Goal: Task Accomplishment & Management: Manage account settings

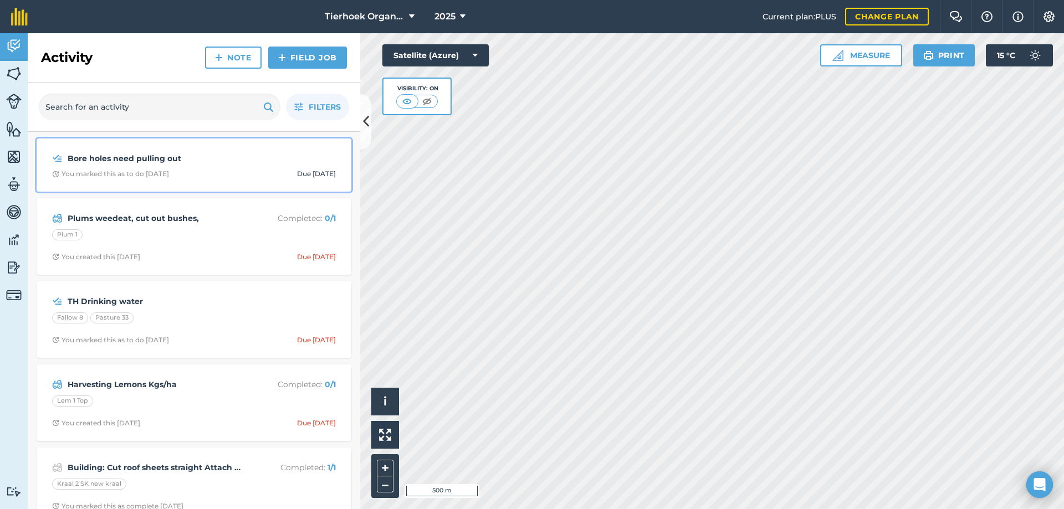
click at [183, 164] on strong "Bore holes need pulling out" at bounding box center [156, 158] width 176 height 12
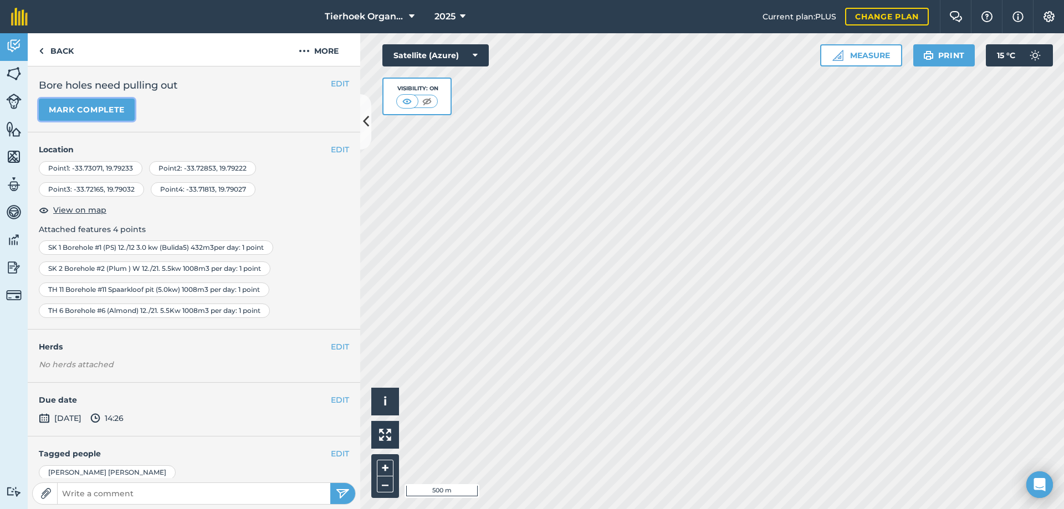
click at [81, 107] on button "Mark complete" at bounding box center [87, 110] width 96 height 22
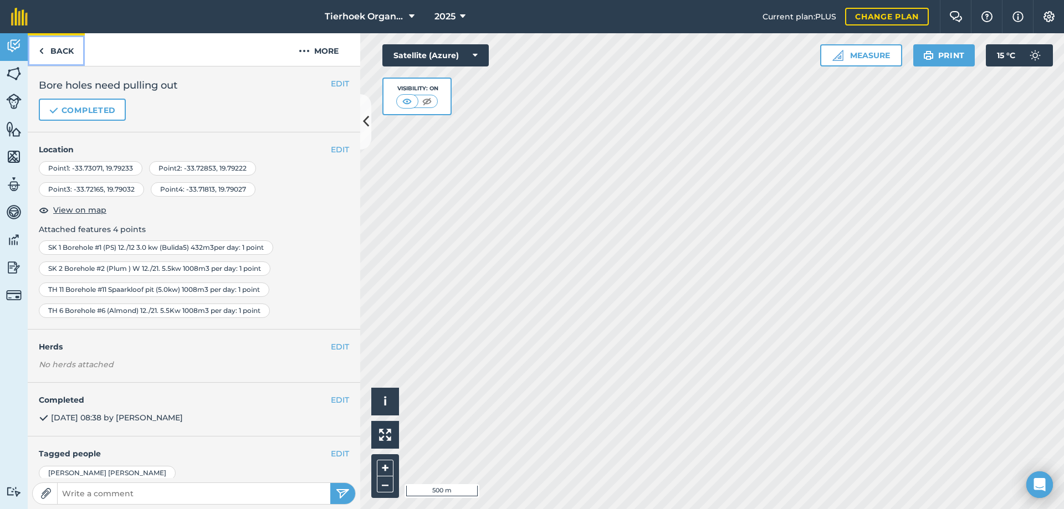
click at [62, 50] on link "Back" at bounding box center [56, 49] width 57 height 33
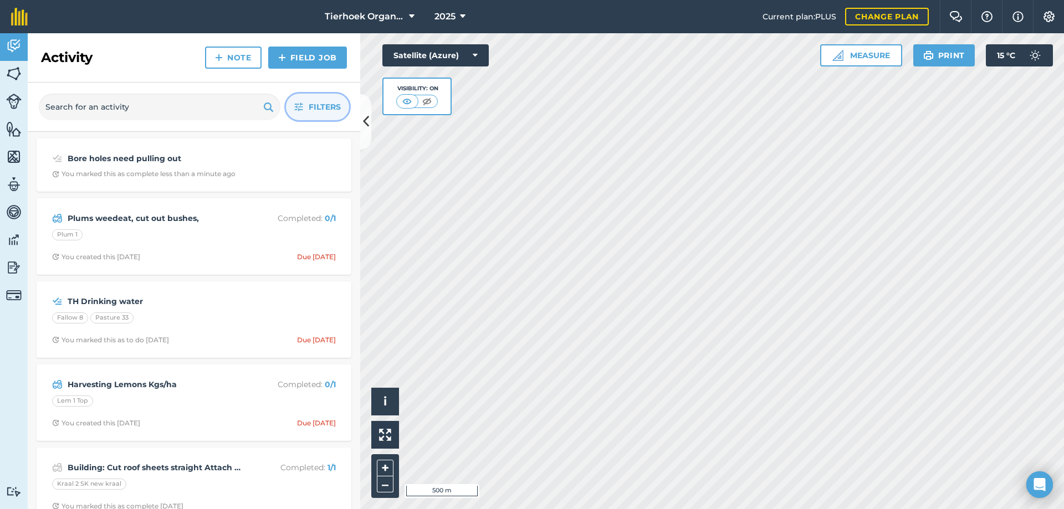
click at [316, 106] on span "Filters" at bounding box center [325, 107] width 32 height 12
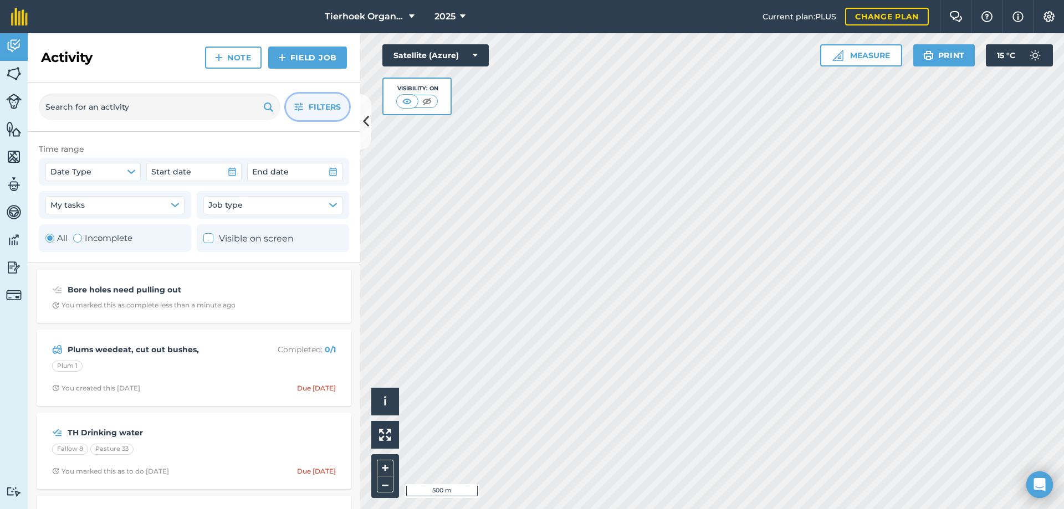
click at [79, 239] on div "Toggle Activity" at bounding box center [77, 238] width 9 height 9
radio input "false"
radio input "true"
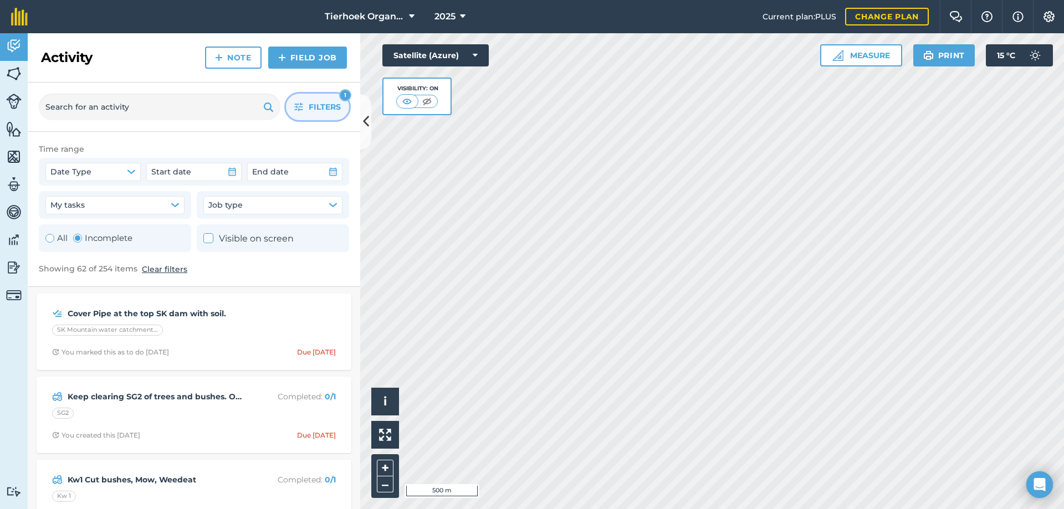
click at [310, 107] on span "Filters" at bounding box center [325, 107] width 32 height 12
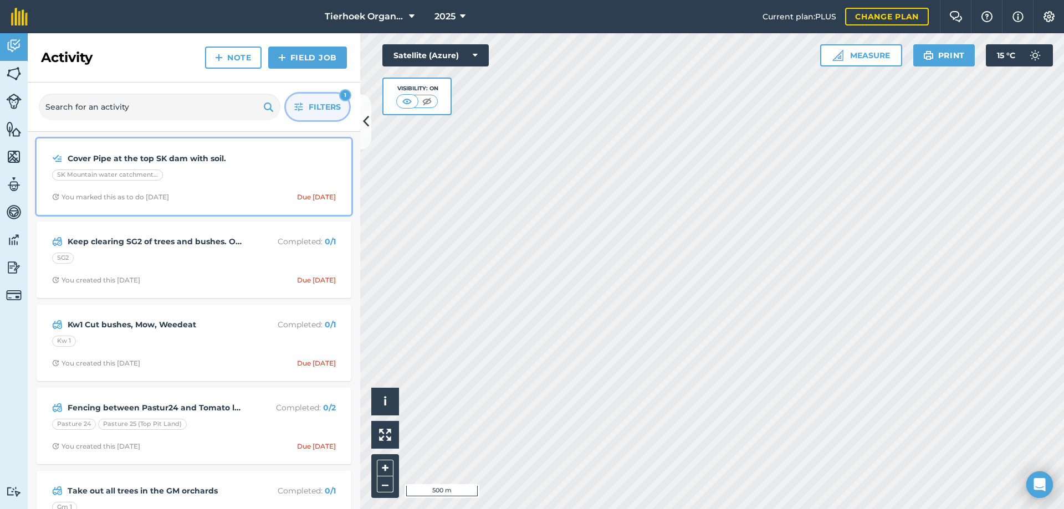
click at [213, 182] on div "SK Mountain water catchment area" at bounding box center [194, 177] width 284 height 14
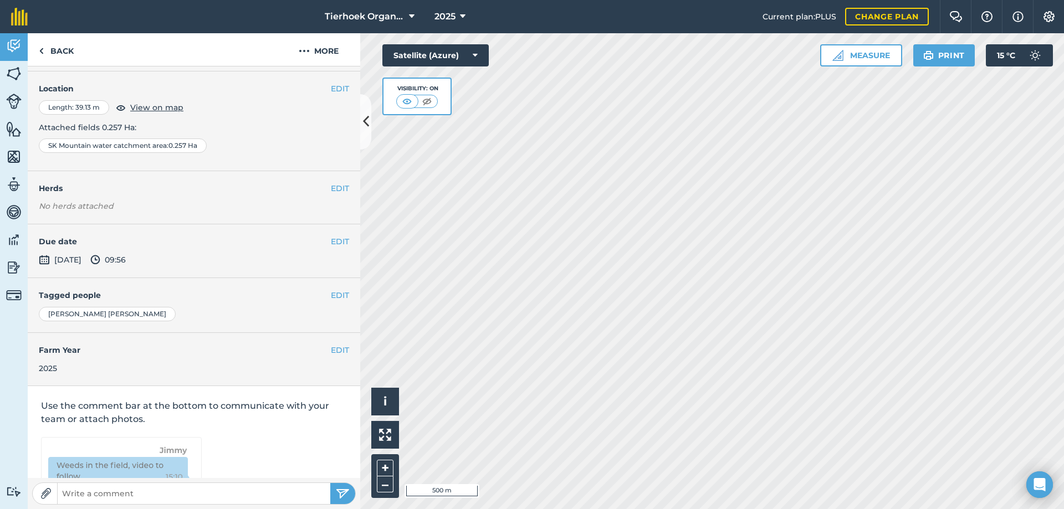
scroll to position [166, 0]
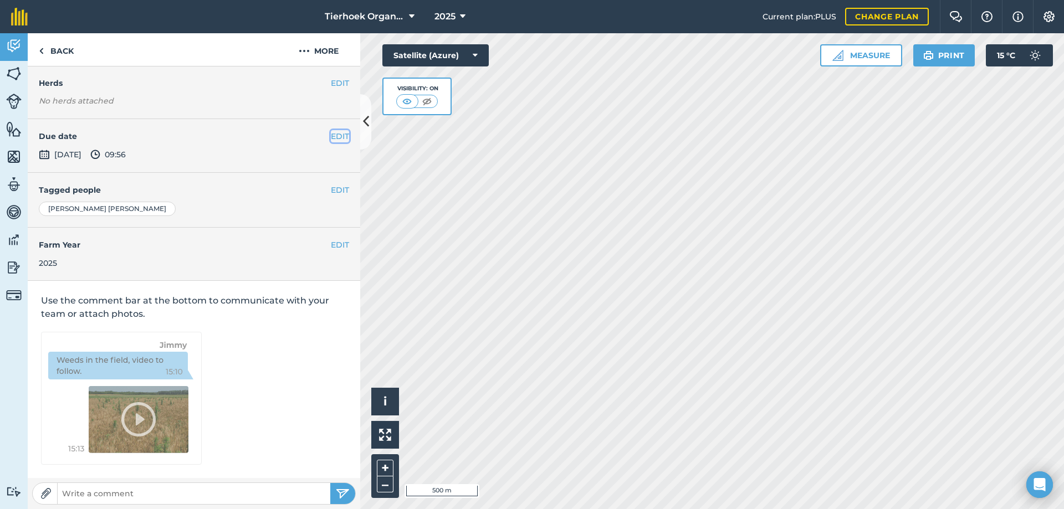
click at [331, 138] on button "EDIT" at bounding box center [340, 136] width 18 height 12
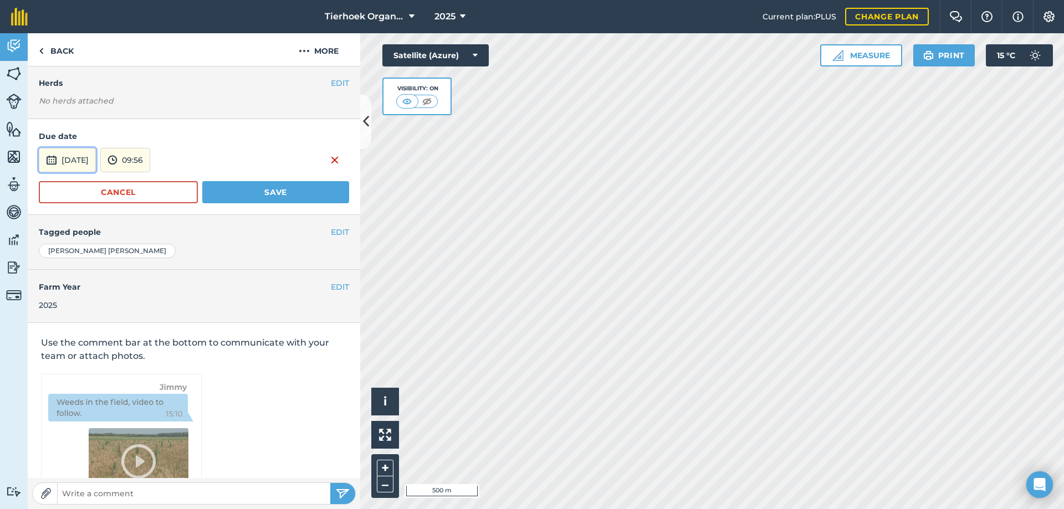
click at [54, 159] on img at bounding box center [51, 159] width 11 height 13
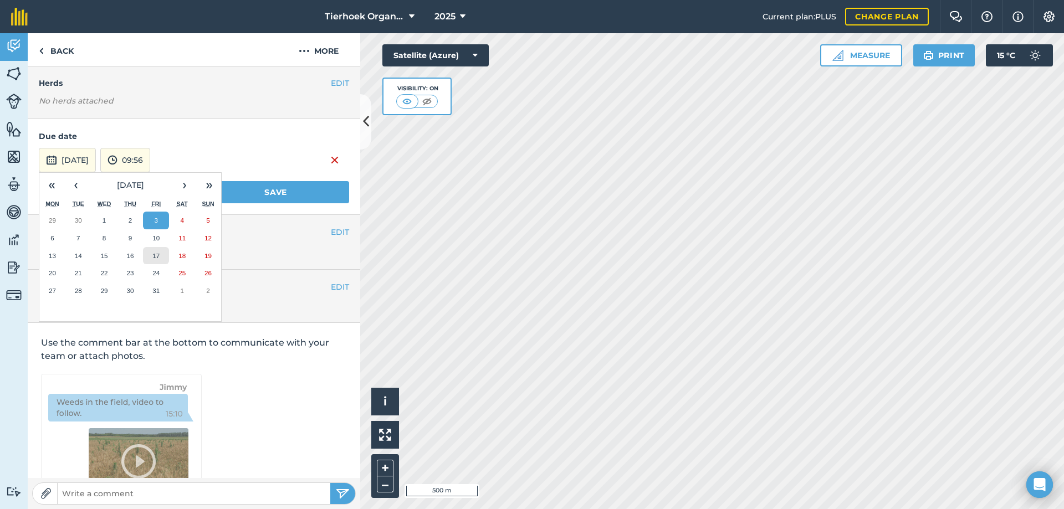
click at [159, 258] on abbr "17" at bounding box center [155, 255] width 7 height 7
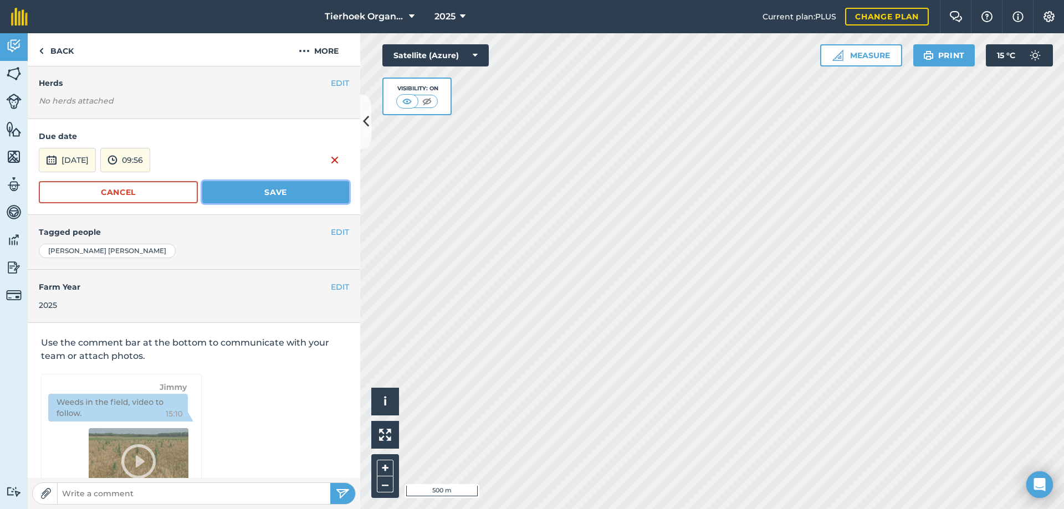
click at [264, 196] on button "Save" at bounding box center [275, 192] width 147 height 22
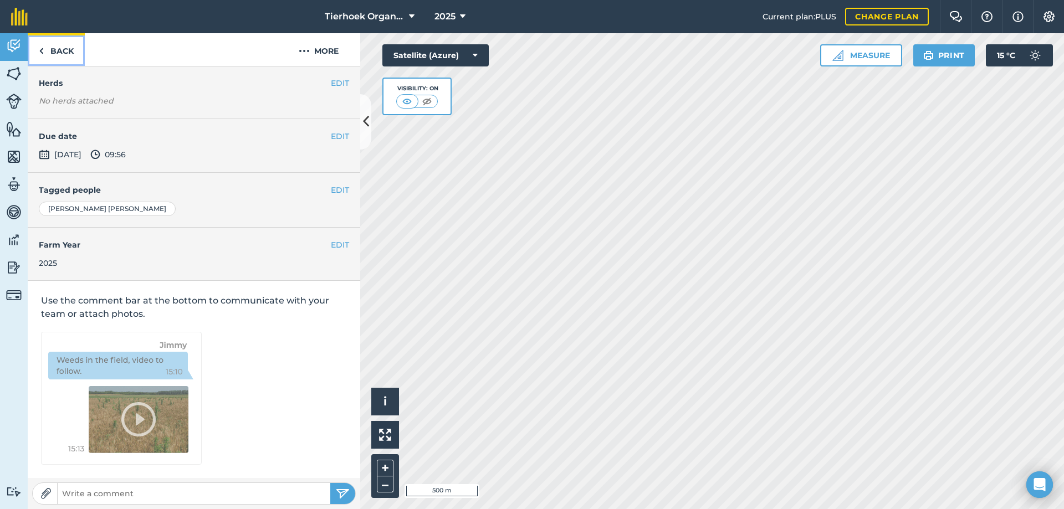
click at [68, 50] on link "Back" at bounding box center [56, 49] width 57 height 33
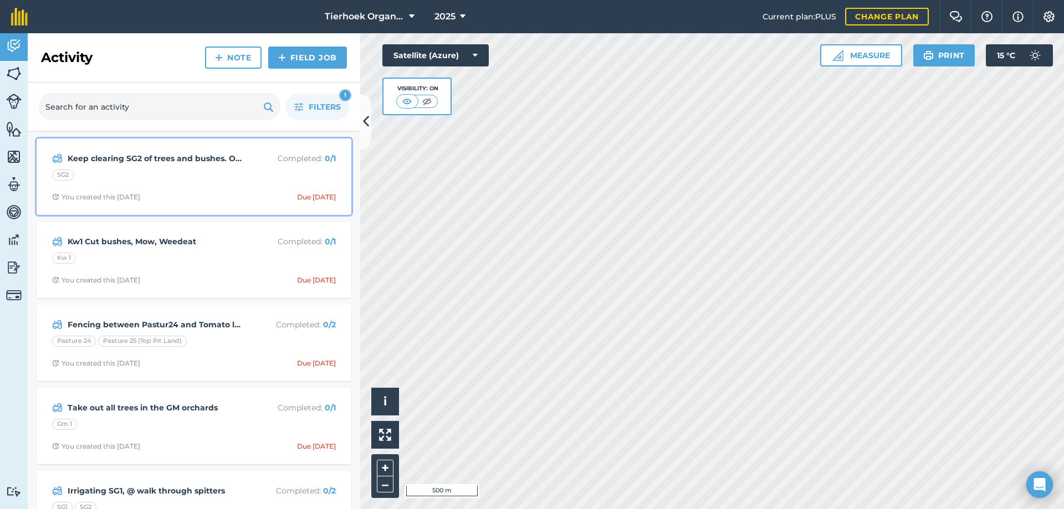
click at [223, 188] on div "Keep clearing SG2 of trees and bushes. ONGOING Completed : 0 / 1 SG2 You create…" at bounding box center [193, 176] width 301 height 63
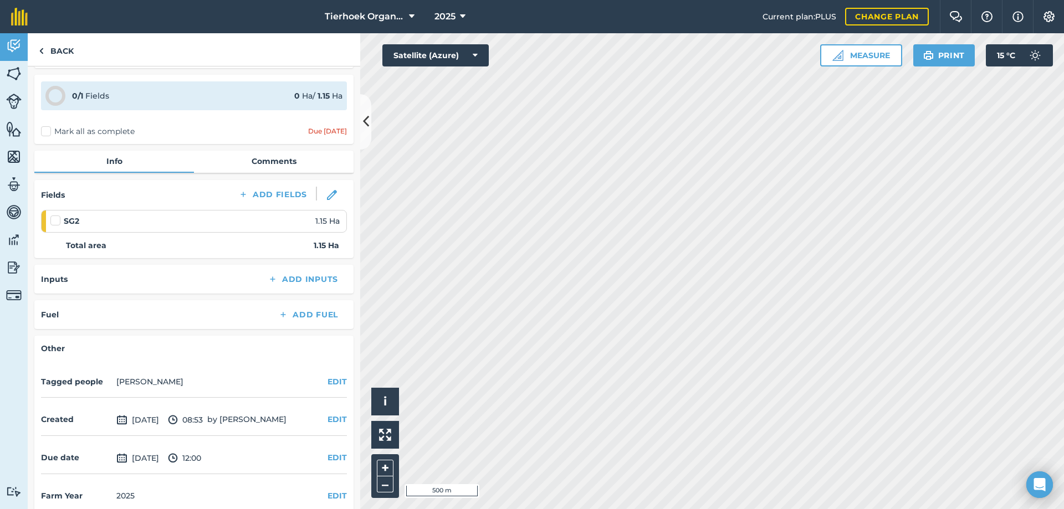
scroll to position [49, 0]
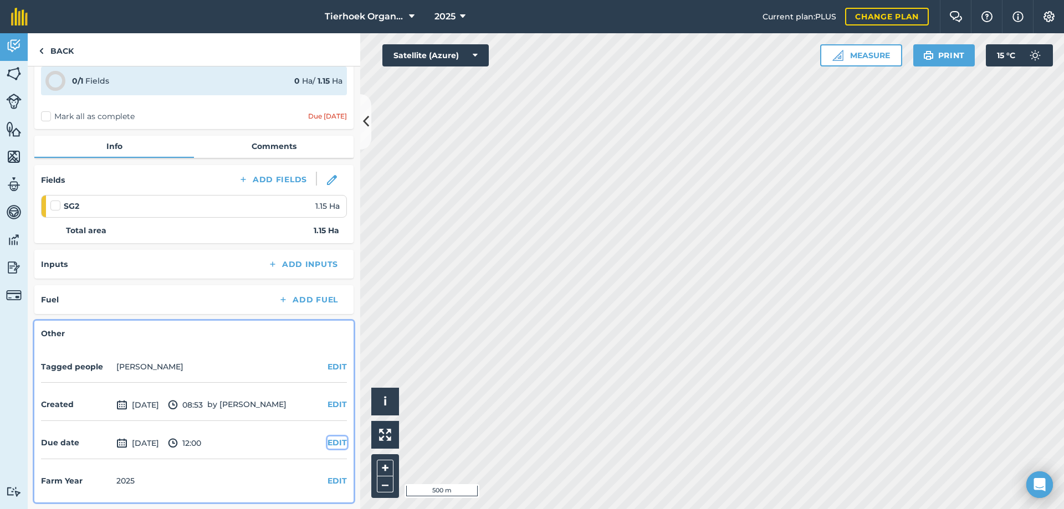
click at [330, 443] on button "EDIT" at bounding box center [336, 443] width 19 height 12
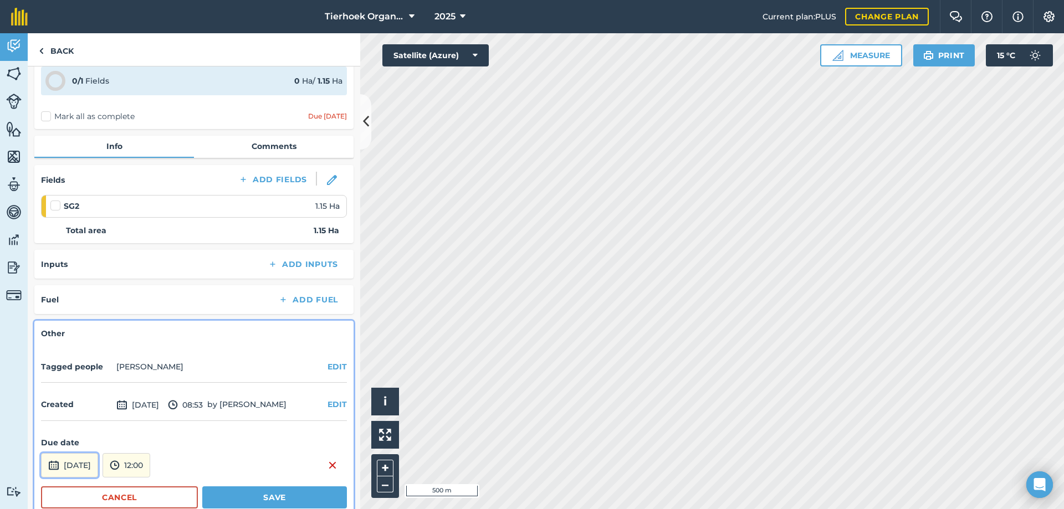
click at [98, 459] on button "[DATE]" at bounding box center [69, 465] width 57 height 24
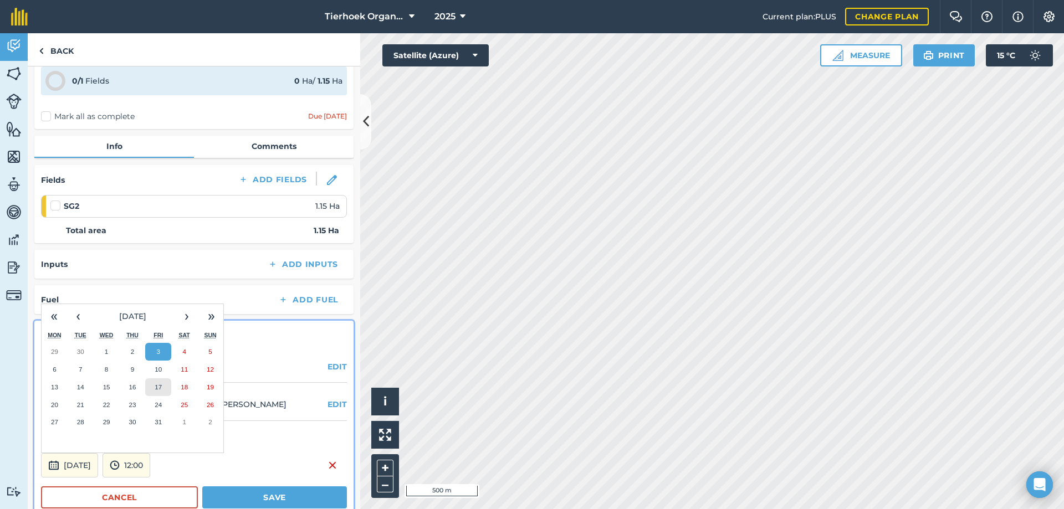
click at [157, 391] on button "17" at bounding box center [158, 387] width 26 height 18
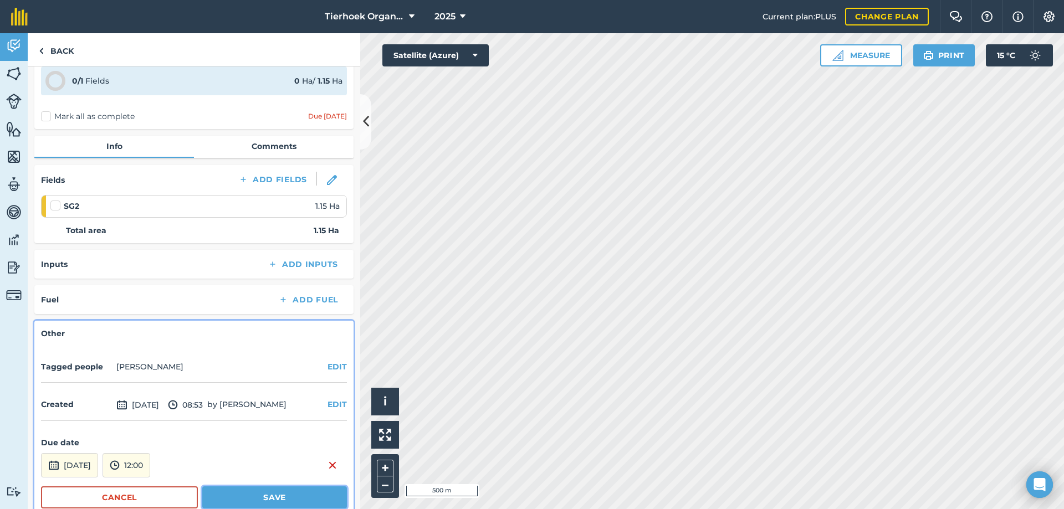
click at [233, 501] on button "Save" at bounding box center [274, 497] width 145 height 22
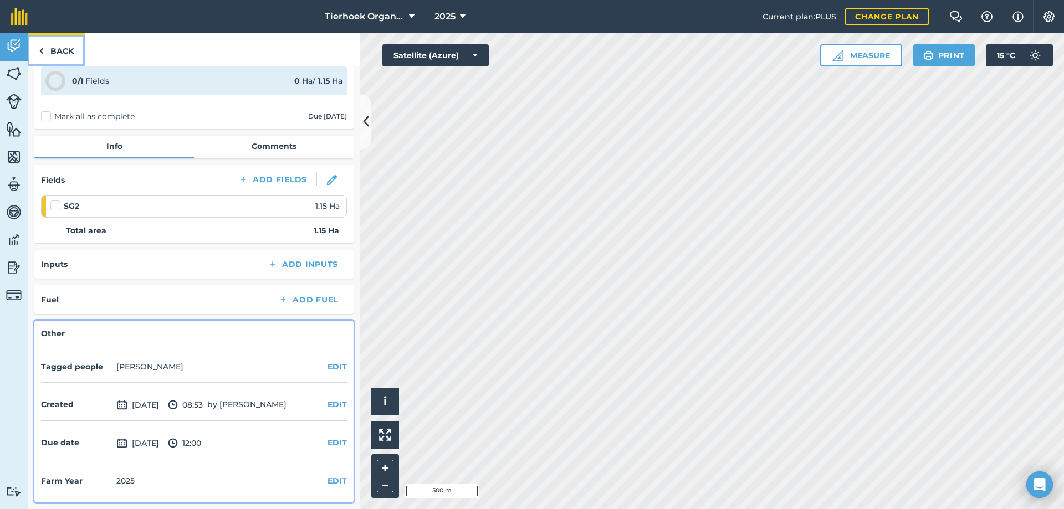
click at [66, 49] on link "Back" at bounding box center [56, 49] width 57 height 33
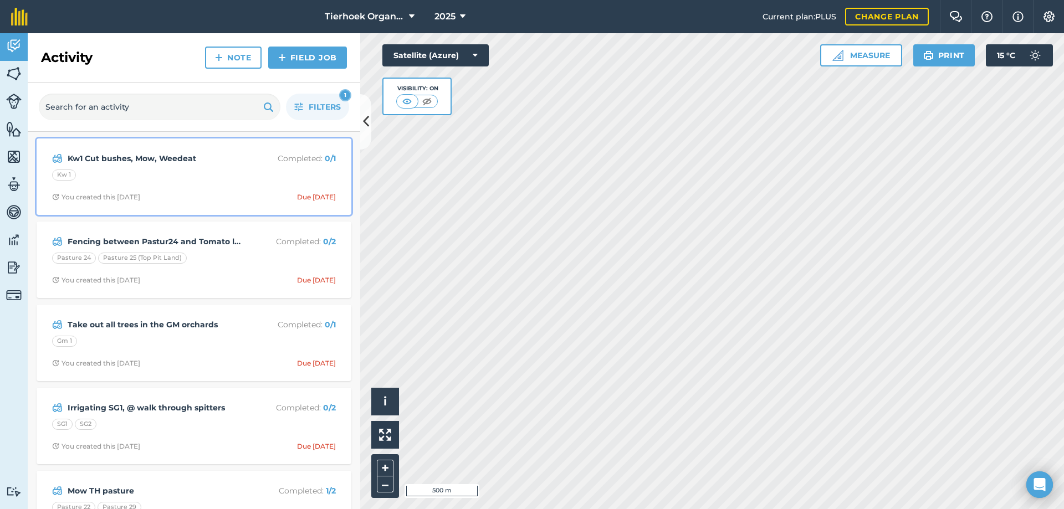
click at [217, 182] on div "Kw 1" at bounding box center [194, 177] width 284 height 14
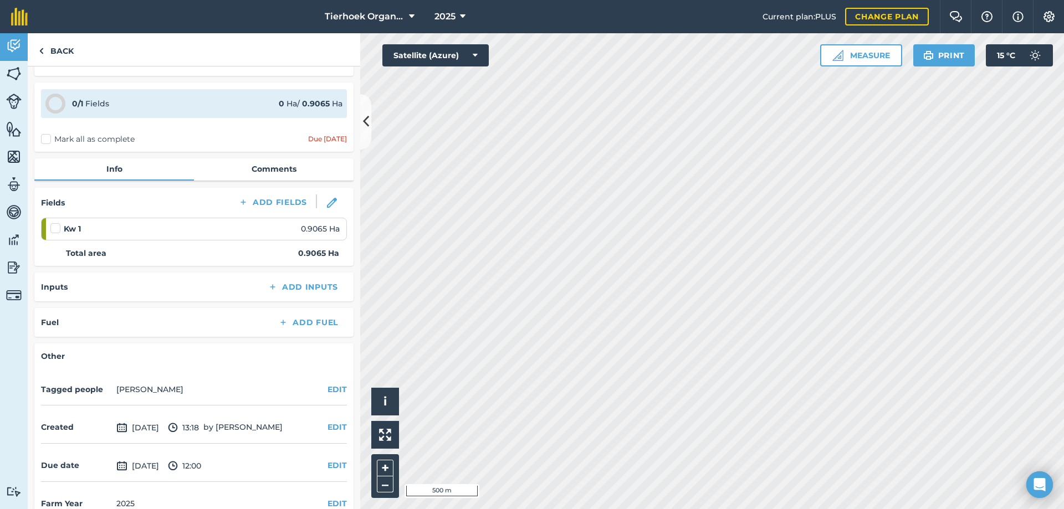
scroll to position [49, 0]
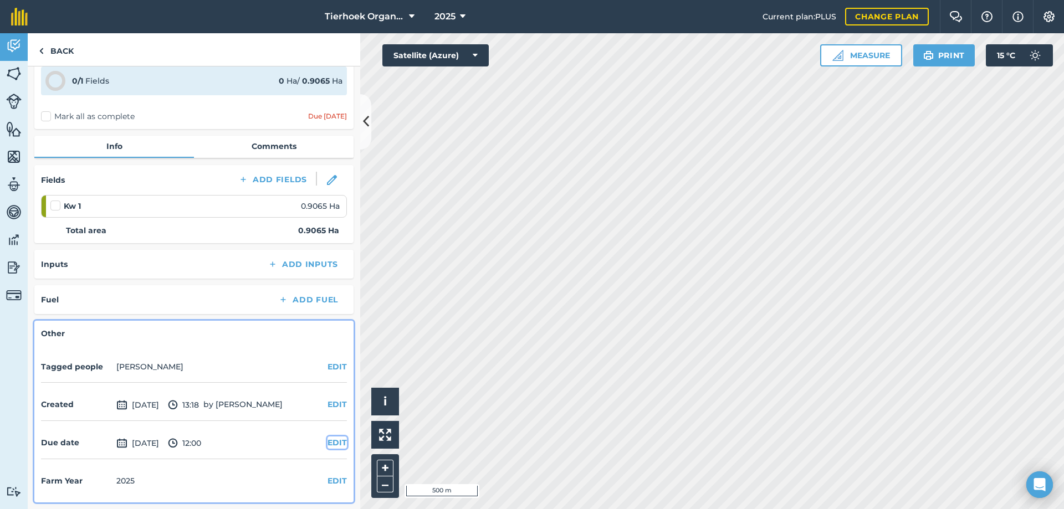
click at [327, 443] on button "EDIT" at bounding box center [336, 443] width 19 height 12
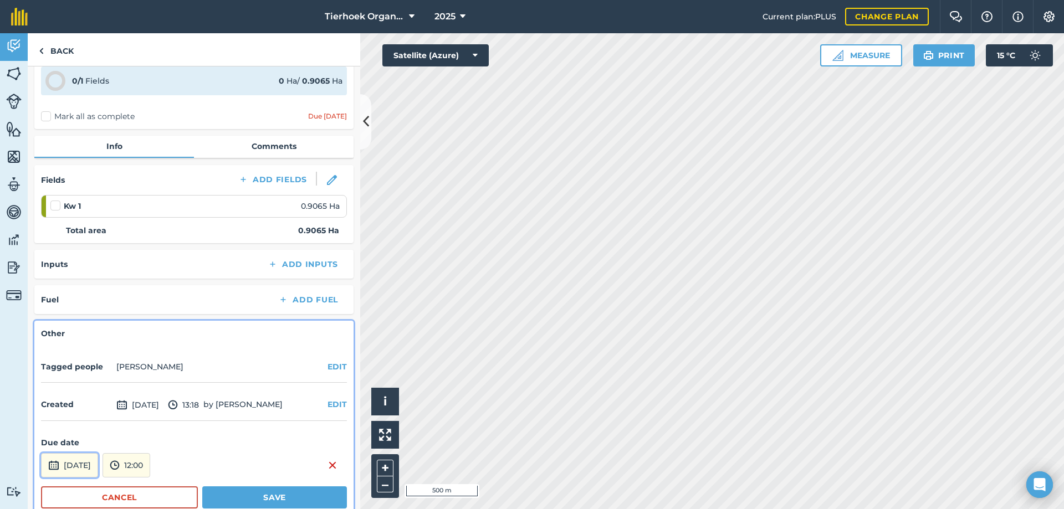
click at [94, 461] on button "[DATE]" at bounding box center [69, 465] width 57 height 24
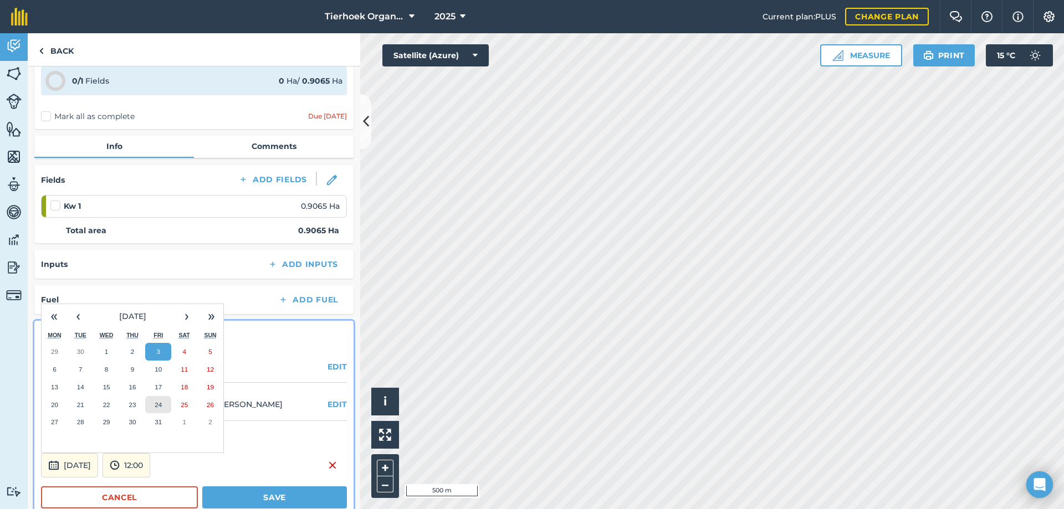
click at [160, 406] on abbr "24" at bounding box center [158, 404] width 7 height 7
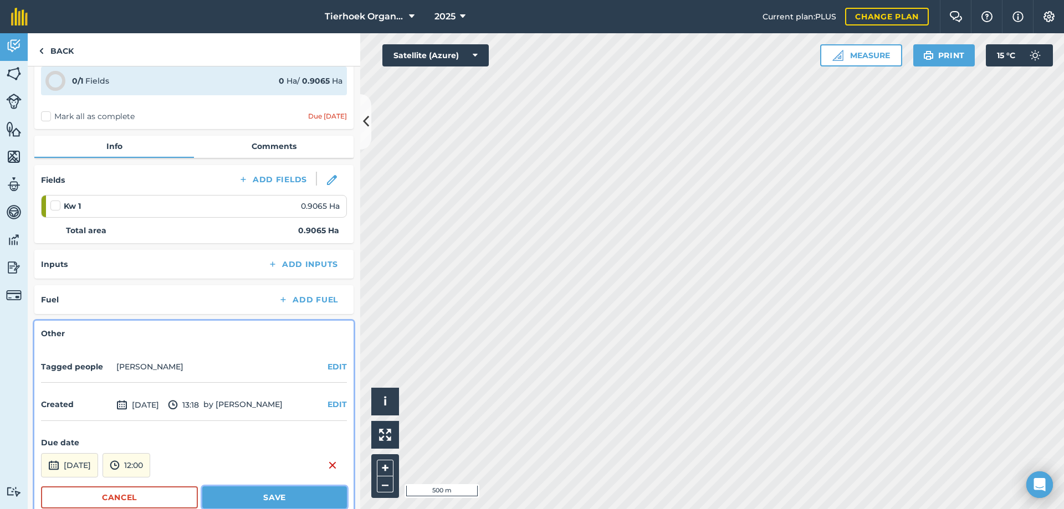
click at [237, 493] on button "Save" at bounding box center [274, 497] width 145 height 22
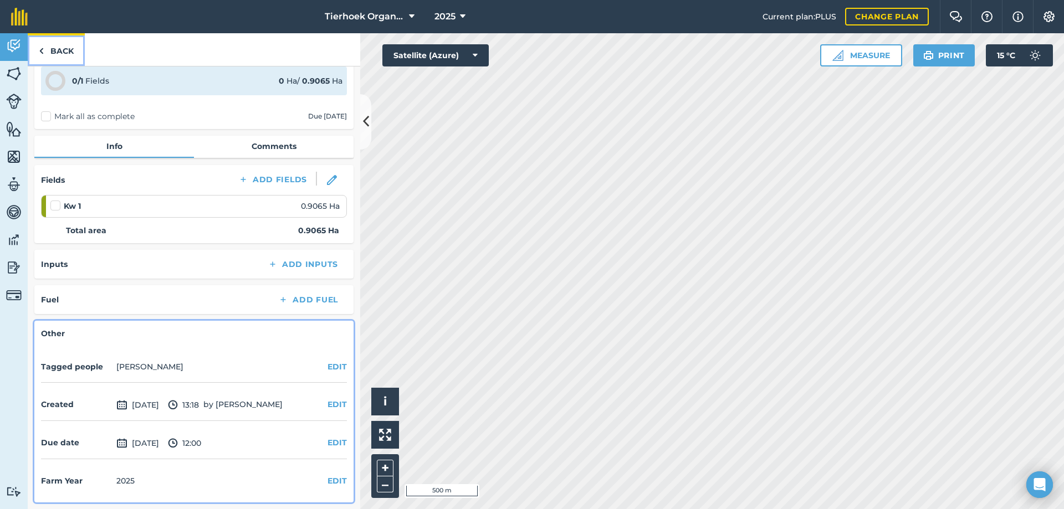
click at [64, 54] on link "Back" at bounding box center [56, 49] width 57 height 33
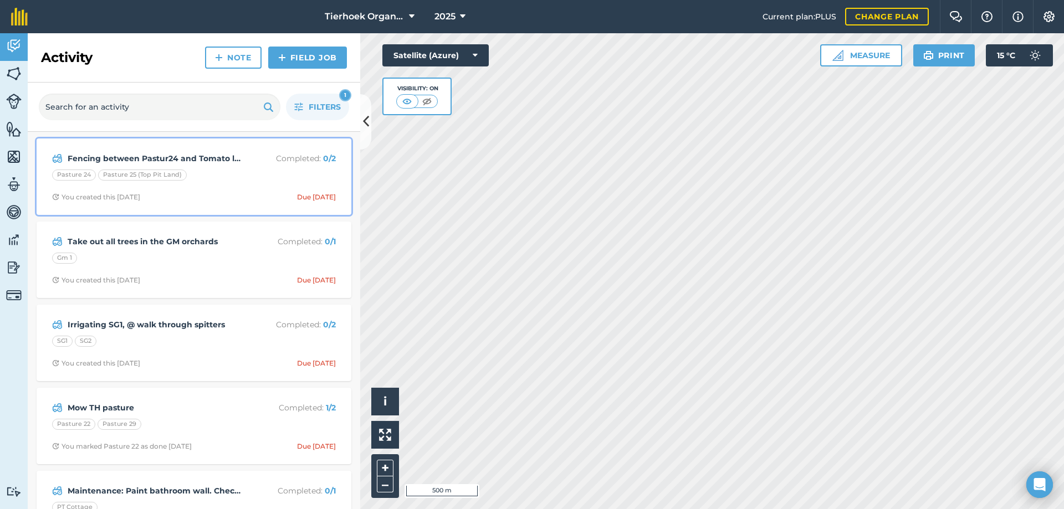
click at [230, 186] on div "Fencing between Pastur24 and Tomato land Completed : 0 / 2 Pasture 24 Pasture 2…" at bounding box center [193, 176] width 301 height 63
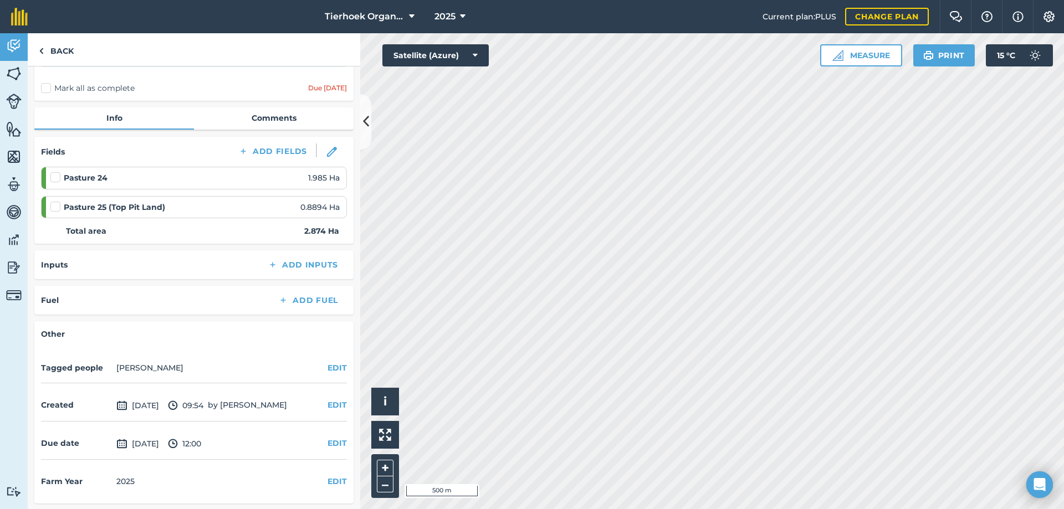
scroll to position [79, 0]
click at [327, 439] on button "EDIT" at bounding box center [336, 442] width 19 height 12
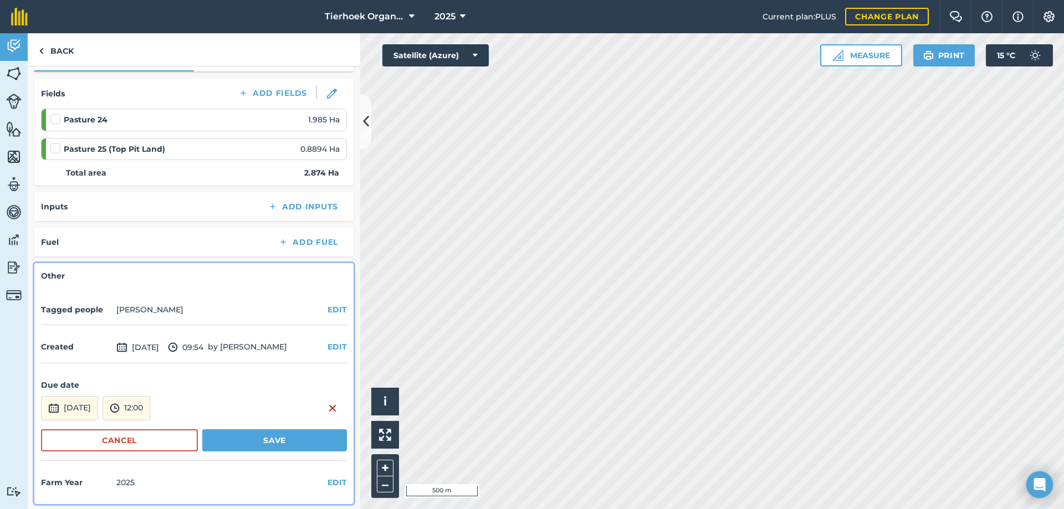
scroll to position [137, 0]
click at [81, 404] on button "[DATE]" at bounding box center [69, 406] width 57 height 24
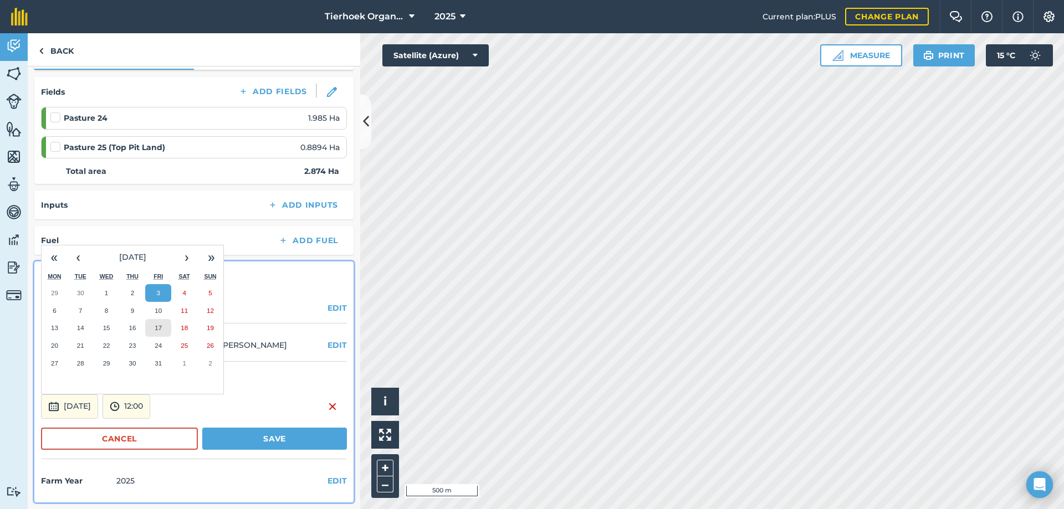
click at [159, 327] on abbr "17" at bounding box center [158, 327] width 7 height 7
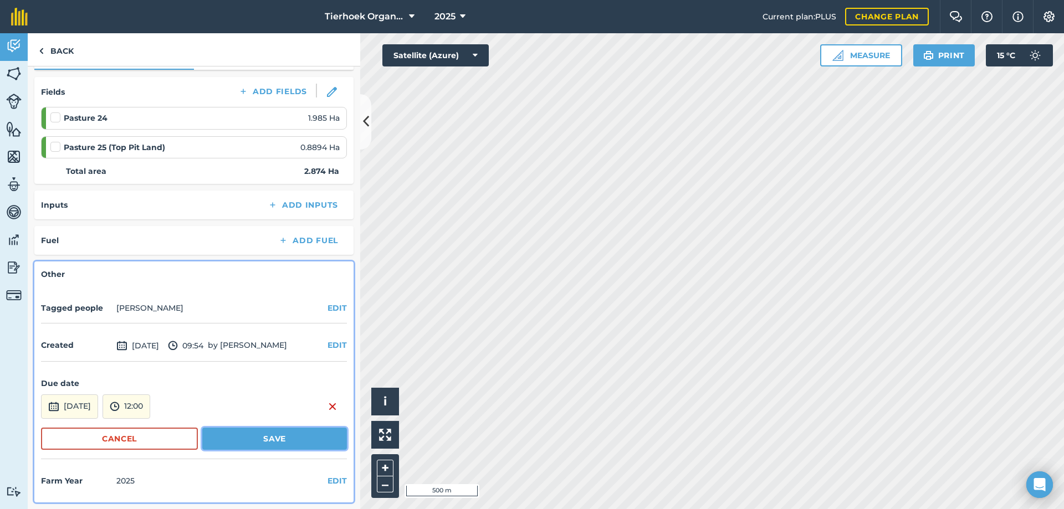
click at [229, 439] on button "Save" at bounding box center [274, 439] width 145 height 22
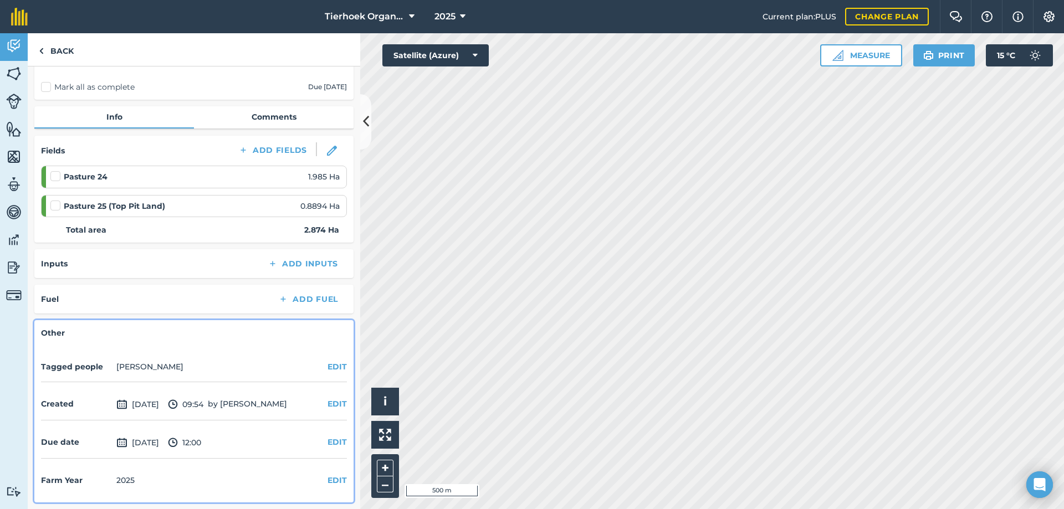
scroll to position [79, 0]
click at [59, 50] on link "Back" at bounding box center [56, 49] width 57 height 33
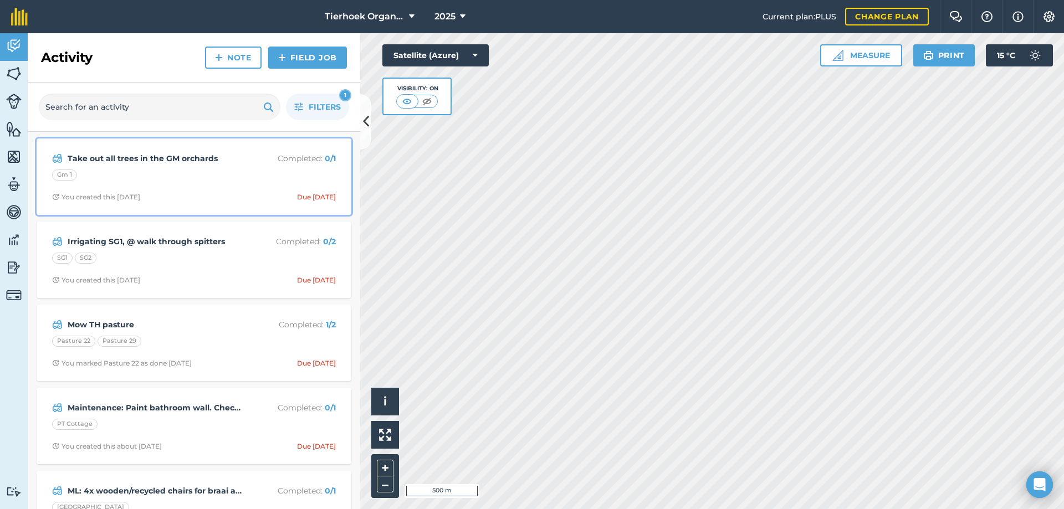
drag, startPoint x: 221, startPoint y: 186, endPoint x: 232, endPoint y: 177, distance: 14.5
click at [222, 186] on div "Take out all trees in the GM orchards Completed : 0 / 1 Gm 1 You created this […" at bounding box center [193, 176] width 301 height 63
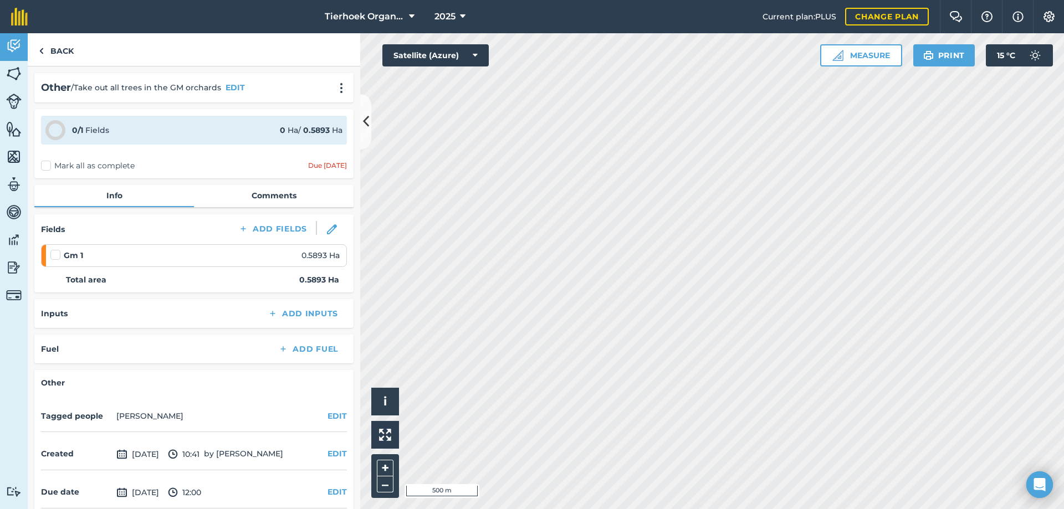
scroll to position [49, 0]
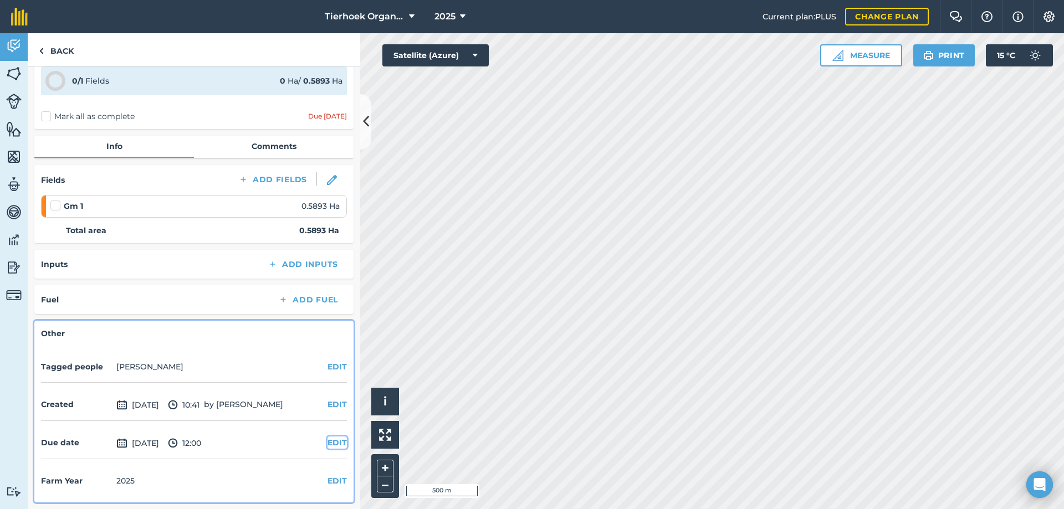
click at [332, 443] on button "EDIT" at bounding box center [336, 443] width 19 height 12
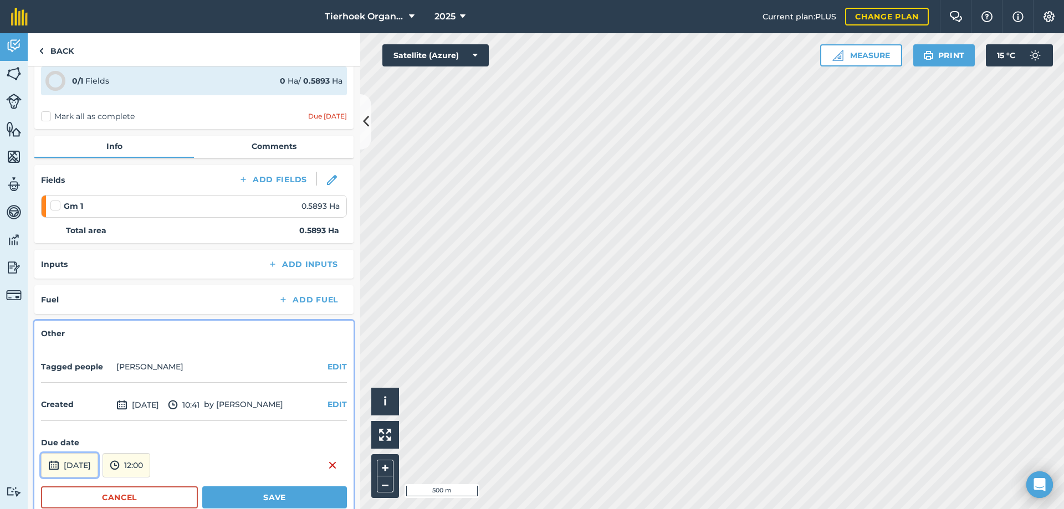
click at [82, 462] on button "[DATE]" at bounding box center [69, 465] width 57 height 24
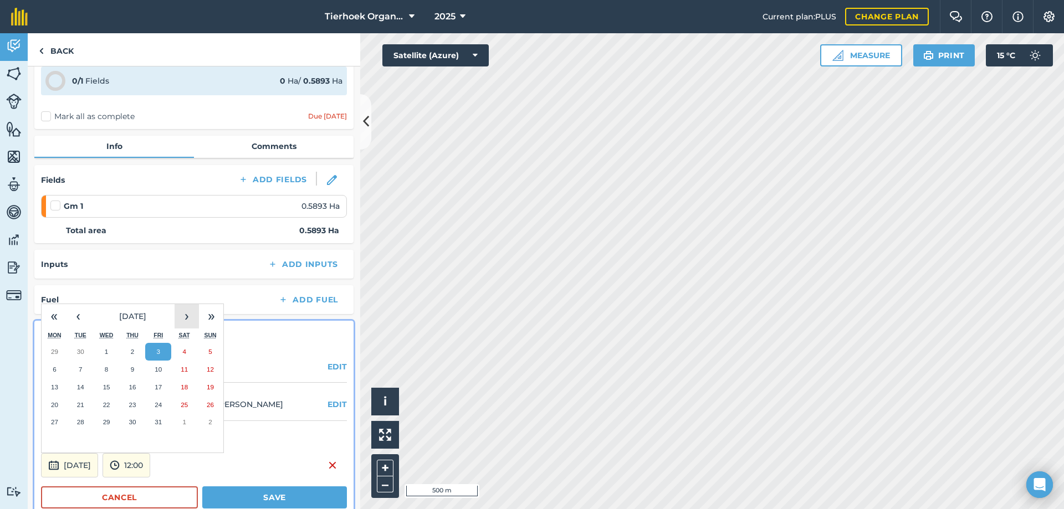
click at [187, 318] on button "›" at bounding box center [187, 316] width 24 height 24
click at [160, 387] on abbr "19" at bounding box center [158, 386] width 7 height 7
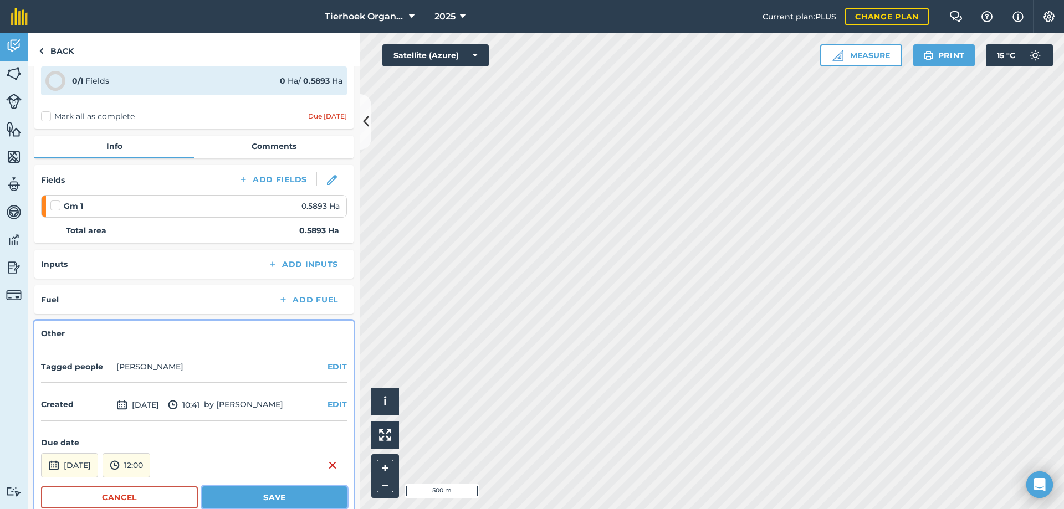
click at [227, 496] on button "Save" at bounding box center [274, 497] width 145 height 22
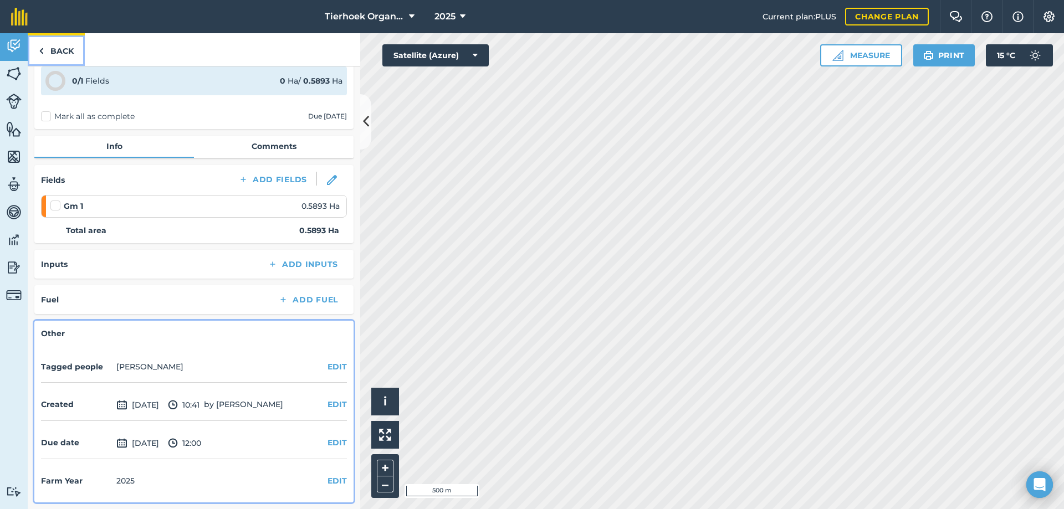
click at [66, 53] on link "Back" at bounding box center [56, 49] width 57 height 33
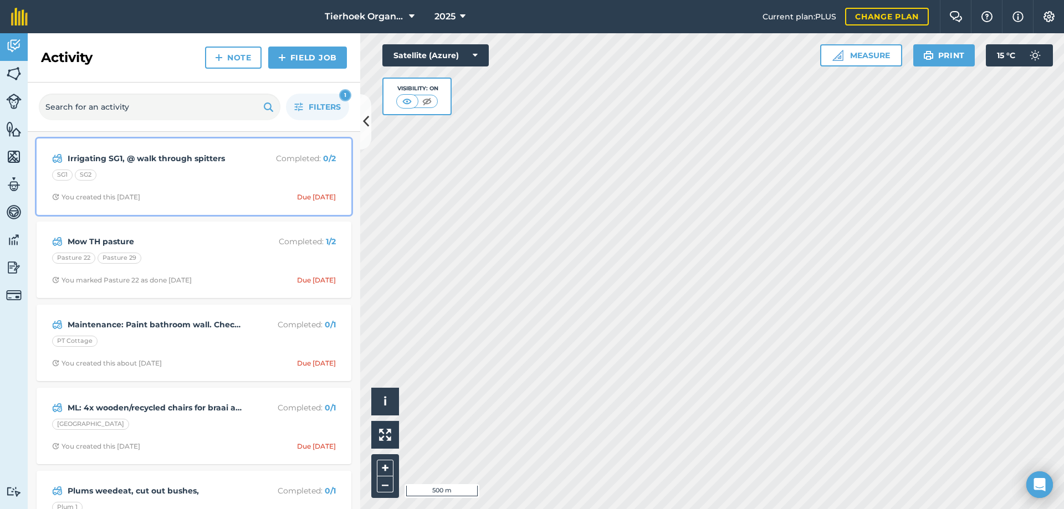
click at [214, 188] on div "Irrigating SG1, @ walk through spitters Completed : 0 / 2 SG1 SG2 You created t…" at bounding box center [193, 176] width 301 height 63
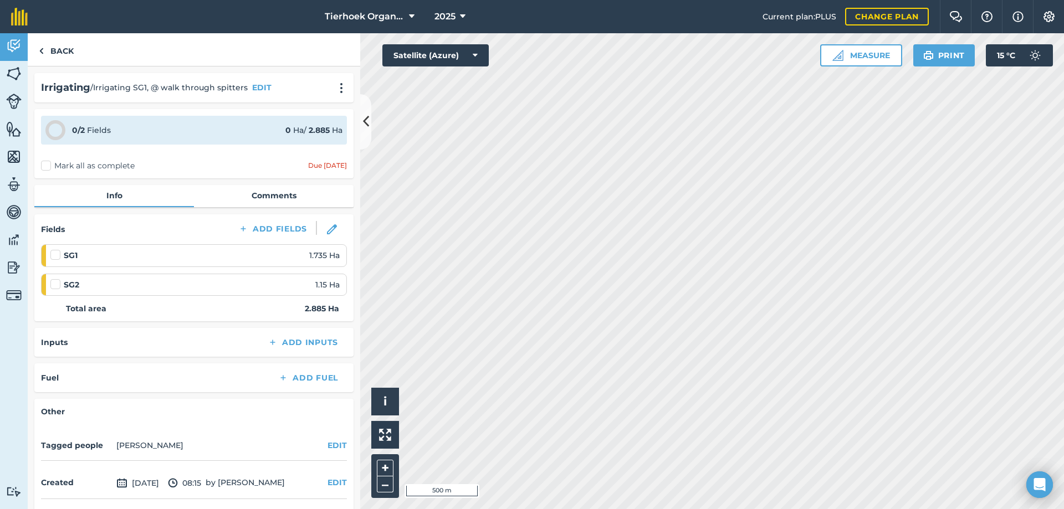
click at [47, 163] on label "Mark all as complete" at bounding box center [88, 166] width 94 height 12
click at [47, 163] on input "Mark all as complete" at bounding box center [44, 163] width 7 height 7
checkbox input "false"
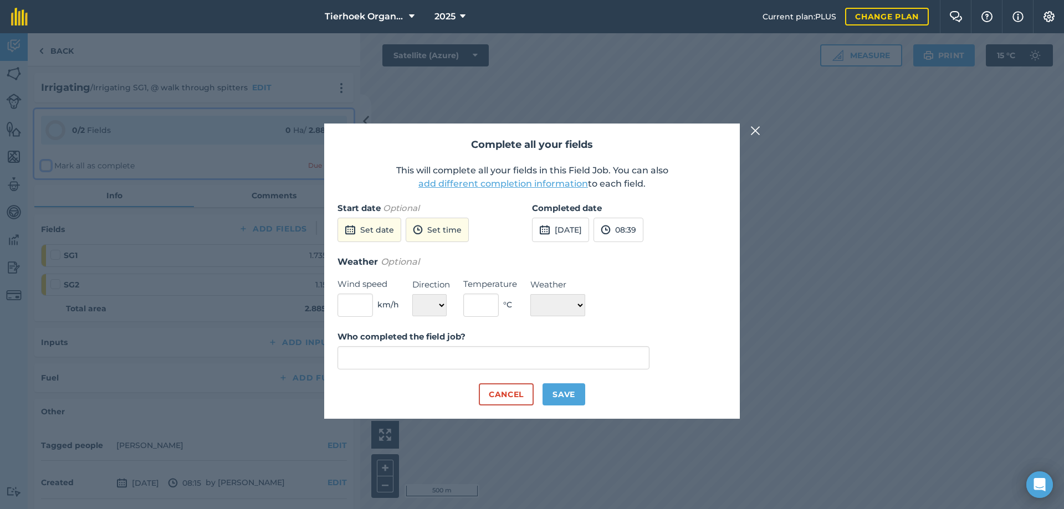
type input "[PERSON_NAME]"
click at [568, 231] on button "[DATE]" at bounding box center [560, 230] width 57 height 24
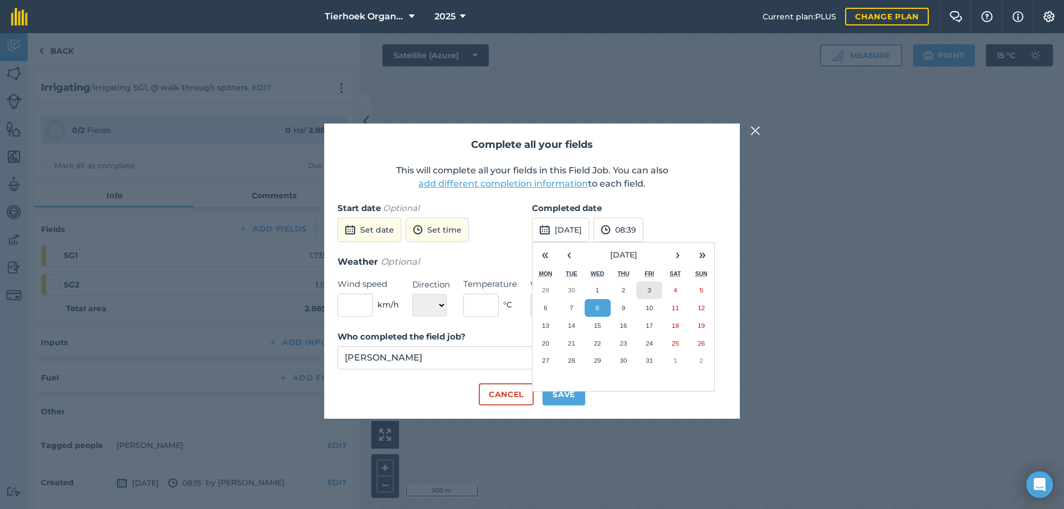
click at [648, 294] on abbr "3" at bounding box center [649, 289] width 3 height 7
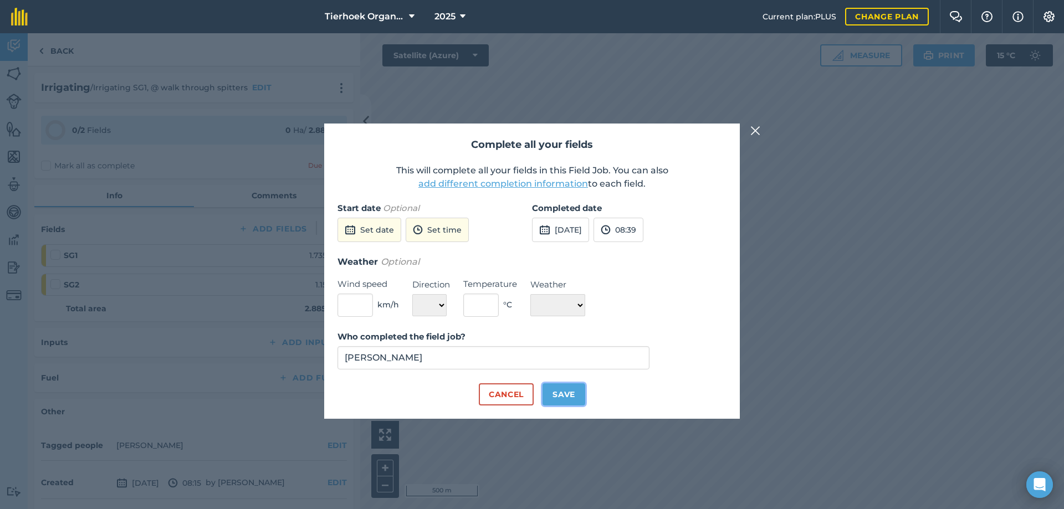
click at [574, 392] on button "Save" at bounding box center [563, 394] width 43 height 22
checkbox input "true"
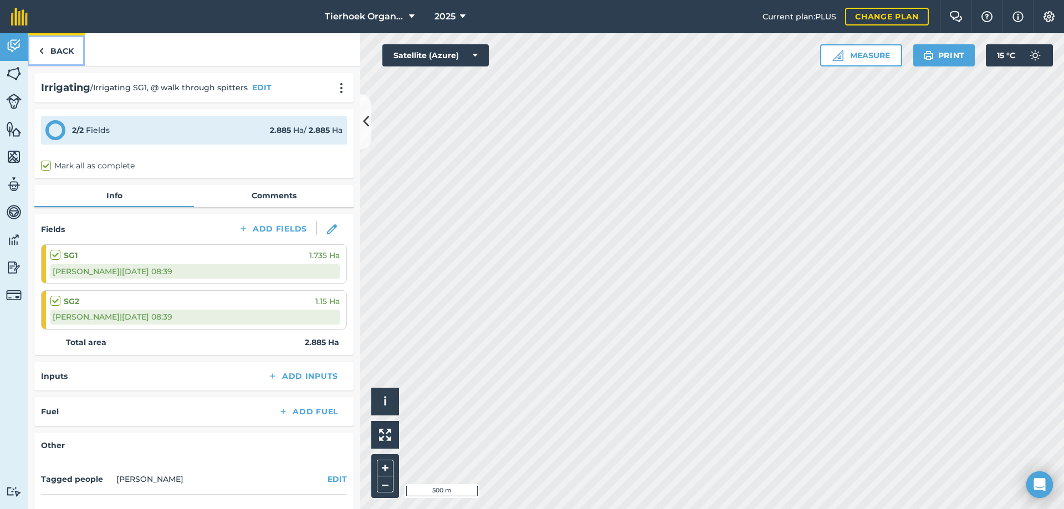
click at [58, 53] on link "Back" at bounding box center [56, 49] width 57 height 33
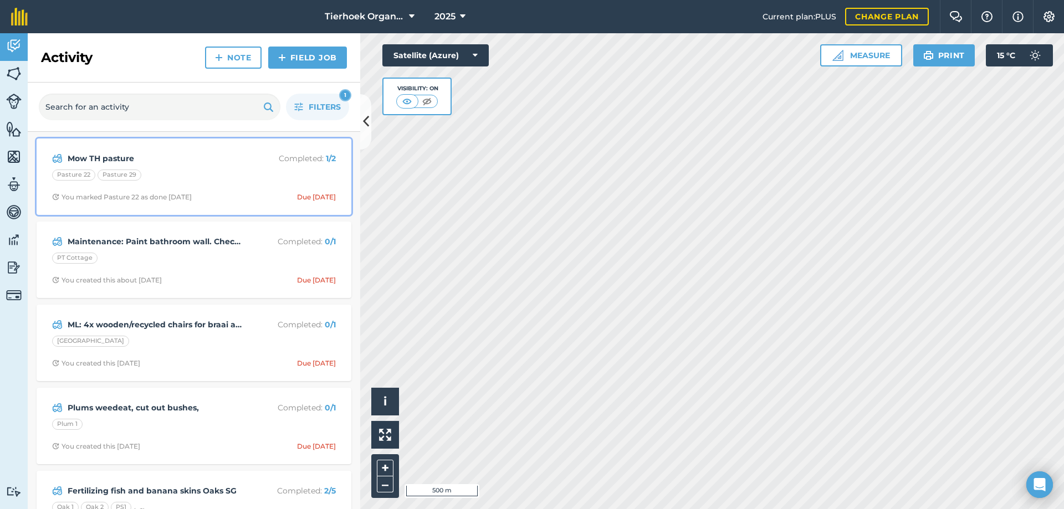
click at [222, 173] on div "Pasture 22 Pasture 29" at bounding box center [194, 177] width 284 height 14
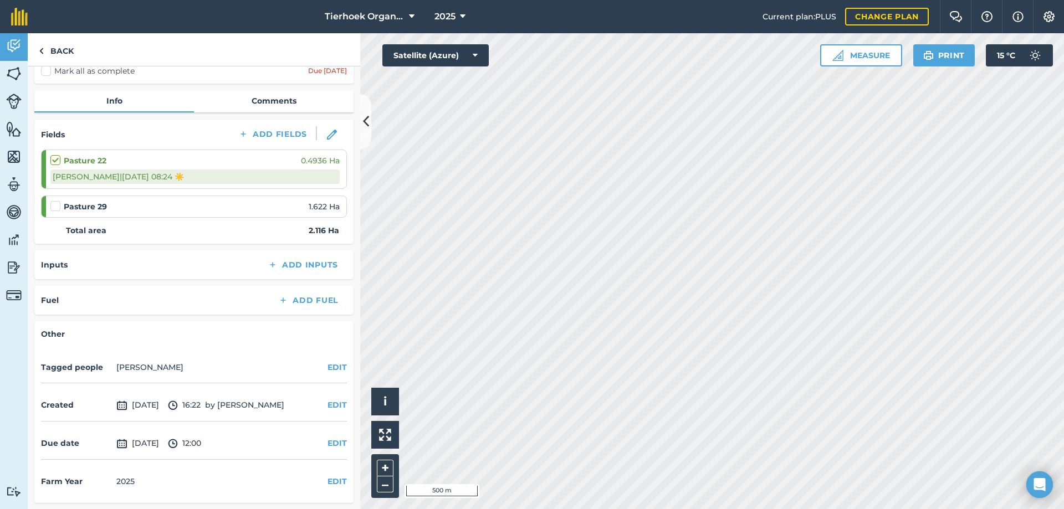
scroll to position [95, 0]
click at [327, 439] on button "EDIT" at bounding box center [336, 443] width 19 height 12
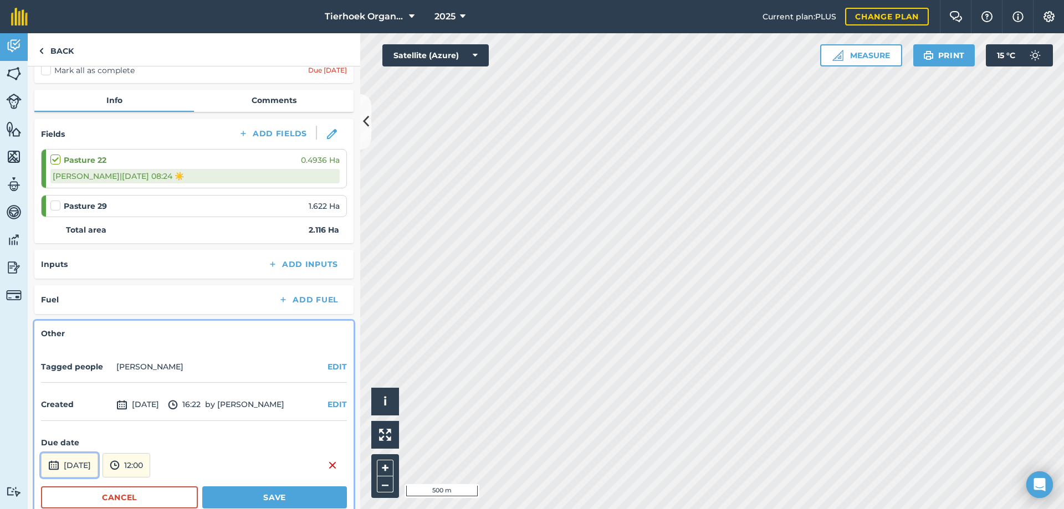
click at [98, 464] on button "[DATE]" at bounding box center [69, 465] width 57 height 24
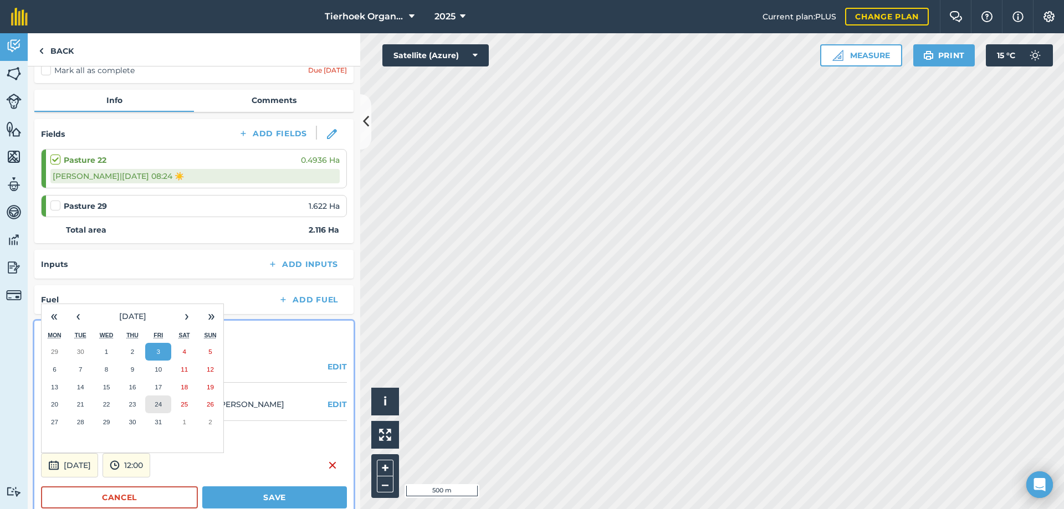
click at [161, 406] on abbr "24" at bounding box center [158, 404] width 7 height 7
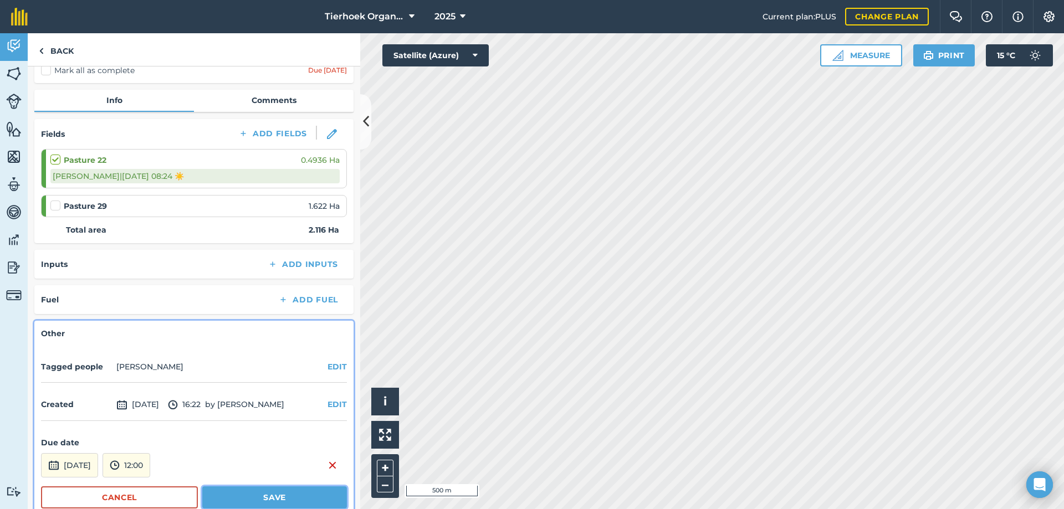
click at [233, 497] on button "Save" at bounding box center [274, 497] width 145 height 22
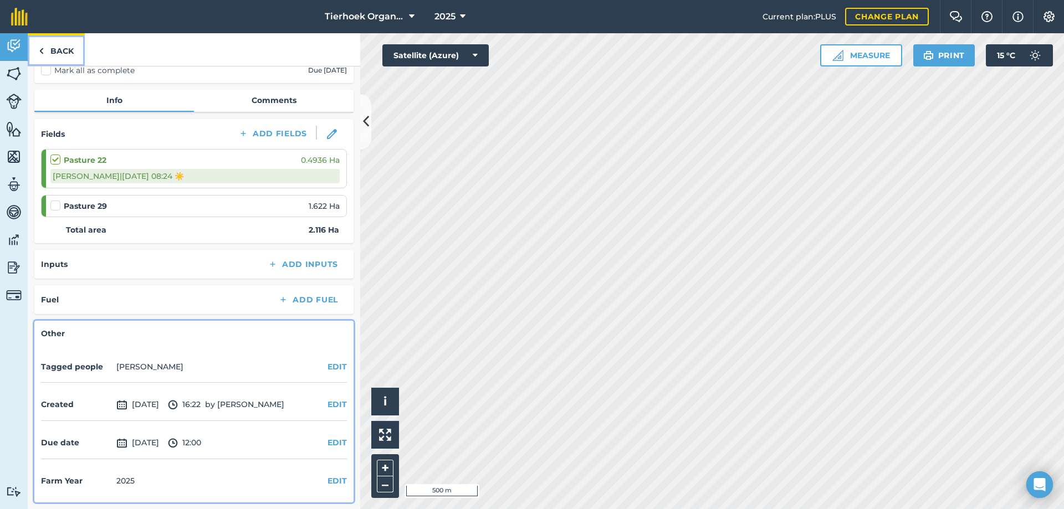
click at [69, 48] on link "Back" at bounding box center [56, 49] width 57 height 33
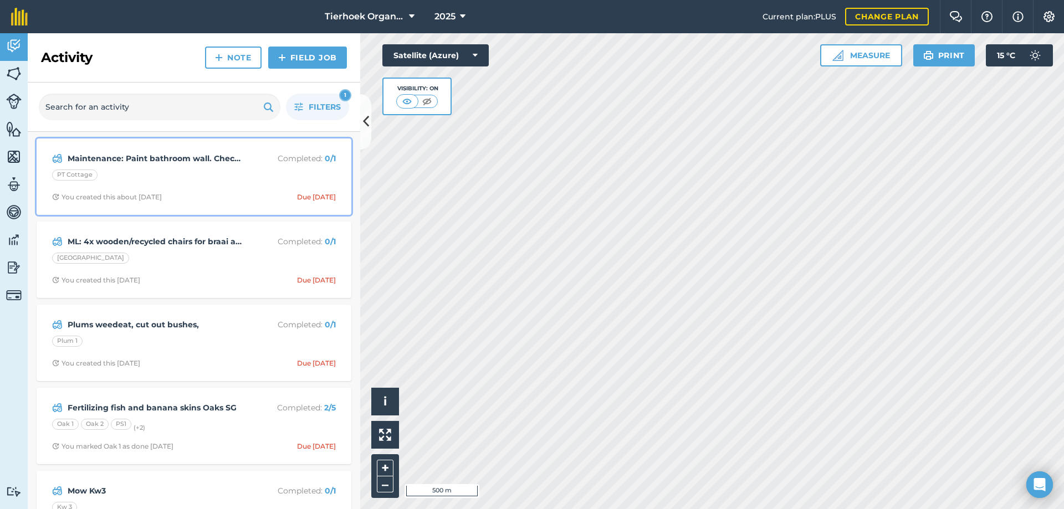
click at [222, 183] on div "PT Cottage" at bounding box center [194, 177] width 284 height 14
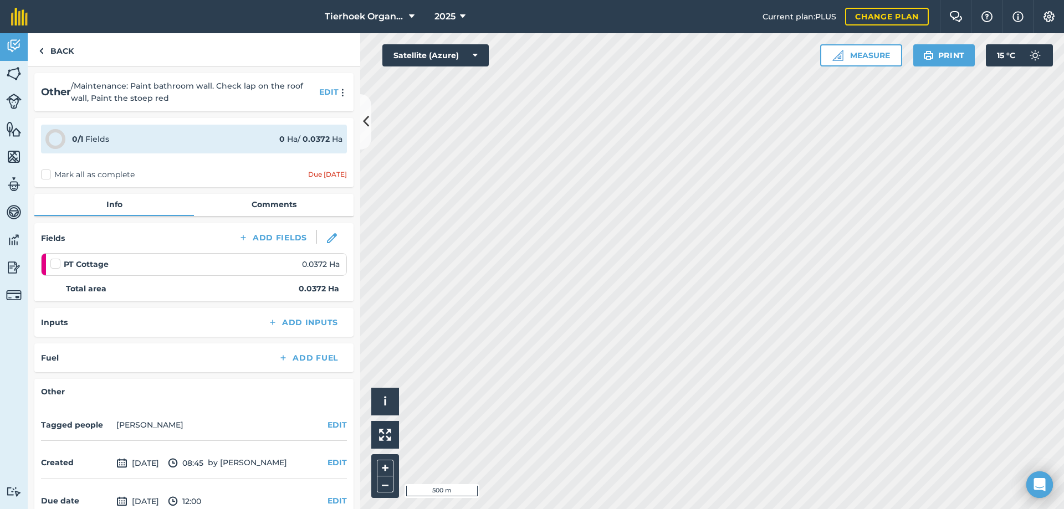
scroll to position [58, 0]
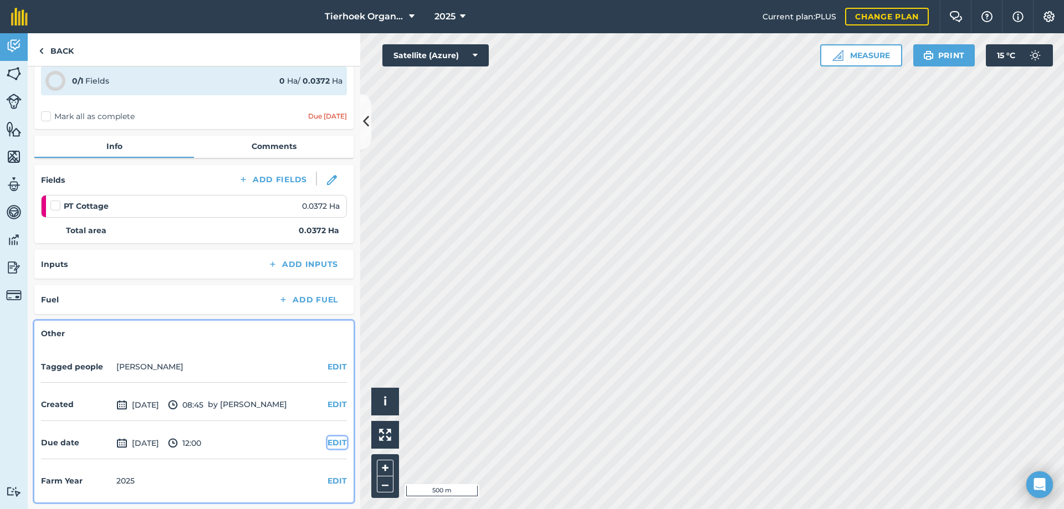
click at [330, 443] on button "EDIT" at bounding box center [336, 443] width 19 height 12
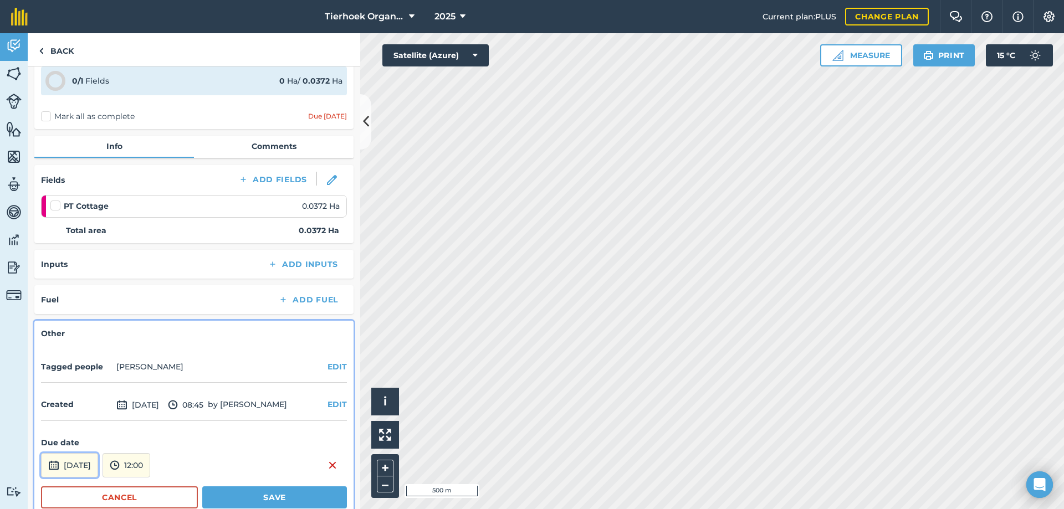
click at [83, 462] on button "[DATE]" at bounding box center [69, 465] width 57 height 24
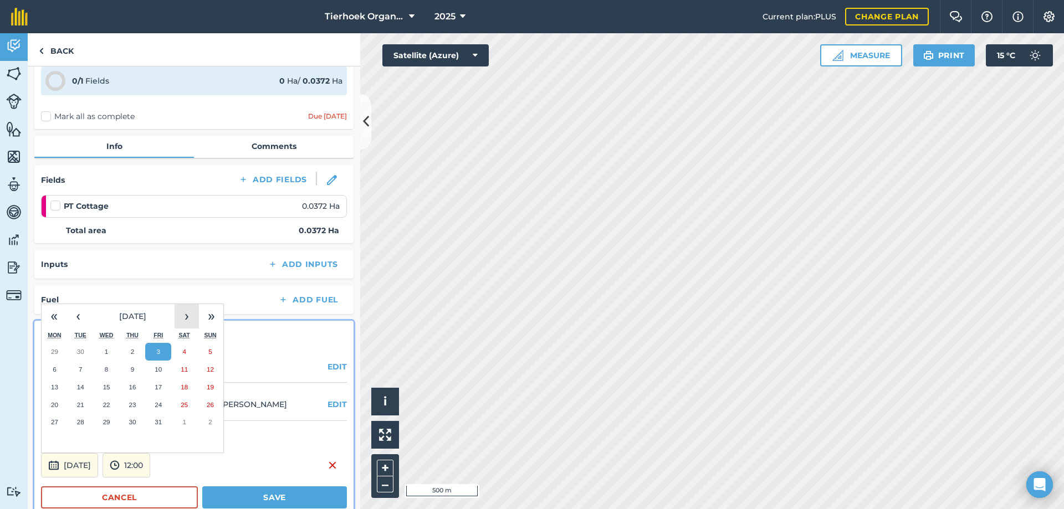
click at [187, 320] on button "›" at bounding box center [187, 316] width 24 height 24
click at [158, 388] on abbr "19" at bounding box center [158, 386] width 7 height 7
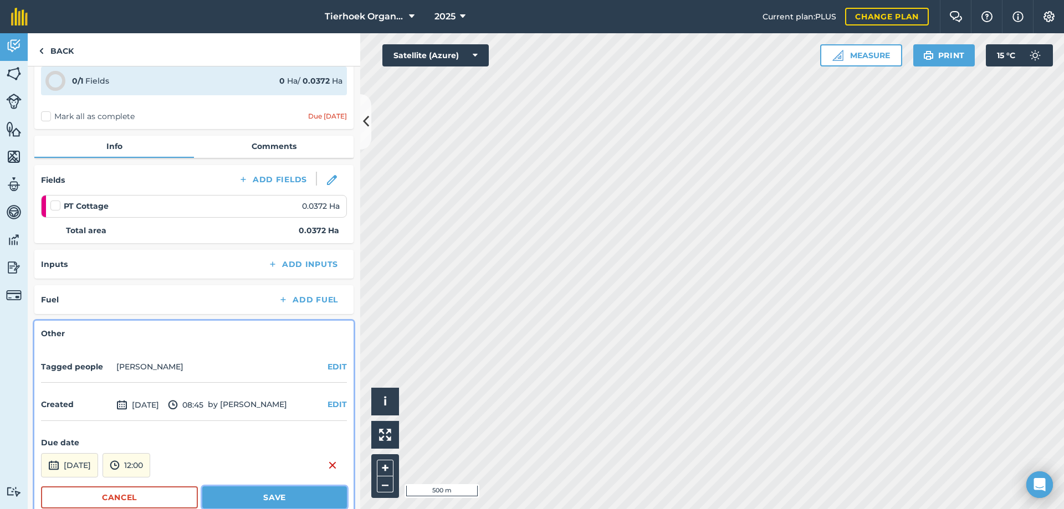
click at [247, 499] on button "Save" at bounding box center [274, 497] width 145 height 22
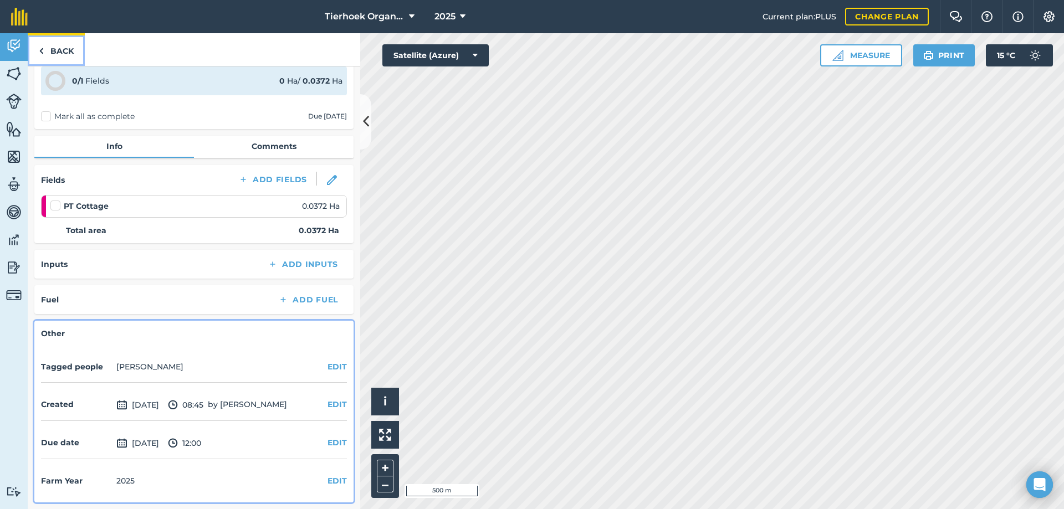
click at [64, 52] on link "Back" at bounding box center [56, 49] width 57 height 33
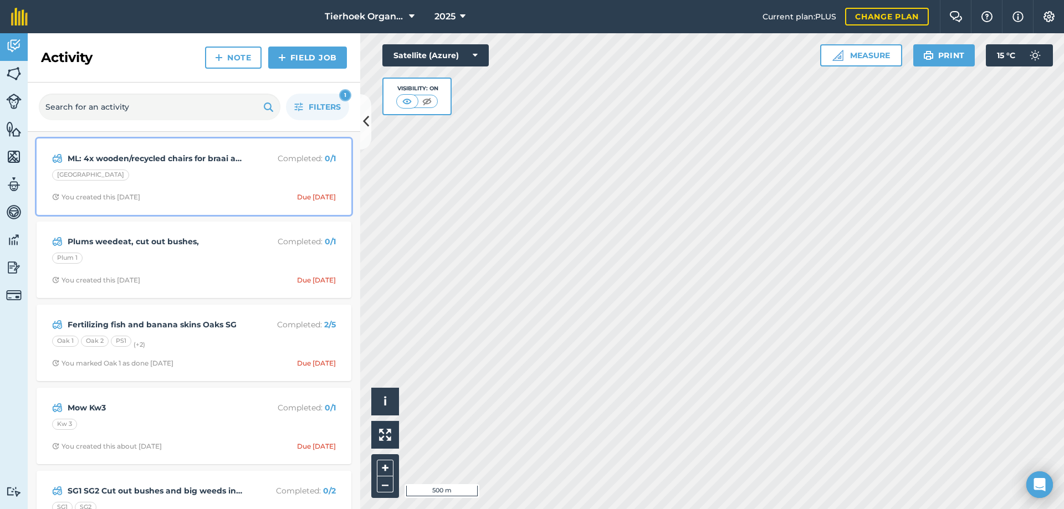
click at [221, 191] on div "ML: 4x wooden/recycled chairs for braai area Completed : 0 / 1 Mango Lodge You …" at bounding box center [193, 176] width 301 height 63
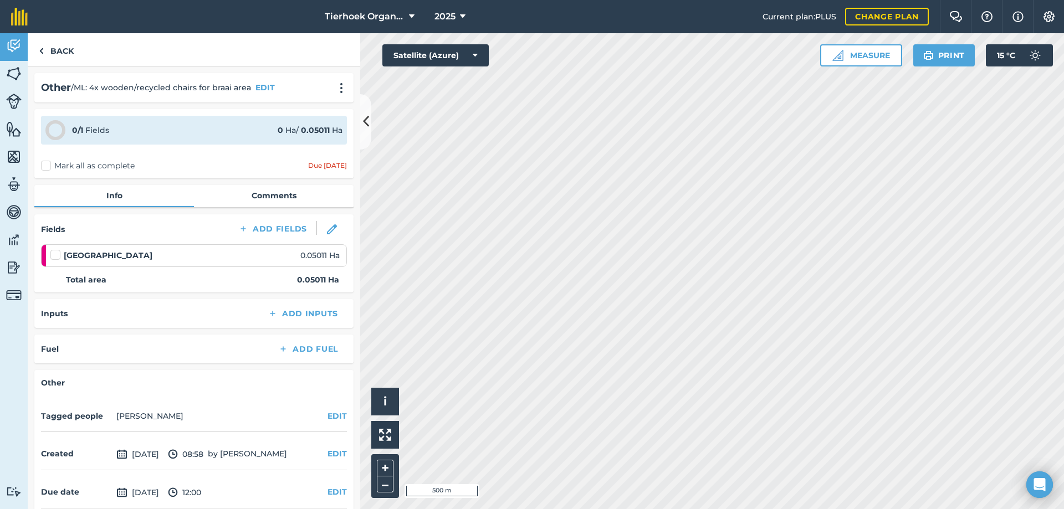
scroll to position [49, 0]
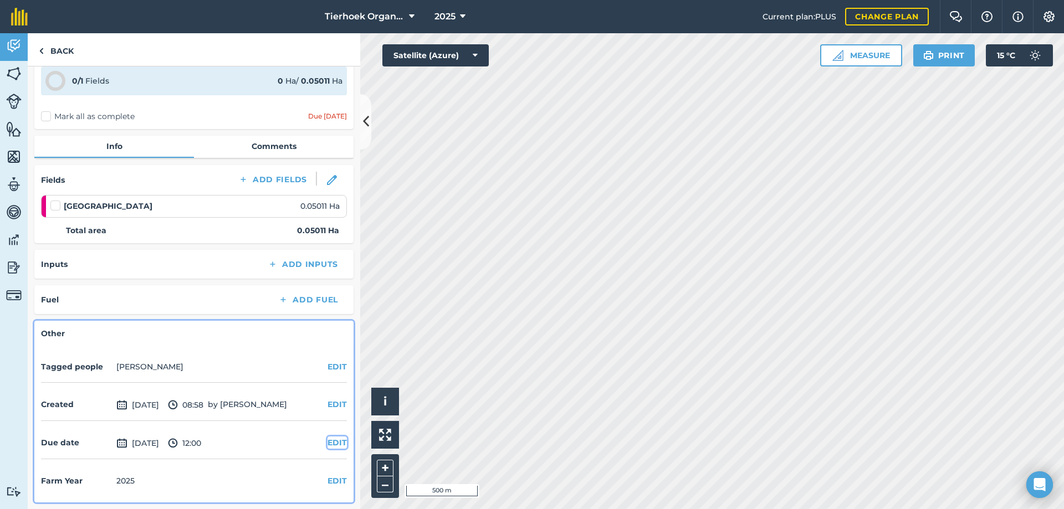
click at [328, 442] on button "EDIT" at bounding box center [336, 443] width 19 height 12
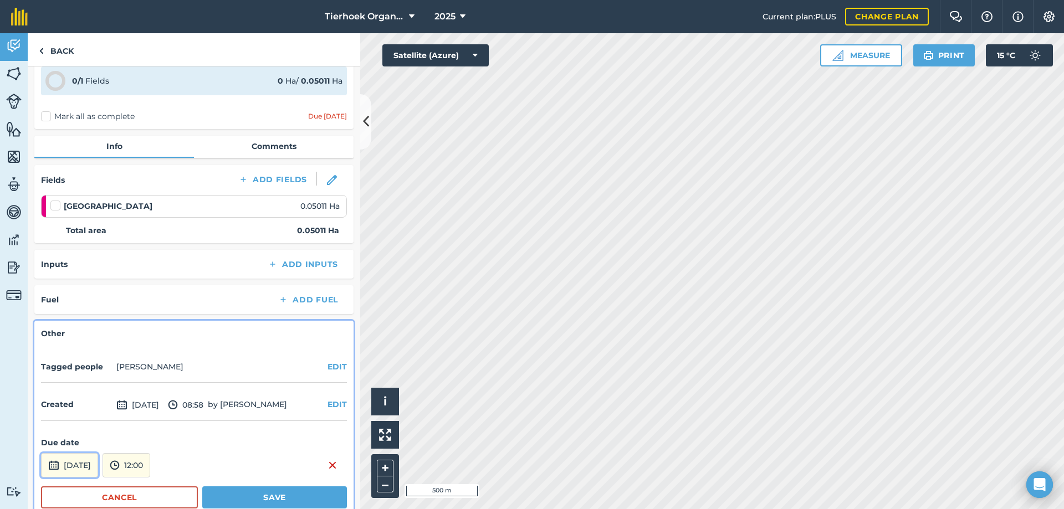
click at [90, 464] on button "[DATE]" at bounding box center [69, 465] width 57 height 24
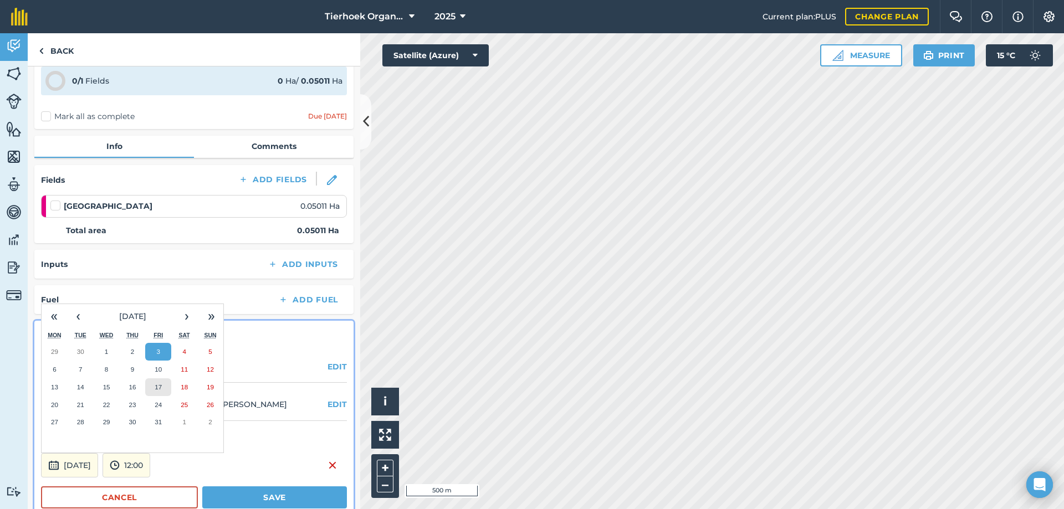
click at [155, 391] on button "17" at bounding box center [158, 387] width 26 height 18
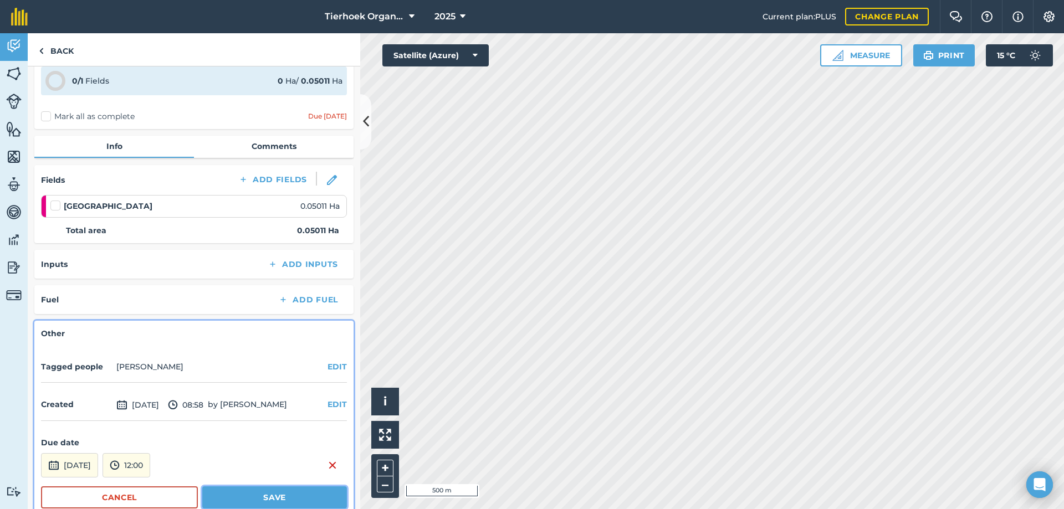
drag, startPoint x: 233, startPoint y: 494, endPoint x: 231, endPoint y: 474, distance: 20.0
click at [233, 495] on button "Save" at bounding box center [274, 497] width 145 height 22
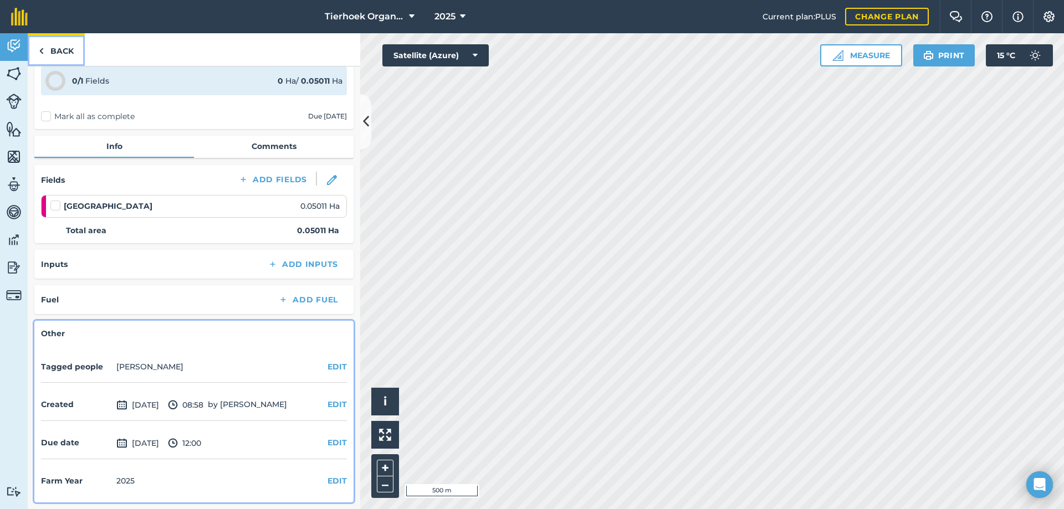
click at [63, 52] on link "Back" at bounding box center [56, 49] width 57 height 33
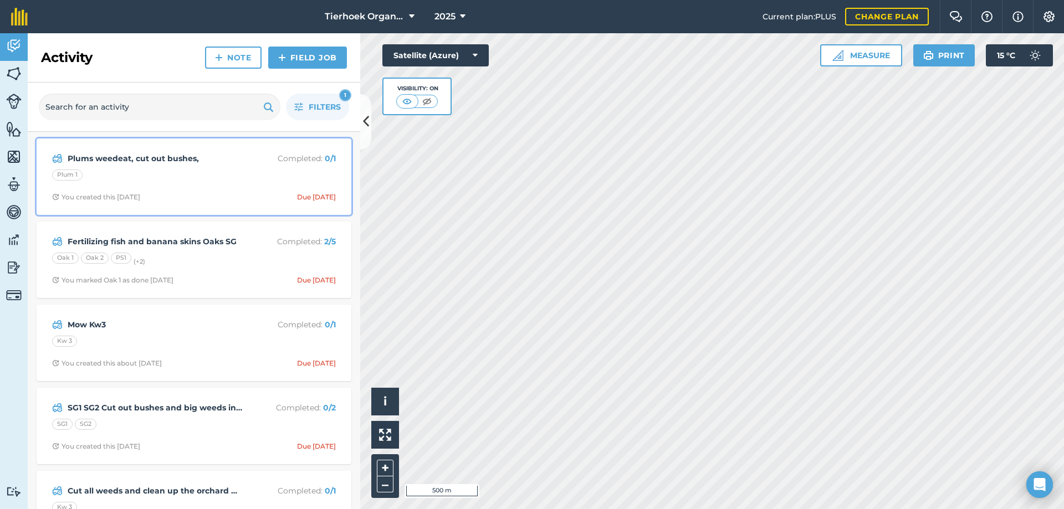
click at [222, 181] on div "Plum 1" at bounding box center [194, 177] width 284 height 14
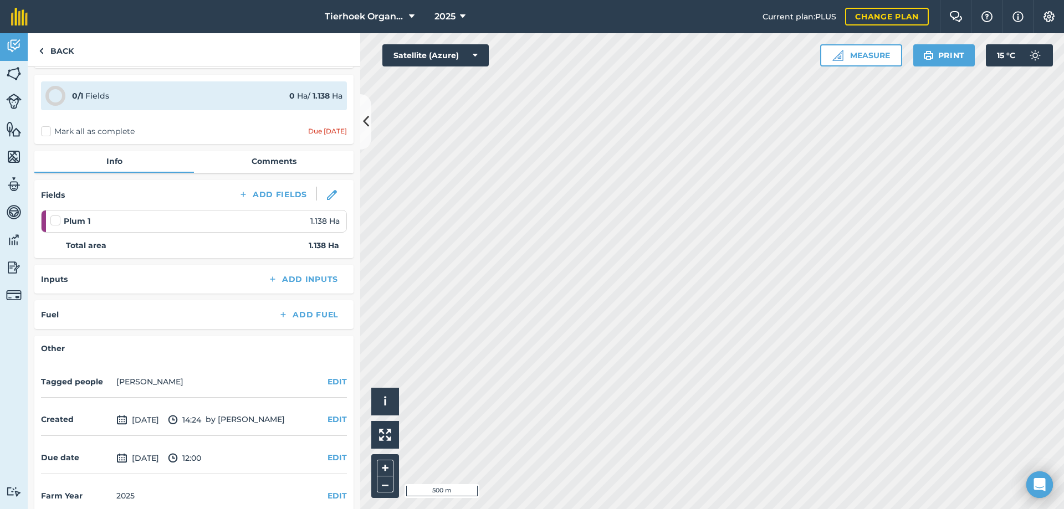
scroll to position [49, 0]
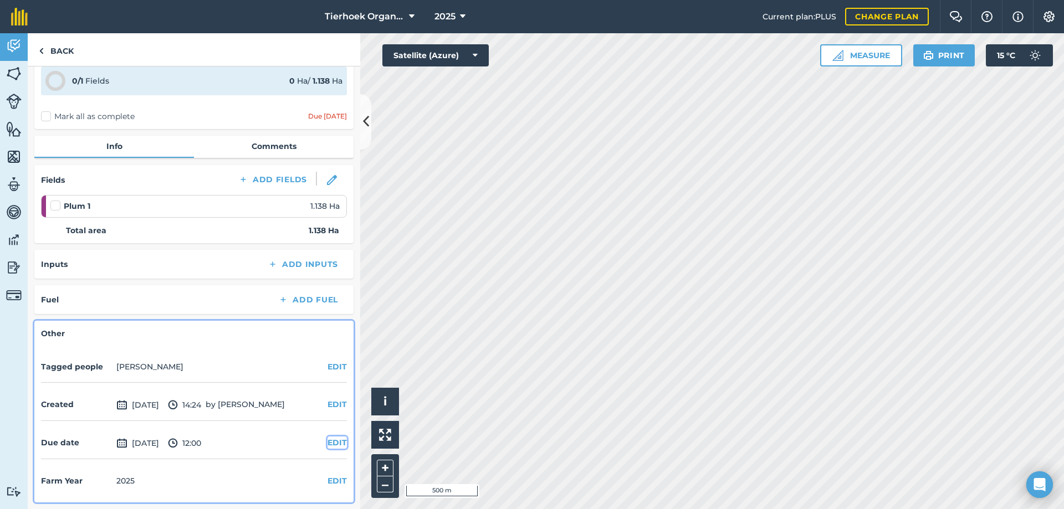
click at [327, 439] on button "EDIT" at bounding box center [336, 443] width 19 height 12
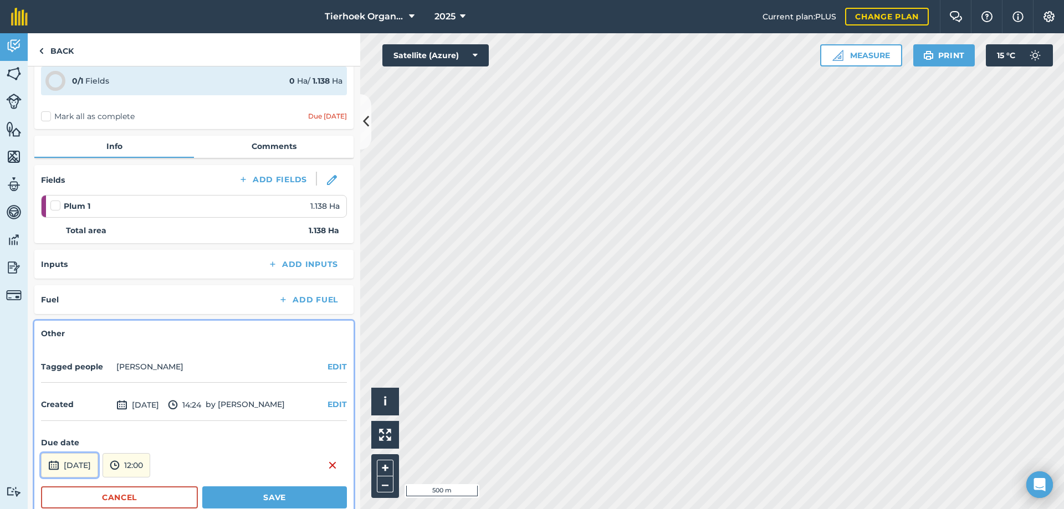
click at [98, 461] on button "[DATE]" at bounding box center [69, 465] width 57 height 24
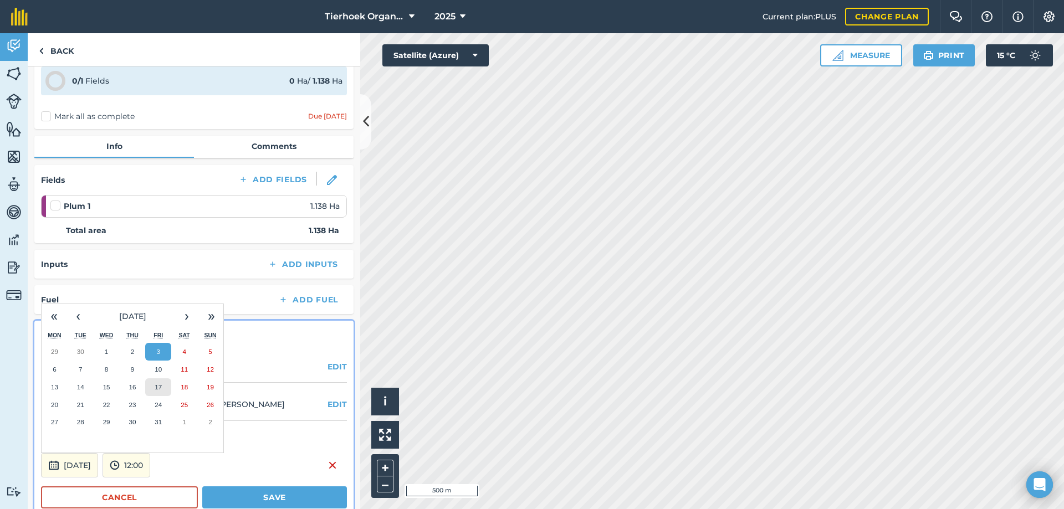
click at [162, 384] on abbr "17" at bounding box center [158, 386] width 7 height 7
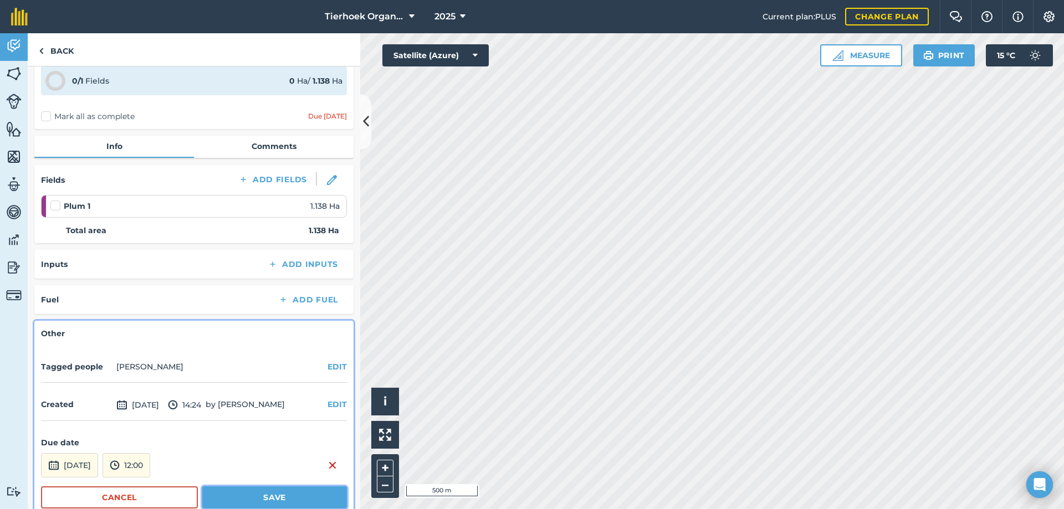
click at [251, 493] on button "Save" at bounding box center [274, 497] width 145 height 22
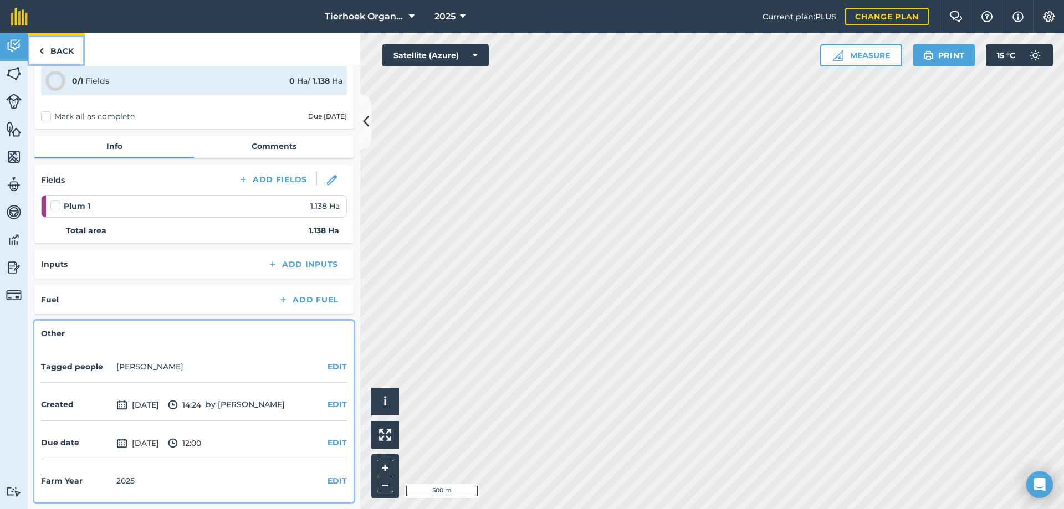
click at [57, 52] on link "Back" at bounding box center [56, 49] width 57 height 33
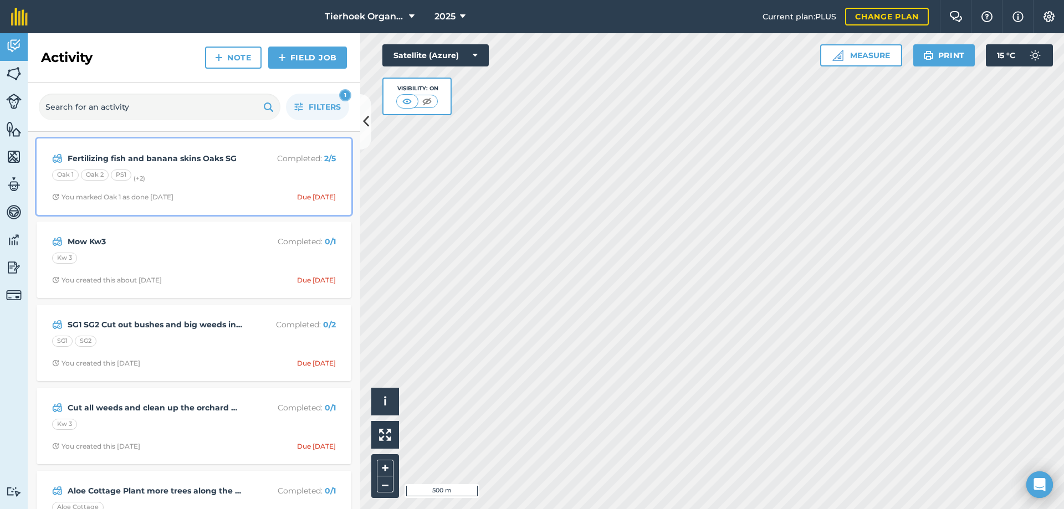
click at [223, 173] on div "Oak 1 Oak 2 PS1 (+ 2 )" at bounding box center [194, 177] width 284 height 14
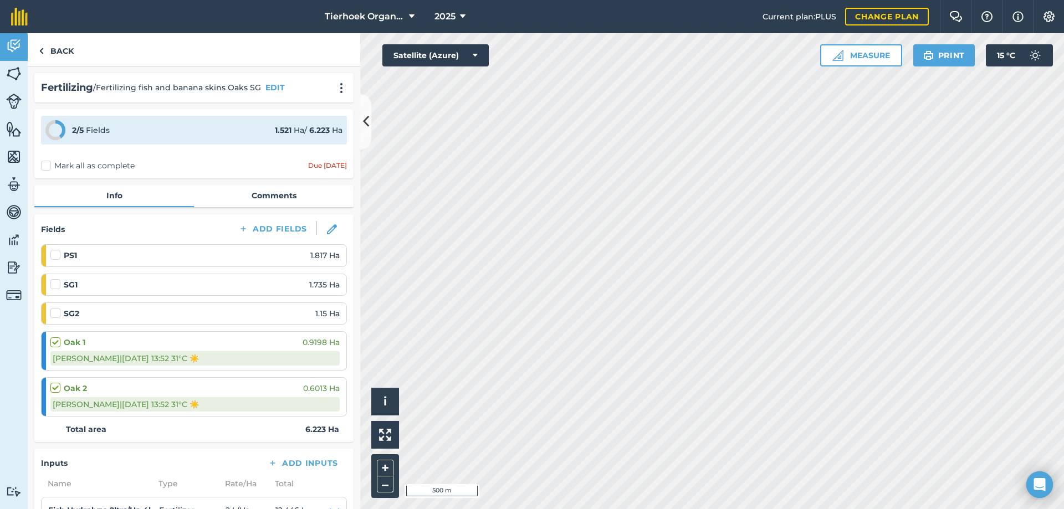
click at [54, 307] on label at bounding box center [56, 307] width 13 height 0
click at [54, 312] on input "checkbox" at bounding box center [53, 310] width 7 height 7
checkbox input "false"
select select "Sunny"
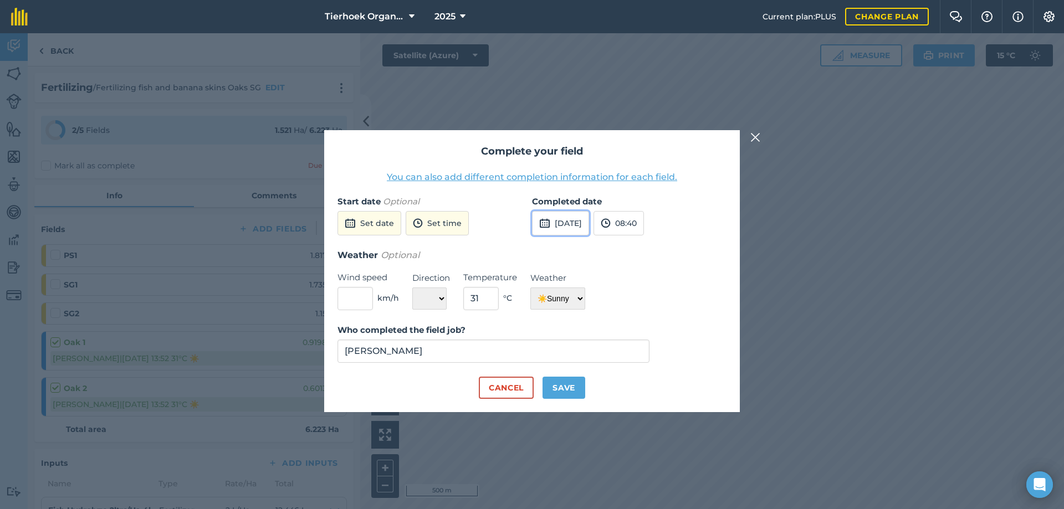
click at [586, 224] on button "[DATE]" at bounding box center [560, 223] width 57 height 24
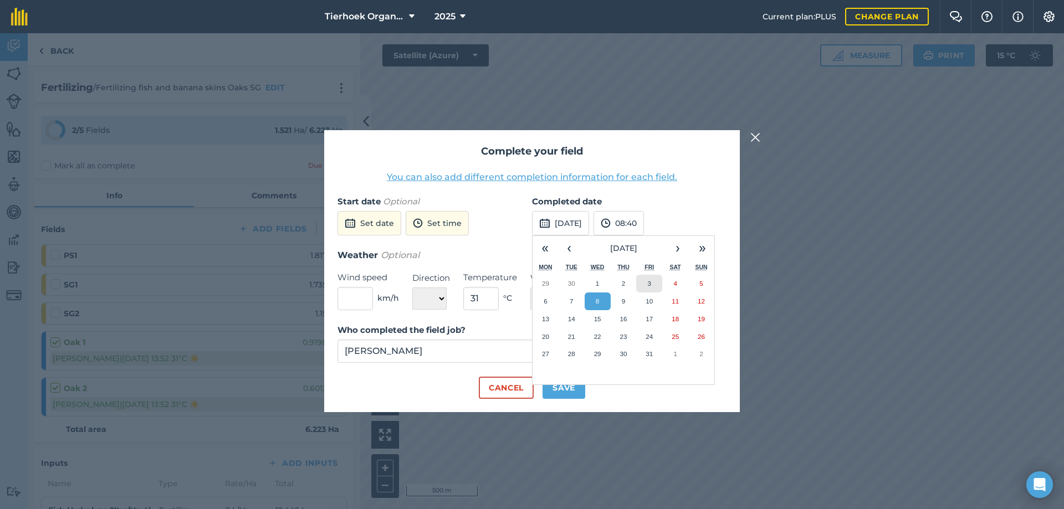
click at [650, 282] on abbr "3" at bounding box center [649, 283] width 3 height 7
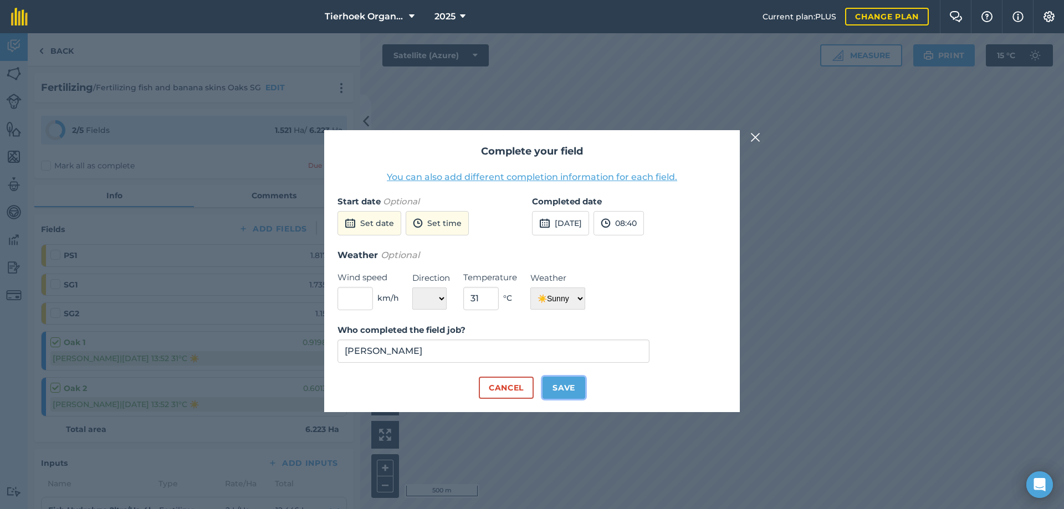
click at [563, 387] on button "Save" at bounding box center [563, 388] width 43 height 22
checkbox input "true"
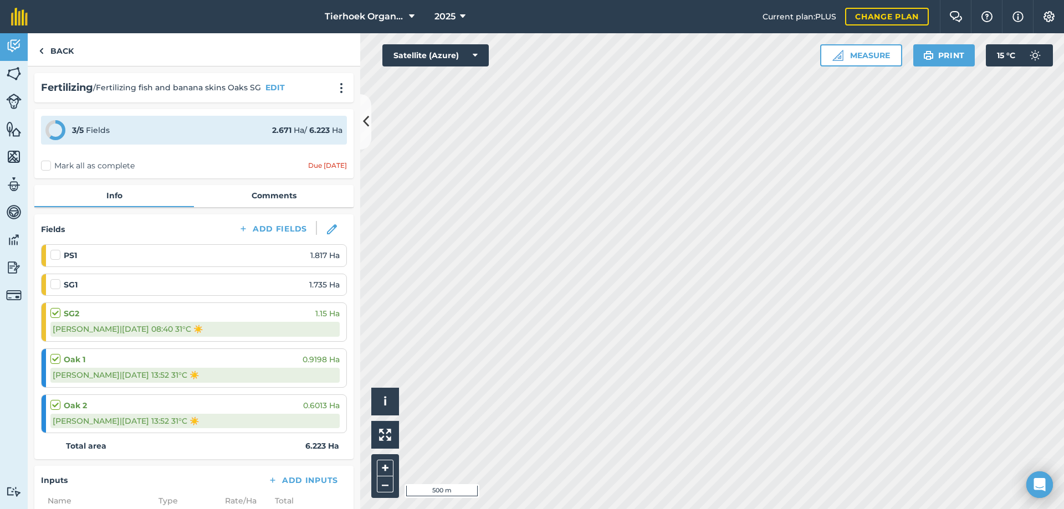
click at [43, 161] on label "Mark all as complete" at bounding box center [88, 166] width 94 height 12
click at [43, 161] on input "Mark all as complete" at bounding box center [44, 163] width 7 height 7
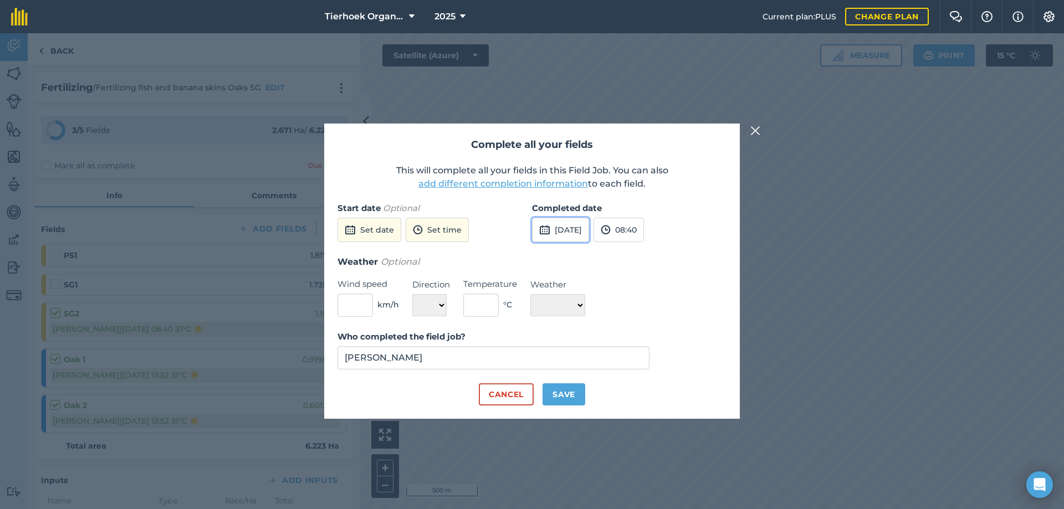
click at [582, 222] on button "[DATE]" at bounding box center [560, 230] width 57 height 24
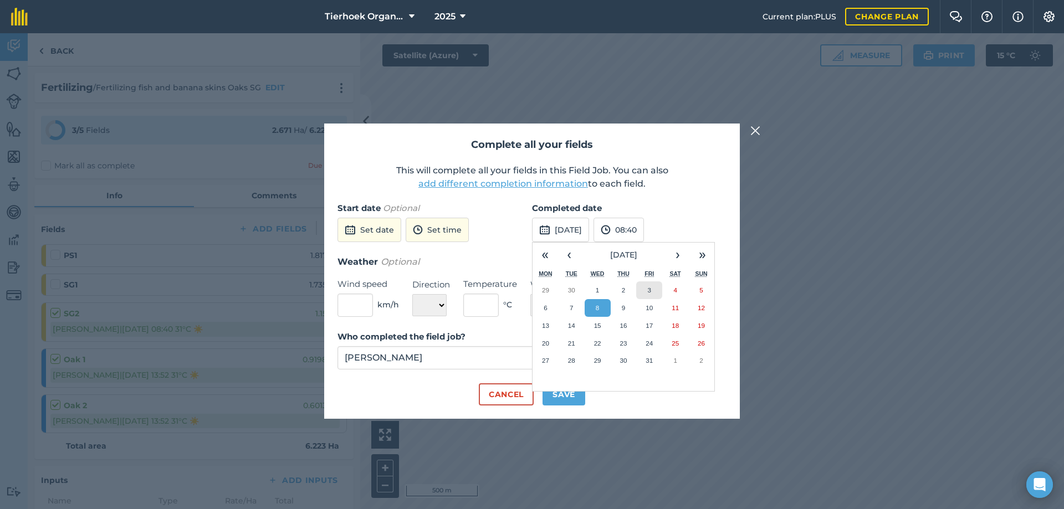
drag, startPoint x: 645, startPoint y: 292, endPoint x: 642, endPoint y: 300, distance: 8.7
click at [646, 292] on button "3" at bounding box center [649, 290] width 26 height 18
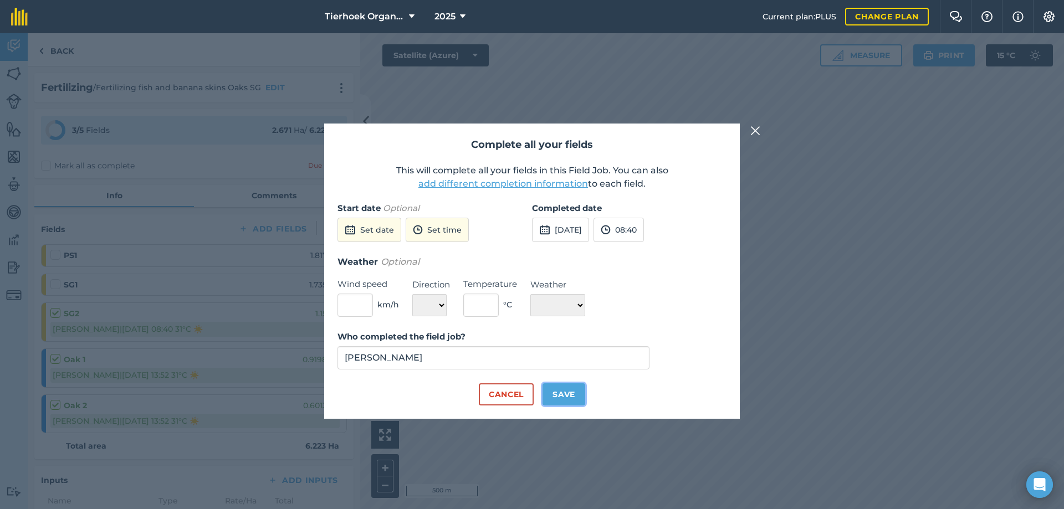
click at [564, 398] on button "Save" at bounding box center [563, 394] width 43 height 22
checkbox input "true"
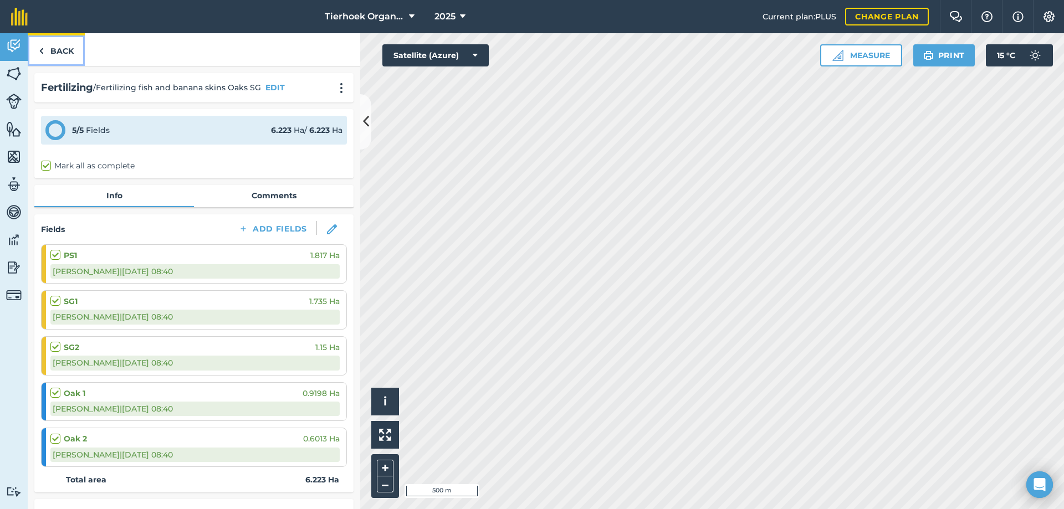
click at [59, 49] on link "Back" at bounding box center [56, 49] width 57 height 33
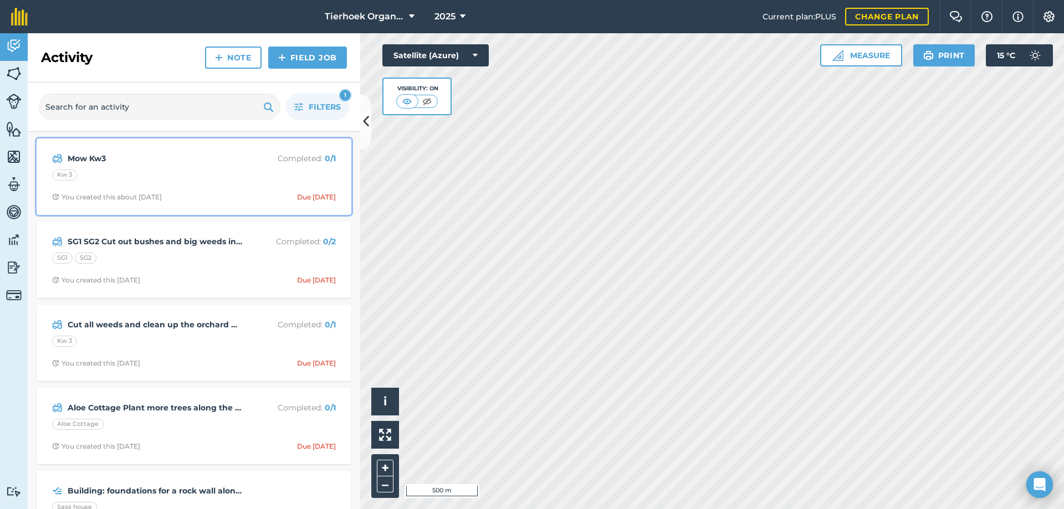
click at [186, 169] on div "Mow Kw3 Completed : 0 / 1 Kw 3 You created this about [DATE] Due [DATE]" at bounding box center [193, 176] width 301 height 63
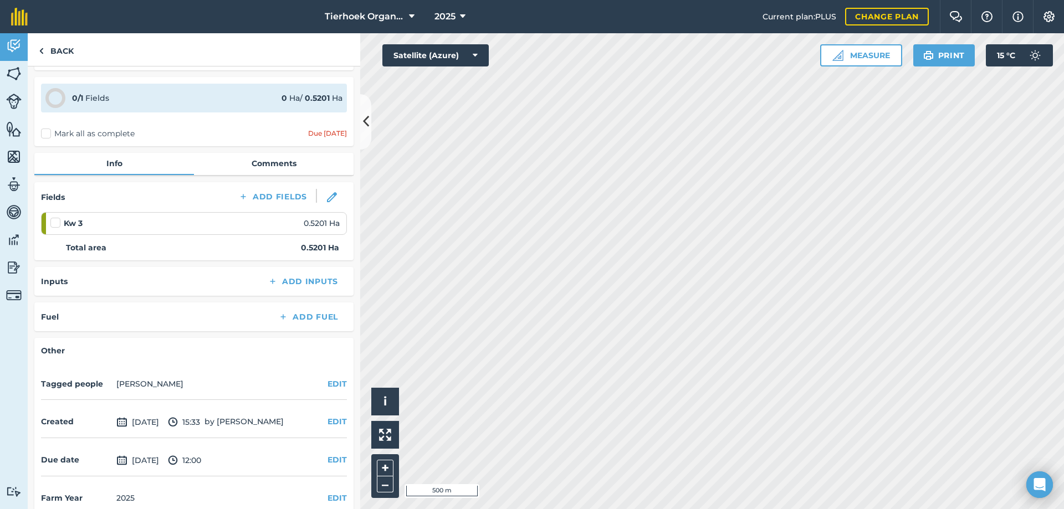
scroll to position [49, 0]
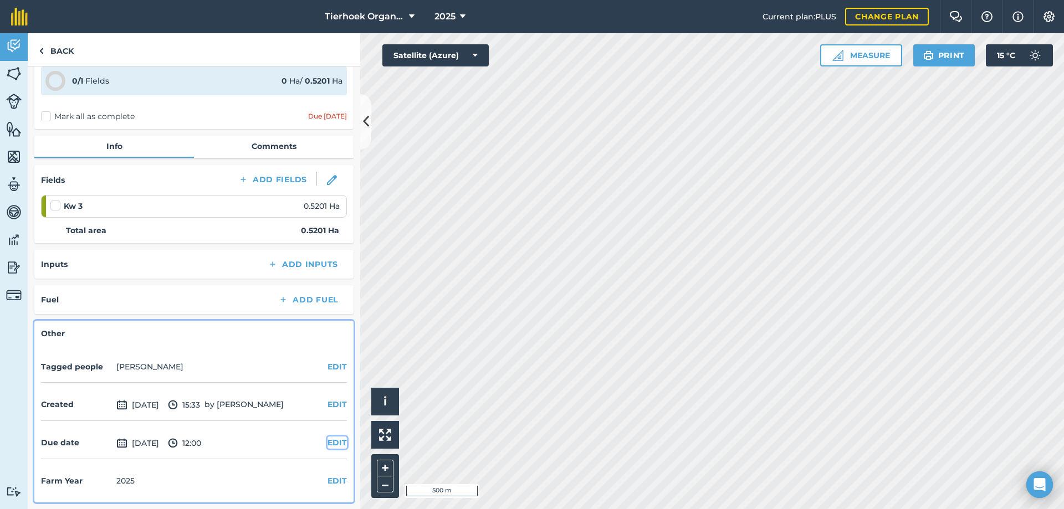
click at [327, 441] on button "EDIT" at bounding box center [336, 443] width 19 height 12
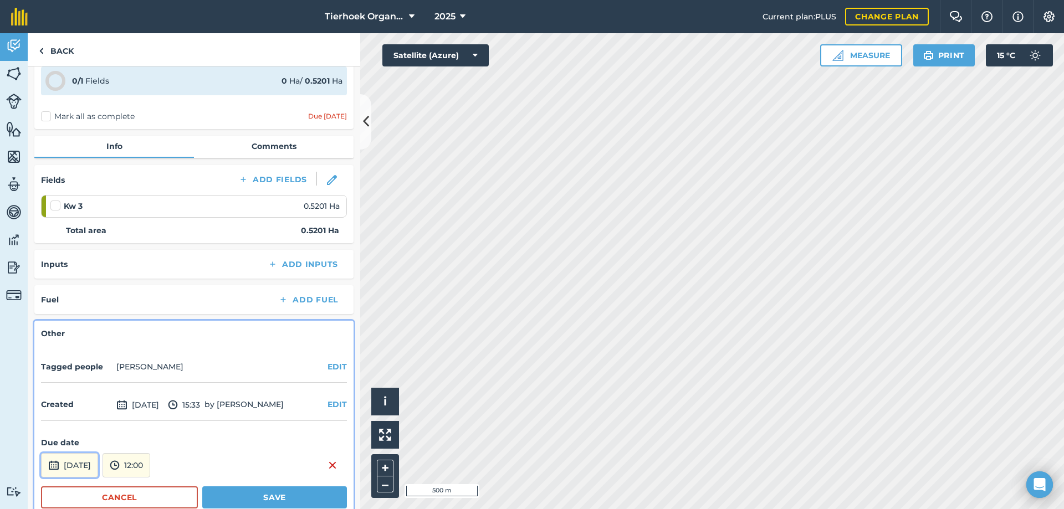
click at [94, 463] on button "[DATE]" at bounding box center [69, 465] width 57 height 24
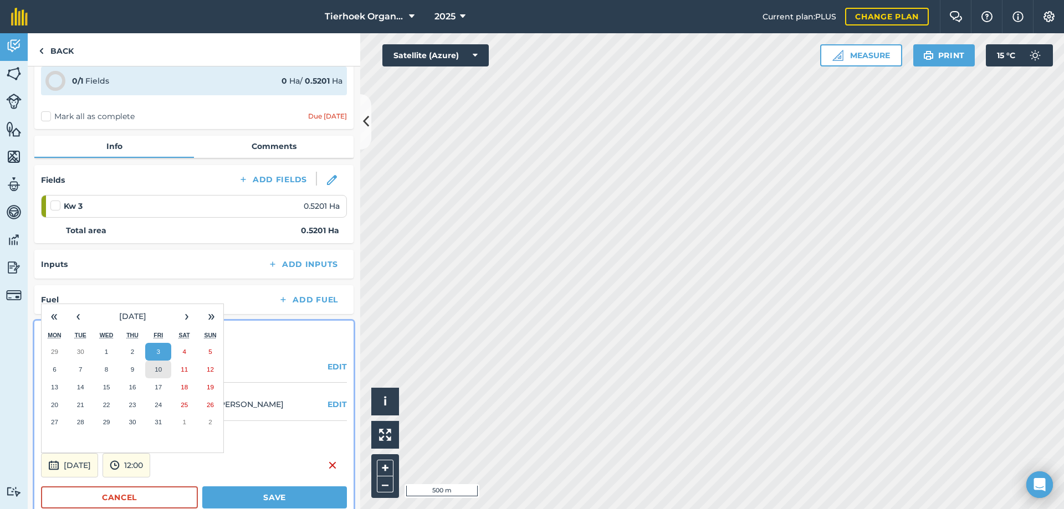
click at [157, 370] on abbr "10" at bounding box center [158, 369] width 7 height 7
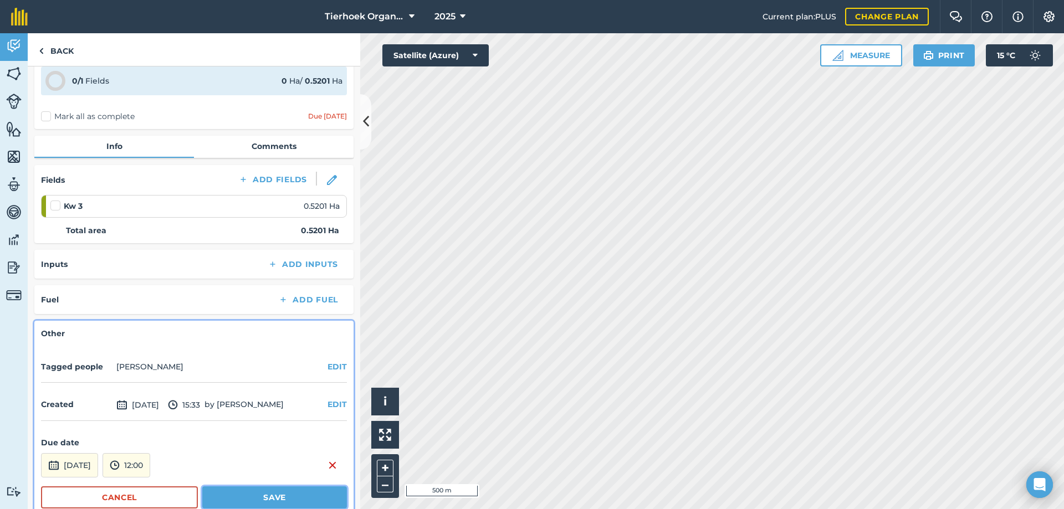
click at [237, 496] on button "Save" at bounding box center [274, 497] width 145 height 22
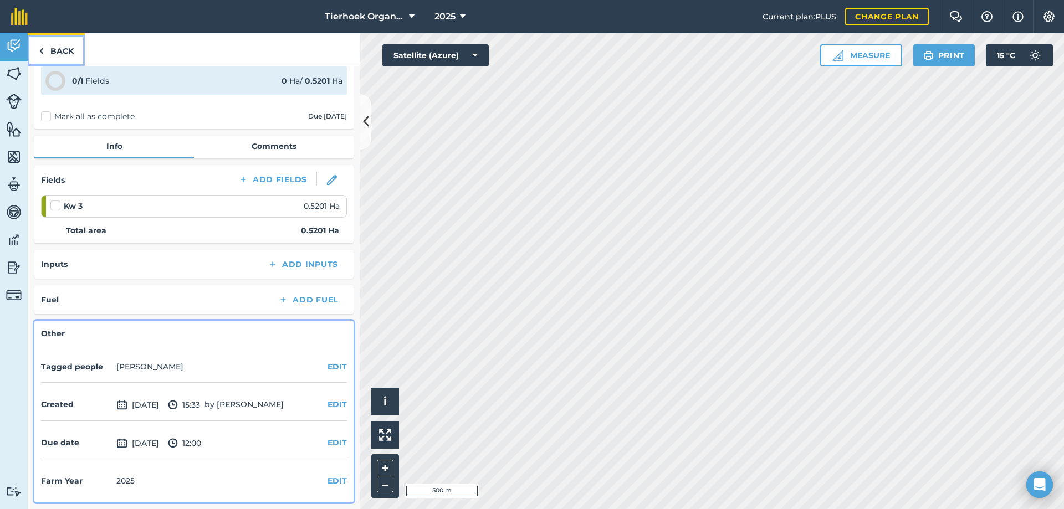
click at [43, 48] on img at bounding box center [41, 50] width 5 height 13
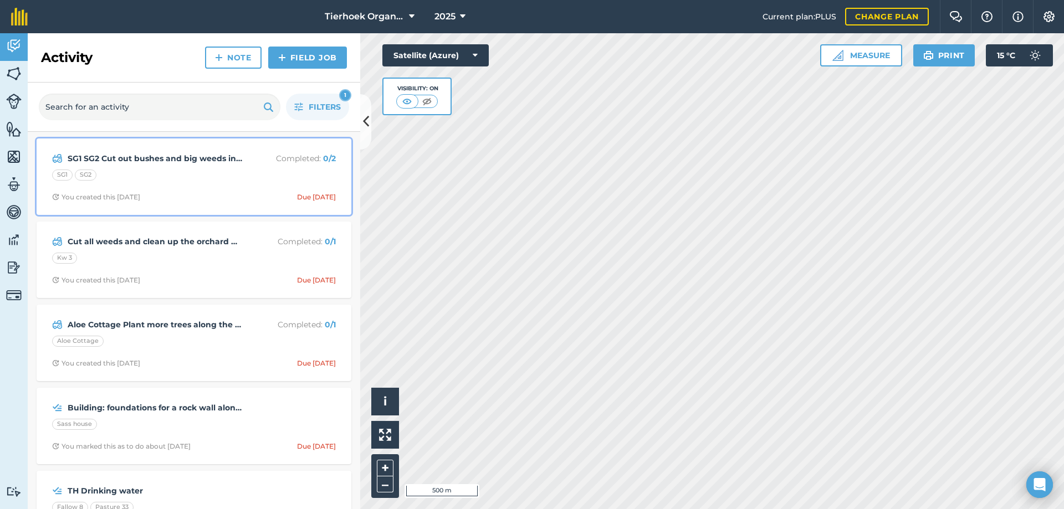
click at [198, 180] on div "SG1 SG2" at bounding box center [194, 177] width 284 height 14
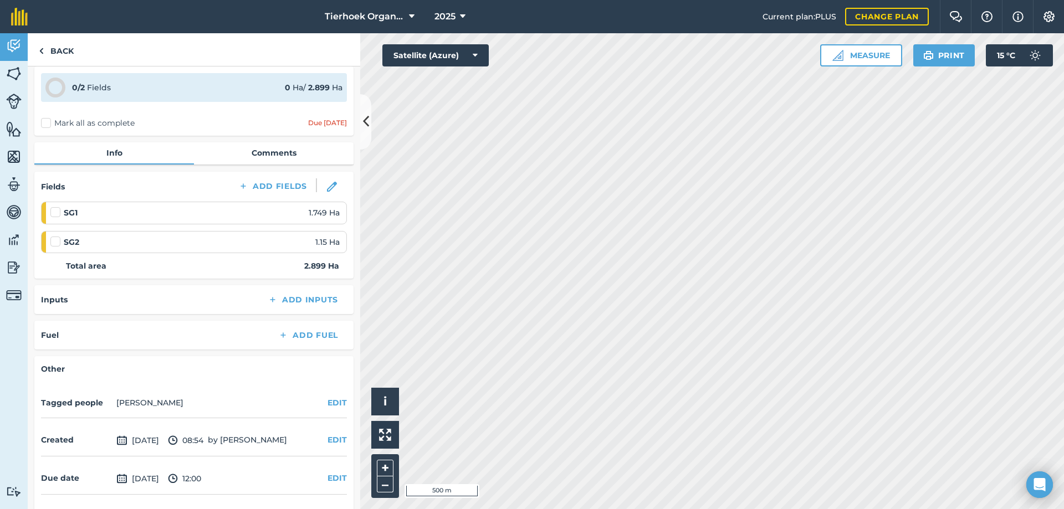
scroll to position [88, 0]
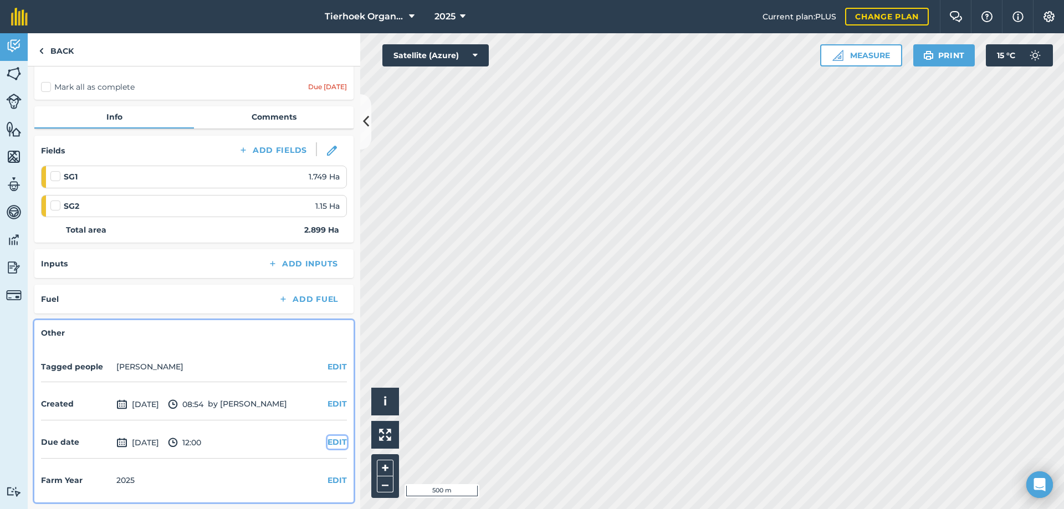
click at [331, 443] on button "EDIT" at bounding box center [336, 442] width 19 height 12
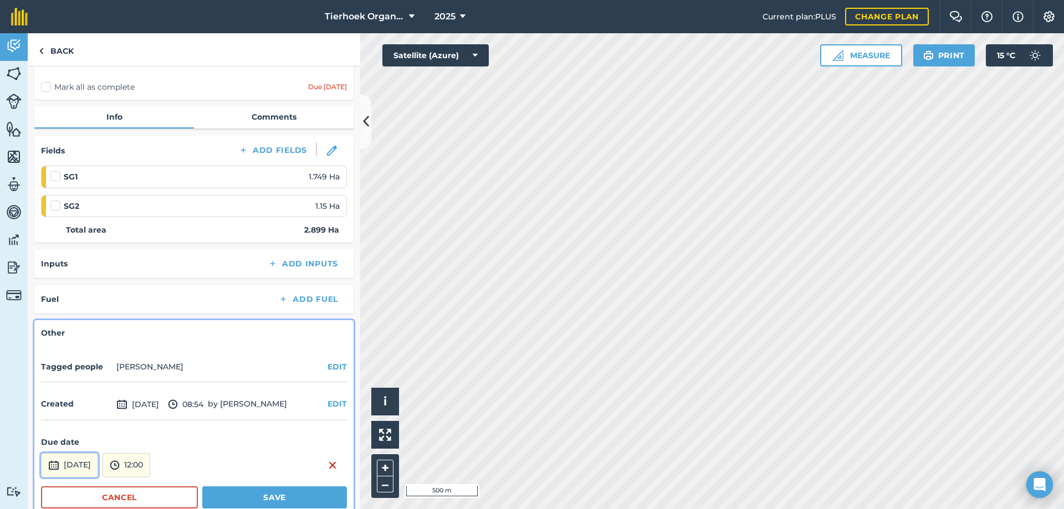
click at [71, 469] on button "[DATE]" at bounding box center [69, 465] width 57 height 24
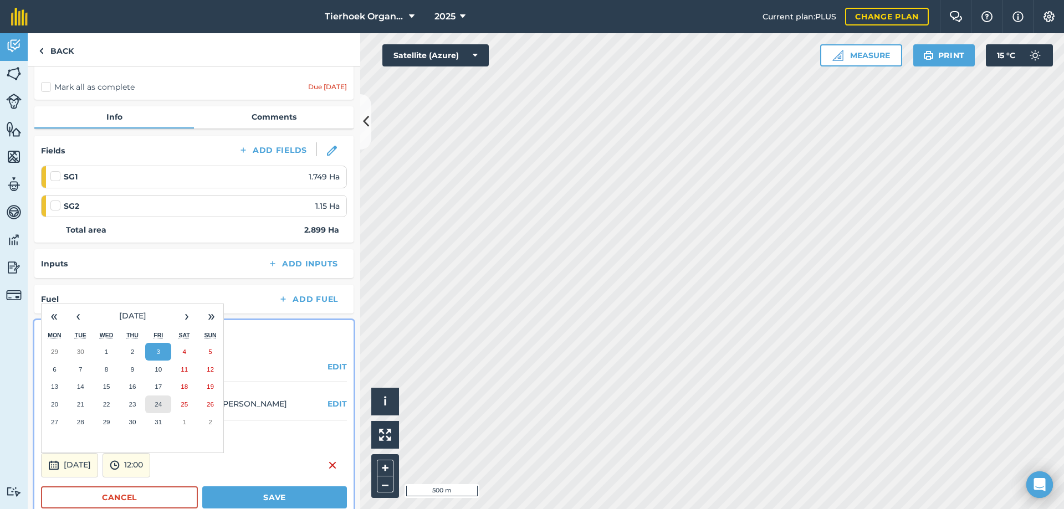
click at [155, 407] on button "24" at bounding box center [158, 405] width 26 height 18
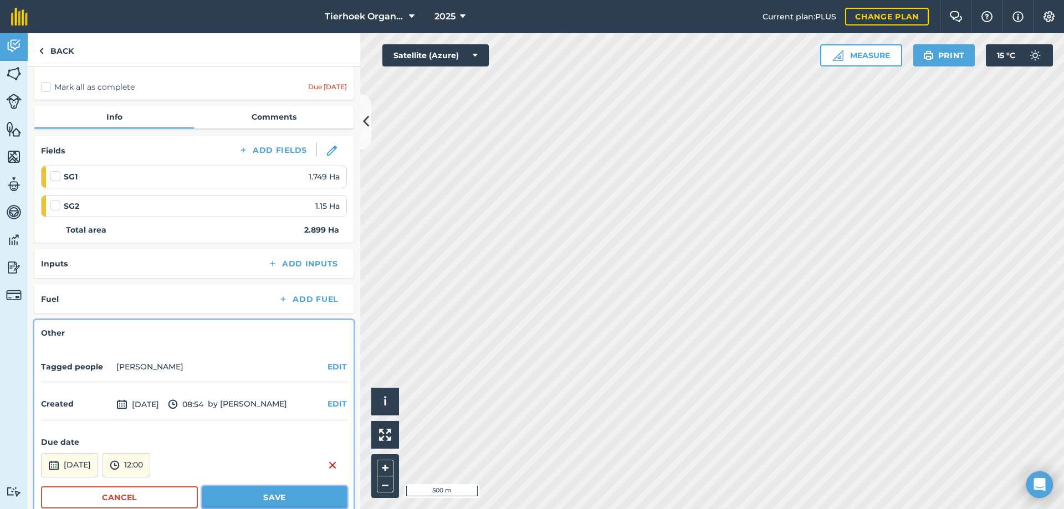
click at [227, 499] on button "Save" at bounding box center [274, 497] width 145 height 22
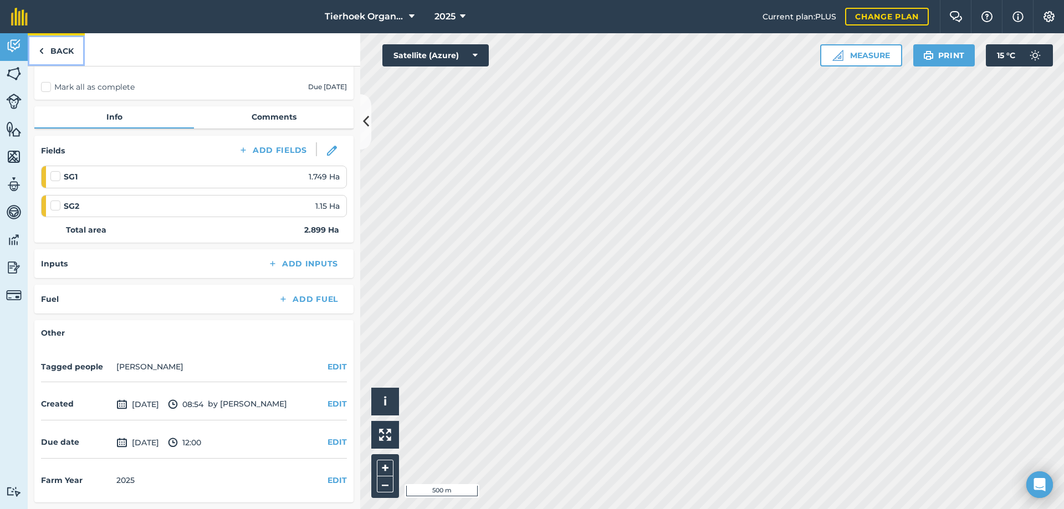
click at [59, 53] on link "Back" at bounding box center [56, 49] width 57 height 33
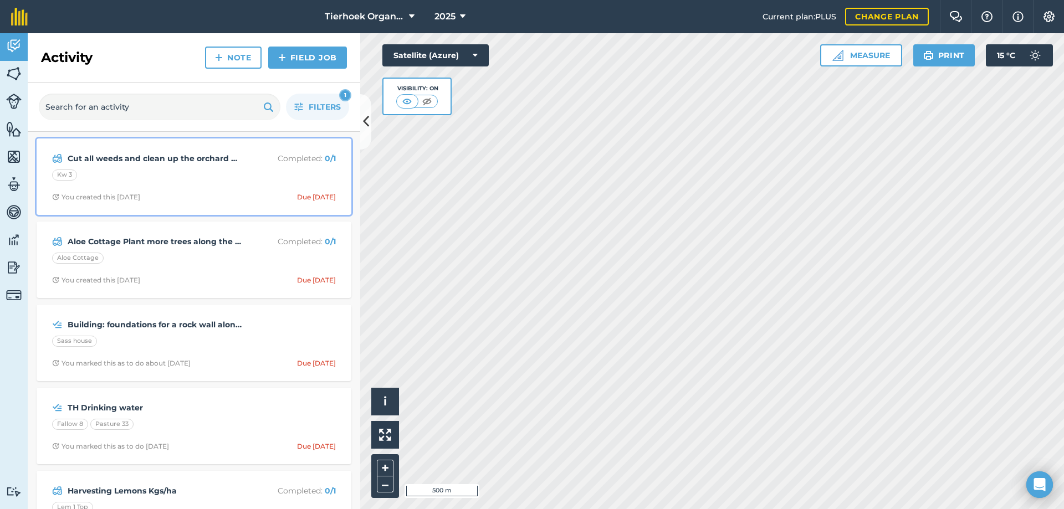
click at [202, 182] on div "Kw 3" at bounding box center [194, 177] width 284 height 14
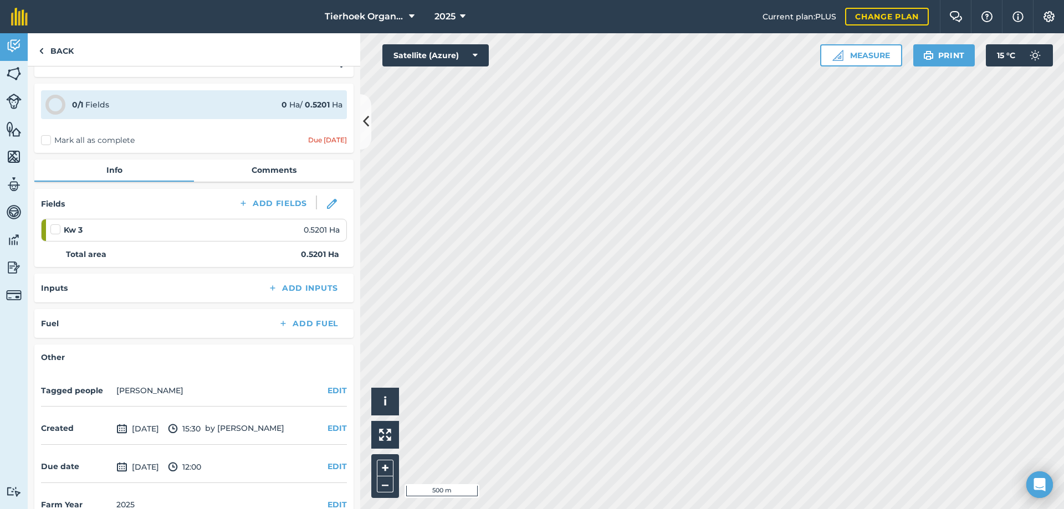
scroll to position [49, 0]
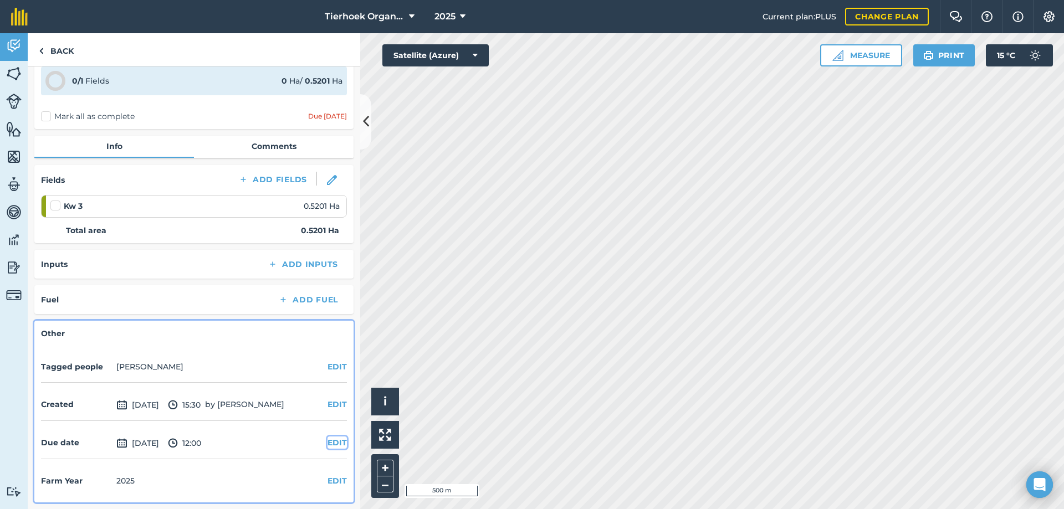
click at [333, 441] on button "EDIT" at bounding box center [336, 443] width 19 height 12
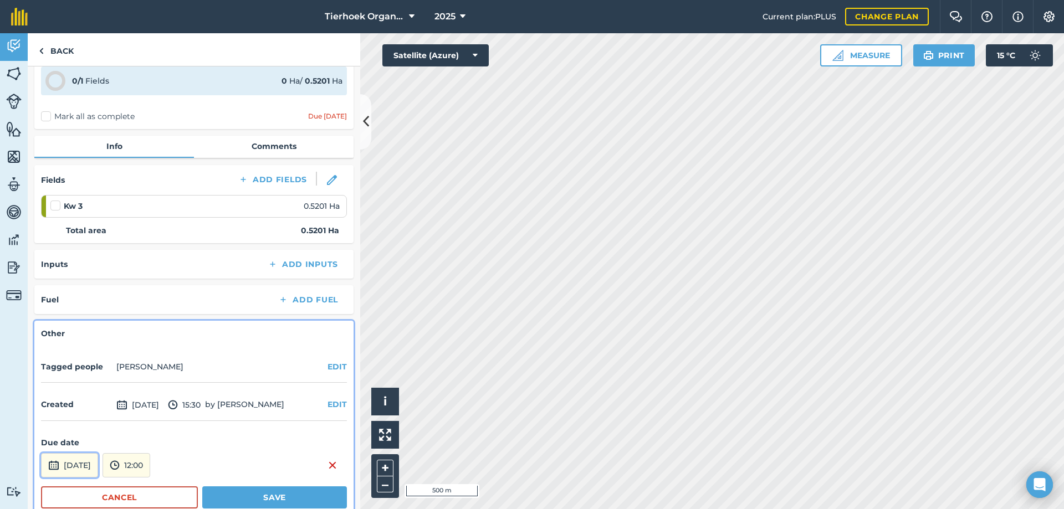
click at [71, 464] on button "[DATE]" at bounding box center [69, 465] width 57 height 24
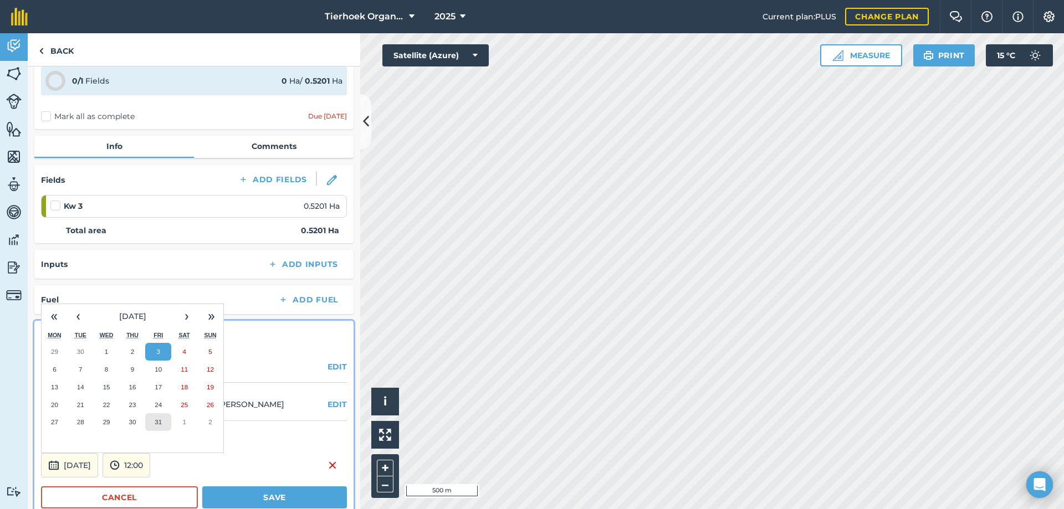
click at [161, 419] on abbr "31" at bounding box center [158, 421] width 7 height 7
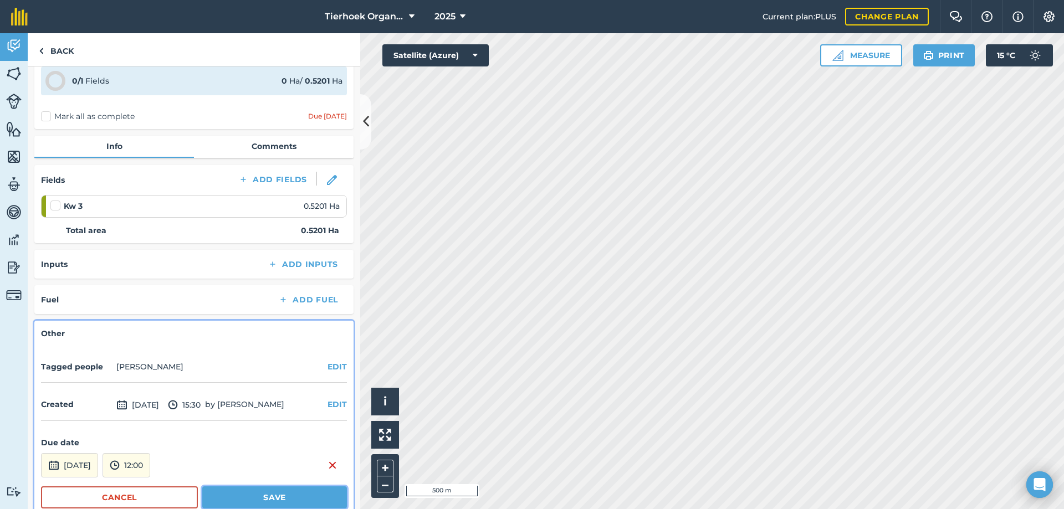
drag, startPoint x: 242, startPoint y: 488, endPoint x: 243, endPoint y: 479, distance: 8.9
click at [243, 488] on button "Save" at bounding box center [274, 497] width 145 height 22
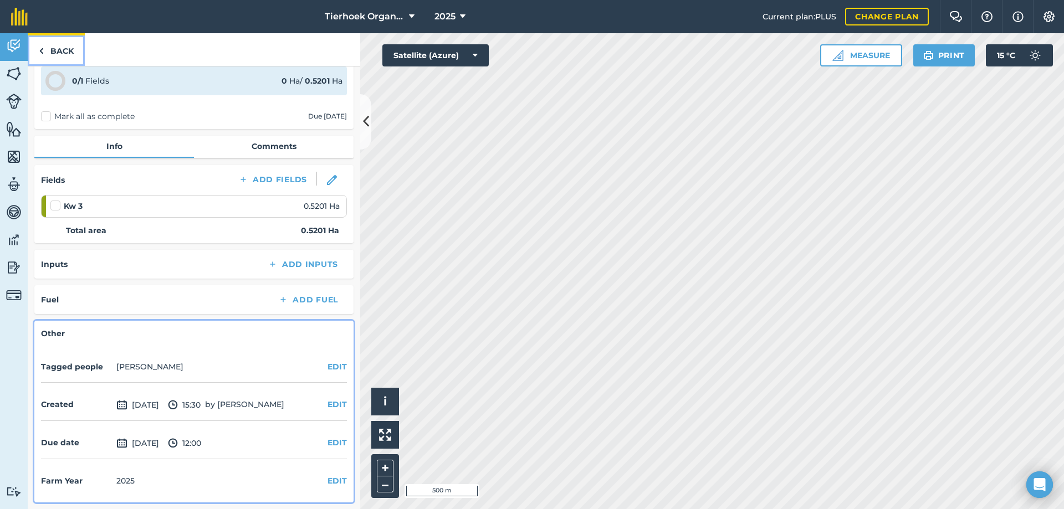
click at [68, 46] on link "Back" at bounding box center [56, 49] width 57 height 33
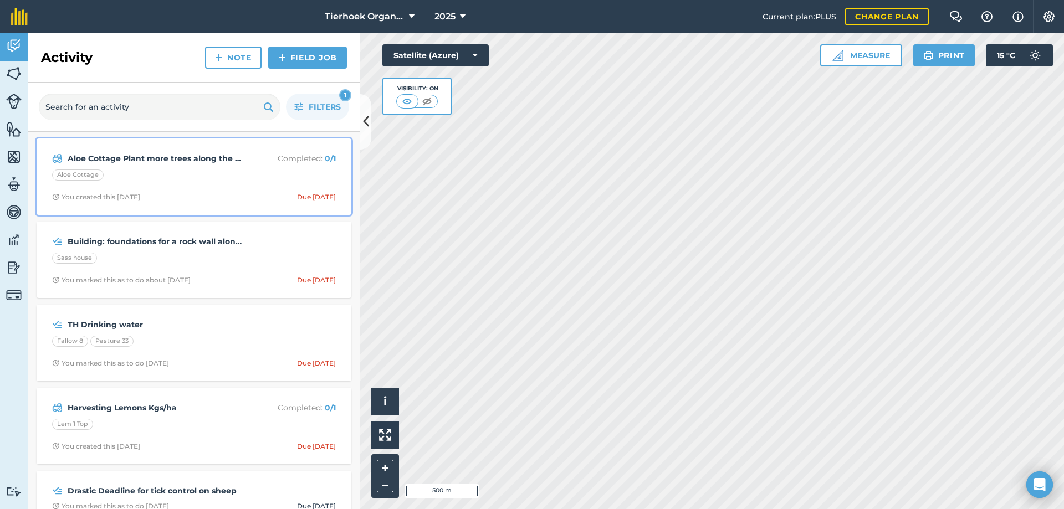
click at [224, 181] on div "Aloe Cottage" at bounding box center [194, 177] width 284 height 14
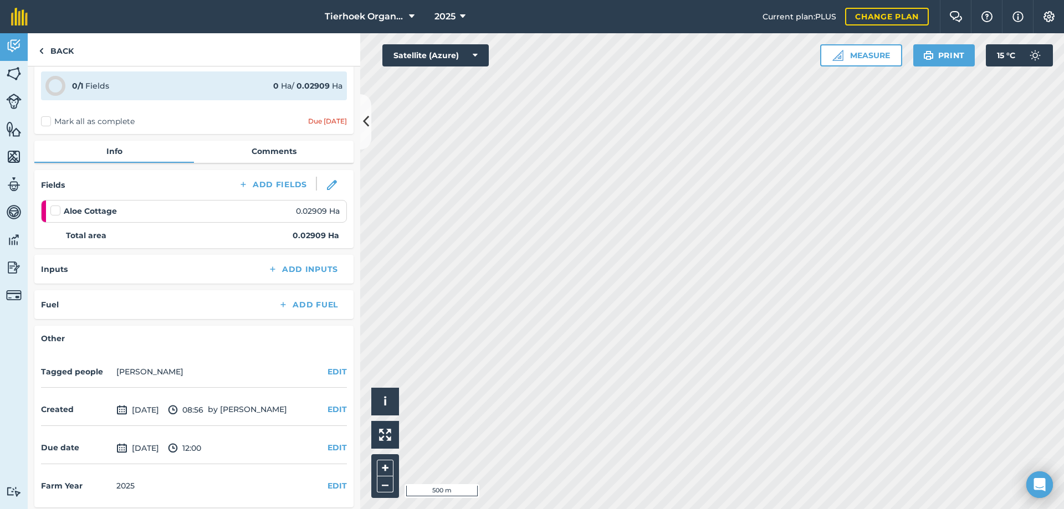
scroll to position [58, 0]
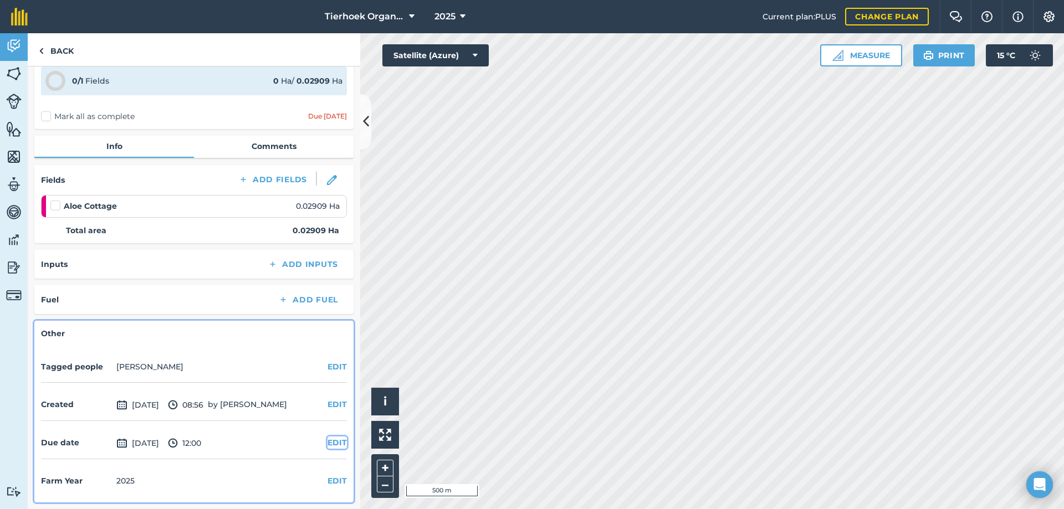
click at [327, 441] on button "EDIT" at bounding box center [336, 443] width 19 height 12
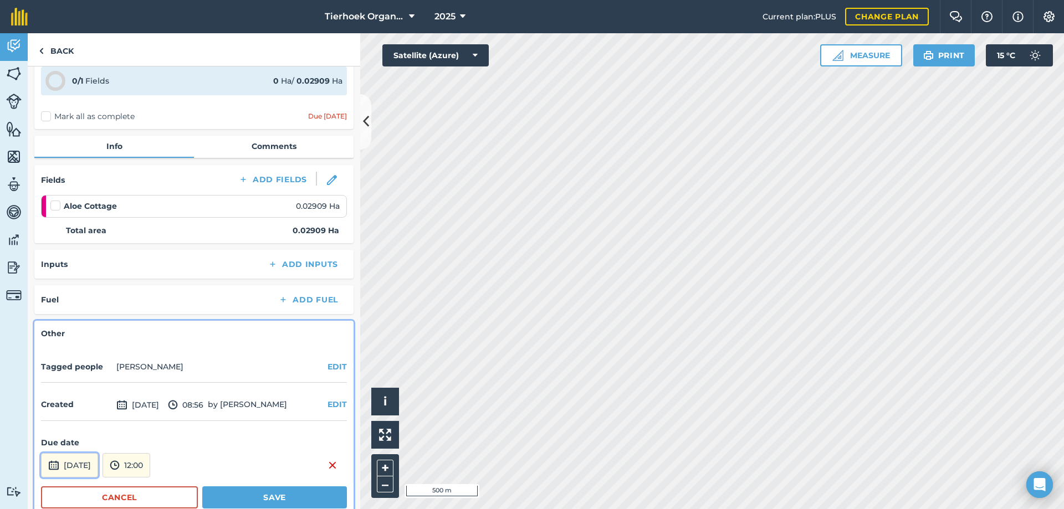
click at [98, 466] on button "[DATE]" at bounding box center [69, 465] width 57 height 24
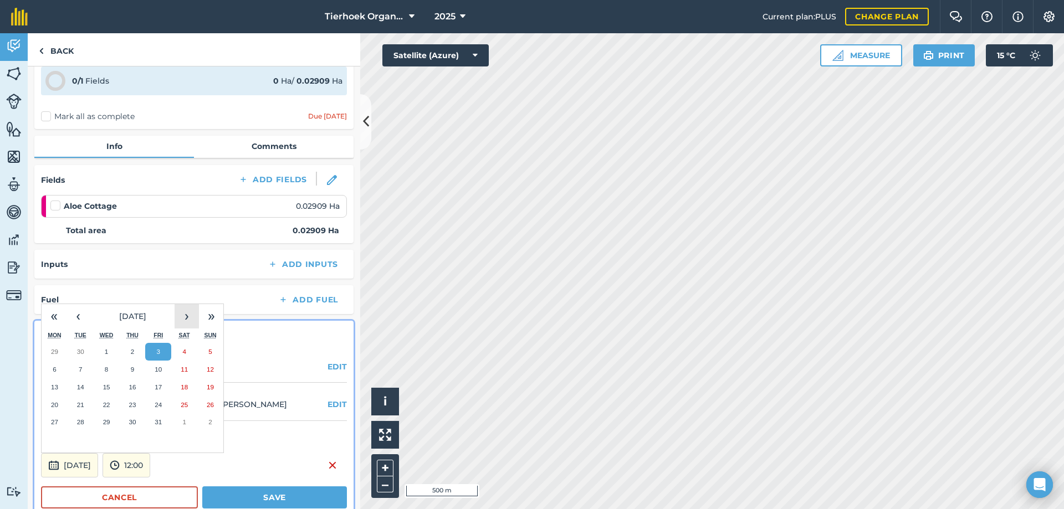
click at [191, 313] on button "›" at bounding box center [187, 316] width 24 height 24
click at [157, 407] on abbr "21" at bounding box center [158, 404] width 7 height 7
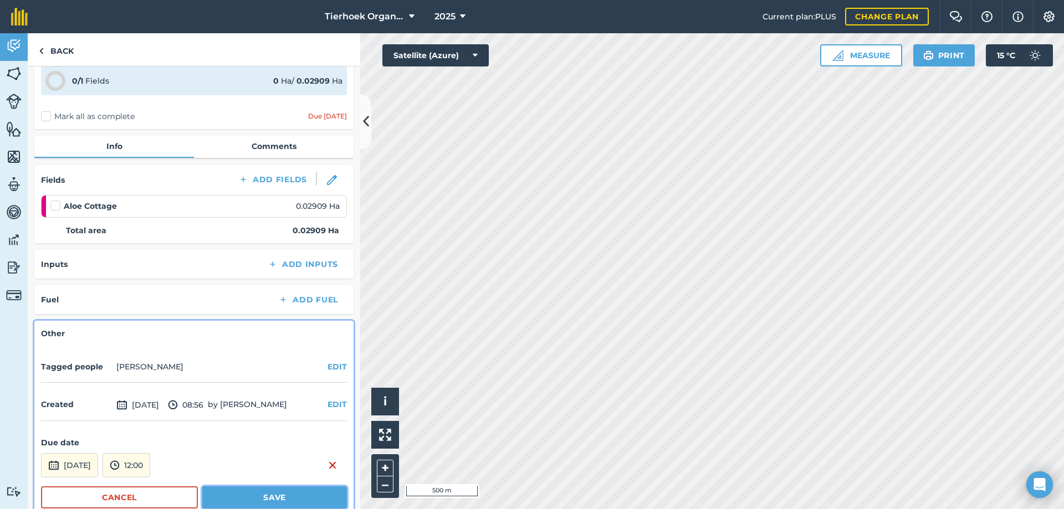
click at [248, 503] on button "Save" at bounding box center [274, 497] width 145 height 22
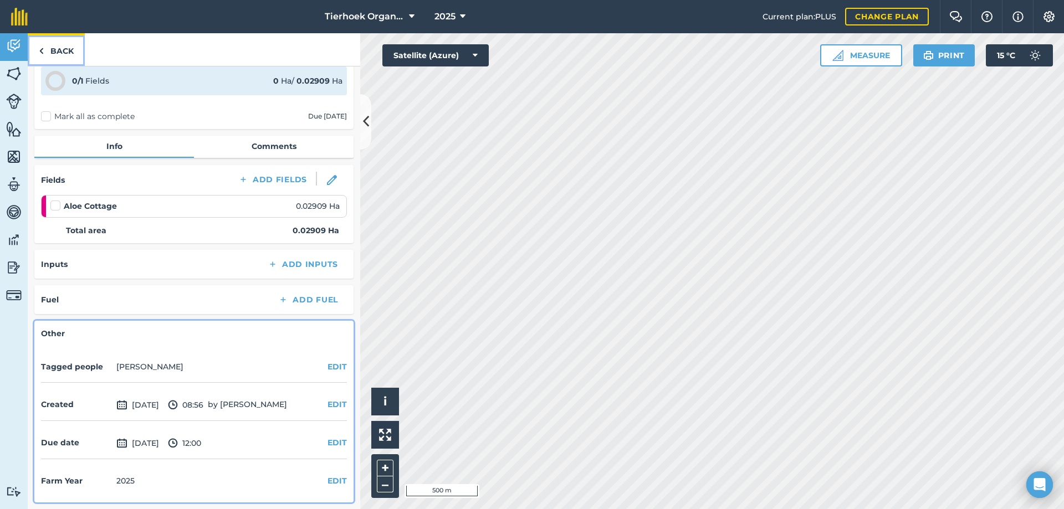
click at [61, 51] on link "Back" at bounding box center [56, 49] width 57 height 33
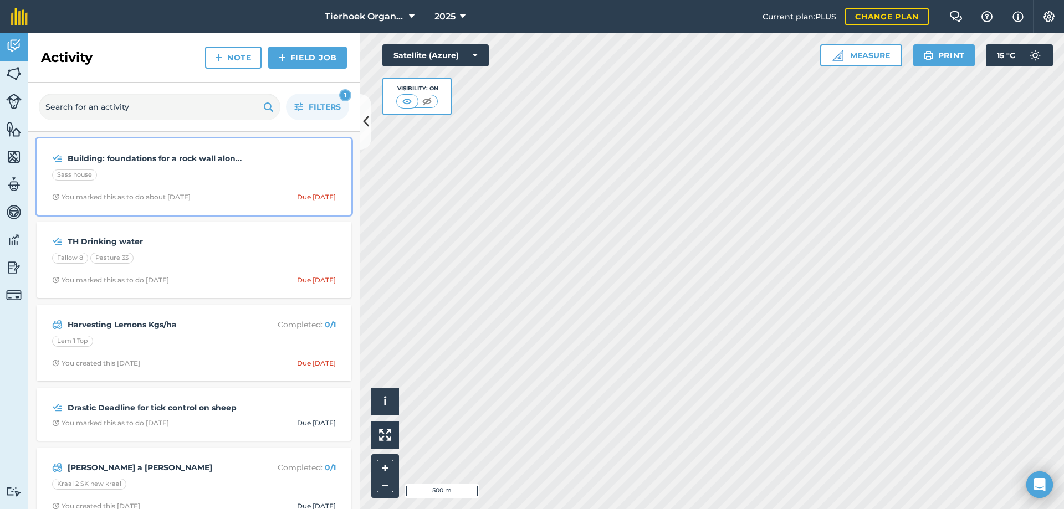
click at [241, 186] on div "Building: foundations for a rock wall along the front of [PERSON_NAME] house Sa…" at bounding box center [193, 176] width 301 height 63
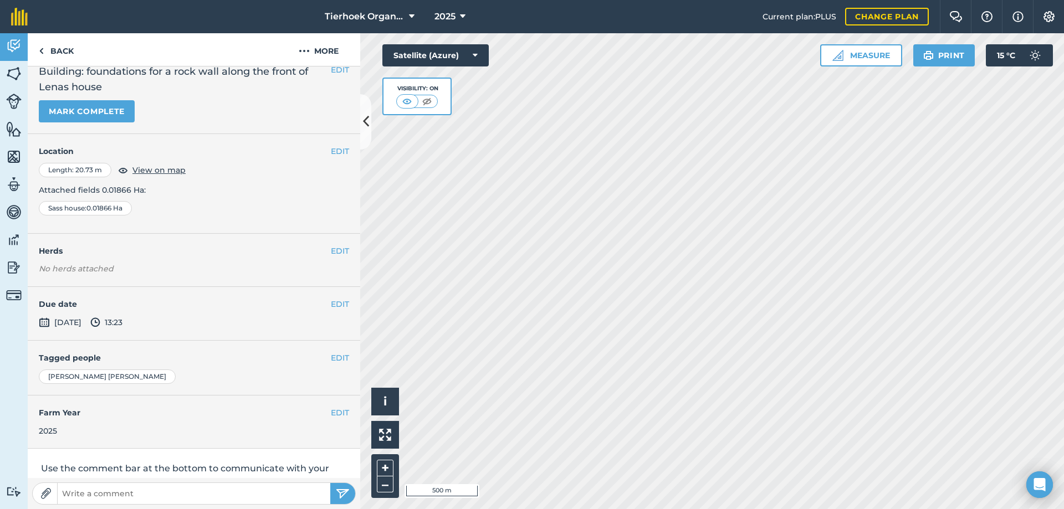
scroll to position [64, 0]
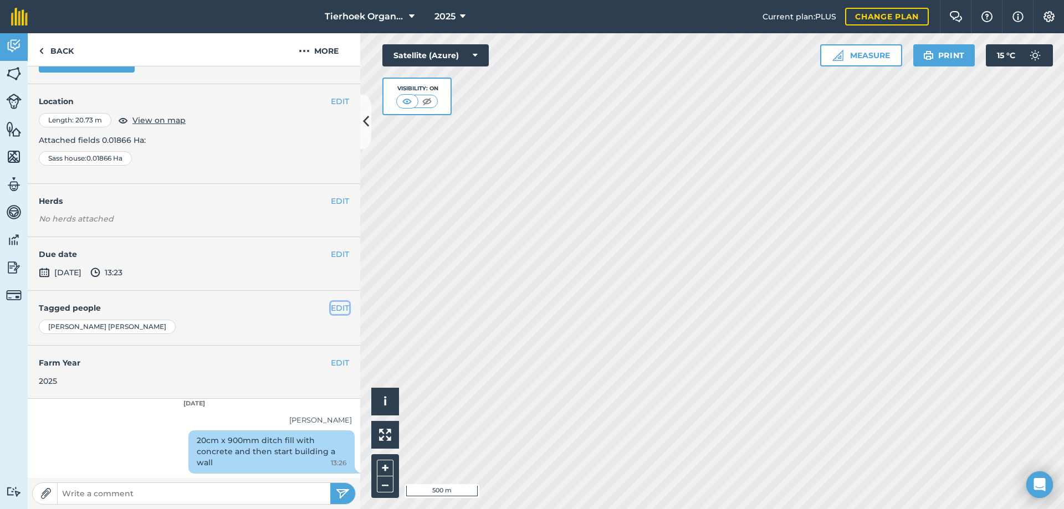
click at [331, 307] on button "EDIT" at bounding box center [340, 308] width 18 height 12
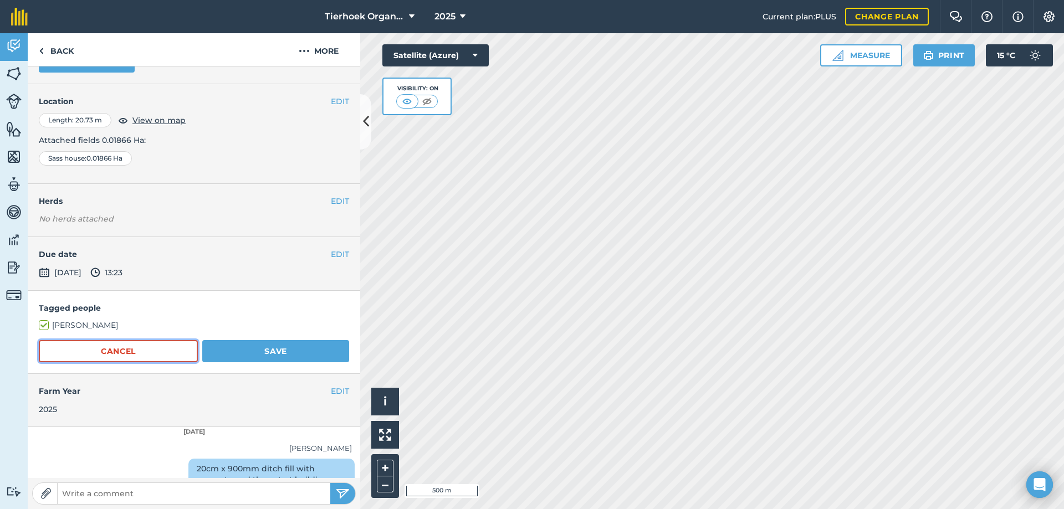
click at [157, 352] on button "Cancel" at bounding box center [118, 351] width 159 height 22
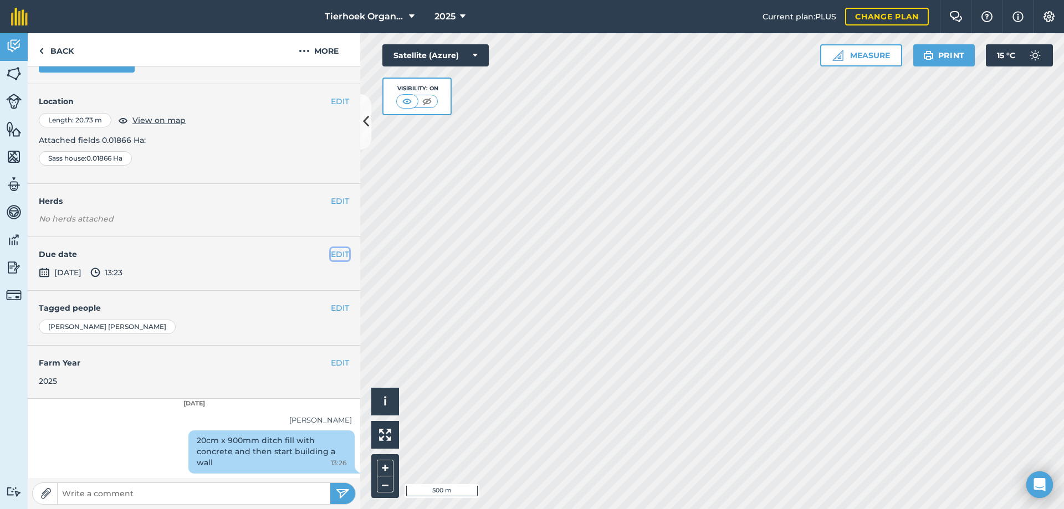
click at [331, 257] on button "EDIT" at bounding box center [340, 254] width 18 height 12
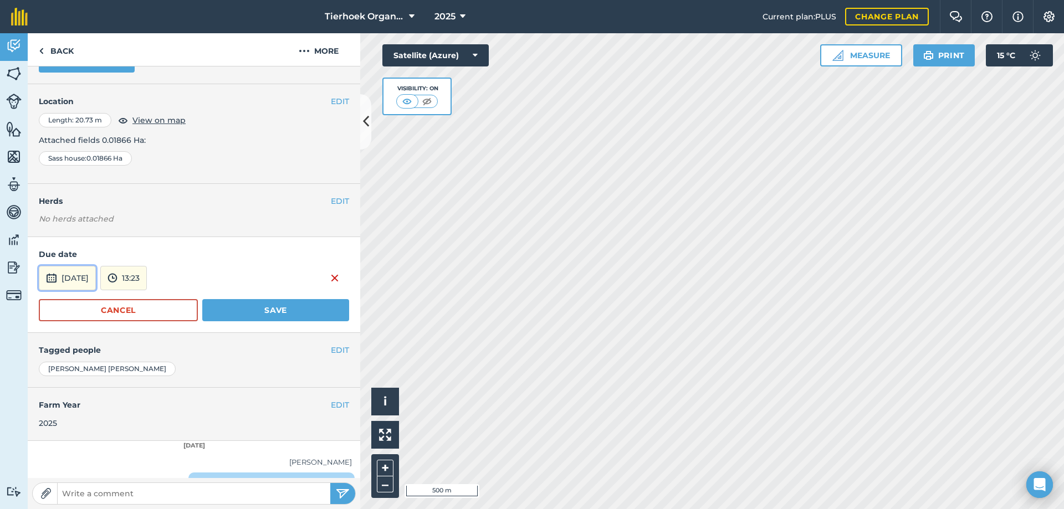
click at [96, 279] on button "[DATE]" at bounding box center [67, 278] width 57 height 24
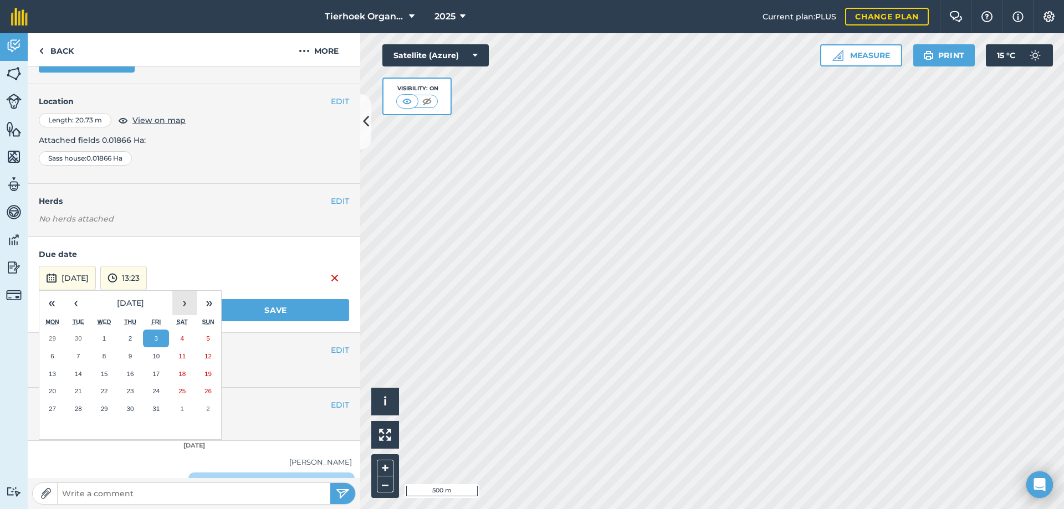
click at [183, 302] on button "›" at bounding box center [184, 303] width 24 height 24
click at [184, 302] on button "›" at bounding box center [184, 303] width 24 height 24
click at [185, 303] on button "›" at bounding box center [184, 303] width 24 height 24
click at [154, 374] on abbr "13" at bounding box center [155, 373] width 7 height 7
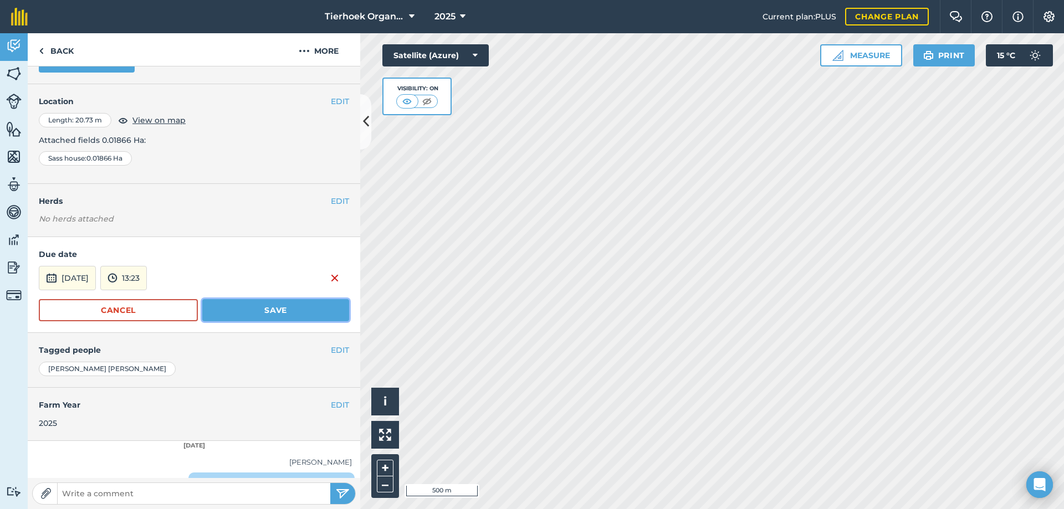
drag, startPoint x: 242, startPoint y: 307, endPoint x: 239, endPoint y: 292, distance: 15.3
click at [243, 308] on button "Save" at bounding box center [275, 310] width 147 height 22
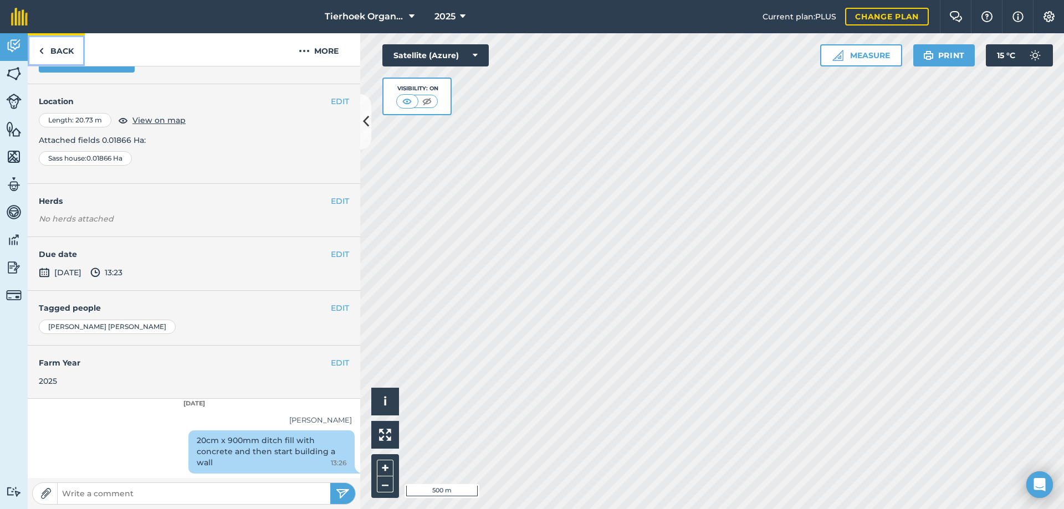
click at [66, 53] on link "Back" at bounding box center [56, 49] width 57 height 33
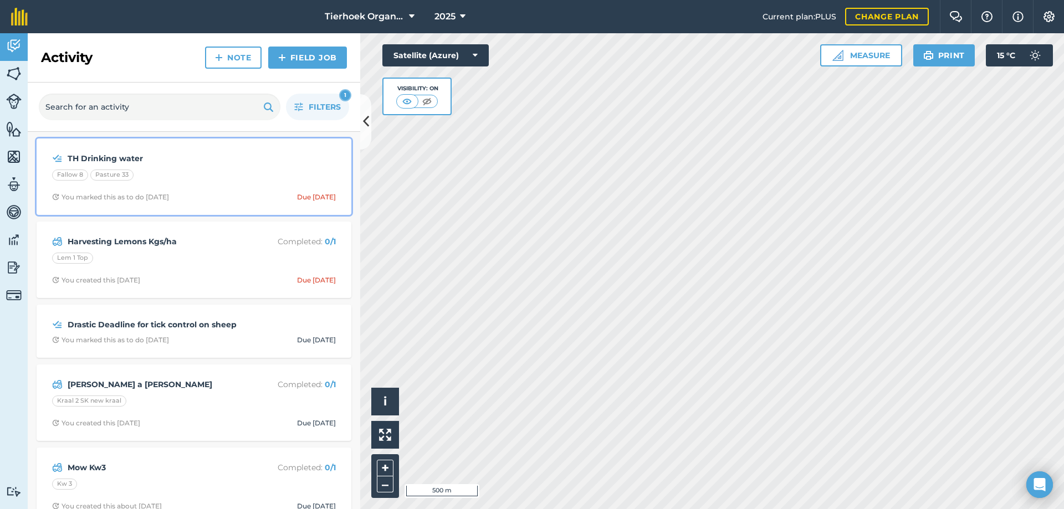
click at [223, 175] on div "Fallow 8 Pasture 33" at bounding box center [194, 177] width 284 height 14
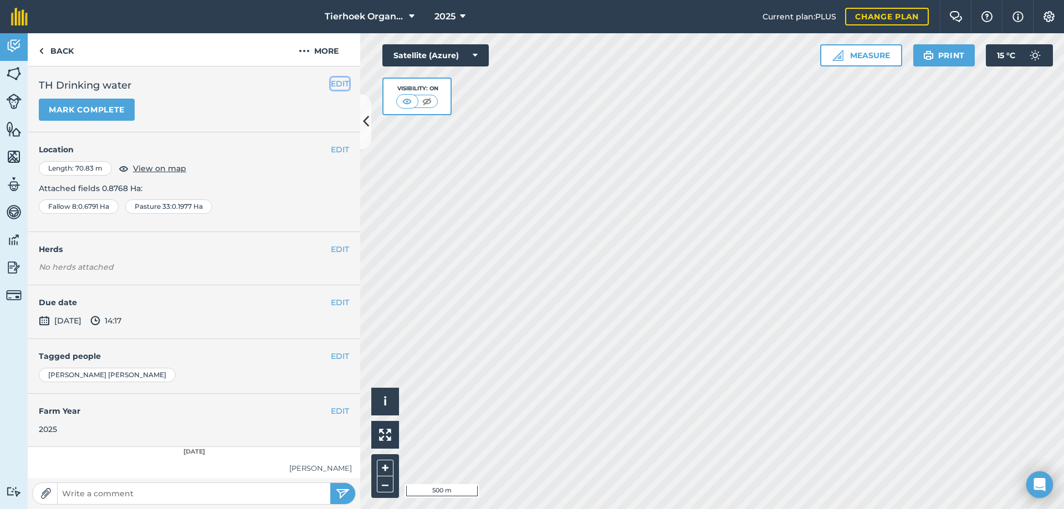
click at [333, 85] on button "EDIT" at bounding box center [340, 84] width 18 height 12
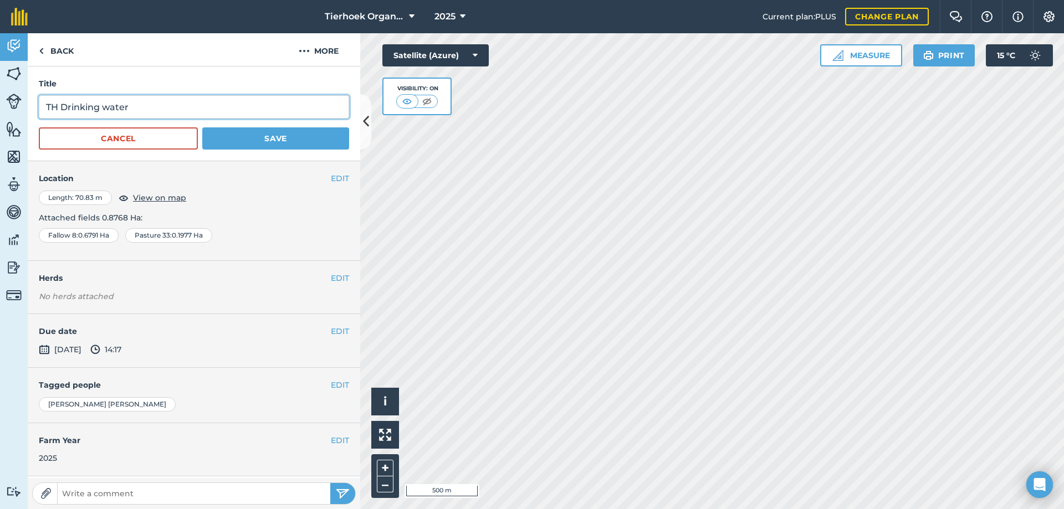
click at [176, 103] on input "TH Drinking water" at bounding box center [194, 106] width 310 height 23
type input "TH Drinking water Cover pipe"
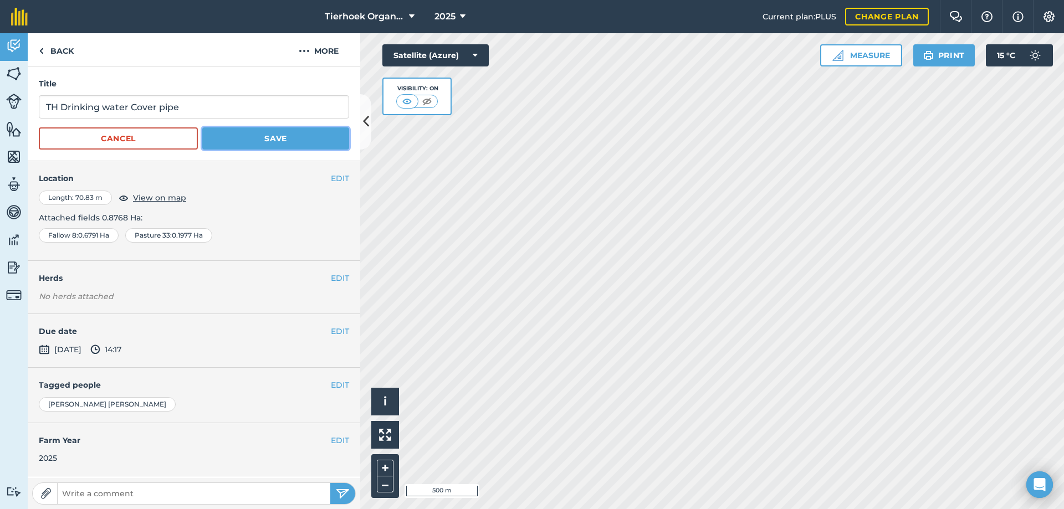
click at [275, 135] on button "Save" at bounding box center [275, 138] width 147 height 22
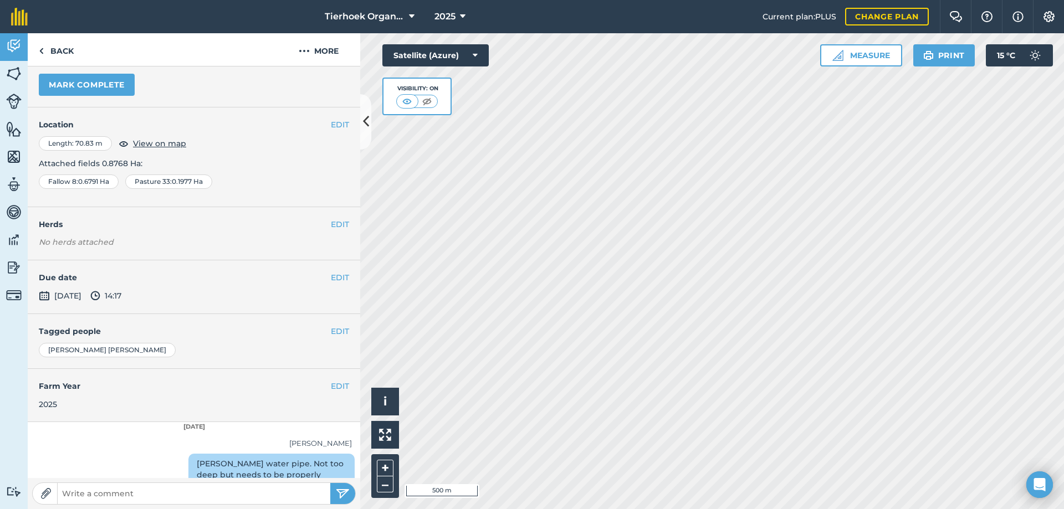
scroll to position [37, 0]
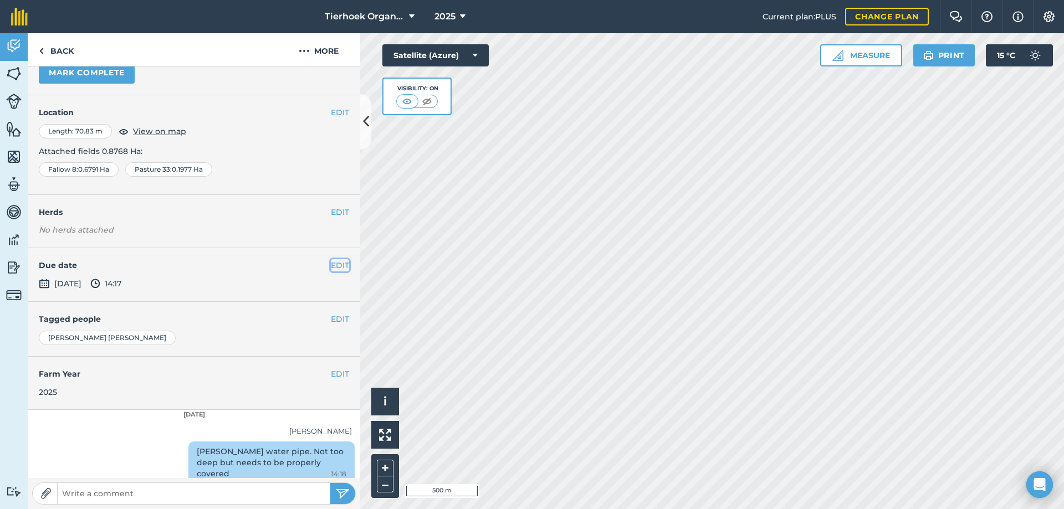
click at [331, 265] on button "EDIT" at bounding box center [340, 265] width 18 height 12
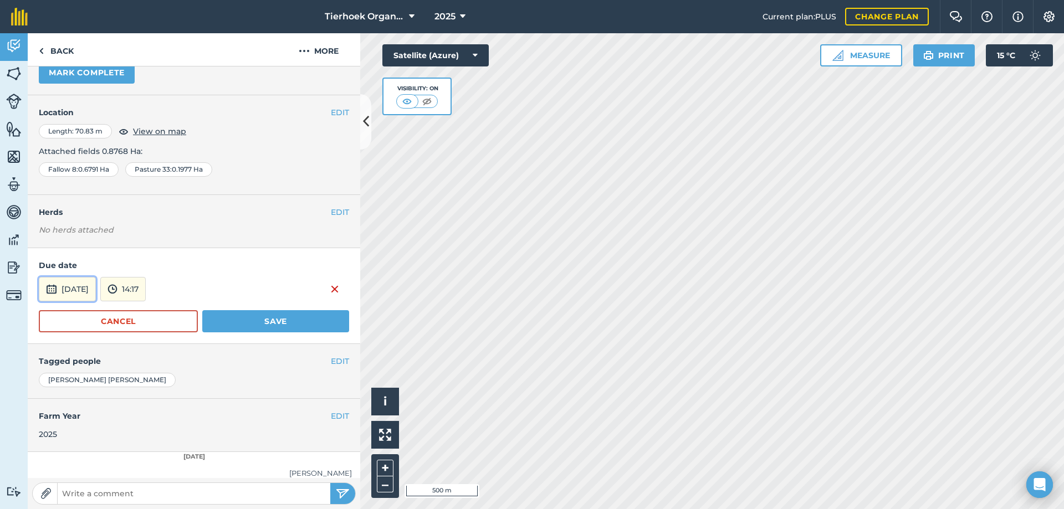
click at [95, 282] on button "[DATE]" at bounding box center [67, 289] width 57 height 24
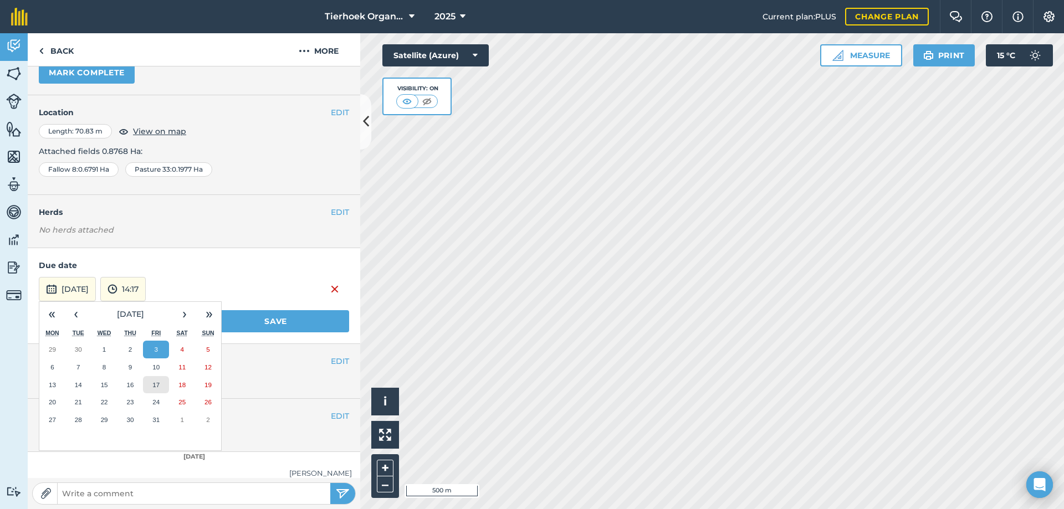
click at [157, 386] on abbr "17" at bounding box center [155, 384] width 7 height 7
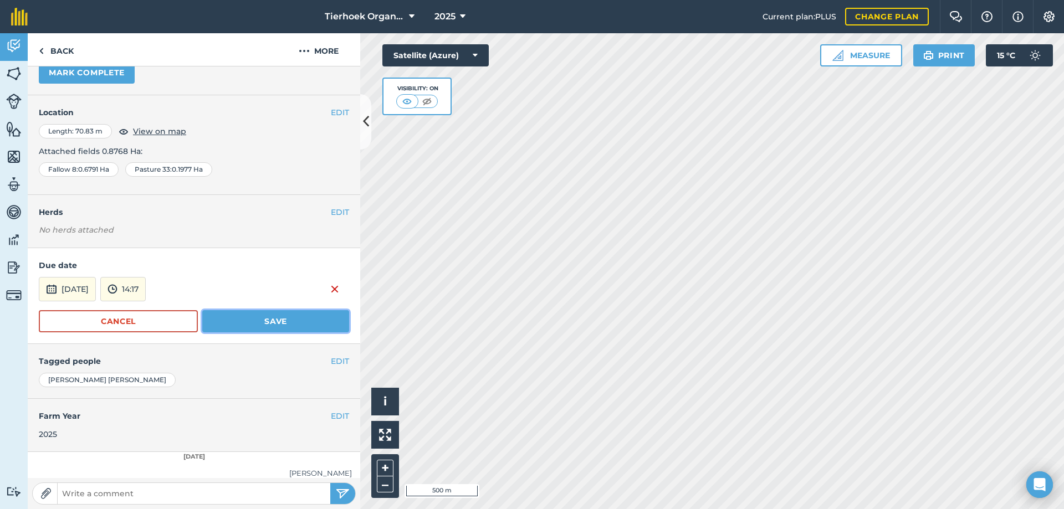
click at [249, 325] on button "Save" at bounding box center [275, 321] width 147 height 22
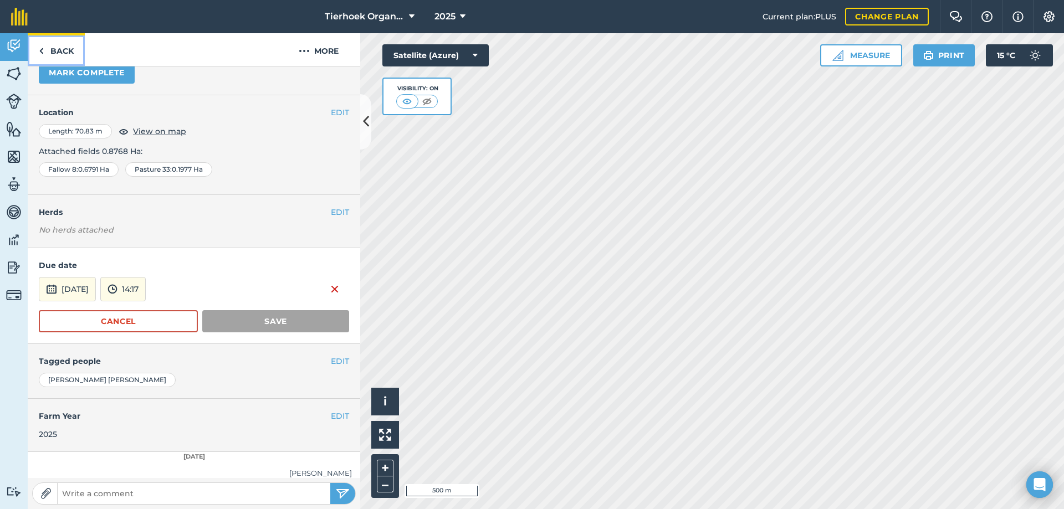
click at [56, 49] on link "Back" at bounding box center [56, 49] width 57 height 33
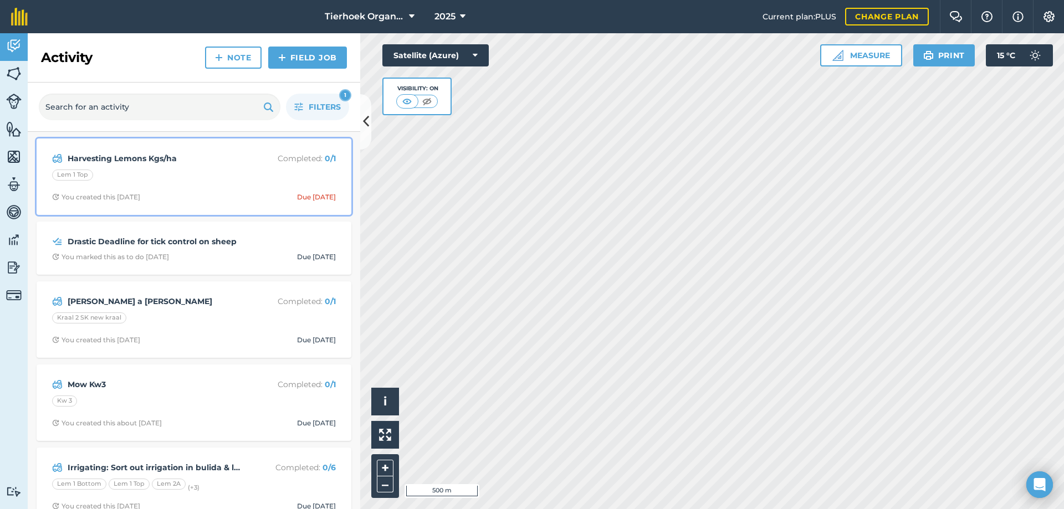
click at [232, 181] on div "Lem 1 Top" at bounding box center [194, 177] width 284 height 14
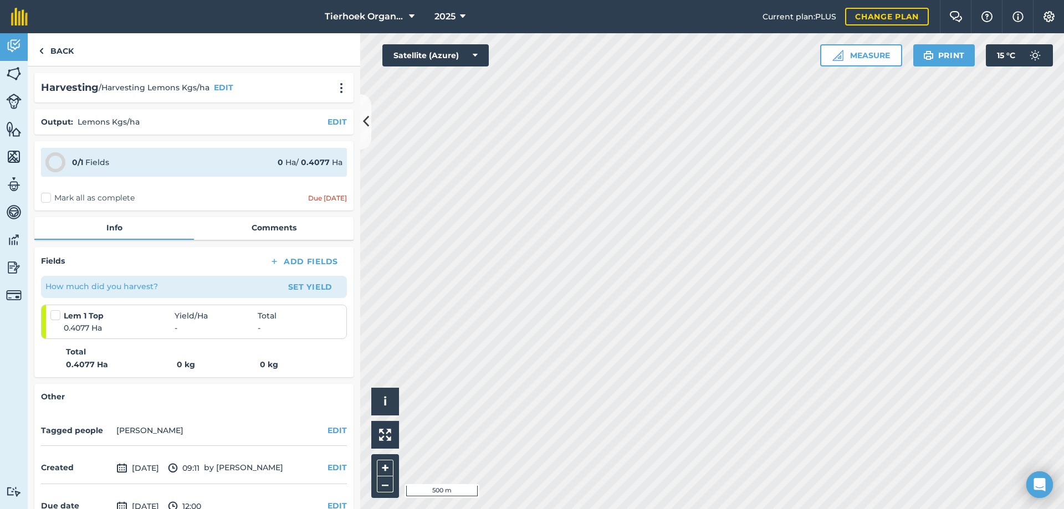
click at [192, 322] on span "-" at bounding box center [216, 328] width 83 height 12
click at [294, 288] on button "Set Yield" at bounding box center [310, 287] width 64 height 18
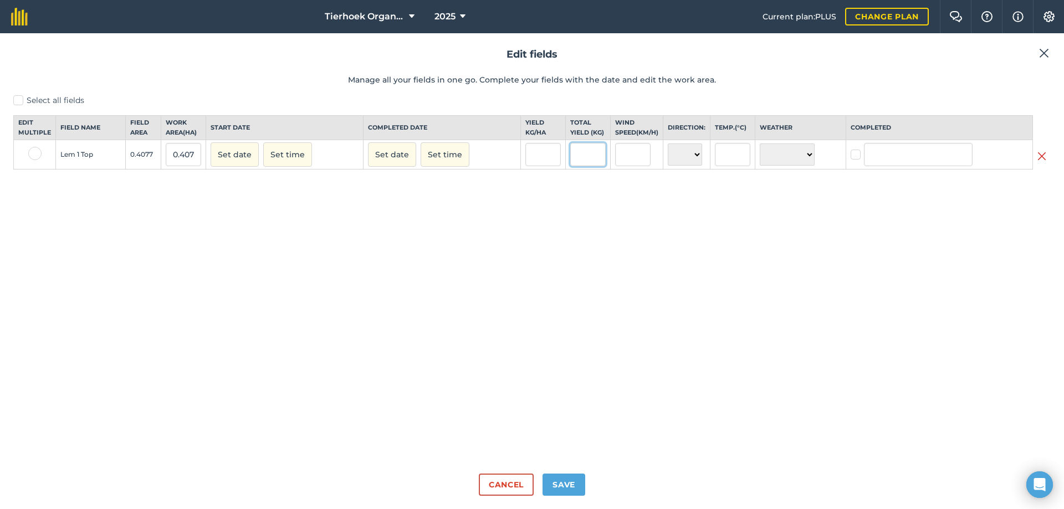
click at [574, 160] on input "text" at bounding box center [587, 154] width 35 height 23
type input "60"
type input "147.16703458425312"
click at [564, 483] on button "Save" at bounding box center [563, 485] width 43 height 22
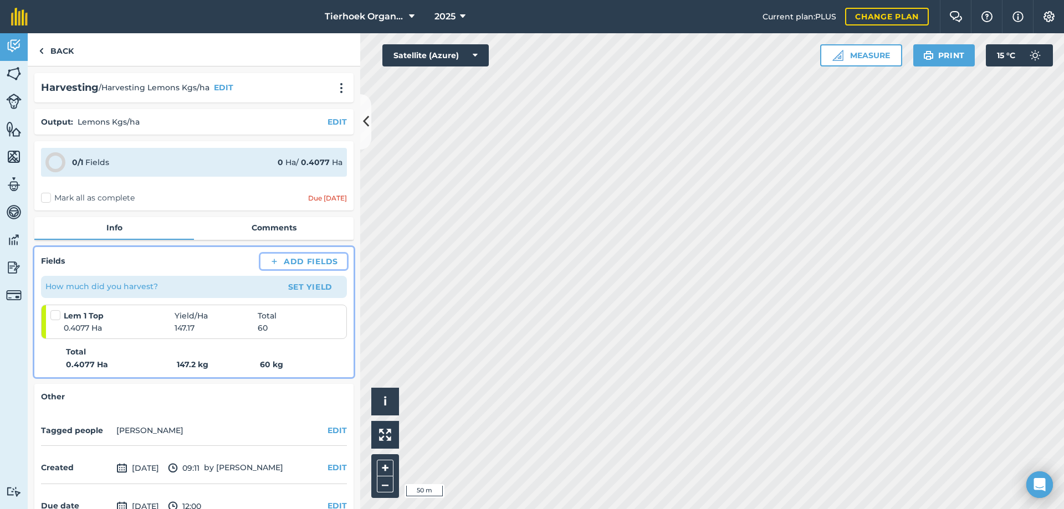
click at [287, 259] on button "Add Fields" at bounding box center [303, 262] width 86 height 16
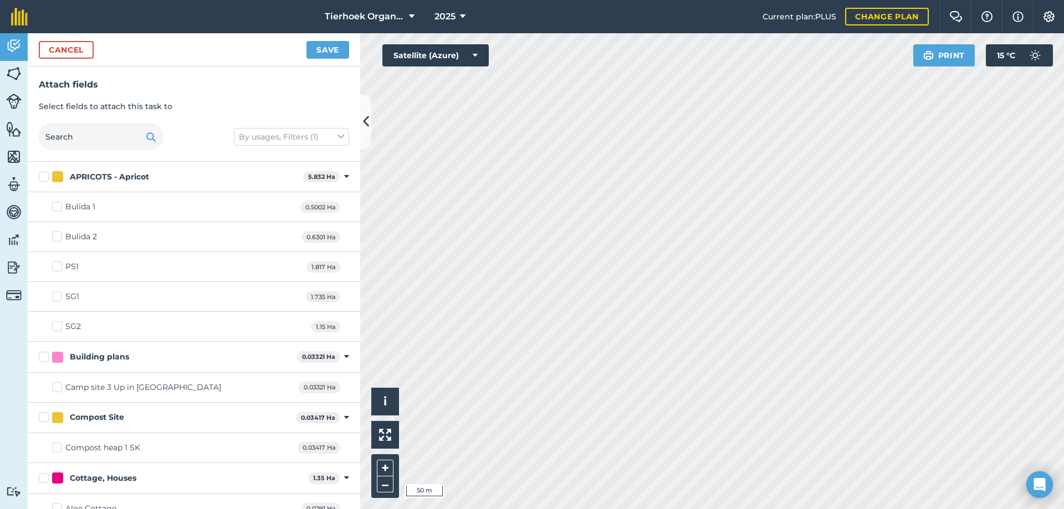
checkbox input "true"
click at [326, 50] on button "Save" at bounding box center [327, 50] width 43 height 18
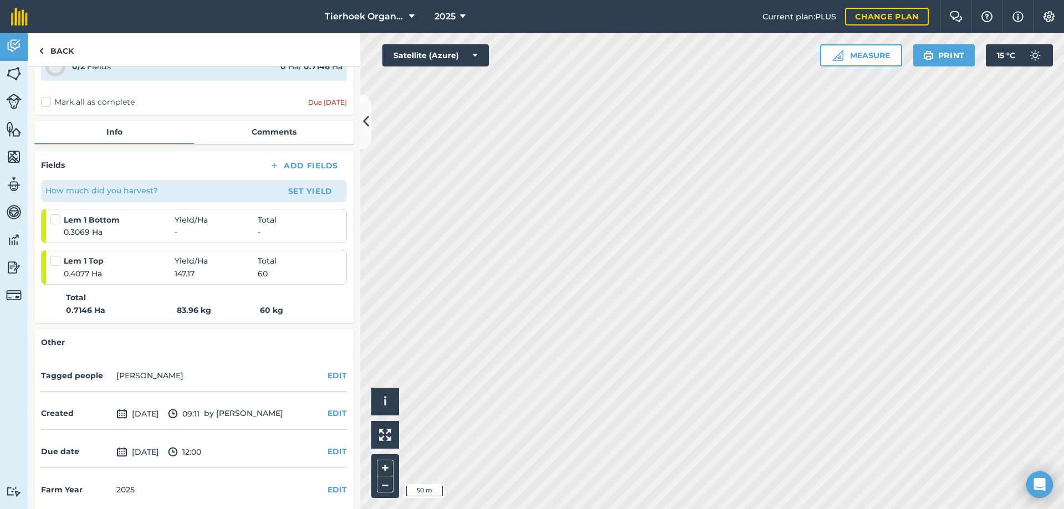
scroll to position [105, 0]
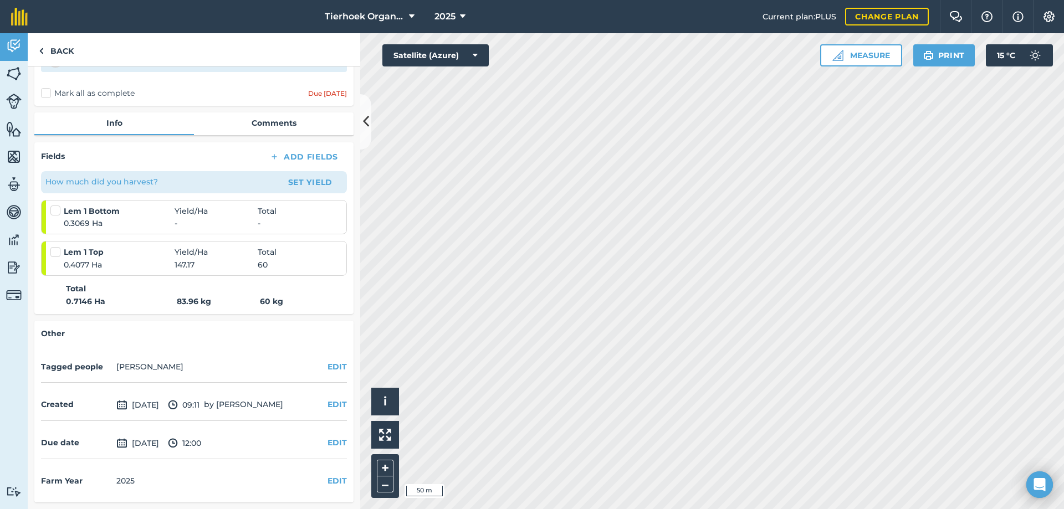
click at [54, 247] on label at bounding box center [56, 247] width 13 height 0
click at [54, 253] on input "checkbox" at bounding box center [53, 250] width 7 height 7
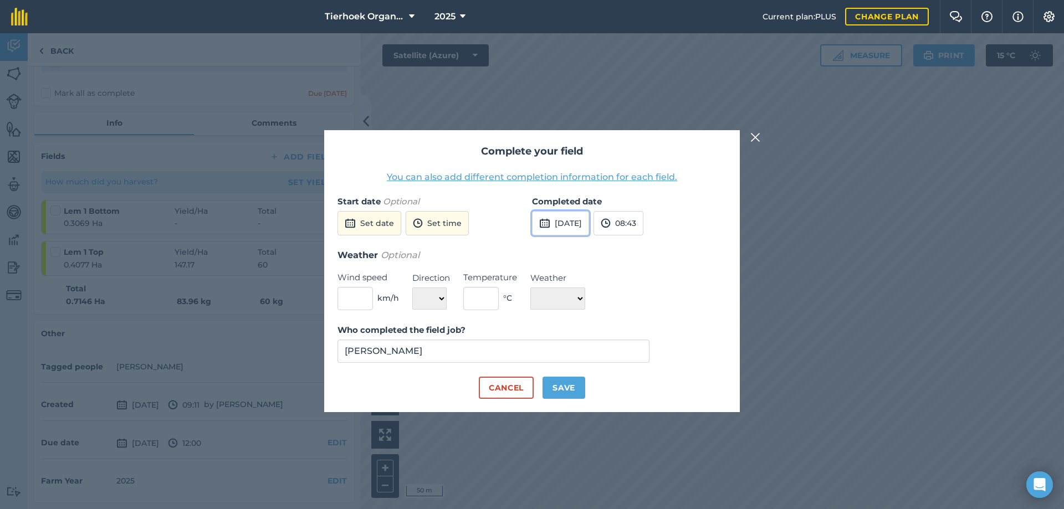
click at [576, 225] on button "[DATE]" at bounding box center [560, 223] width 57 height 24
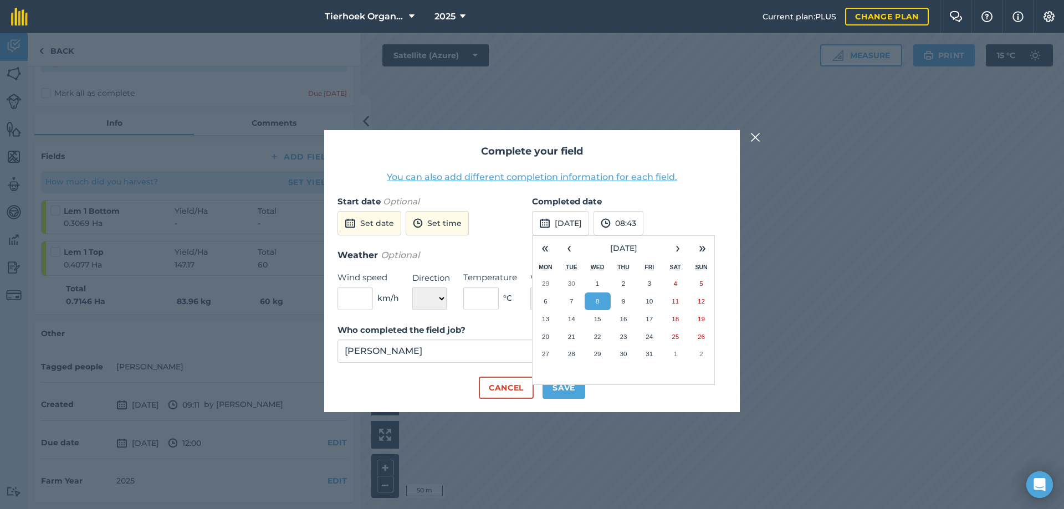
click at [602, 297] on button "8" at bounding box center [597, 301] width 26 height 18
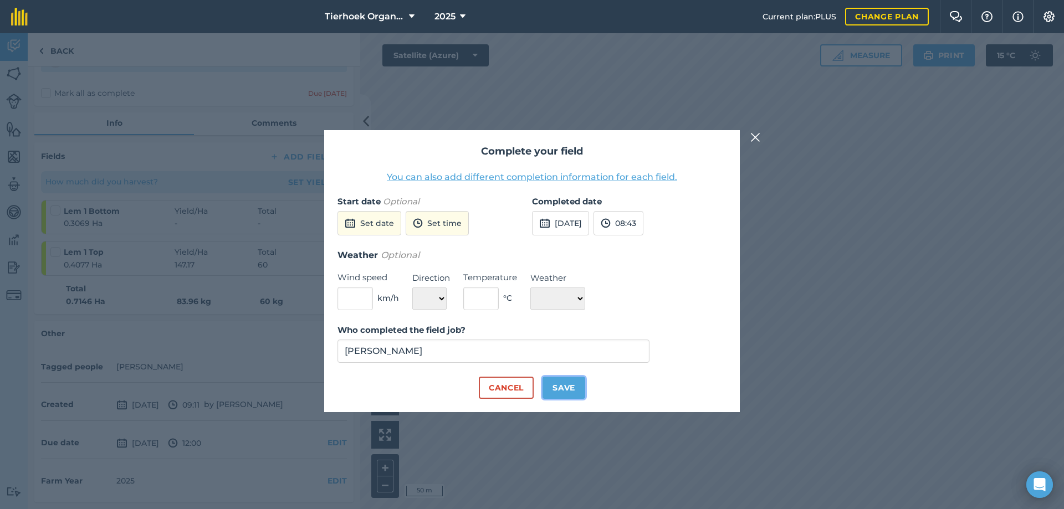
click at [568, 388] on button "Save" at bounding box center [563, 388] width 43 height 22
checkbox input "true"
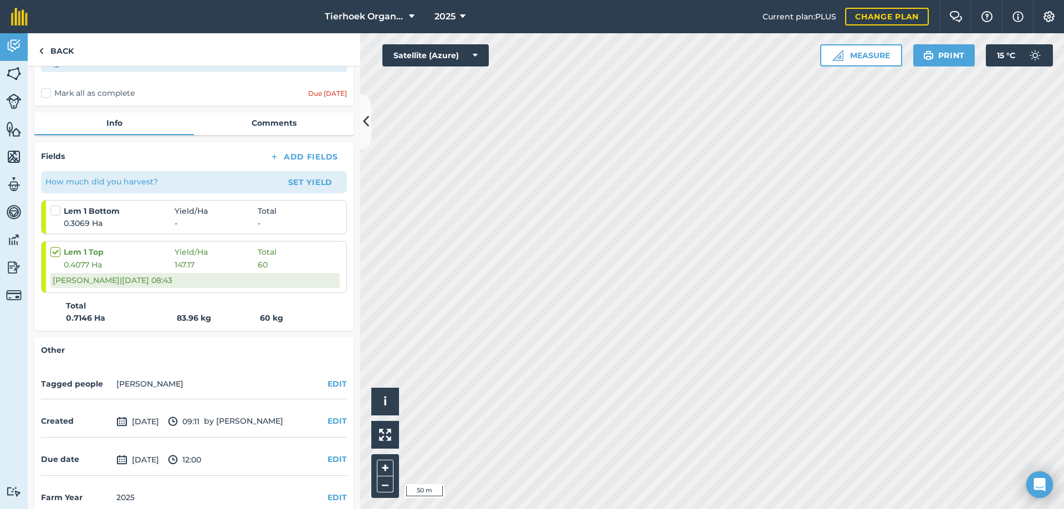
click at [58, 205] on label at bounding box center [56, 205] width 13 height 0
click at [58, 207] on input "checkbox" at bounding box center [53, 208] width 7 height 7
checkbox input "false"
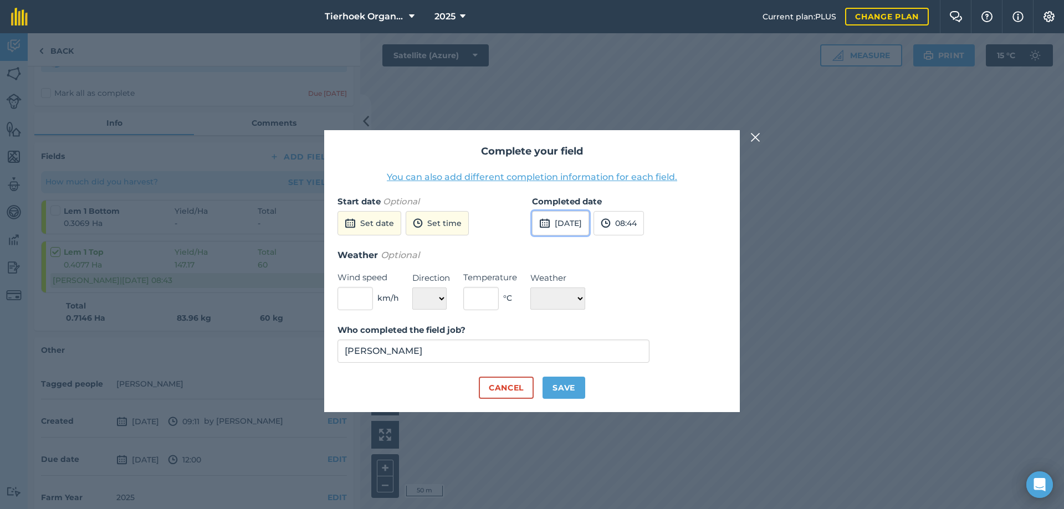
click at [586, 219] on button "[DATE]" at bounding box center [560, 223] width 57 height 24
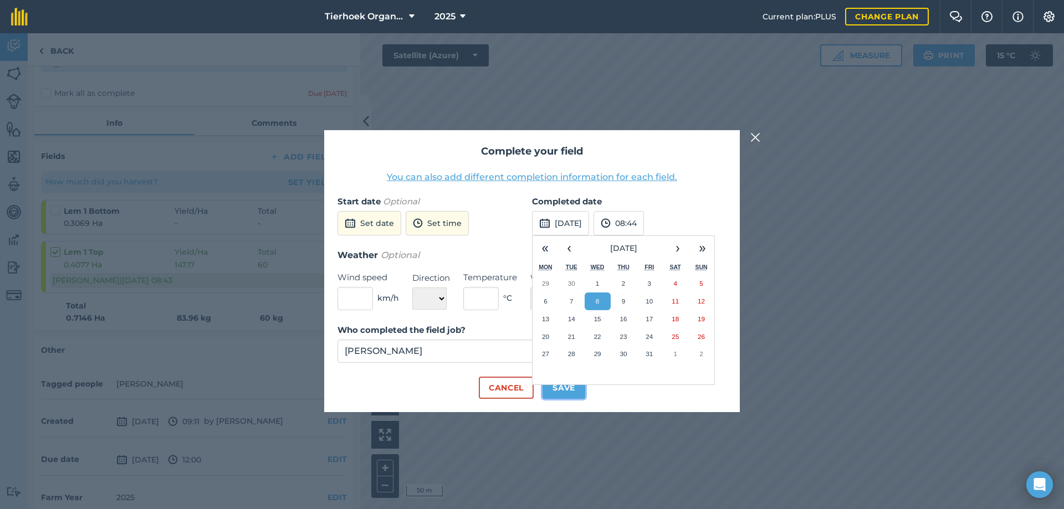
click at [566, 391] on button "Save" at bounding box center [563, 388] width 43 height 22
checkbox input "true"
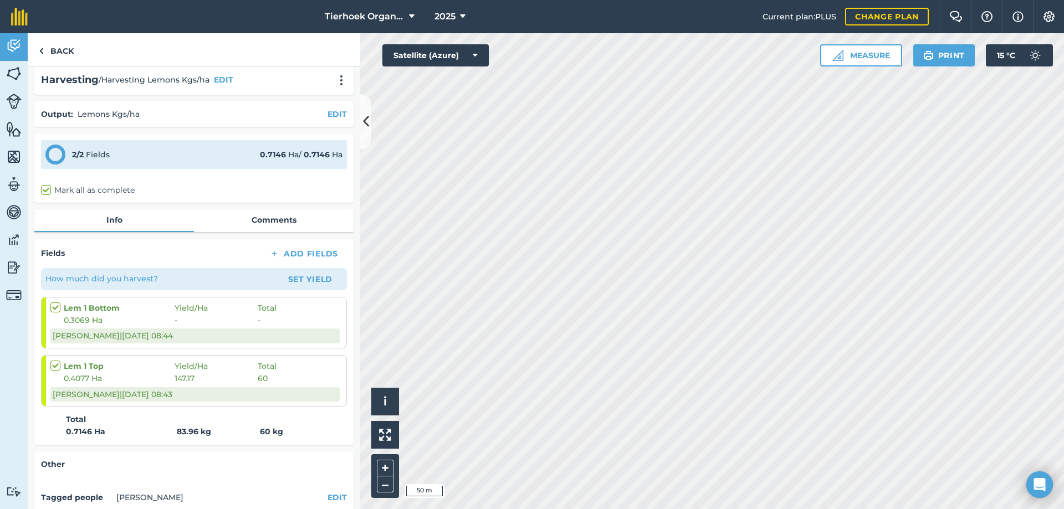
scroll to position [0, 0]
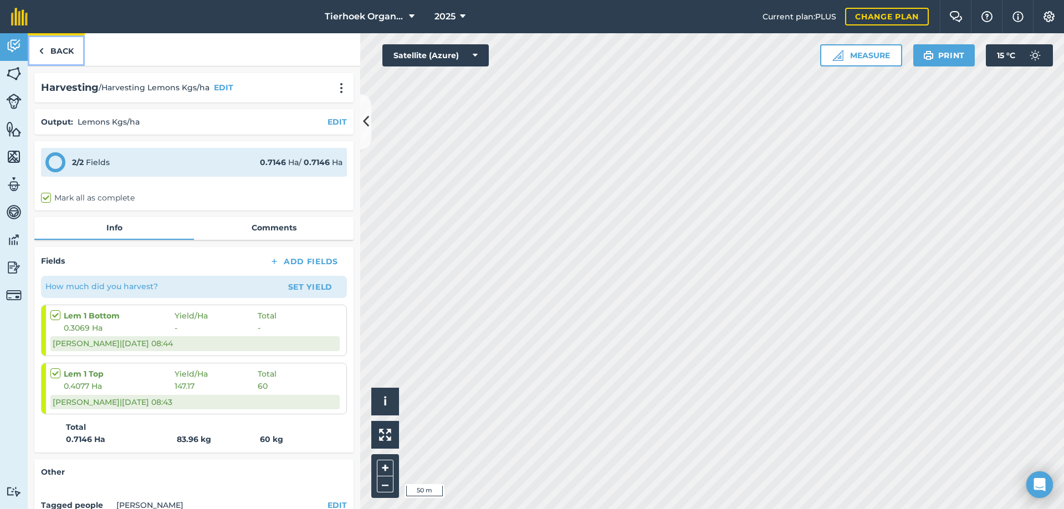
click at [47, 47] on link "Back" at bounding box center [56, 49] width 57 height 33
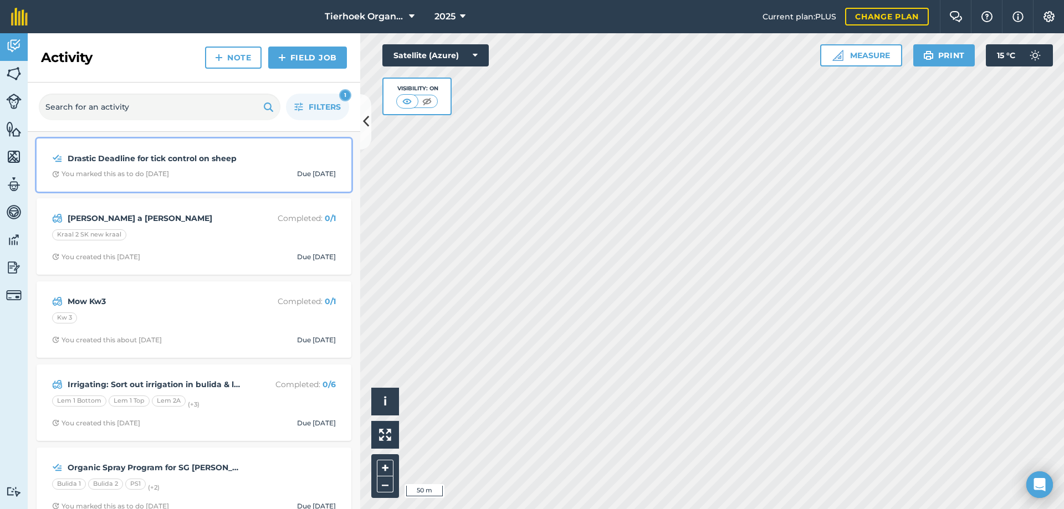
click at [237, 173] on span "You marked this as to do [DATE] Due [DATE]" at bounding box center [194, 174] width 284 height 9
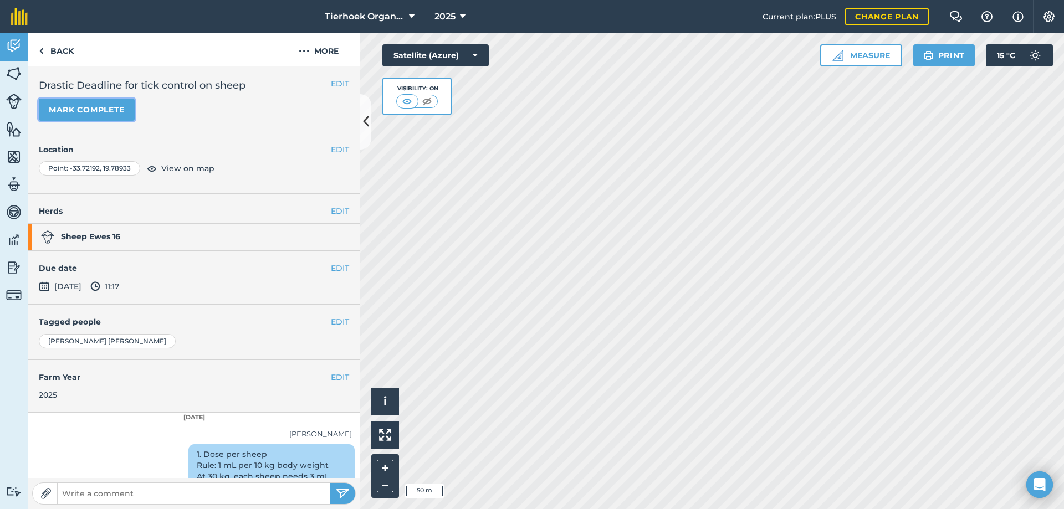
click at [102, 107] on button "Mark complete" at bounding box center [87, 110] width 96 height 22
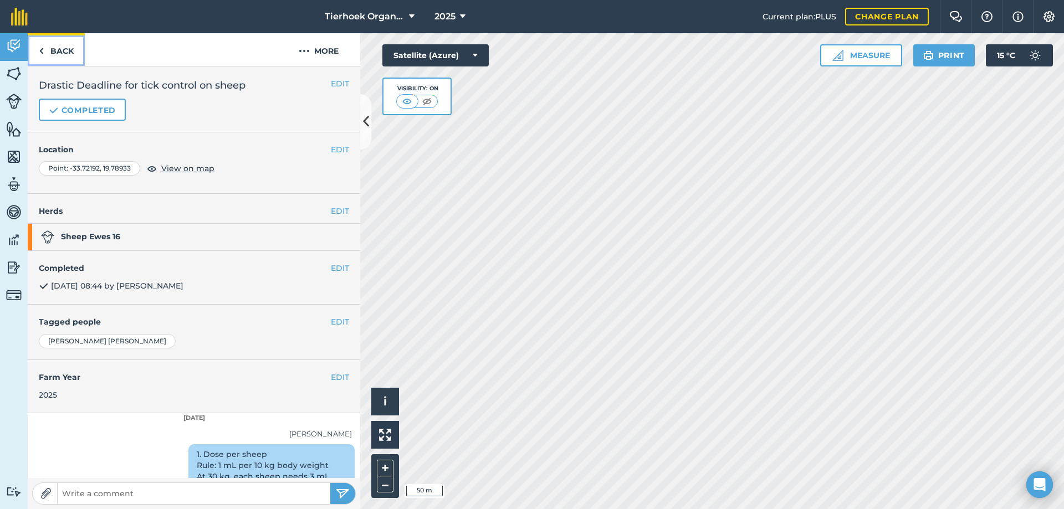
click at [60, 52] on link "Back" at bounding box center [56, 49] width 57 height 33
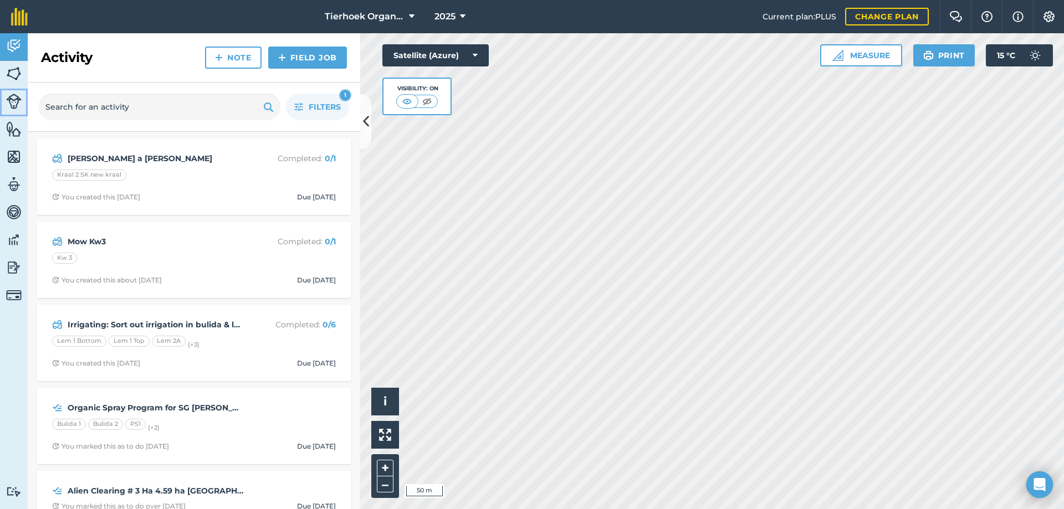
click at [12, 98] on img at bounding box center [14, 102] width 16 height 16
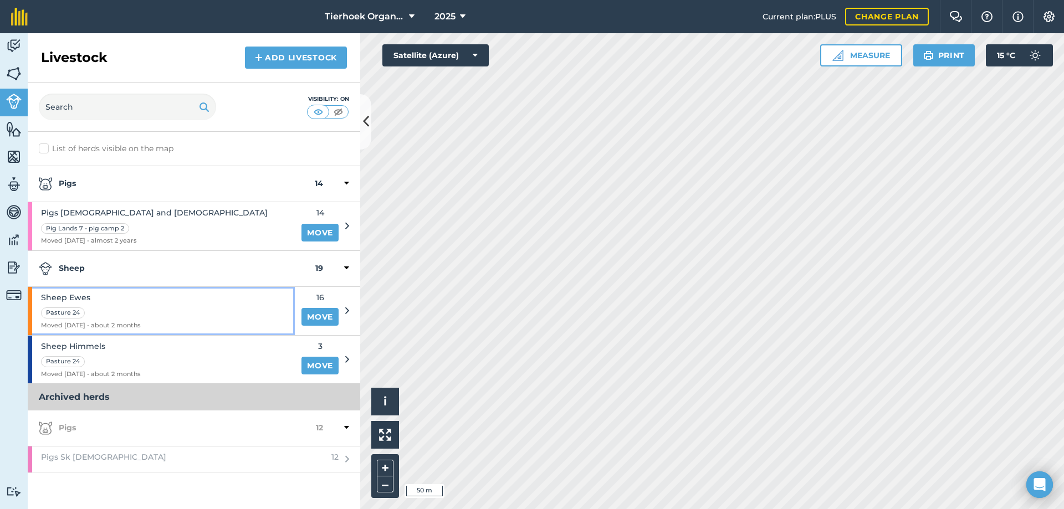
click at [152, 307] on div "Sheep Ewes Pasture 24 Moved [DATE] - about 2 months" at bounding box center [161, 311] width 267 height 48
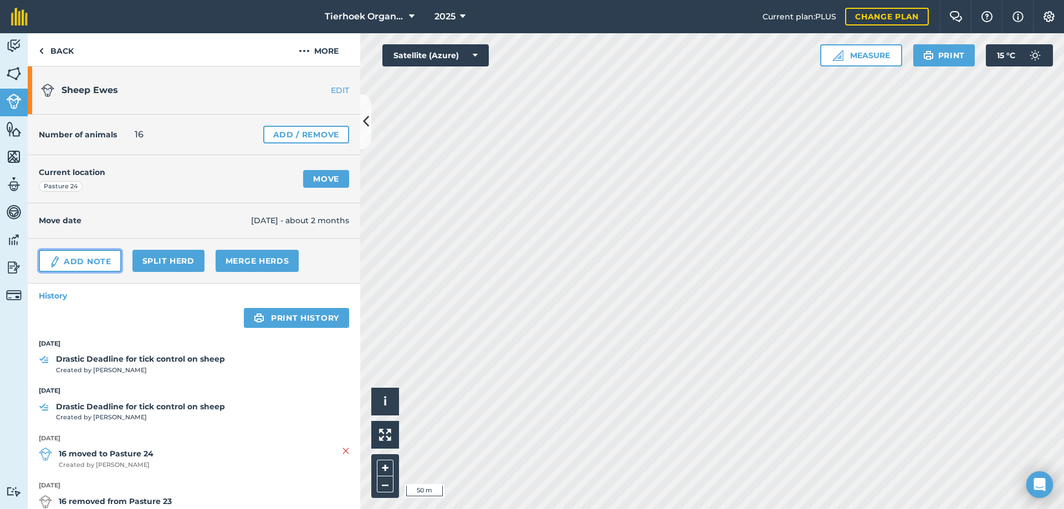
click at [97, 264] on link "Add Note" at bounding box center [80, 261] width 83 height 22
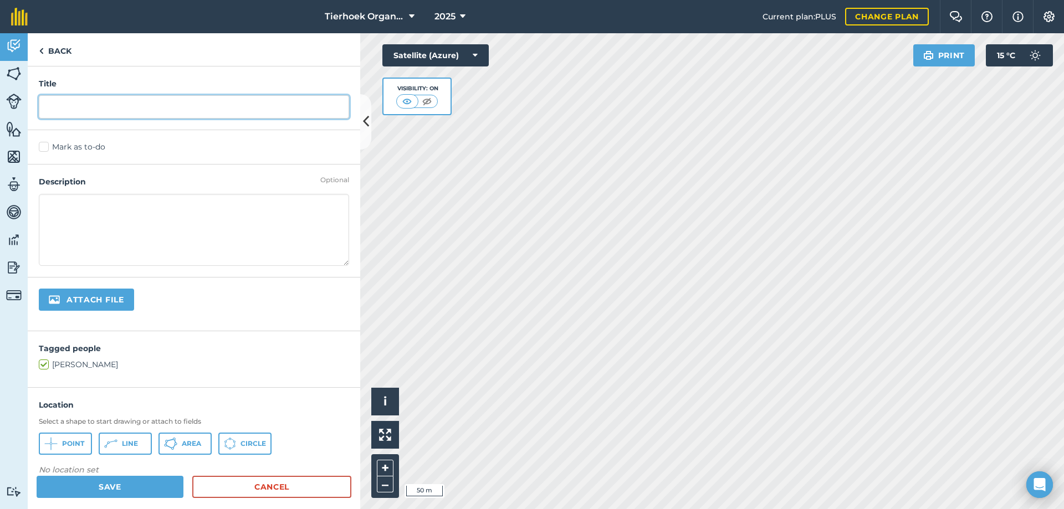
click at [95, 105] on input "text" at bounding box center [194, 106] width 310 height 23
type input "Lamb x1 Born"
click at [38, 147] on div "Mark as to-do" at bounding box center [194, 147] width 332 height 34
click at [42, 146] on label "Mark as to-do" at bounding box center [194, 147] width 310 height 12
click at [42, 146] on input "Mark as to-do" at bounding box center [42, 144] width 7 height 7
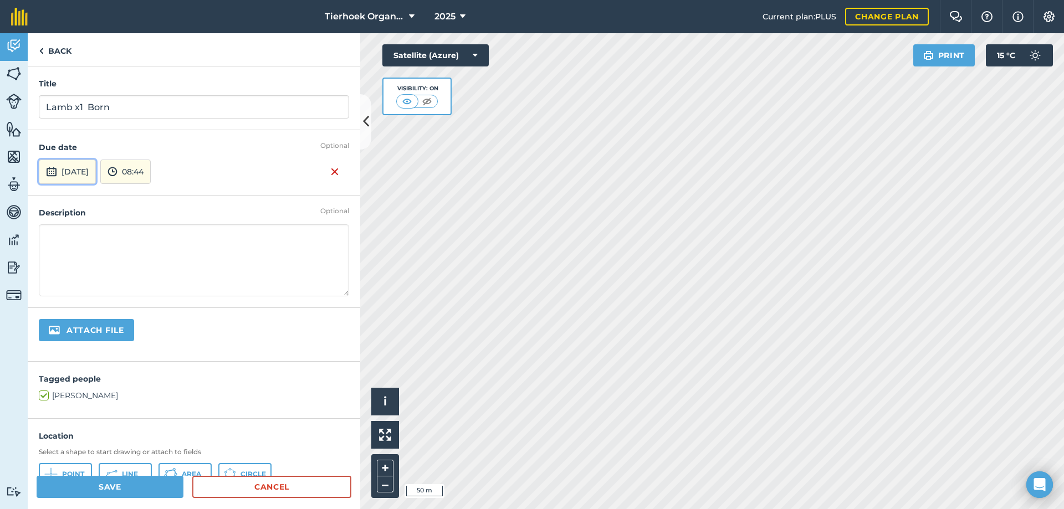
click at [93, 177] on button "[DATE]" at bounding box center [67, 172] width 57 height 24
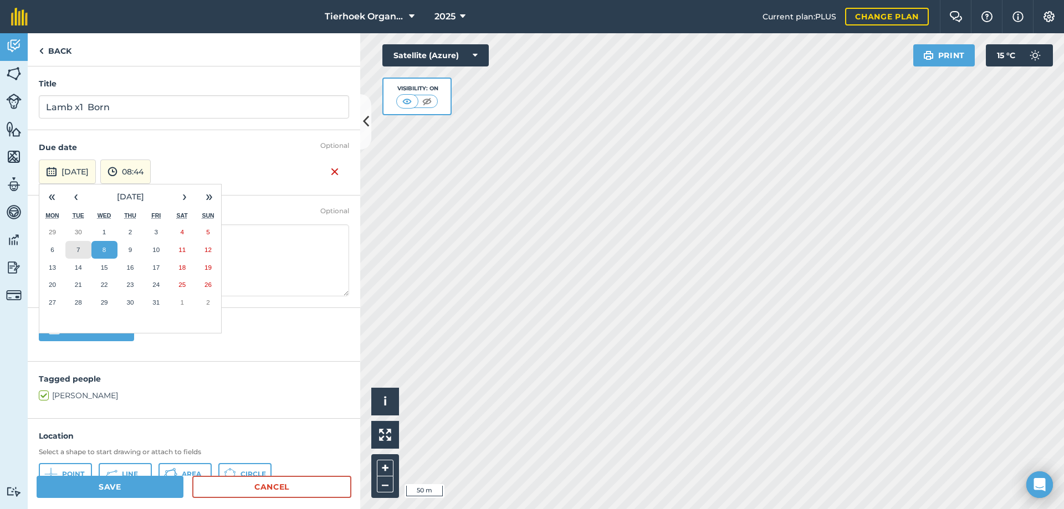
click at [76, 246] on button "7" at bounding box center [78, 250] width 26 height 18
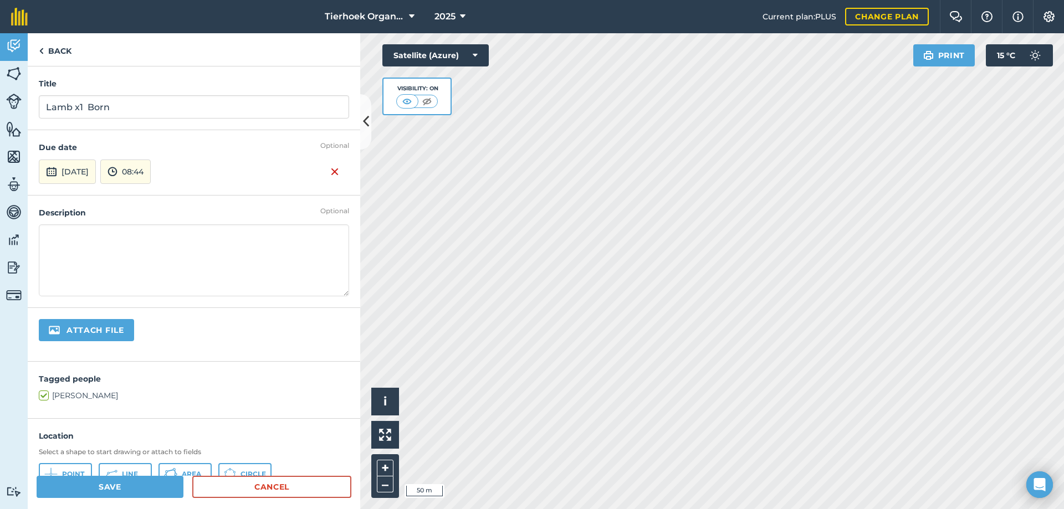
click at [85, 228] on textarea at bounding box center [194, 260] width 310 height 72
click at [148, 239] on textarea "First lamb born in [DEMOGRAPHIC_DATA]" at bounding box center [194, 260] width 310 height 72
click at [187, 238] on textarea "First lamb born in [DEMOGRAPHIC_DATA]" at bounding box center [194, 260] width 310 height 72
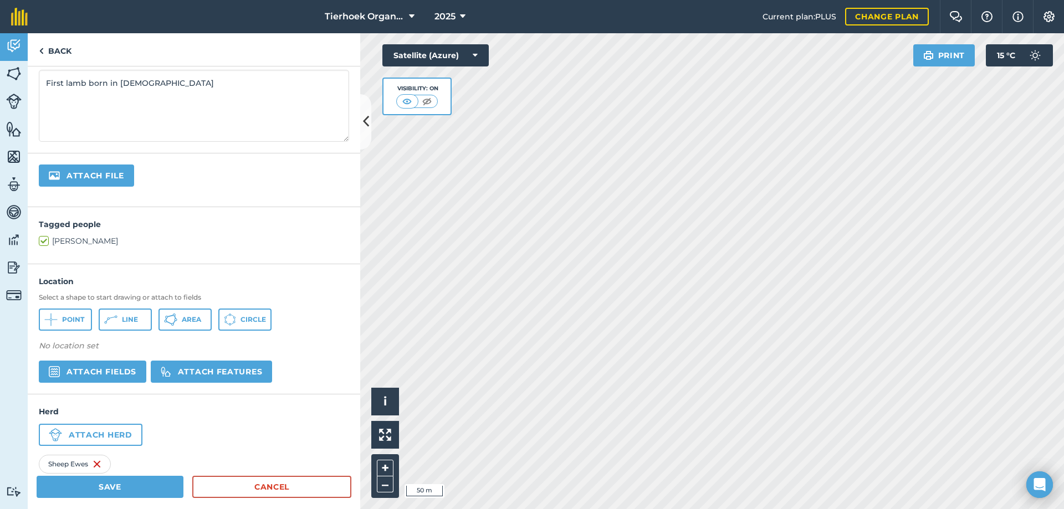
scroll to position [166, 0]
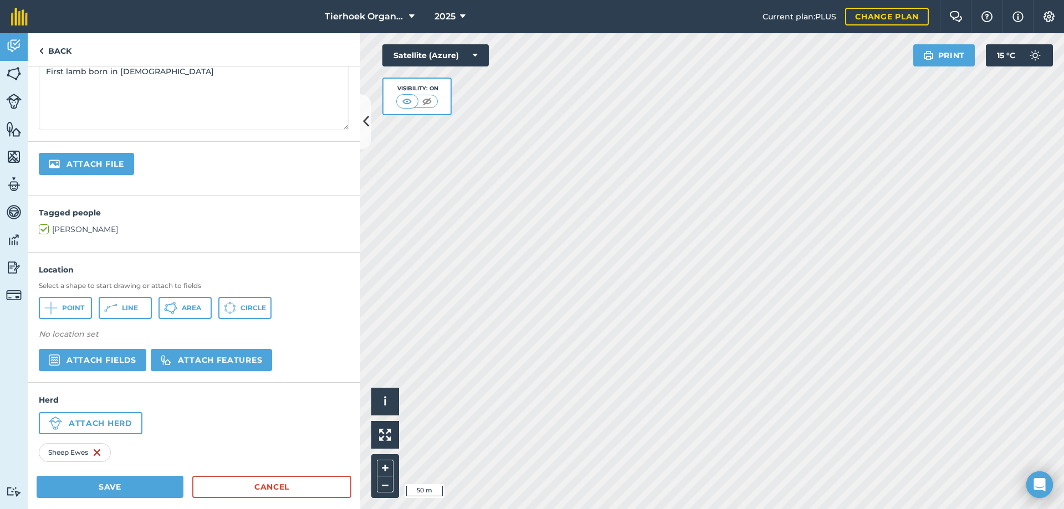
type textarea "First lamb born in [DEMOGRAPHIC_DATA]"
click at [120, 485] on button "Save" at bounding box center [110, 487] width 147 height 22
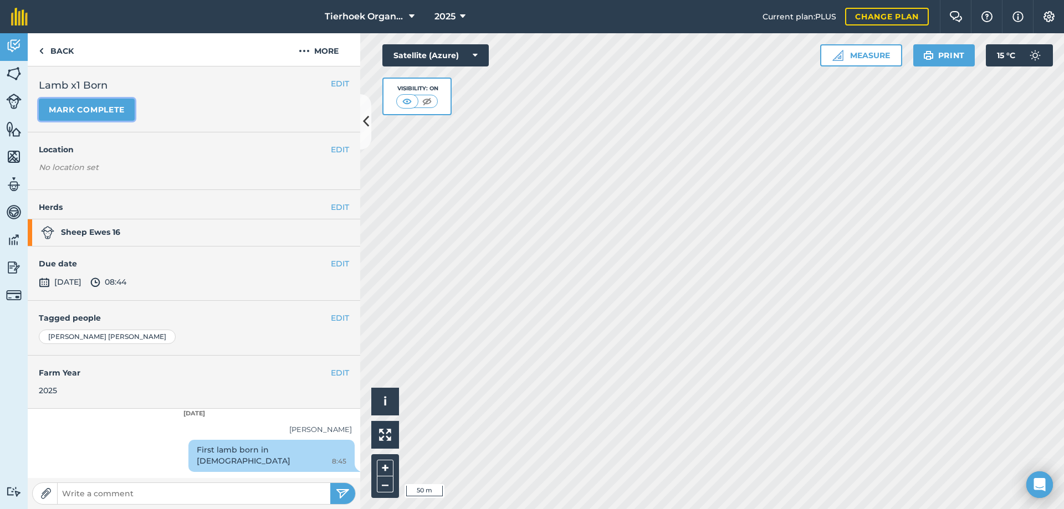
click at [103, 104] on button "Mark complete" at bounding box center [87, 110] width 96 height 22
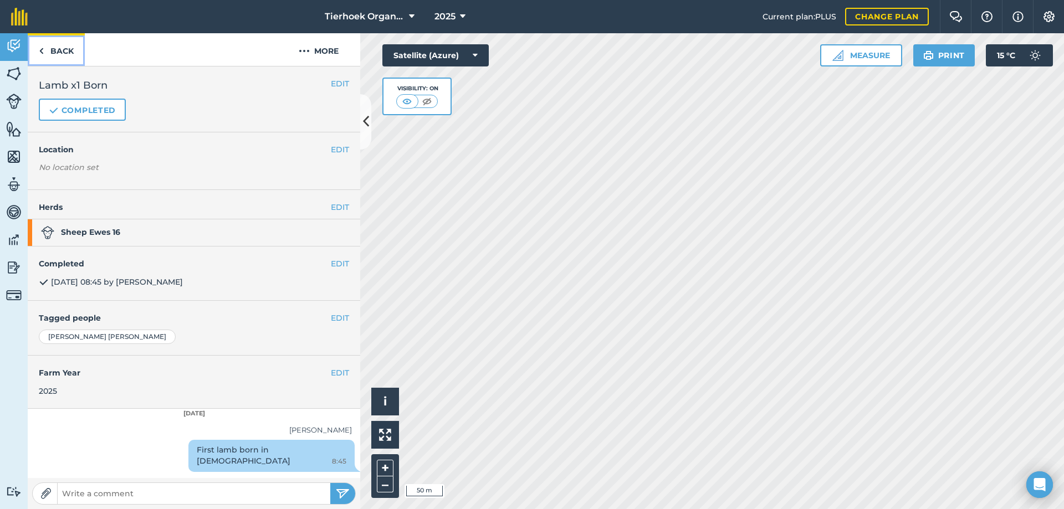
click at [59, 56] on link "Back" at bounding box center [56, 49] width 57 height 33
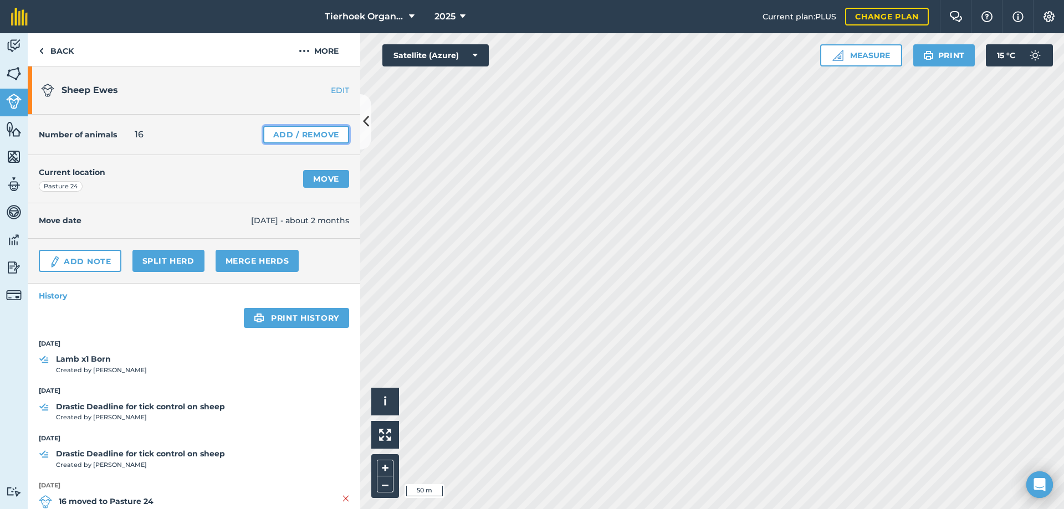
click at [295, 134] on link "Add / Remove" at bounding box center [306, 135] width 86 height 18
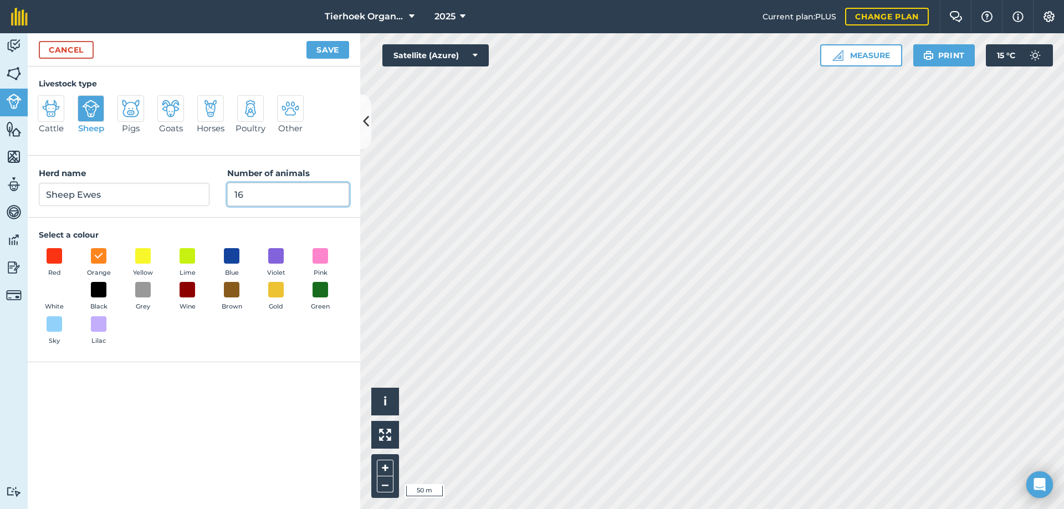
drag, startPoint x: 262, startPoint y: 192, endPoint x: 290, endPoint y: 193, distance: 28.3
click at [290, 193] on input "16" at bounding box center [288, 194] width 122 height 23
type input "17"
click at [331, 49] on button "Save" at bounding box center [327, 50] width 43 height 18
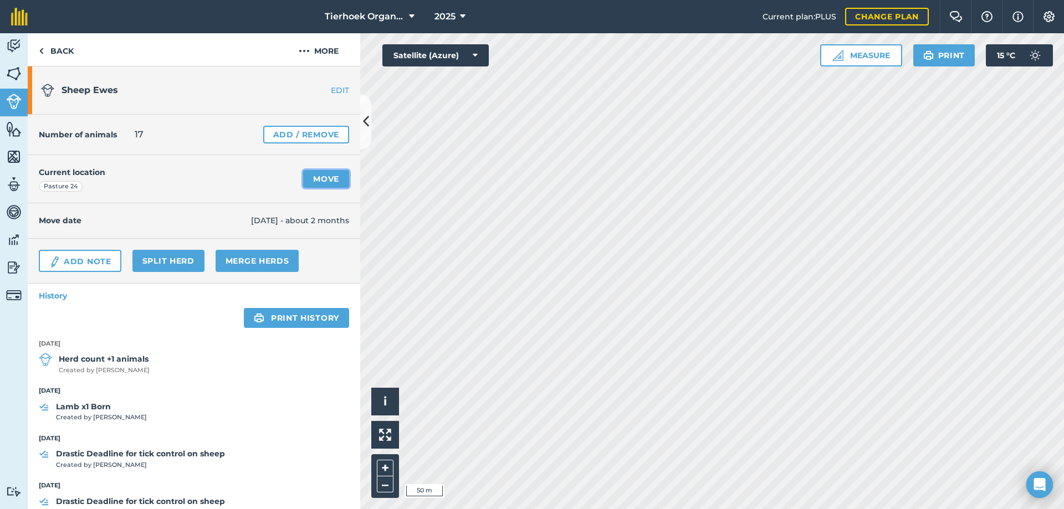
click at [314, 179] on link "Move" at bounding box center [326, 179] width 46 height 18
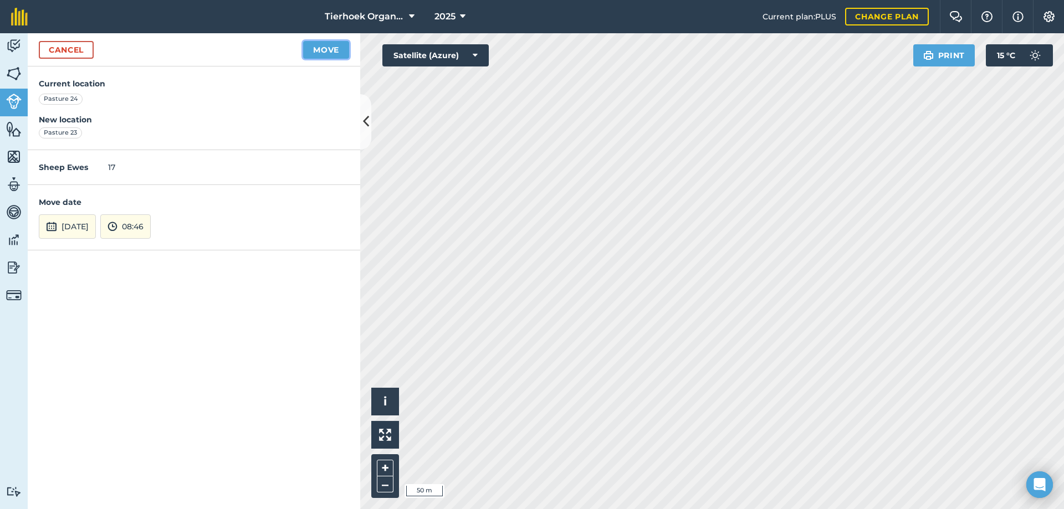
click at [322, 51] on button "Move" at bounding box center [326, 50] width 46 height 18
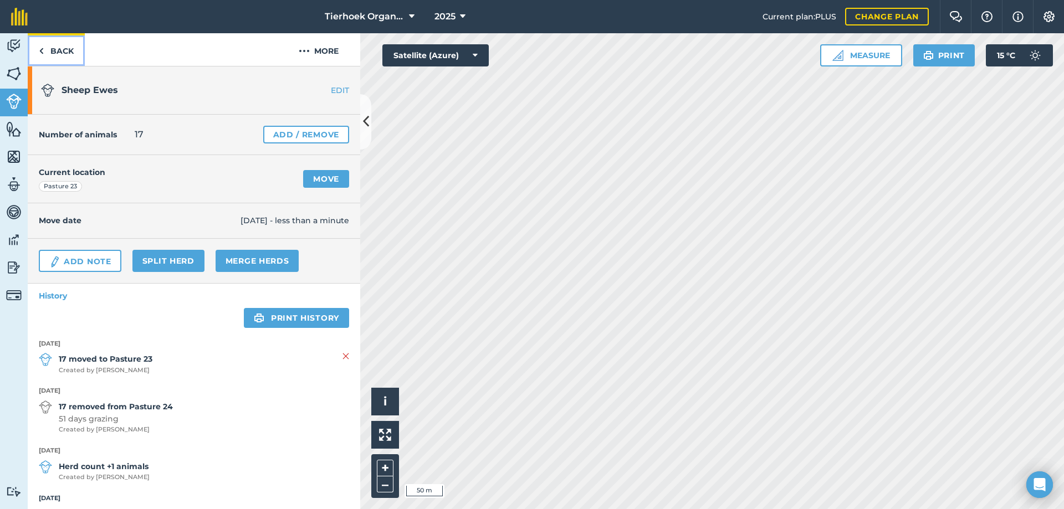
click at [64, 50] on link "Back" at bounding box center [56, 49] width 57 height 33
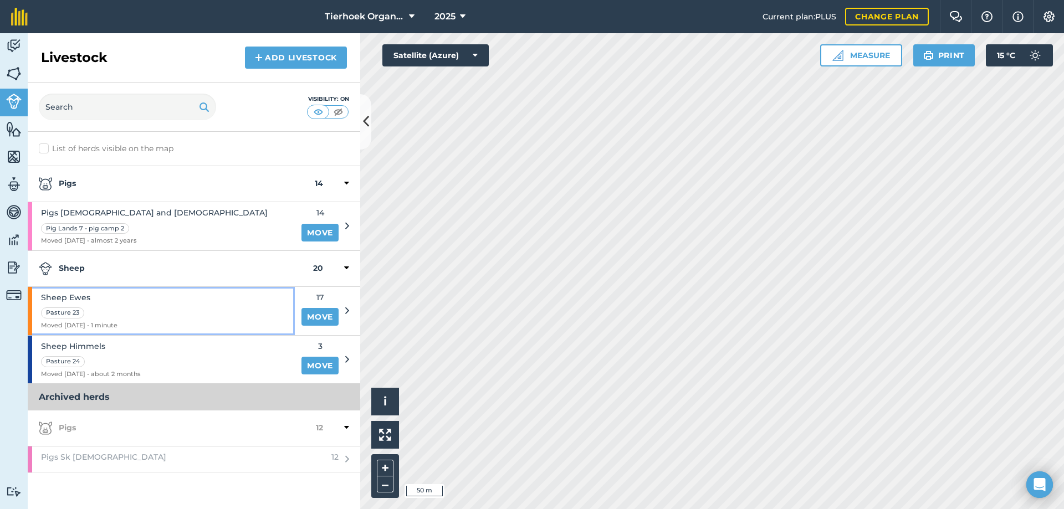
click at [148, 312] on div "Sheep Ewes Pasture 23 Moved [DATE] - 1 minute" at bounding box center [161, 311] width 267 height 48
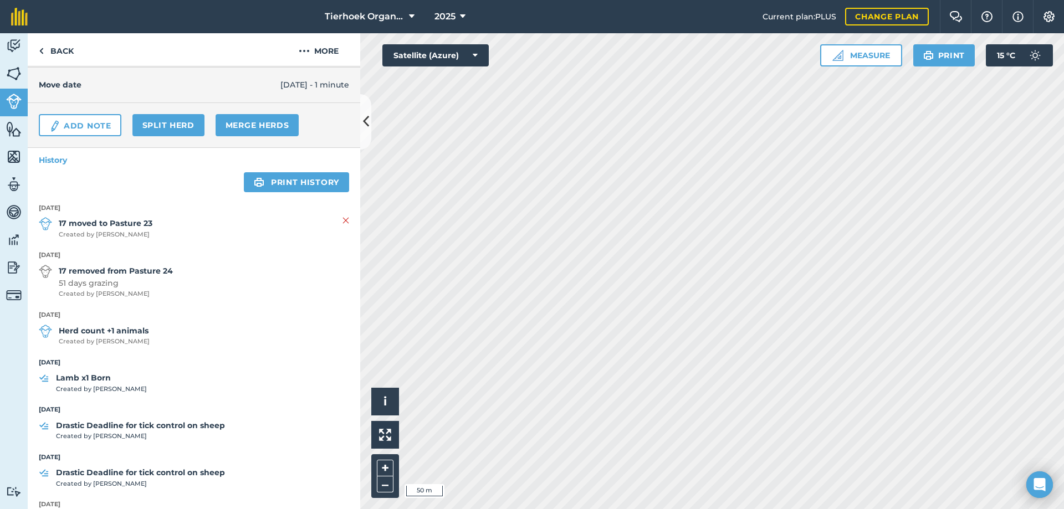
scroll to position [111, 0]
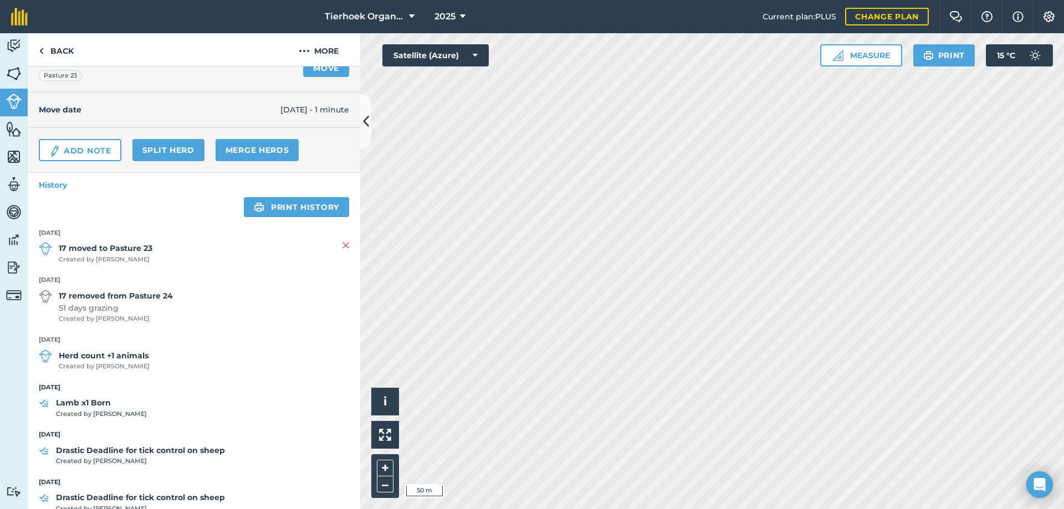
click at [97, 451] on strong "Drastic Deadline for tick control on sheep" at bounding box center [140, 450] width 169 height 12
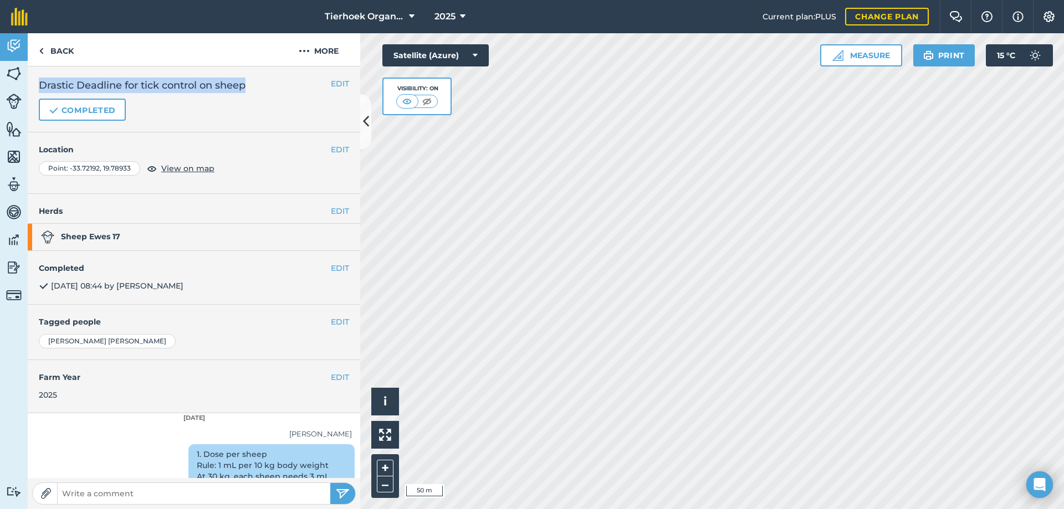
drag, startPoint x: 39, startPoint y: 84, endPoint x: 265, endPoint y: 89, distance: 226.1
click at [265, 89] on h2 "Drastic Deadline for tick control on sheep" at bounding box center [194, 86] width 310 height 16
copy h2 "Drastic Deadline for tick control on sheep"
click at [64, 49] on link "Back" at bounding box center [56, 49] width 57 height 33
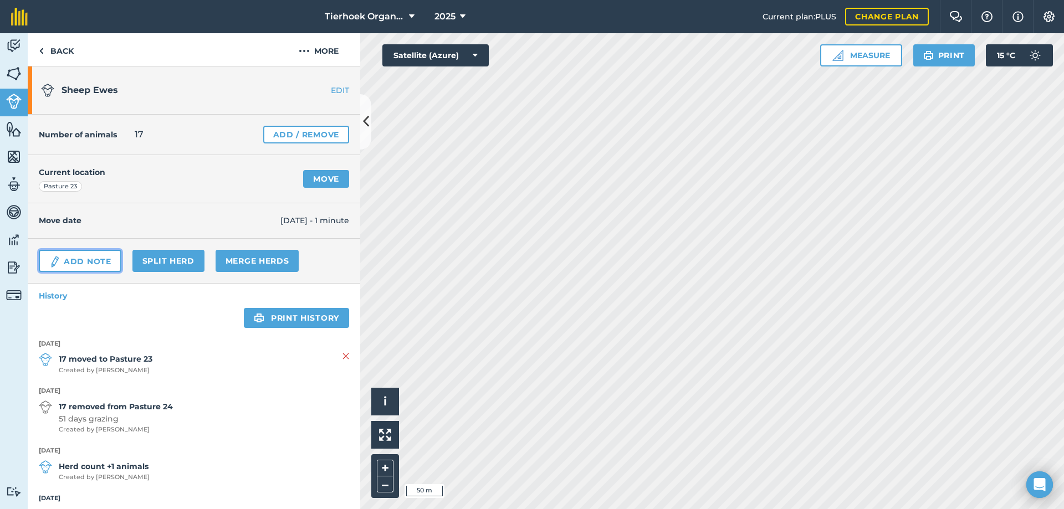
click at [85, 263] on link "Add Note" at bounding box center [80, 261] width 83 height 22
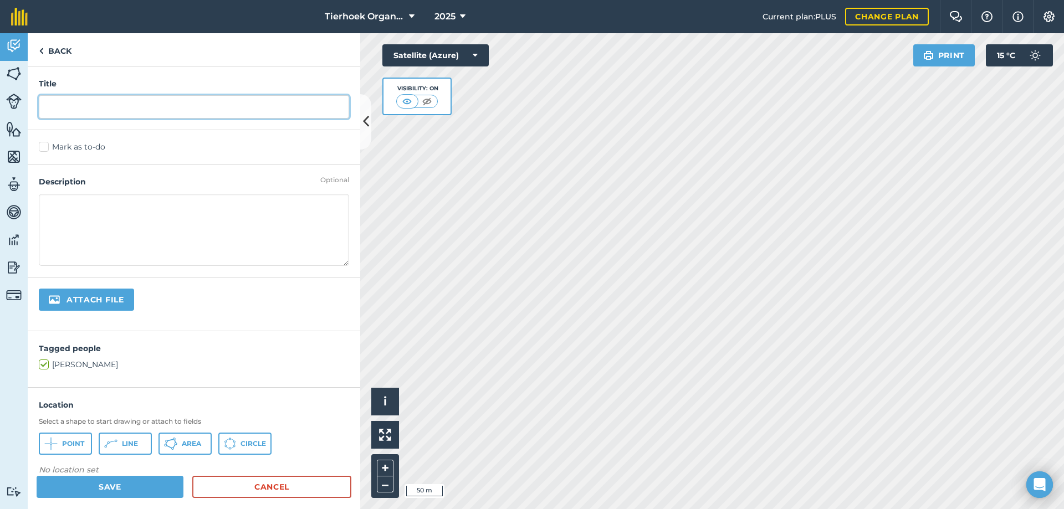
click at [69, 107] on input "text" at bounding box center [194, 106] width 310 height 23
paste input "Drastic Deadline for tick control on sheep"
type input "Drastic Deadline for tick control on sheep"
click at [47, 145] on label "Mark as to-do" at bounding box center [194, 147] width 310 height 12
click at [46, 145] on input "Mark as to-do" at bounding box center [42, 144] width 7 height 7
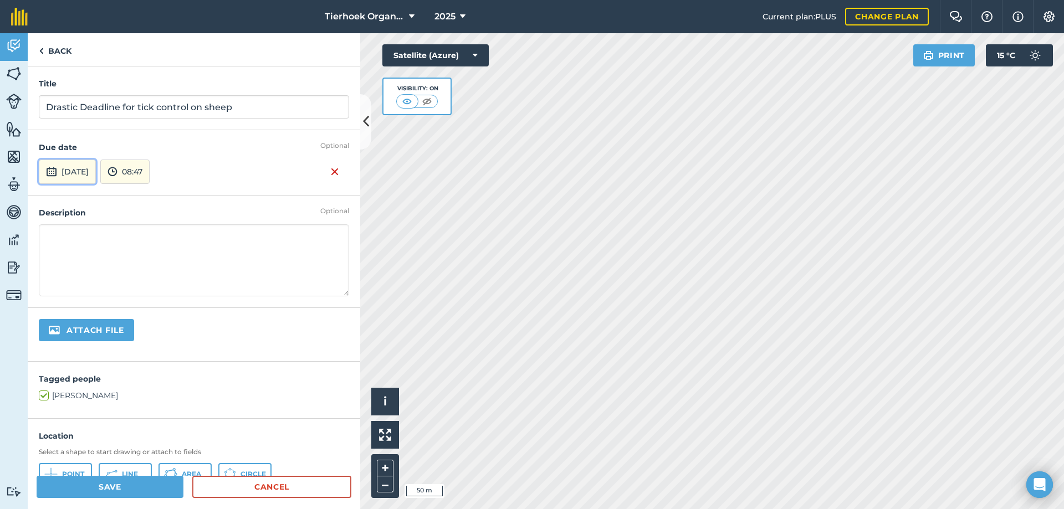
click at [96, 168] on button "[DATE]" at bounding box center [67, 172] width 57 height 24
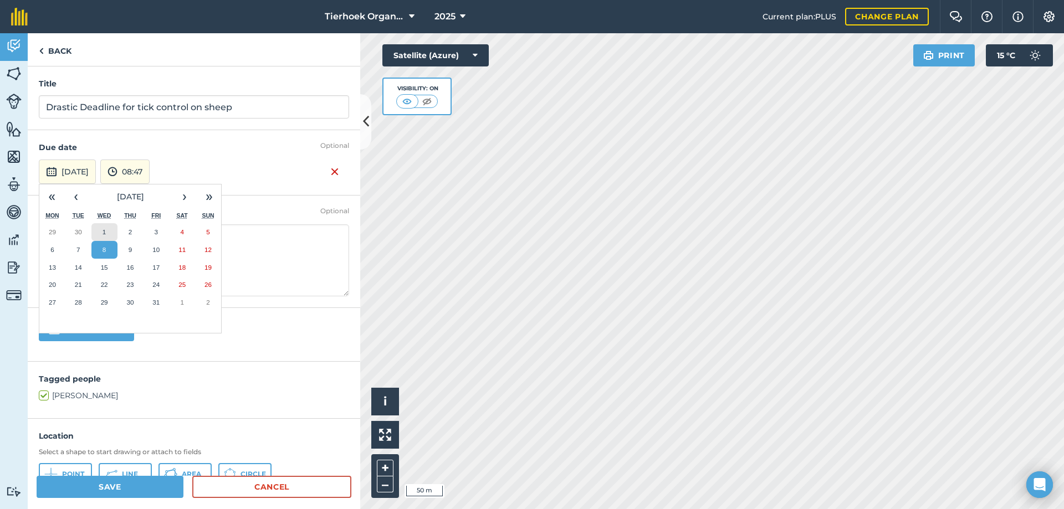
click at [103, 230] on abbr "1" at bounding box center [103, 231] width 3 height 7
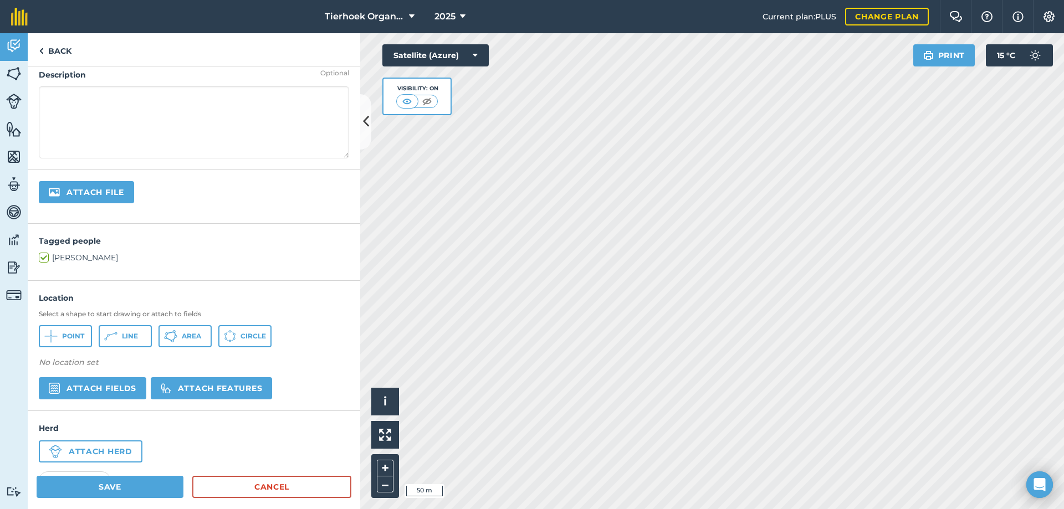
scroll to position [166, 0]
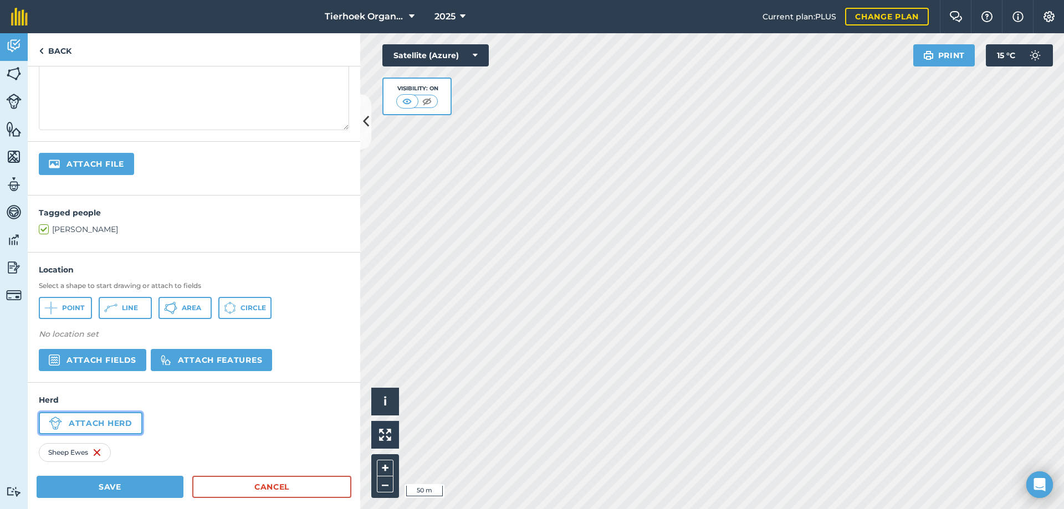
click at [98, 425] on button "Attach herd" at bounding box center [91, 423] width 104 height 22
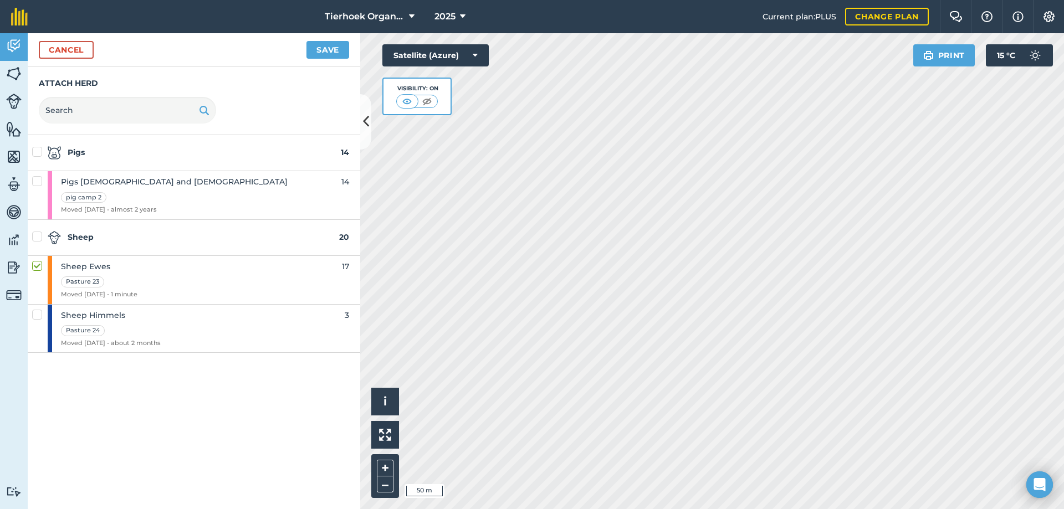
click at [41, 309] on label at bounding box center [38, 309] width 13 height 0
click at [39, 316] on input "checkbox" at bounding box center [35, 312] width 7 height 7
checkbox input "true"
click at [324, 51] on button "Save" at bounding box center [327, 50] width 43 height 18
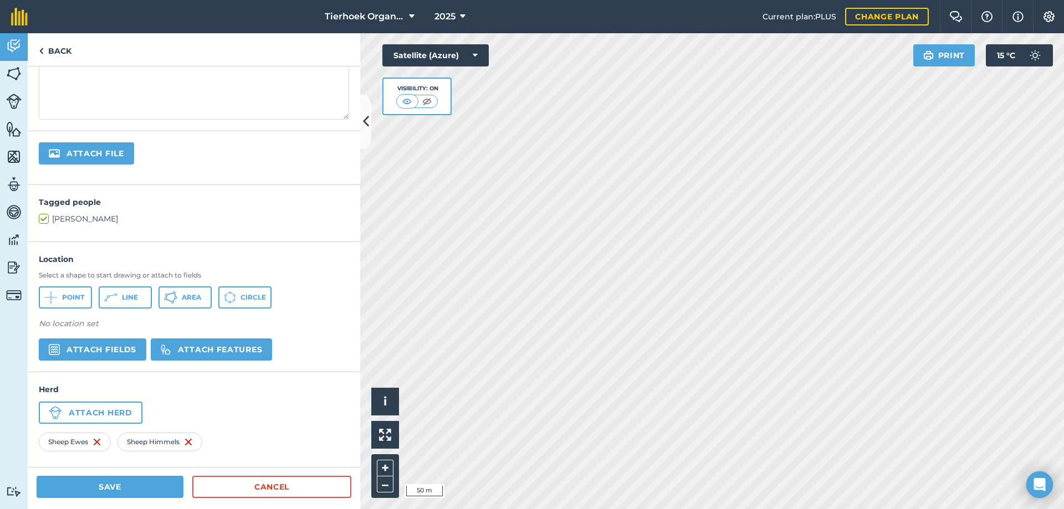
scroll to position [179, 0]
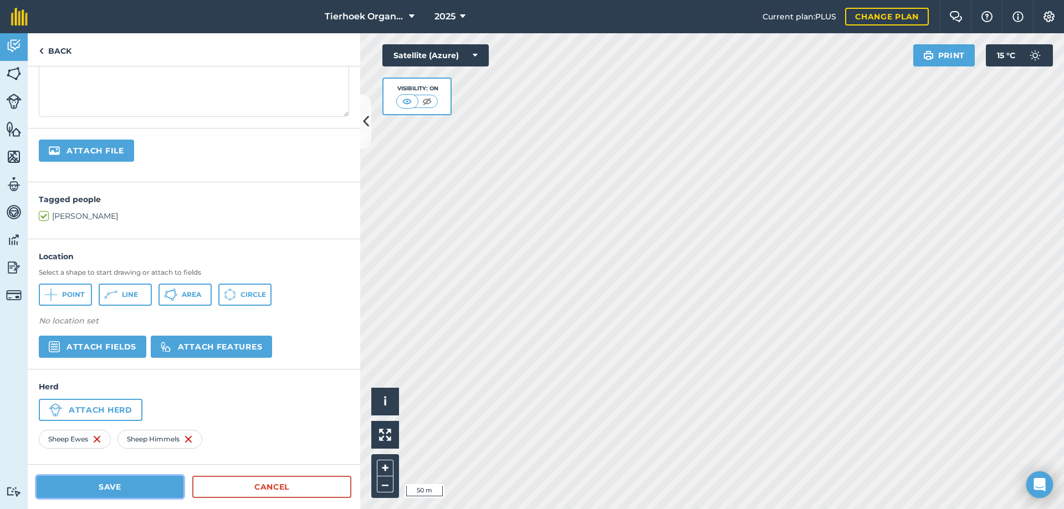
click at [113, 488] on button "Save" at bounding box center [110, 487] width 147 height 22
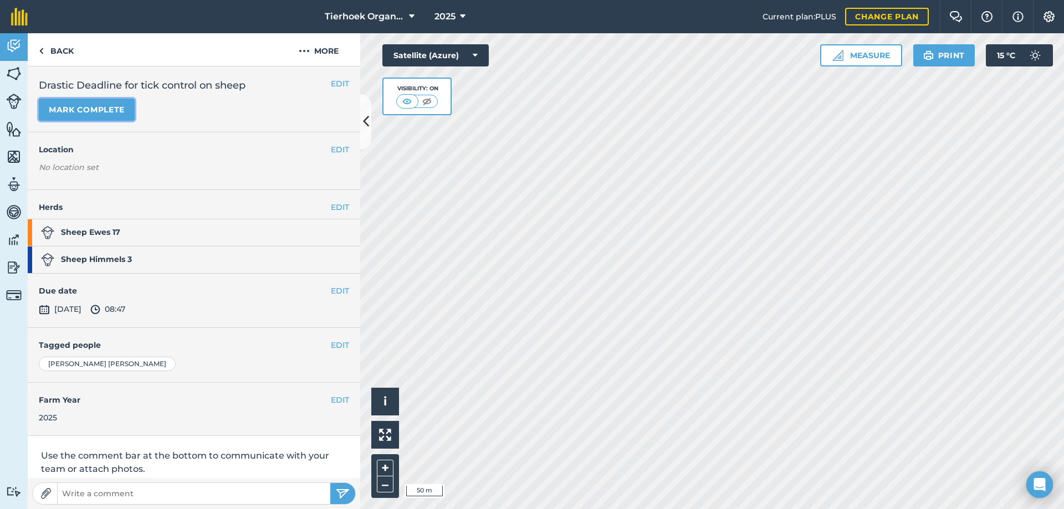
click at [71, 109] on button "Mark complete" at bounding box center [87, 110] width 96 height 22
click at [331, 291] on button "EDIT" at bounding box center [340, 291] width 18 height 12
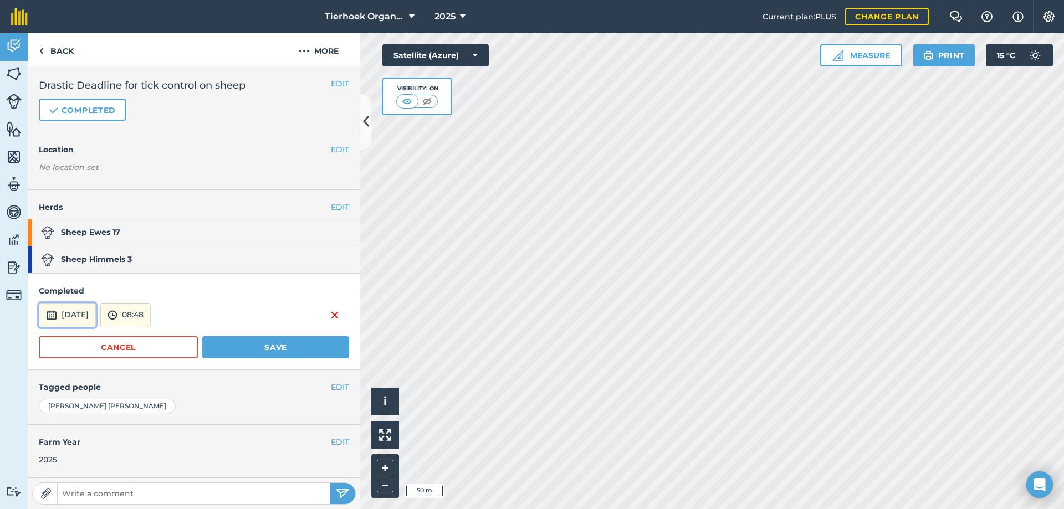
click at [63, 315] on button "[DATE]" at bounding box center [67, 315] width 57 height 24
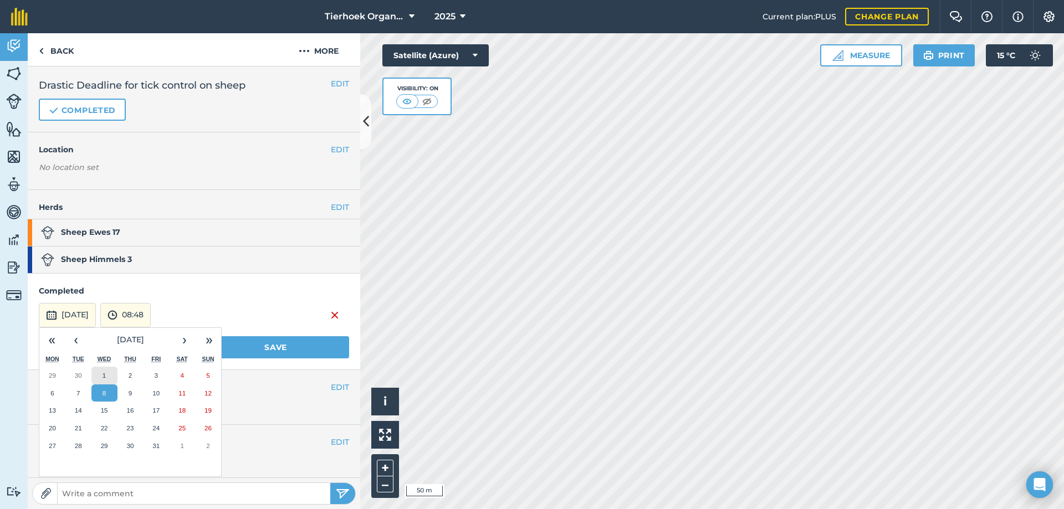
click at [105, 379] on button "1" at bounding box center [104, 376] width 26 height 18
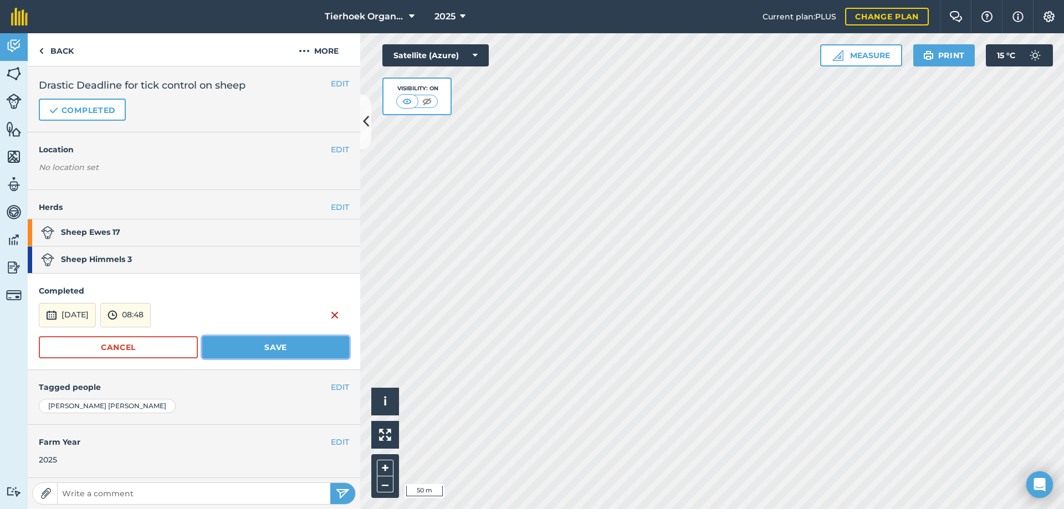
click at [289, 350] on button "Save" at bounding box center [275, 347] width 147 height 22
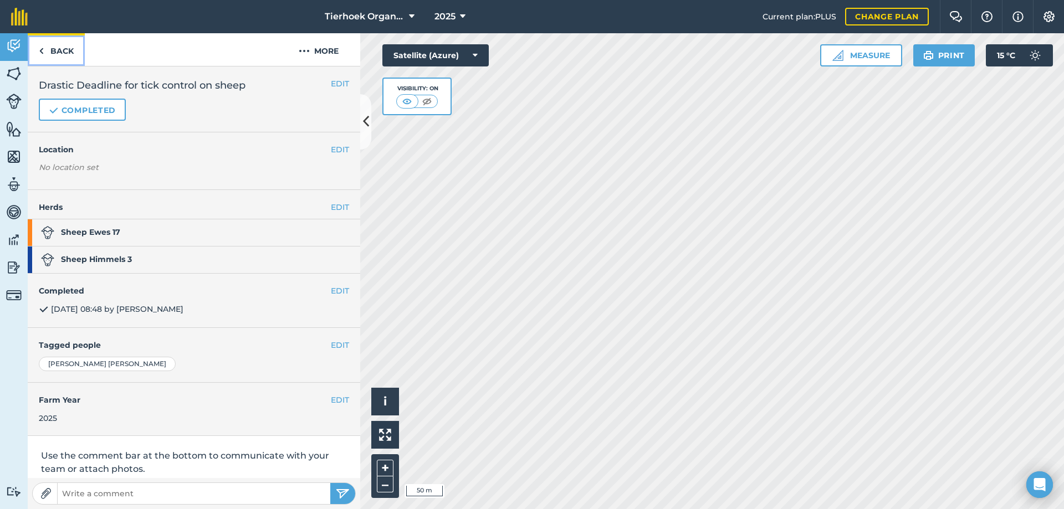
click at [60, 50] on link "Back" at bounding box center [56, 49] width 57 height 33
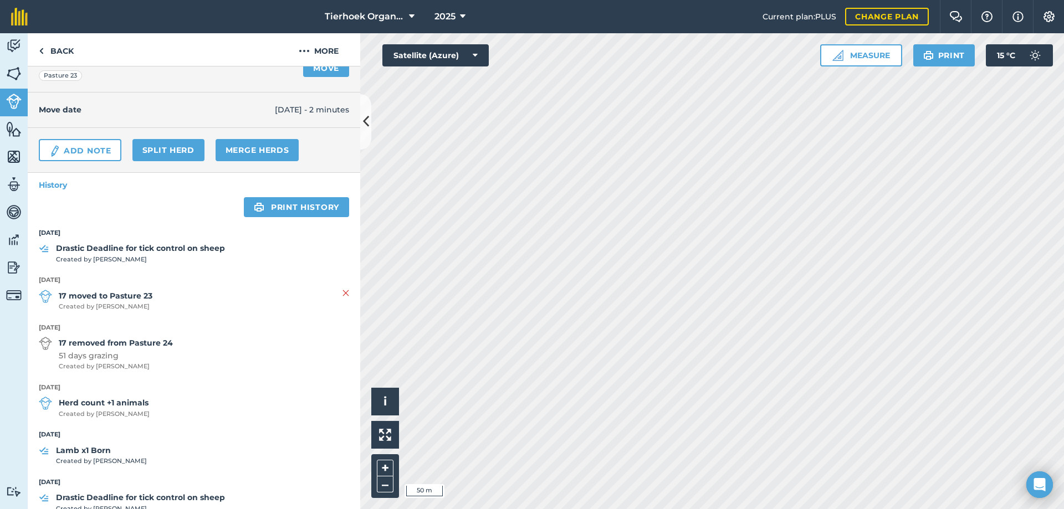
scroll to position [166, 0]
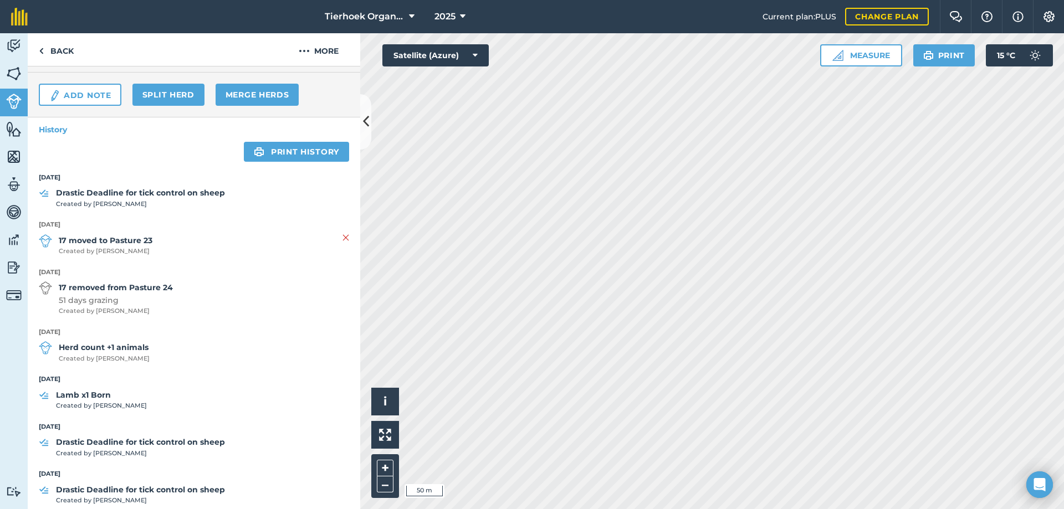
click at [68, 181] on strong "[DATE]" at bounding box center [194, 178] width 310 height 10
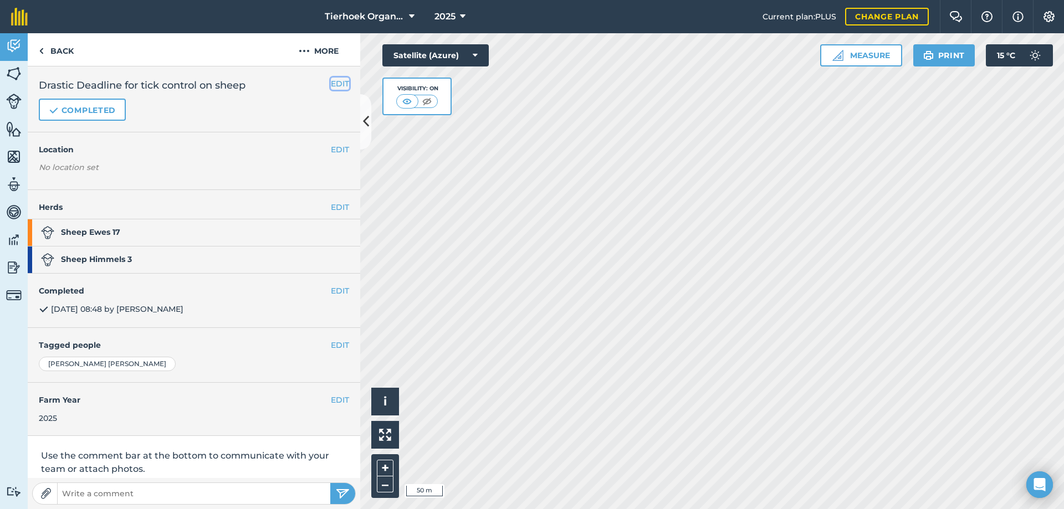
click at [331, 83] on button "EDIT" at bounding box center [340, 84] width 18 height 12
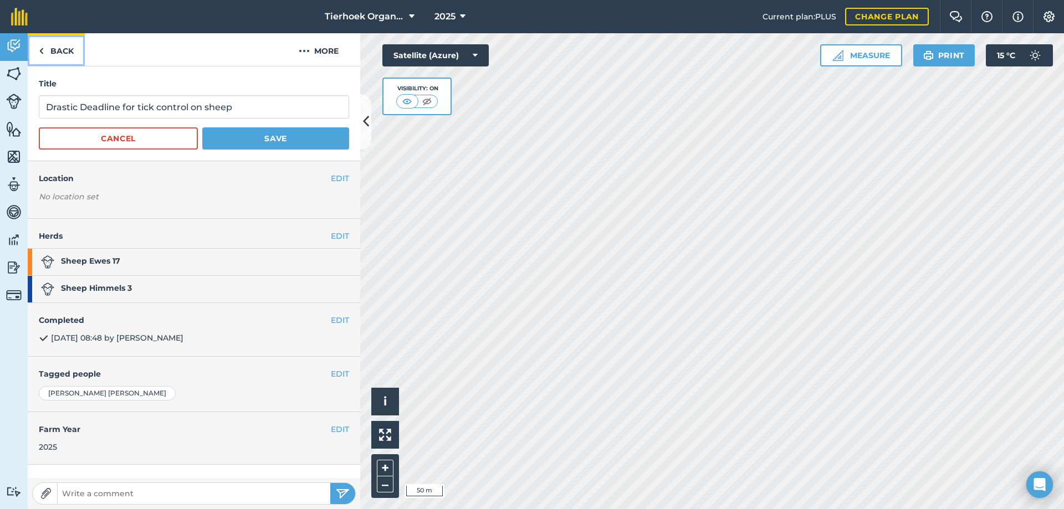
click at [61, 53] on link "Back" at bounding box center [56, 49] width 57 height 33
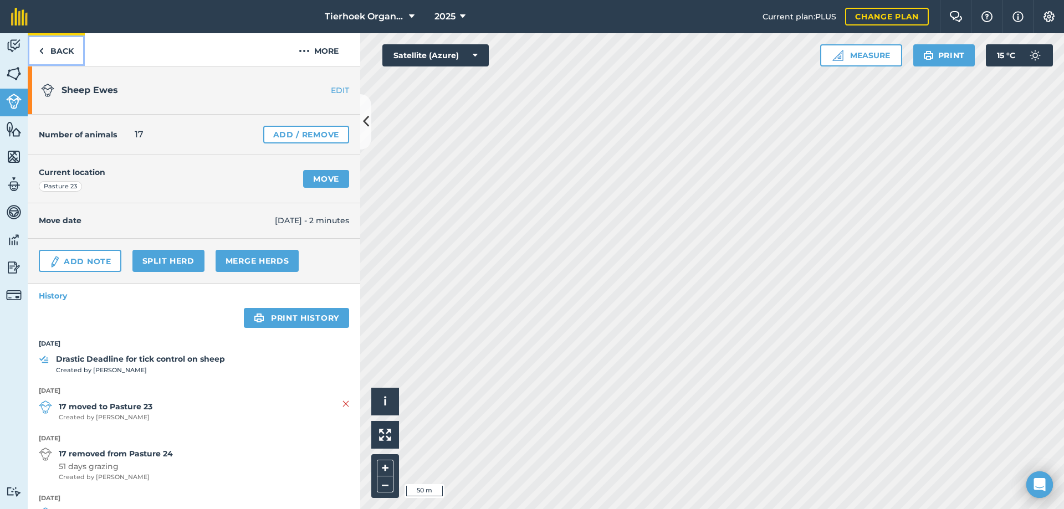
click at [52, 49] on link "Back" at bounding box center [56, 49] width 57 height 33
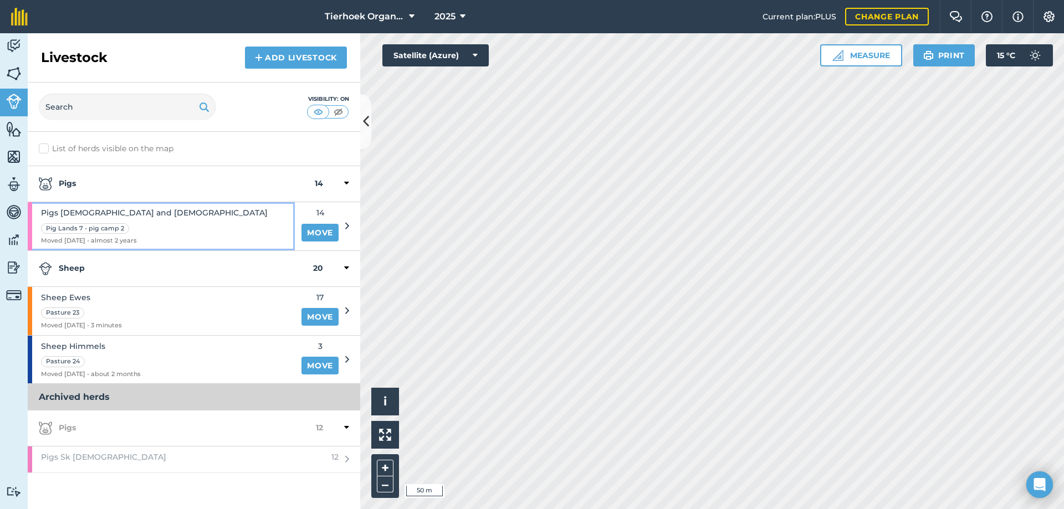
click at [253, 217] on div "Pigs [DEMOGRAPHIC_DATA] and [DEMOGRAPHIC_DATA] Pig Lands 7 - pig camp 2 Moved […" at bounding box center [161, 226] width 267 height 48
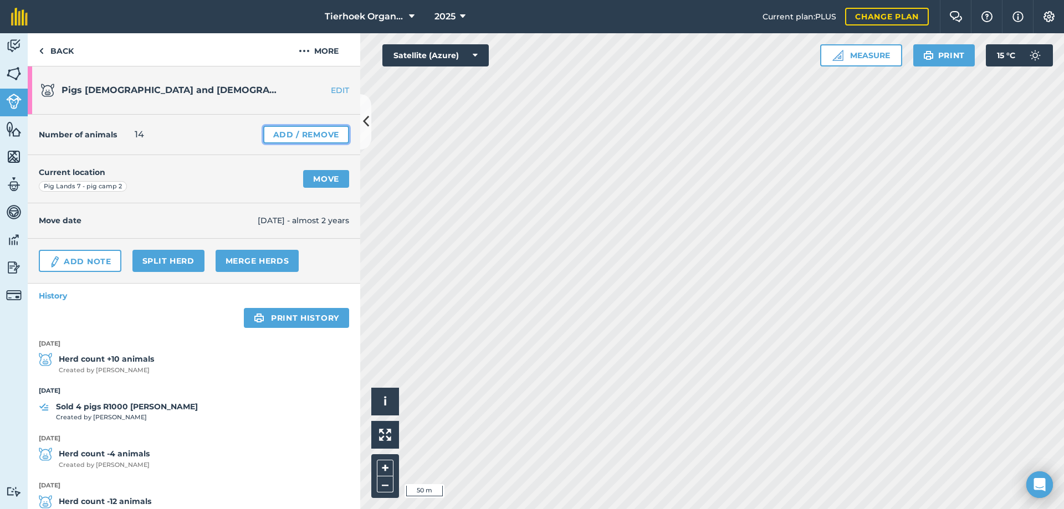
click at [299, 134] on link "Add / Remove" at bounding box center [306, 135] width 86 height 18
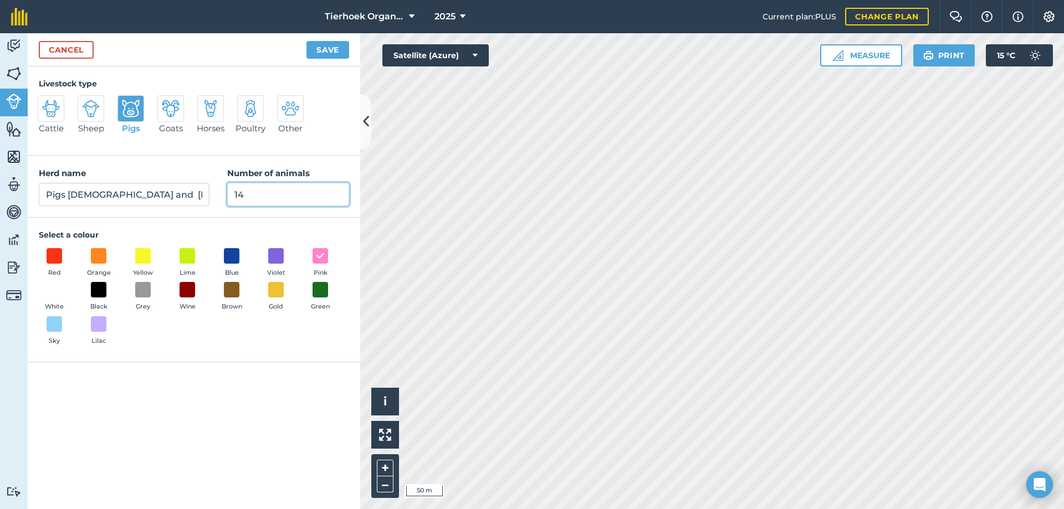
drag, startPoint x: 235, startPoint y: 196, endPoint x: 265, endPoint y: 196, distance: 30.5
click at [265, 196] on input "14" at bounding box center [288, 194] width 122 height 23
type input "10"
click at [332, 49] on button "Save" at bounding box center [327, 50] width 43 height 18
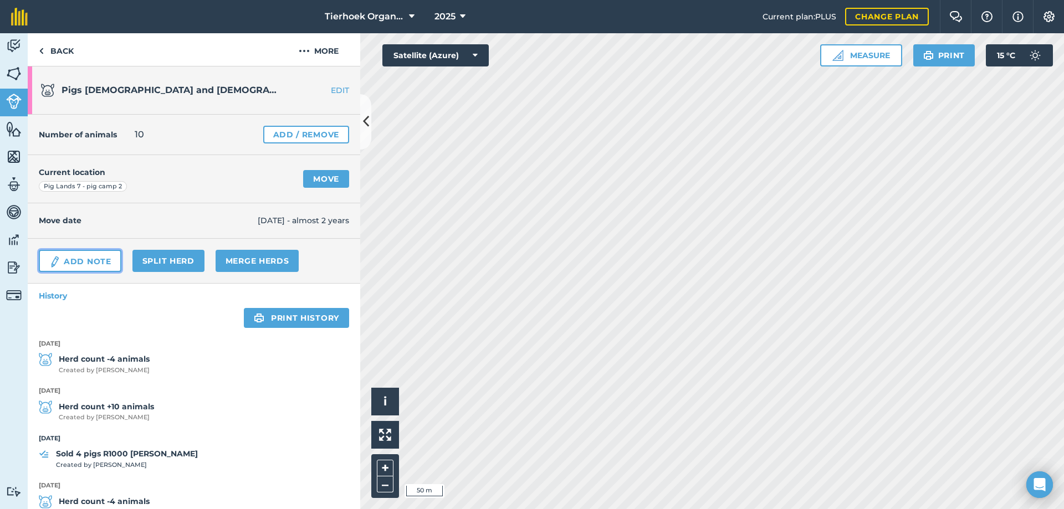
click at [92, 260] on link "Add Note" at bounding box center [80, 261] width 83 height 22
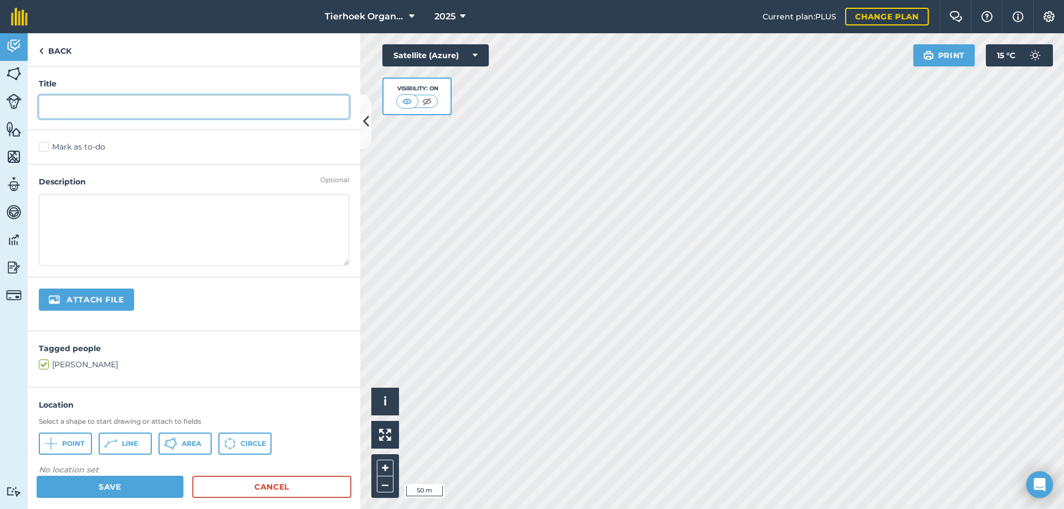
click at [75, 105] on input "text" at bounding box center [194, 106] width 310 height 23
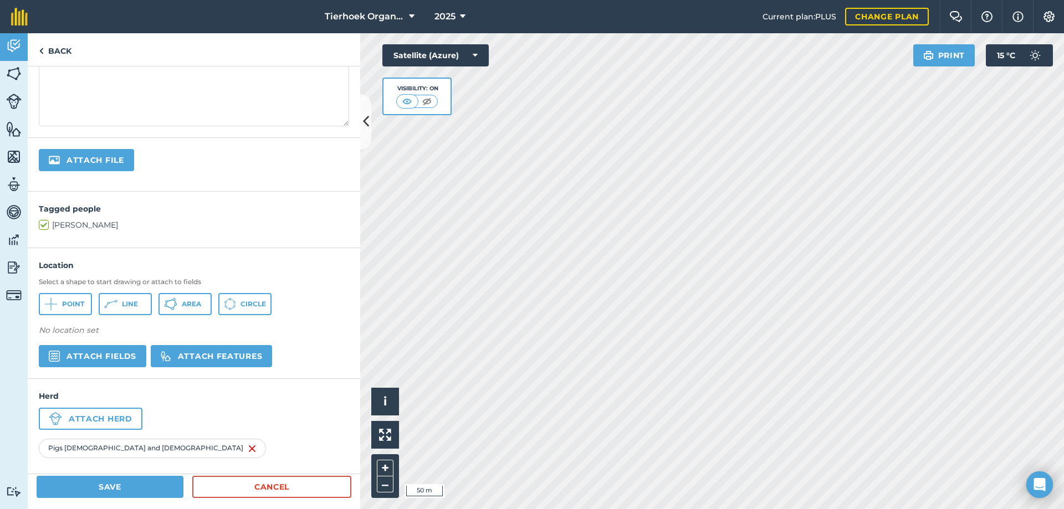
scroll to position [149, 0]
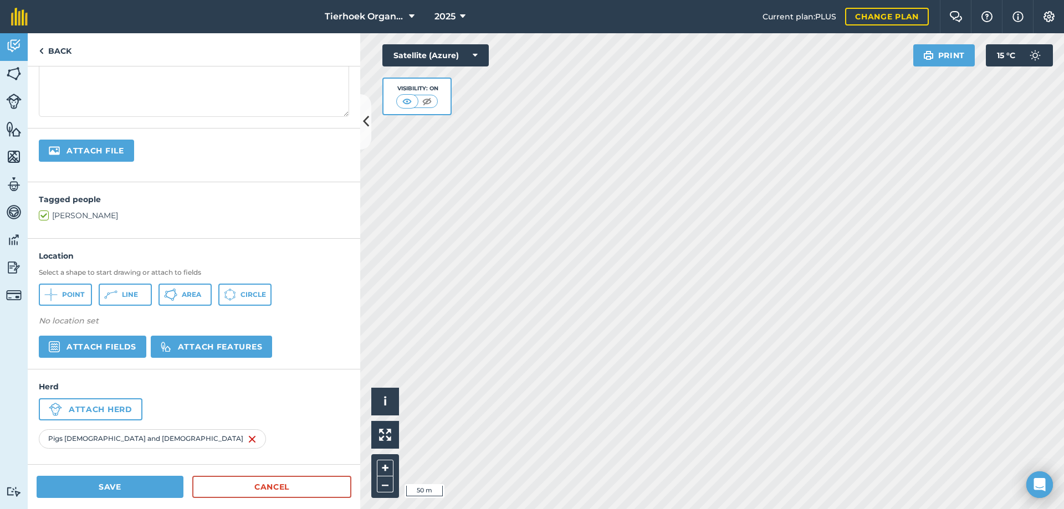
type input "Pig totals are +/-8 to 10 pigs"
click at [114, 486] on button "Save" at bounding box center [110, 487] width 147 height 22
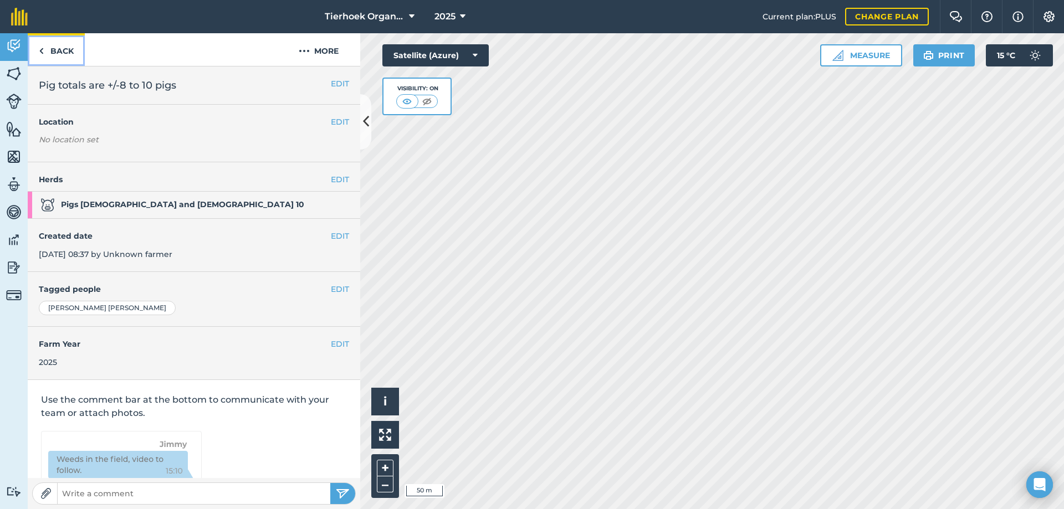
click at [65, 52] on link "Back" at bounding box center [56, 49] width 57 height 33
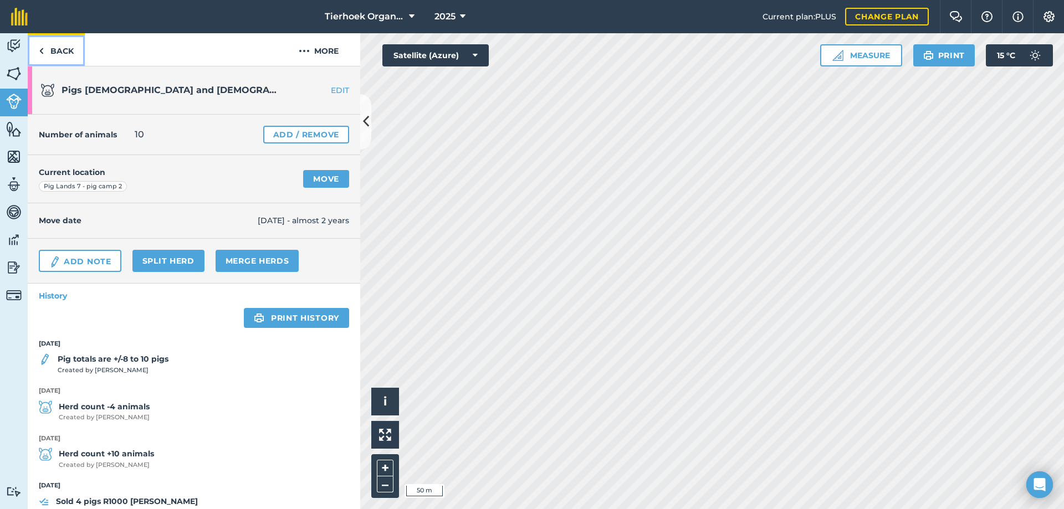
click at [60, 52] on link "Back" at bounding box center [56, 49] width 57 height 33
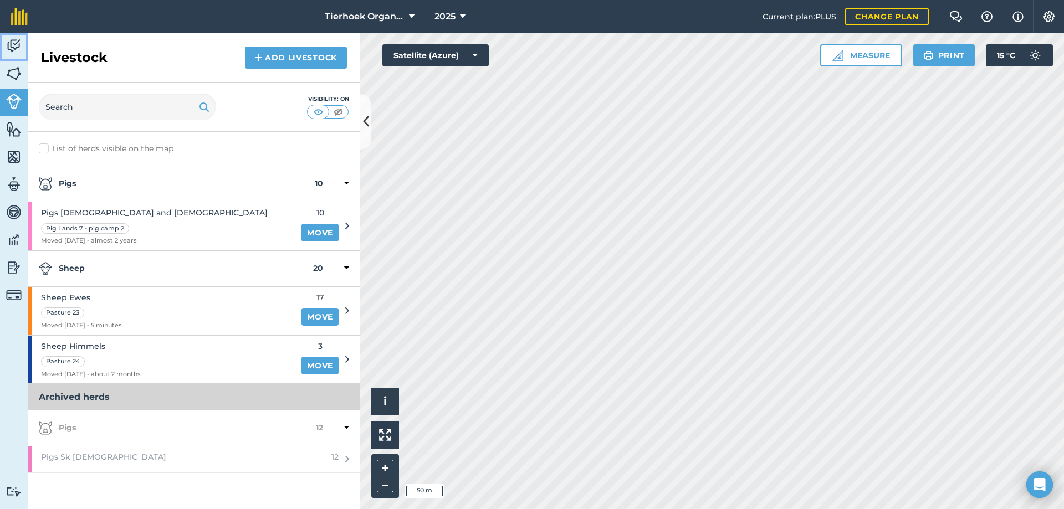
click at [7, 42] on img at bounding box center [14, 46] width 16 height 17
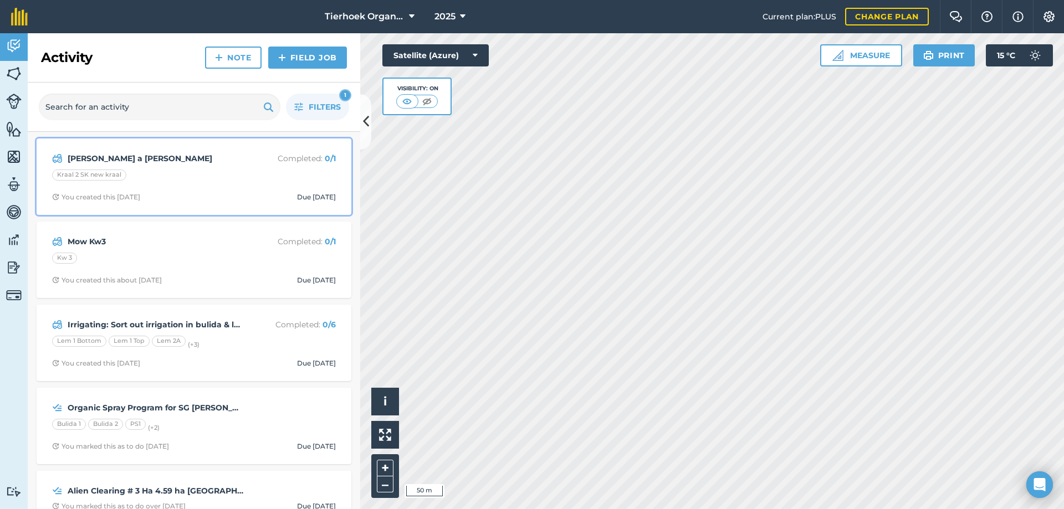
click at [205, 176] on div "Kraal 2 SK new kraal" at bounding box center [194, 177] width 284 height 14
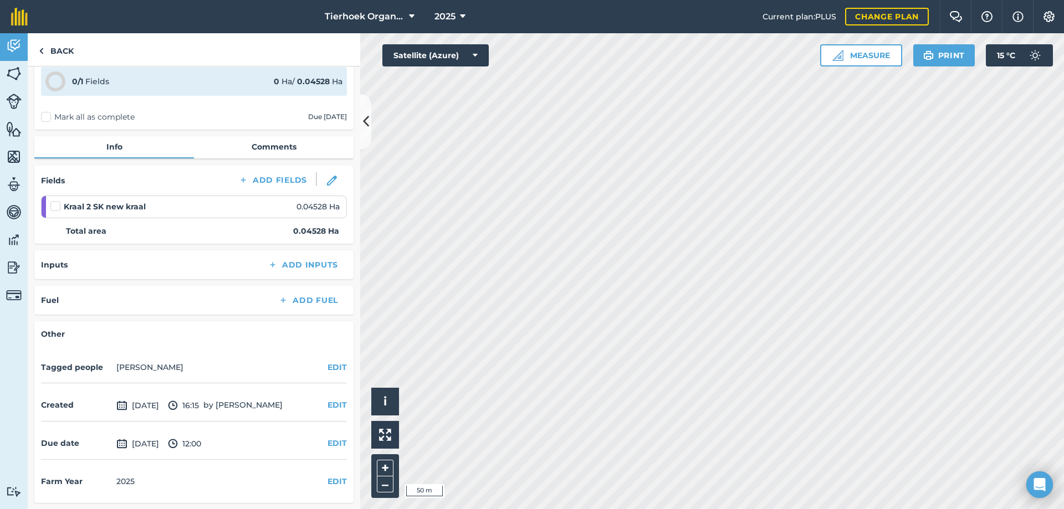
scroll to position [49, 0]
click at [327, 440] on button "EDIT" at bounding box center [336, 443] width 19 height 12
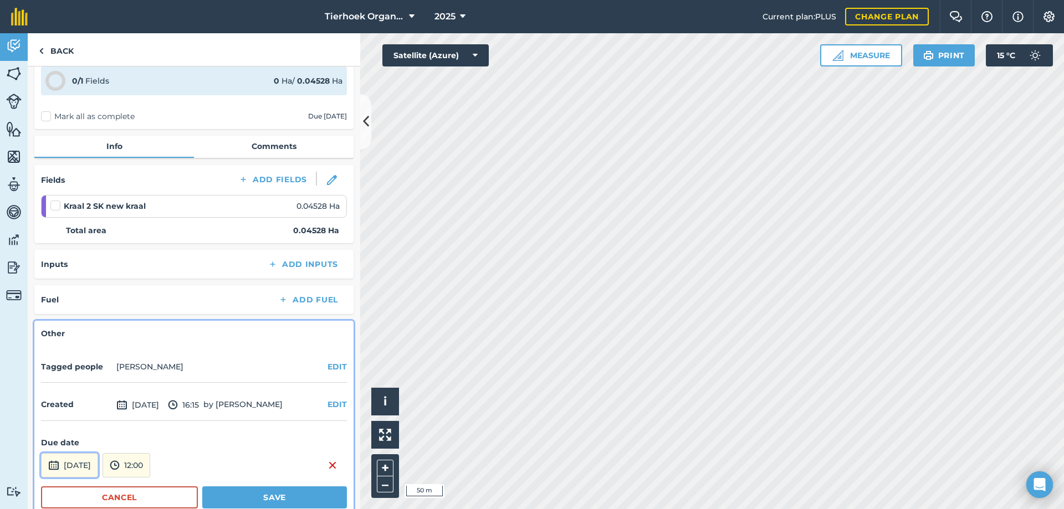
click at [76, 458] on button "[DATE]" at bounding box center [69, 465] width 57 height 24
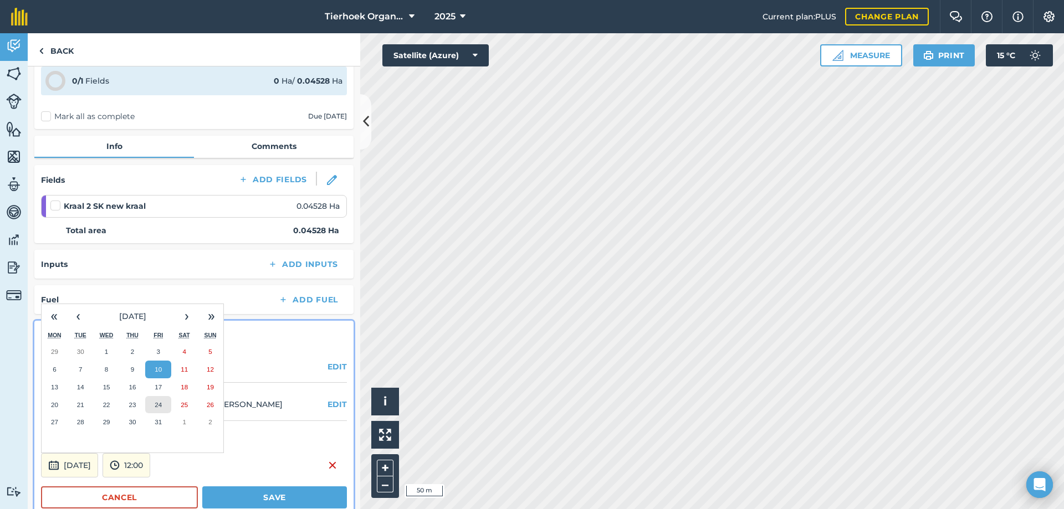
click at [157, 399] on button "24" at bounding box center [158, 405] width 26 height 18
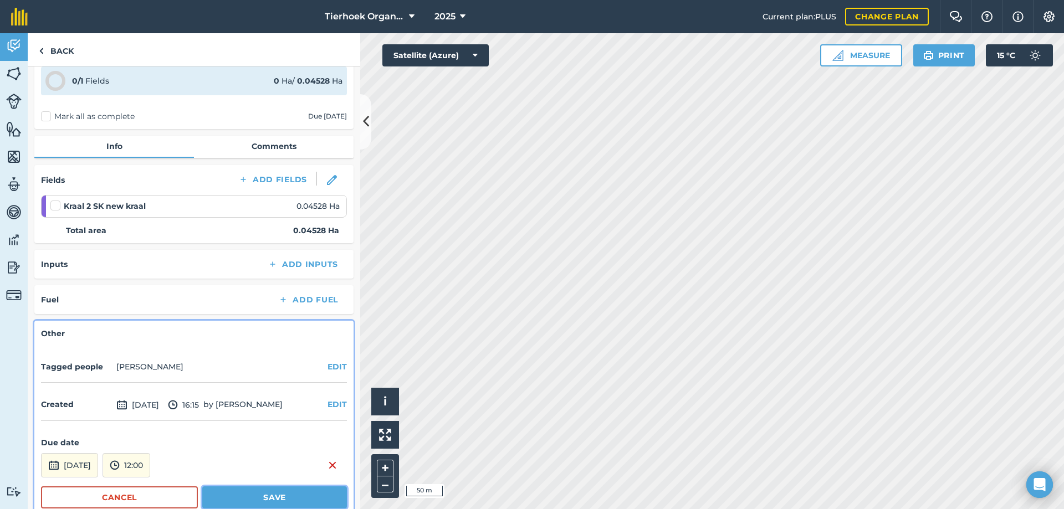
click at [214, 489] on button "Save" at bounding box center [274, 497] width 145 height 22
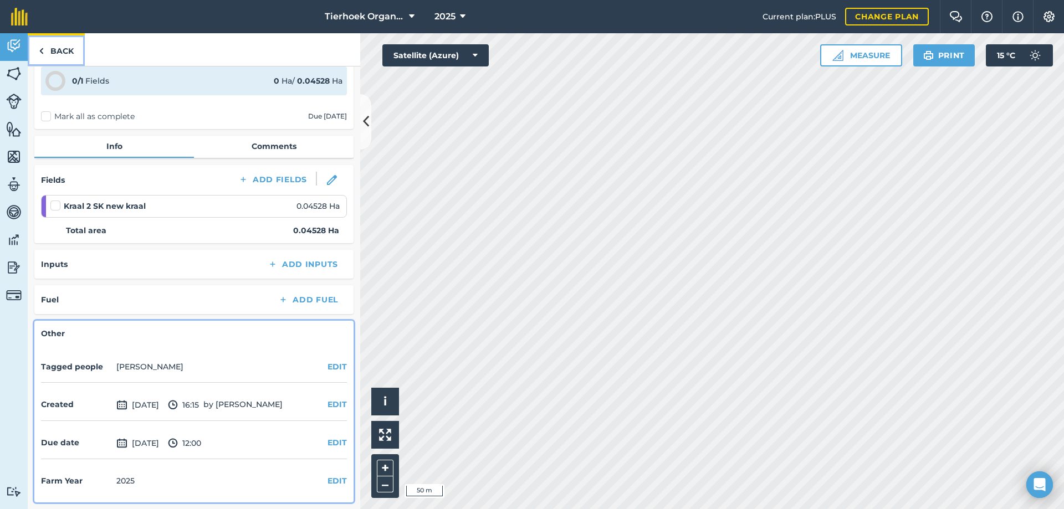
click at [55, 55] on link "Back" at bounding box center [56, 49] width 57 height 33
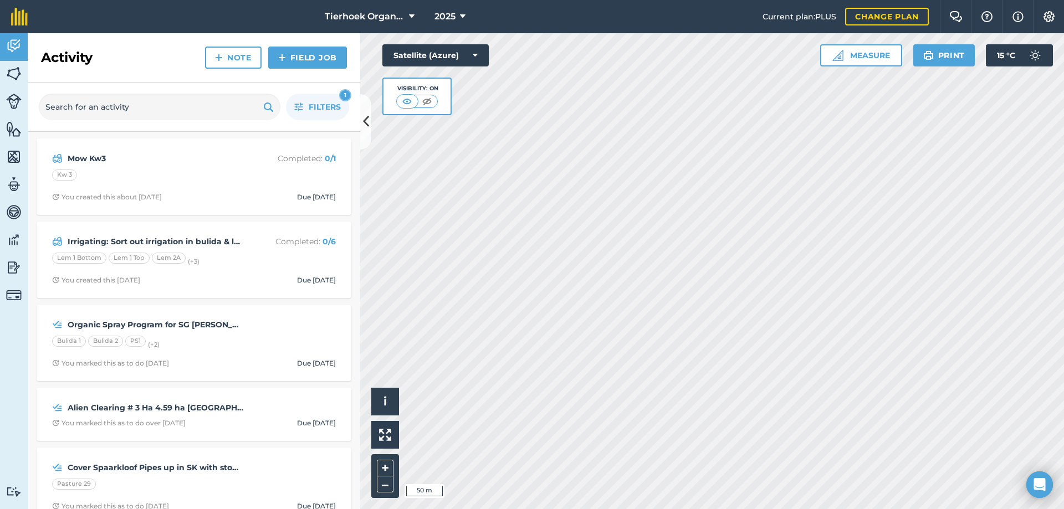
scroll to position [55, 0]
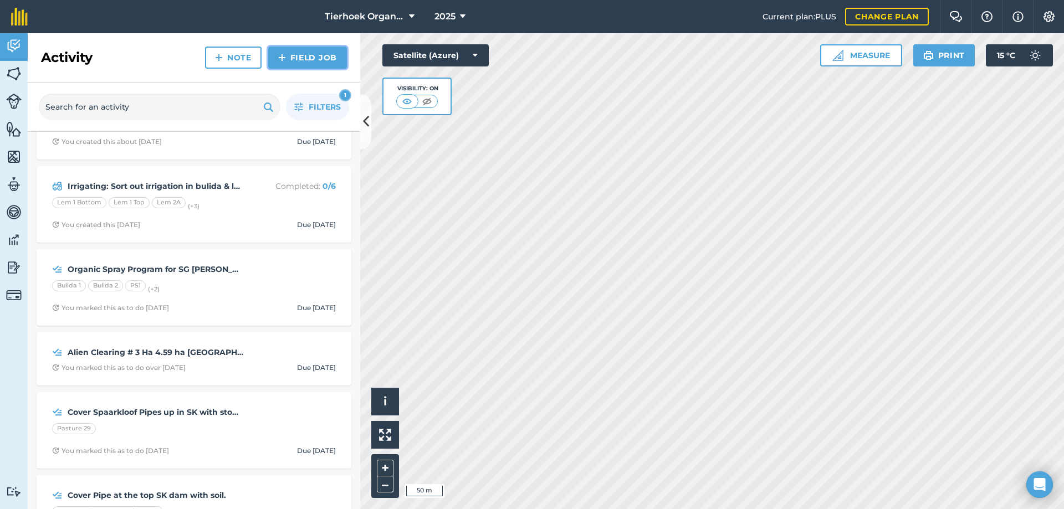
click at [287, 57] on link "Field Job" at bounding box center [307, 58] width 79 height 22
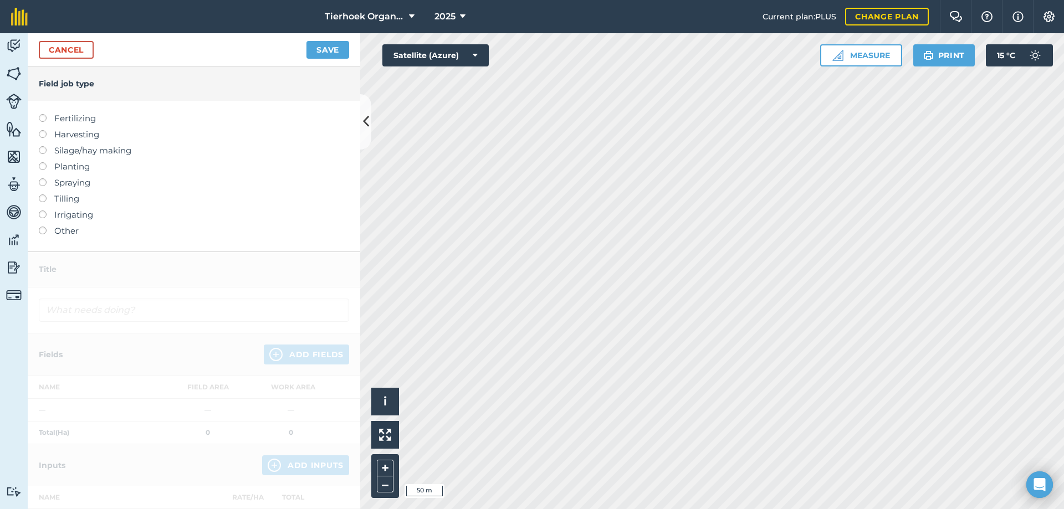
click at [43, 178] on label at bounding box center [47, 178] width 16 height 0
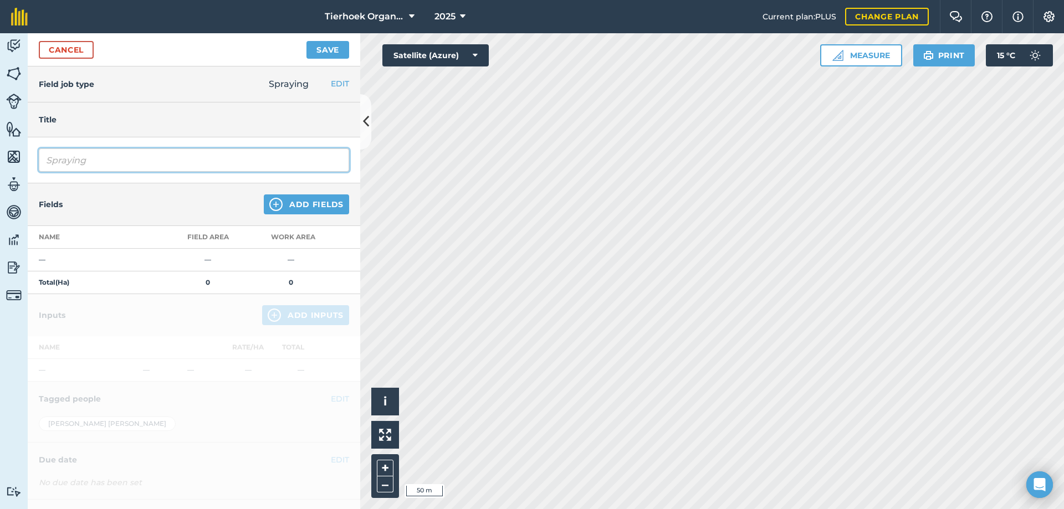
click at [96, 160] on input "Spraying" at bounding box center [194, 159] width 310 height 23
type input "Spraying vines and Plums"
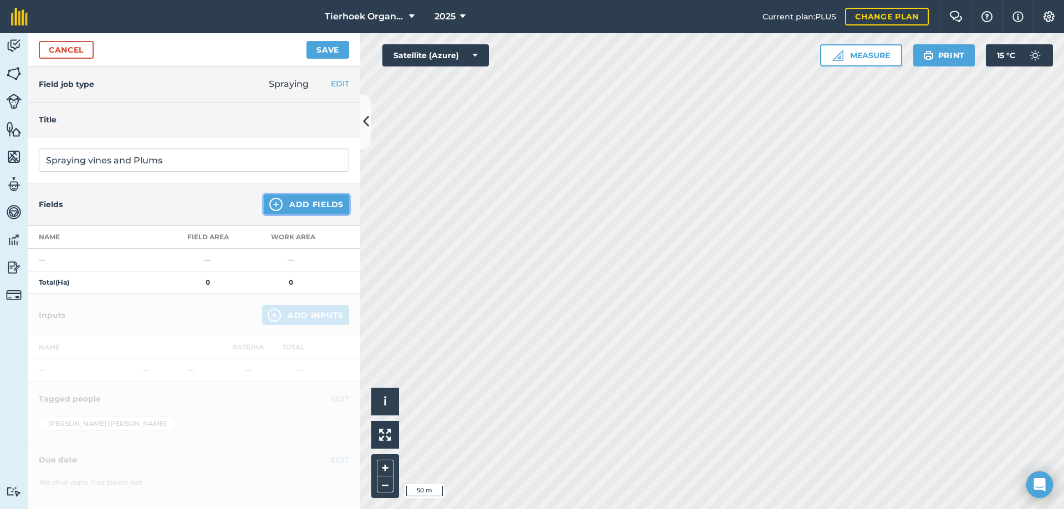
click at [296, 202] on button "Add Fields" at bounding box center [306, 204] width 85 height 20
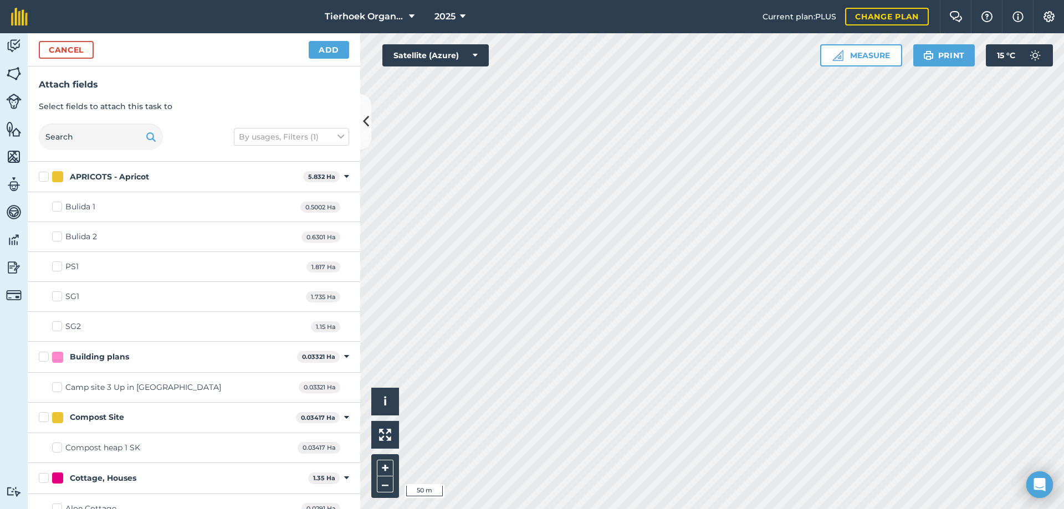
checkbox input "true"
click at [338, 49] on button "Add" at bounding box center [329, 50] width 40 height 18
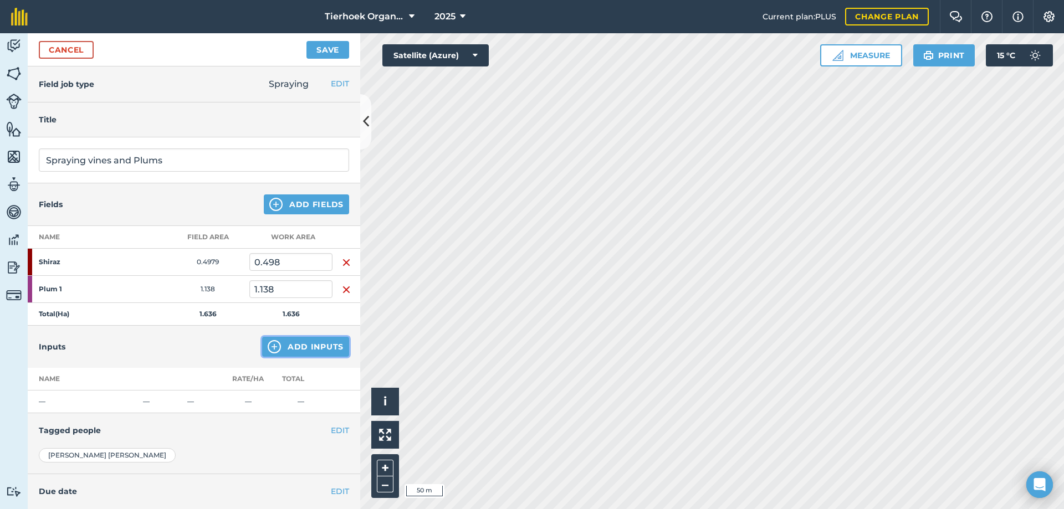
click at [297, 345] on button "Add Inputs" at bounding box center [305, 347] width 87 height 20
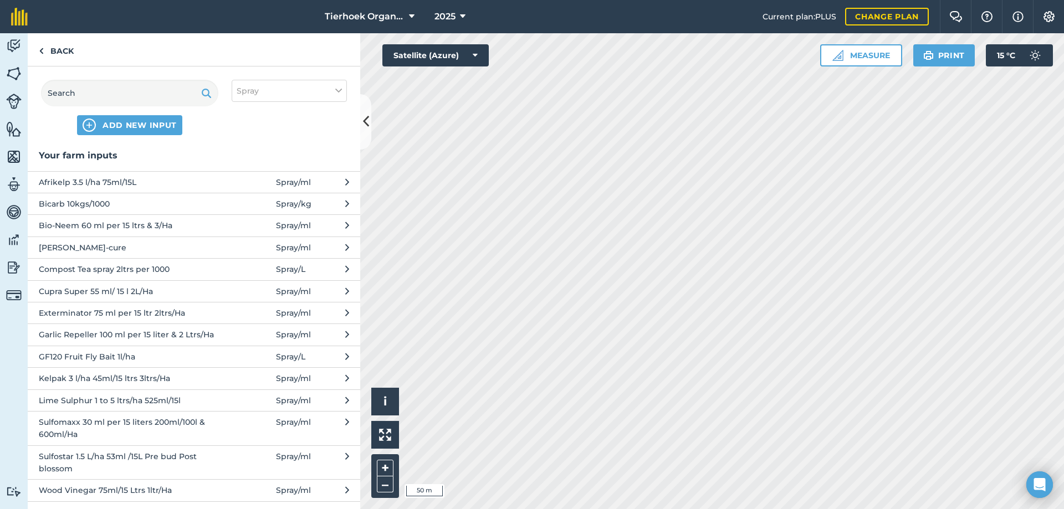
click at [75, 378] on span "Kelpak 3 l/ha 45ml/15 ltrs 3ltrs/Ha" at bounding box center [129, 378] width 181 height 12
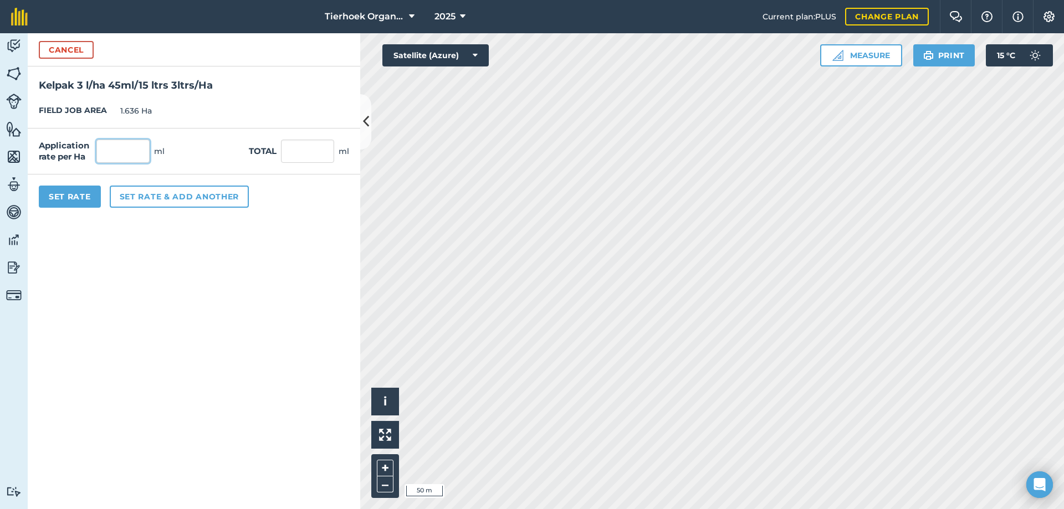
click at [130, 154] on input "text" at bounding box center [122, 151] width 53 height 23
type input "3,000"
type input "4,908"
click at [150, 194] on button "Set rate & add another" at bounding box center [179, 197] width 139 height 22
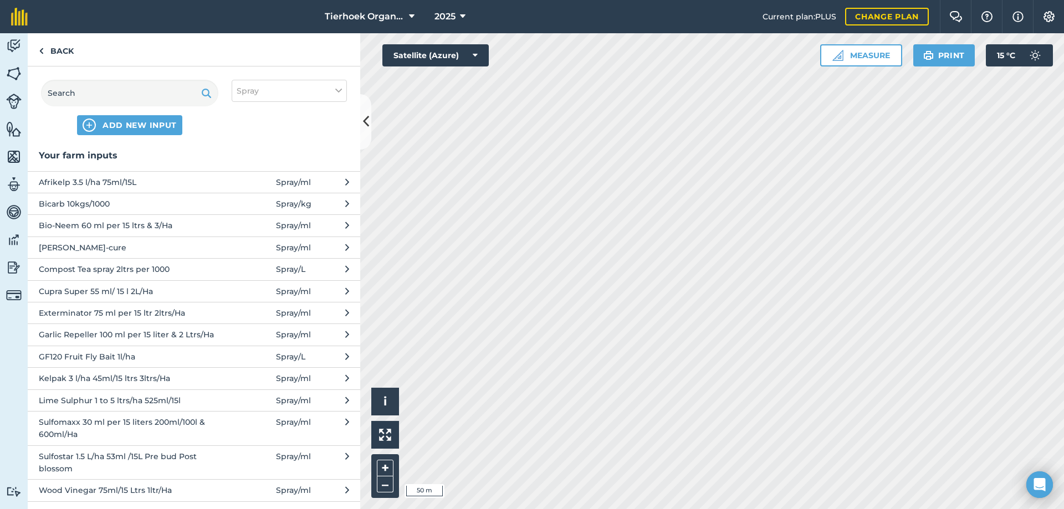
click at [89, 229] on span "Bio-Neem 60 ml per 15 ltrs & 3/Ha" at bounding box center [129, 225] width 181 height 12
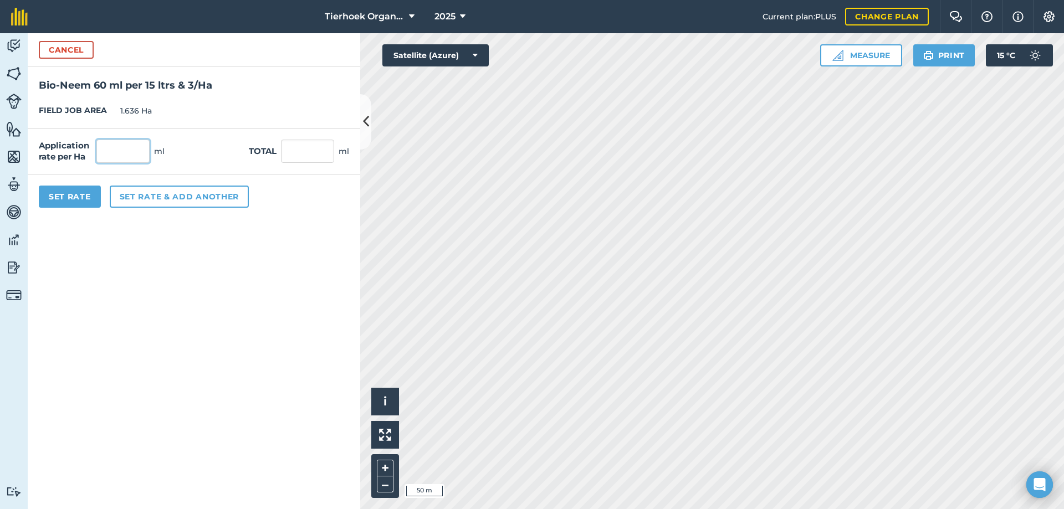
click at [123, 145] on input "text" at bounding box center [122, 151] width 53 height 23
type input "3,000"
type input "4,908"
click at [136, 197] on button "Set rate & add another" at bounding box center [179, 197] width 139 height 22
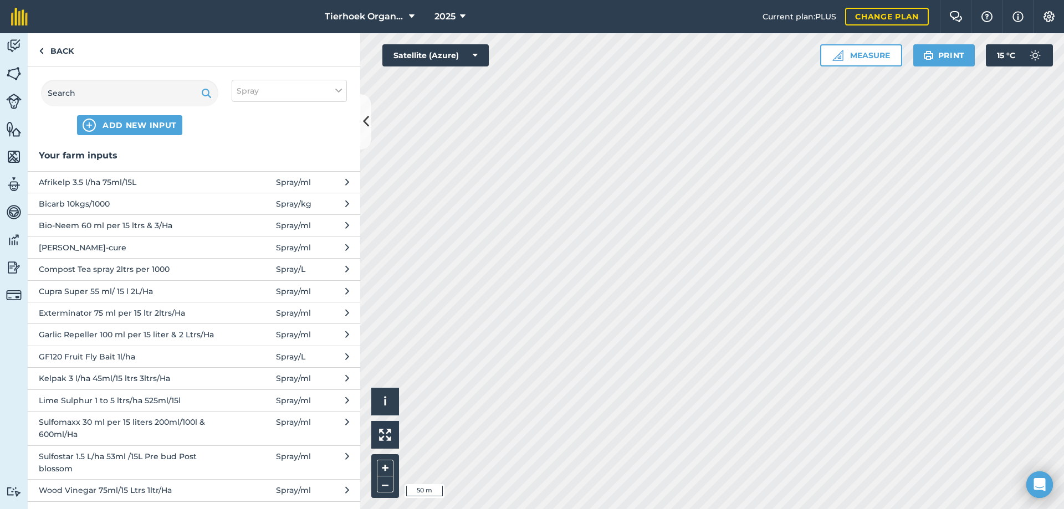
click at [75, 290] on span "Cupra Super 55 ml/ 15 l 2L/Ha" at bounding box center [129, 291] width 181 height 12
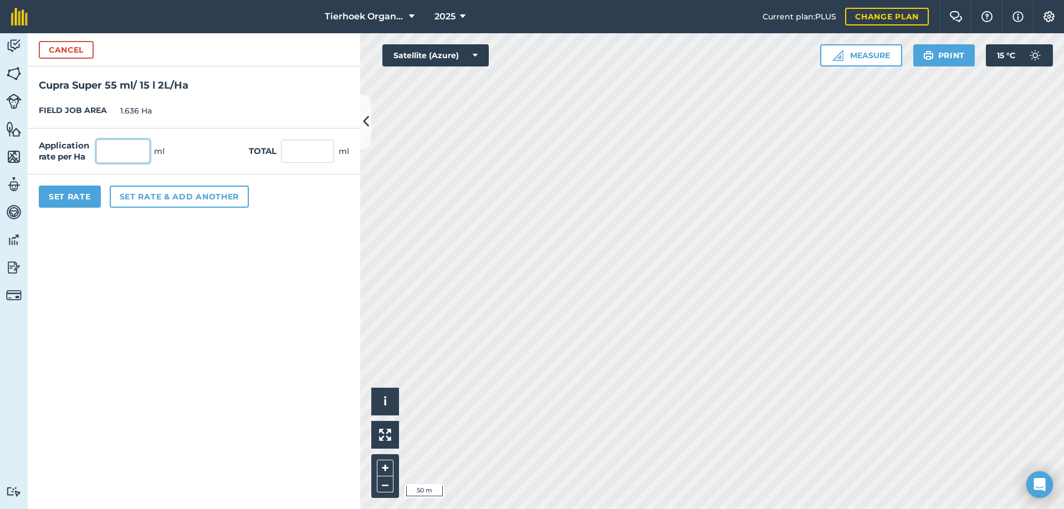
click at [114, 153] on input "text" at bounding box center [122, 151] width 53 height 23
type input "2,000"
type input "3,272"
click at [140, 196] on button "Set rate & add another" at bounding box center [179, 197] width 139 height 22
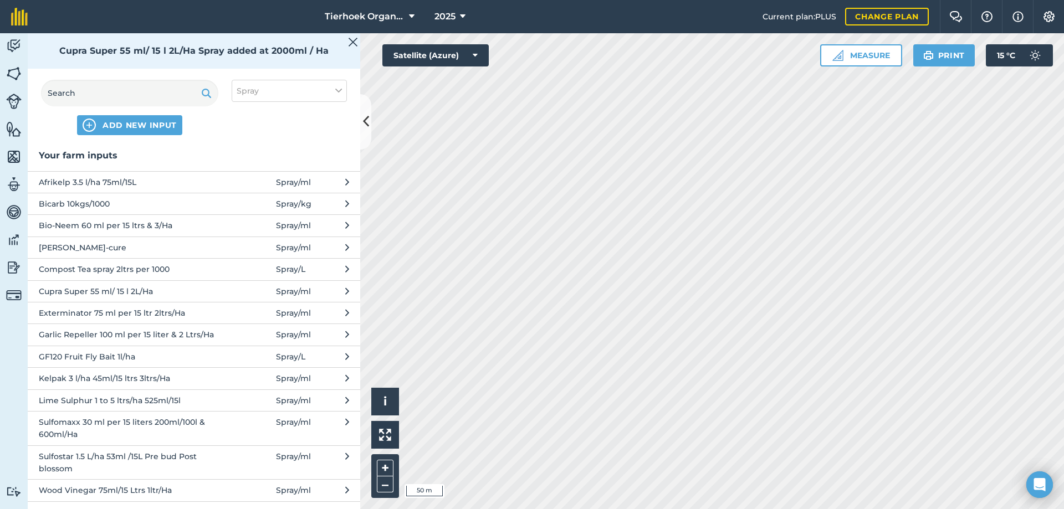
scroll to position [53, 0]
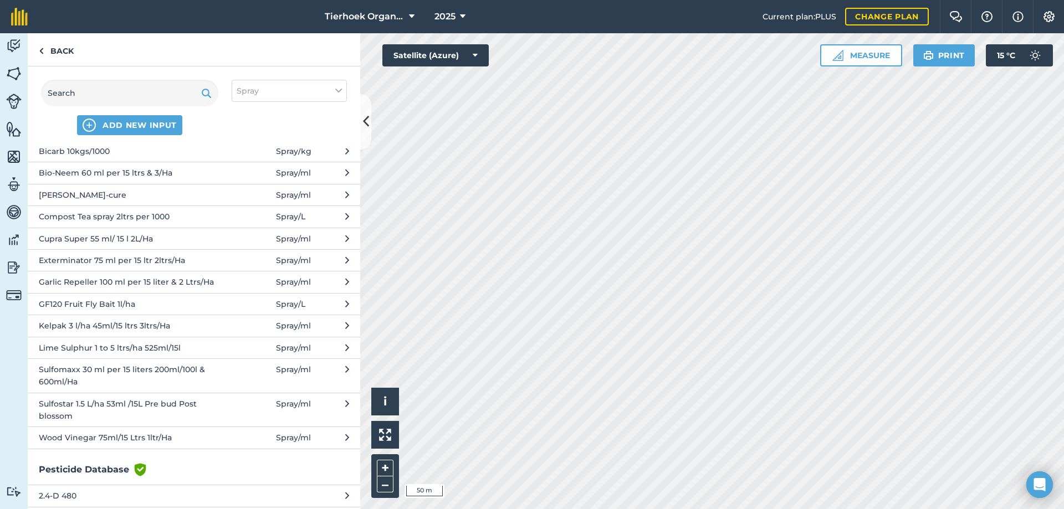
click at [94, 372] on span "Sulfomaxx 30 ml per 15 liters 200ml/100l & 600ml/Ha" at bounding box center [129, 375] width 181 height 25
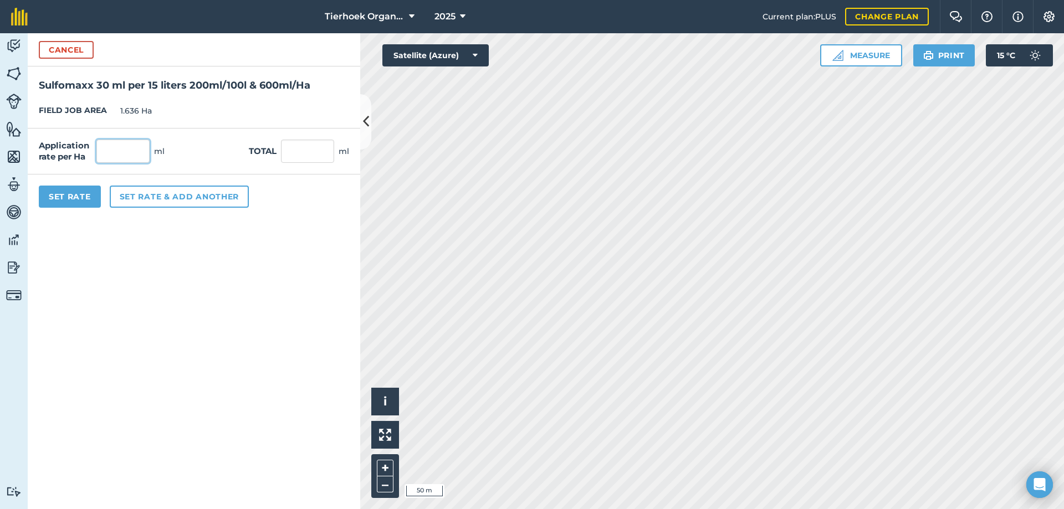
click at [114, 148] on input "text" at bounding box center [122, 151] width 53 height 23
type input "600"
type input "981.6"
click at [80, 197] on button "Set Rate" at bounding box center [70, 197] width 62 height 22
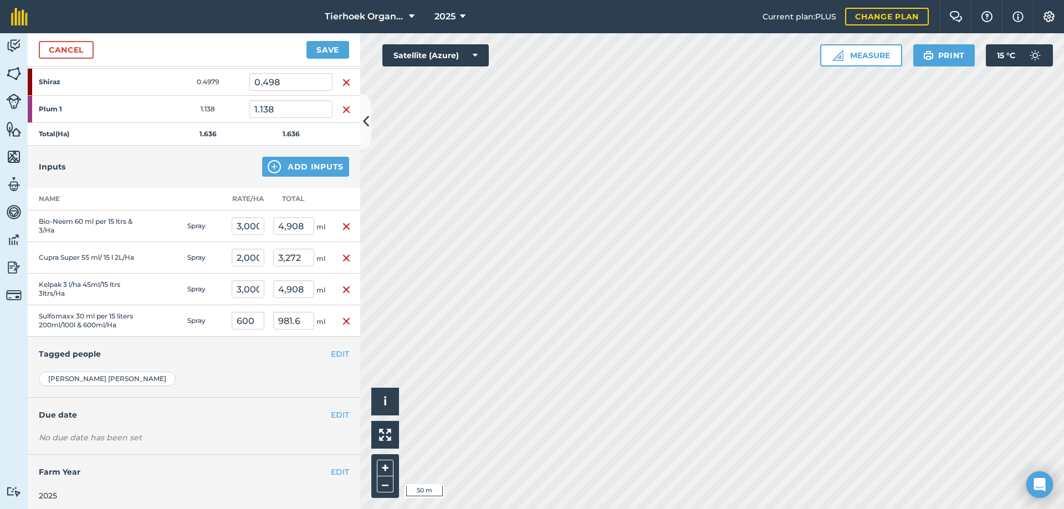
scroll to position [193, 0]
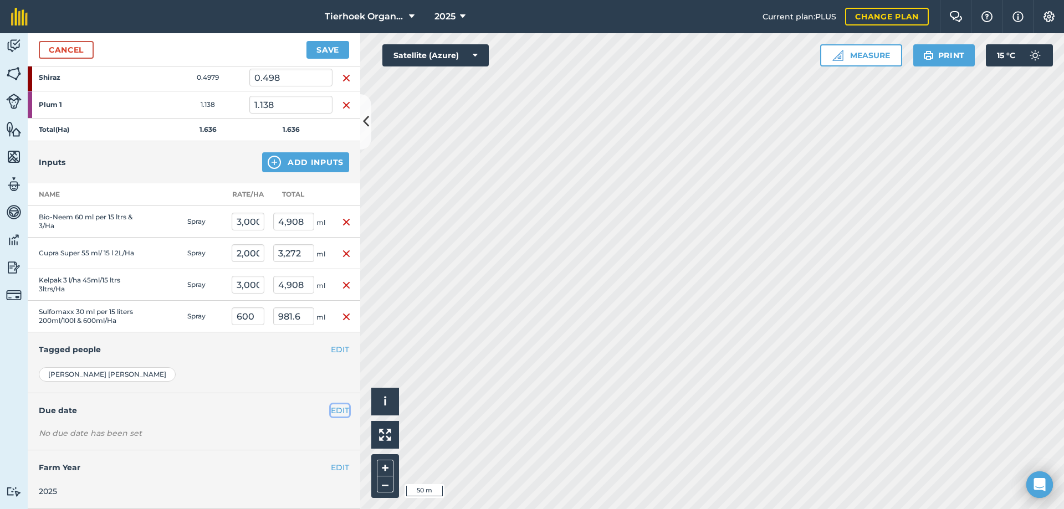
click at [334, 411] on button "EDIT" at bounding box center [340, 410] width 18 height 12
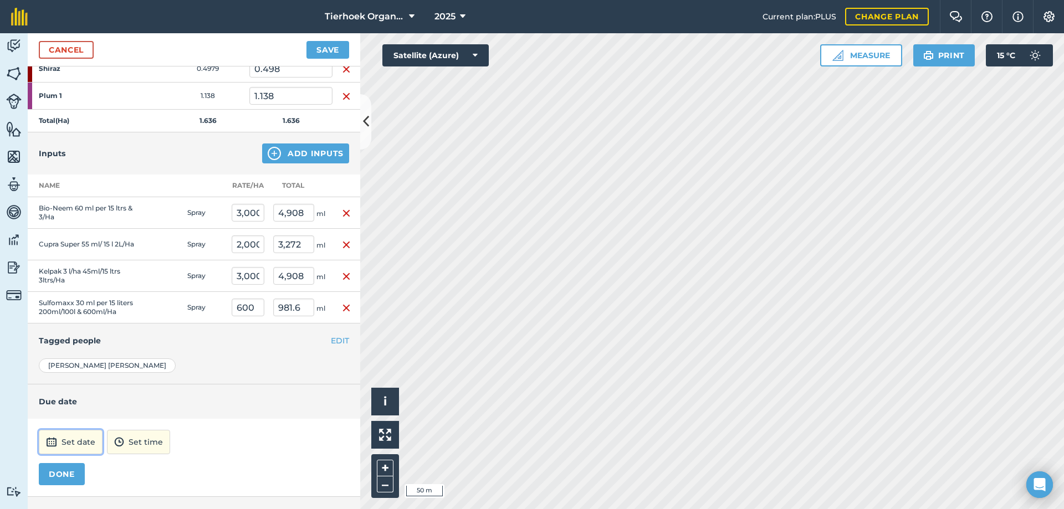
click at [90, 443] on button "Set date" at bounding box center [71, 442] width 64 height 24
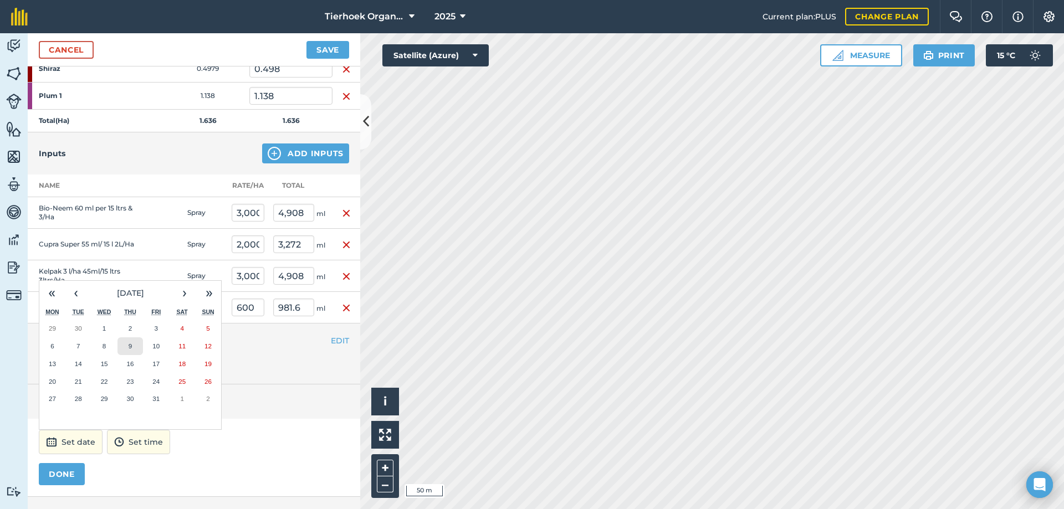
click at [124, 353] on button "9" at bounding box center [130, 346] width 26 height 18
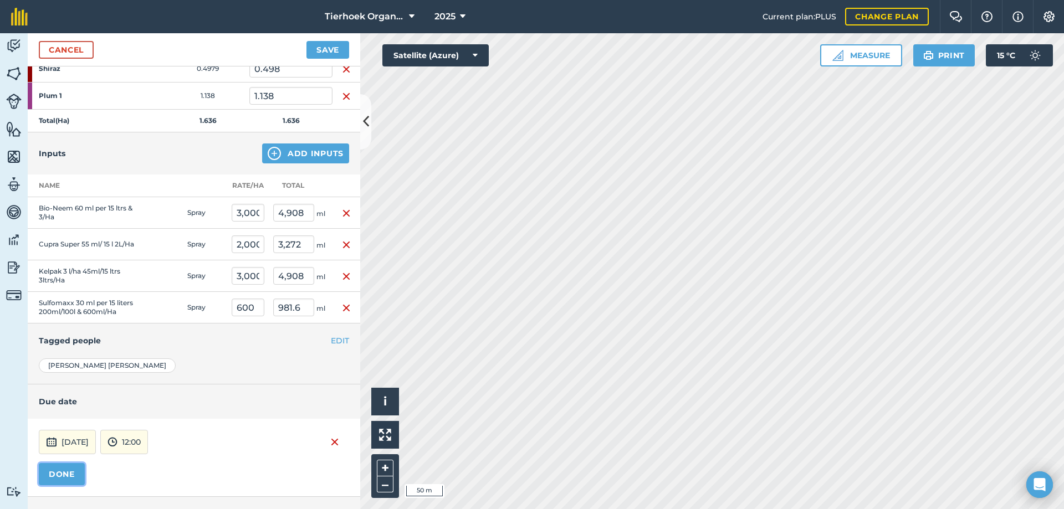
click at [67, 484] on button "DONE" at bounding box center [62, 474] width 46 height 22
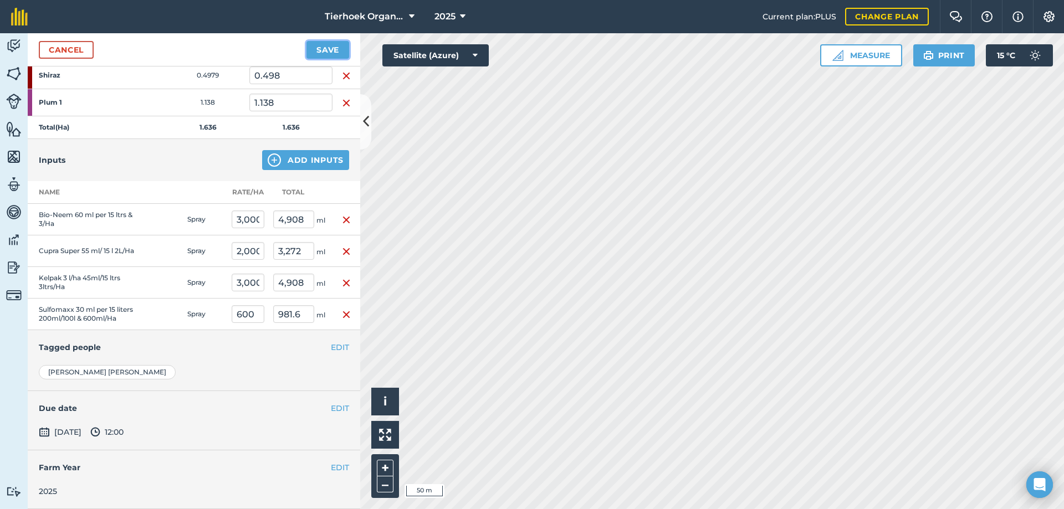
click at [325, 49] on button "Save" at bounding box center [327, 50] width 43 height 18
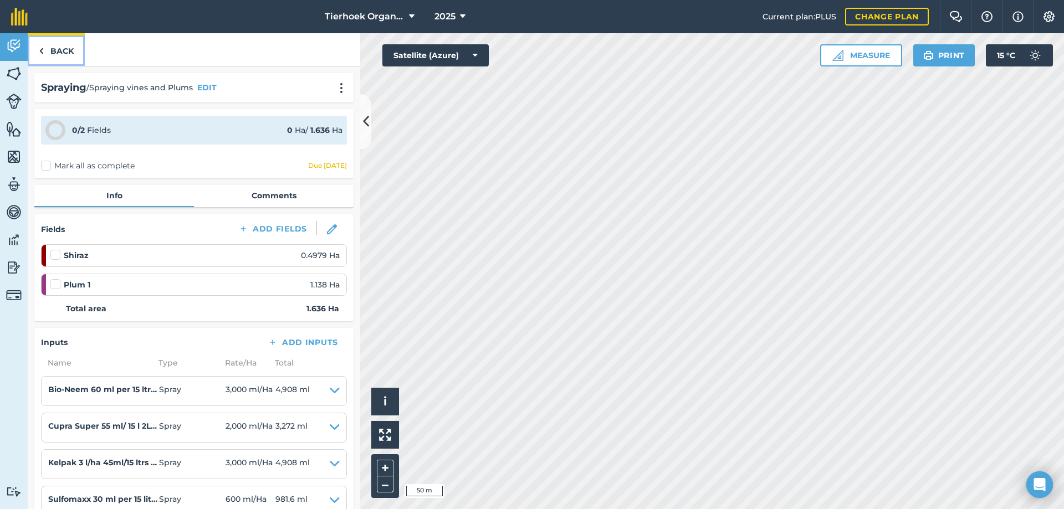
click at [59, 51] on link "Back" at bounding box center [56, 49] width 57 height 33
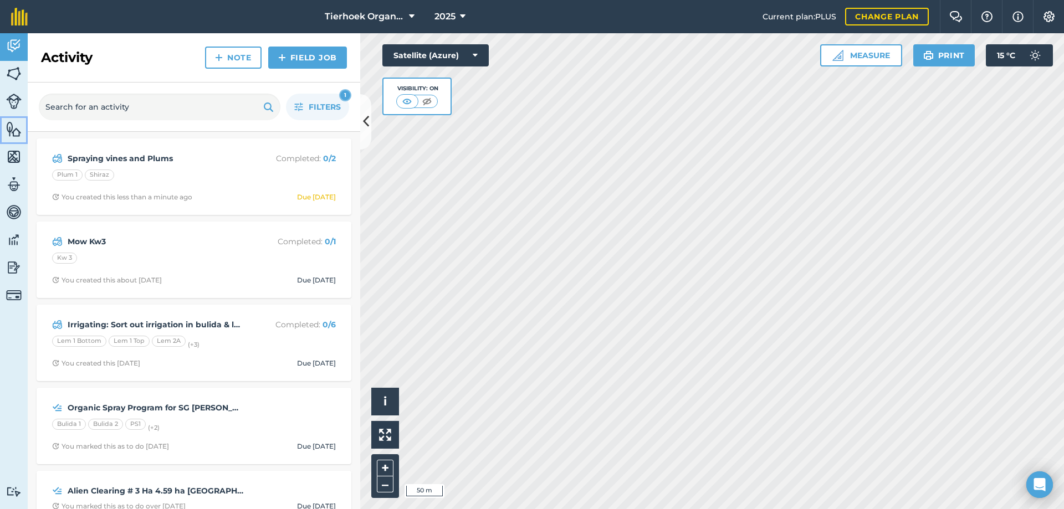
click at [13, 127] on img at bounding box center [14, 129] width 16 height 17
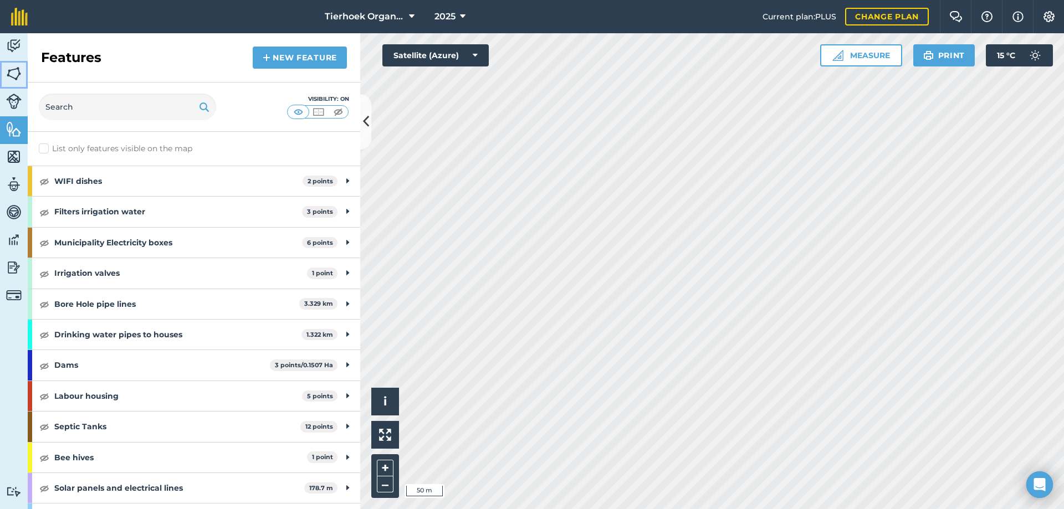
click at [15, 69] on img at bounding box center [14, 73] width 16 height 17
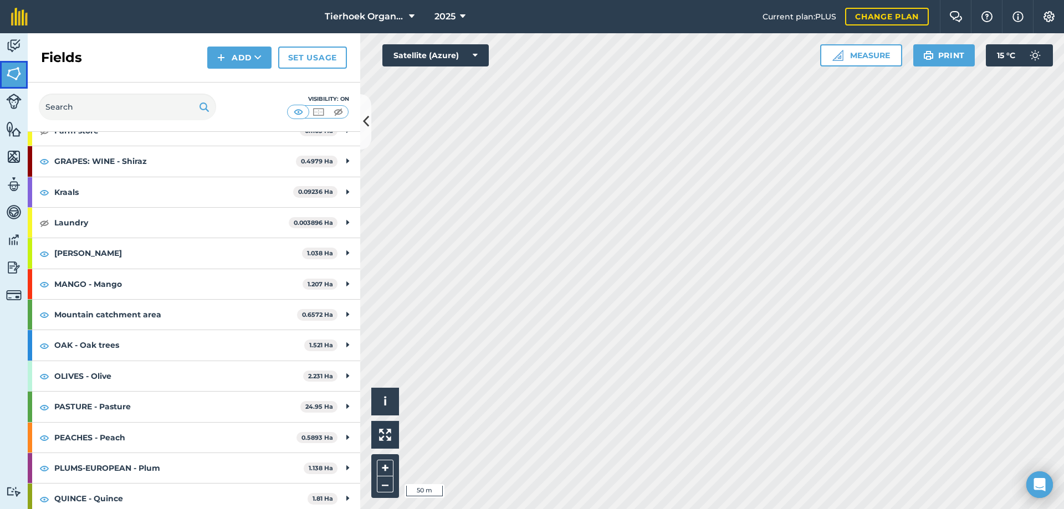
scroll to position [257, 0]
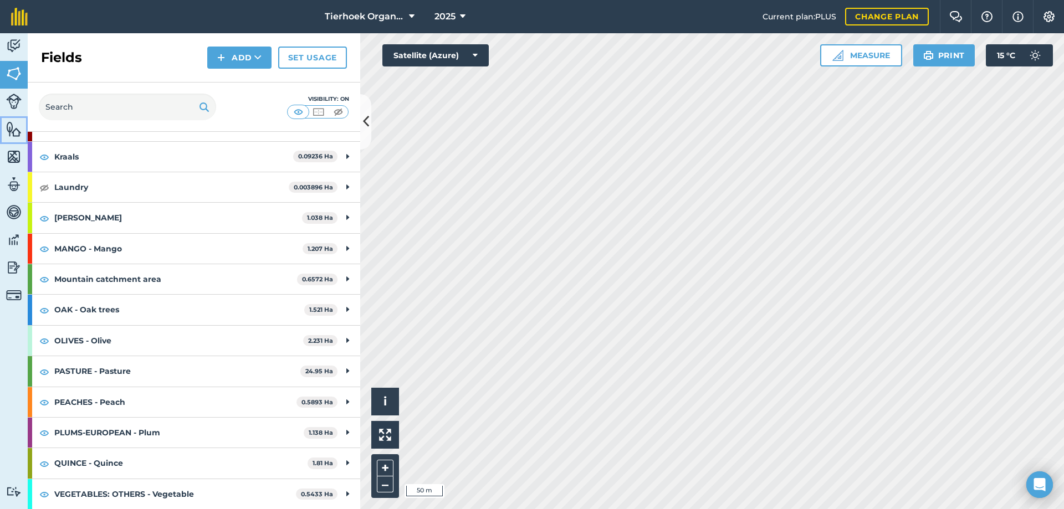
click at [14, 127] on img at bounding box center [14, 129] width 16 height 17
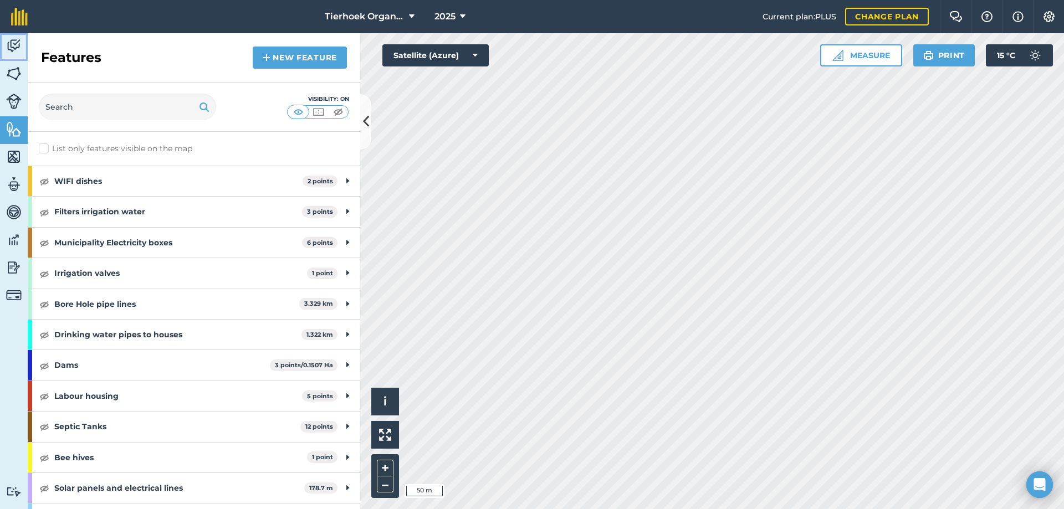
click at [10, 40] on img at bounding box center [14, 46] width 16 height 17
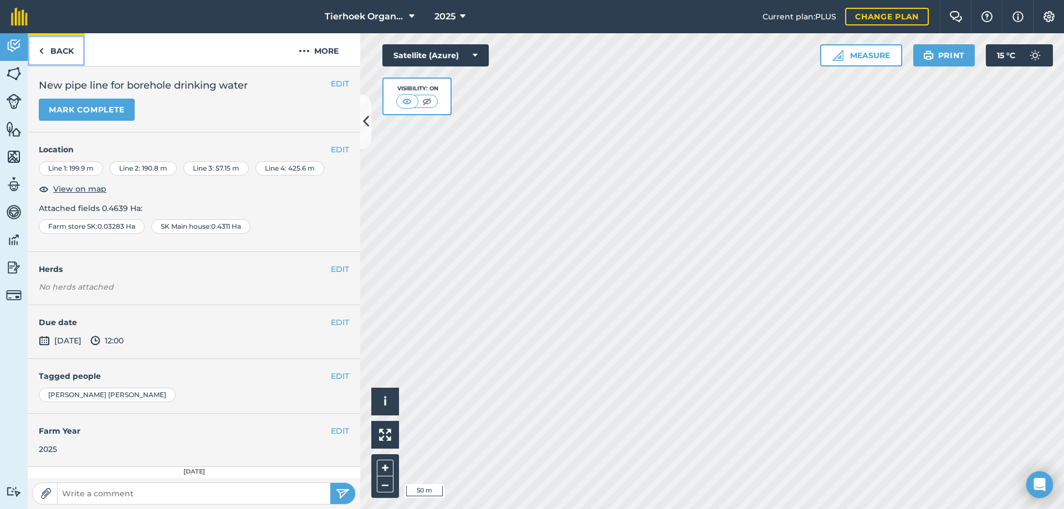
click at [53, 48] on link "Back" at bounding box center [56, 49] width 57 height 33
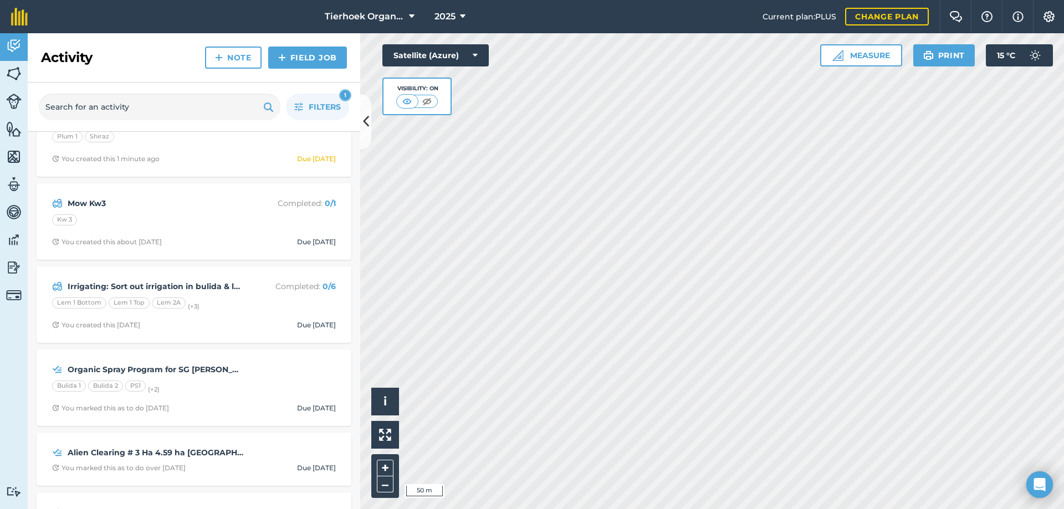
scroll to position [55, 0]
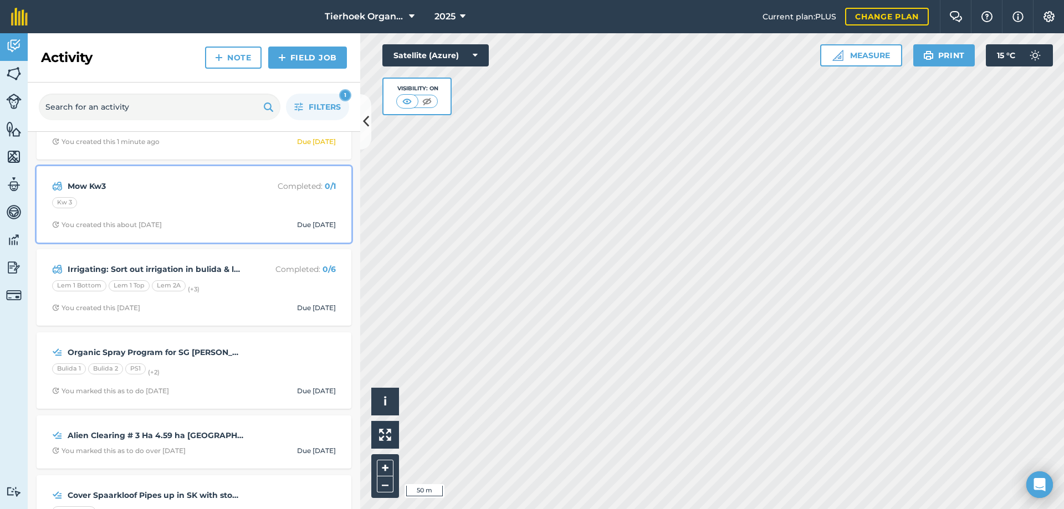
click at [170, 203] on div "Kw 3" at bounding box center [194, 204] width 284 height 14
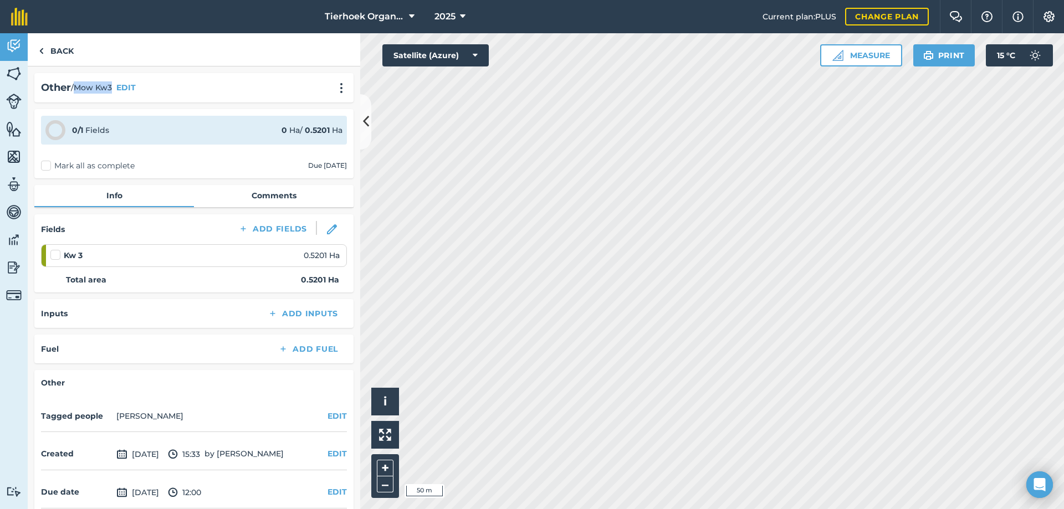
drag, startPoint x: 75, startPoint y: 86, endPoint x: 113, endPoint y: 85, distance: 37.7
click at [112, 85] on span "/ Mow Kw3" at bounding box center [91, 87] width 41 height 12
drag, startPoint x: 101, startPoint y: 89, endPoint x: 168, endPoint y: 75, distance: 68.6
click at [168, 75] on div "Other / Mow Kw3 EDIT" at bounding box center [193, 87] width 319 height 29
click at [52, 50] on link "Back" at bounding box center [56, 49] width 57 height 33
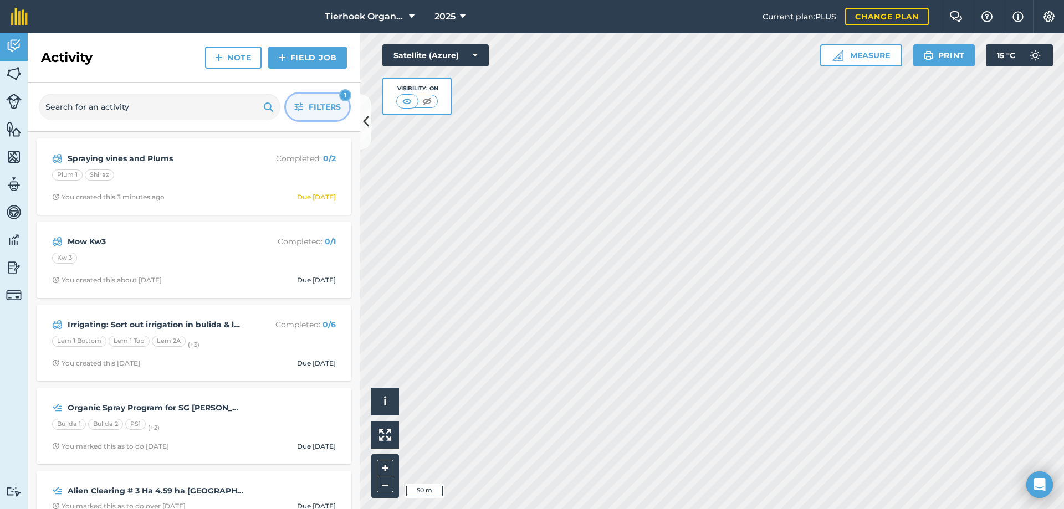
click at [304, 105] on button "Filters 1" at bounding box center [317, 107] width 63 height 27
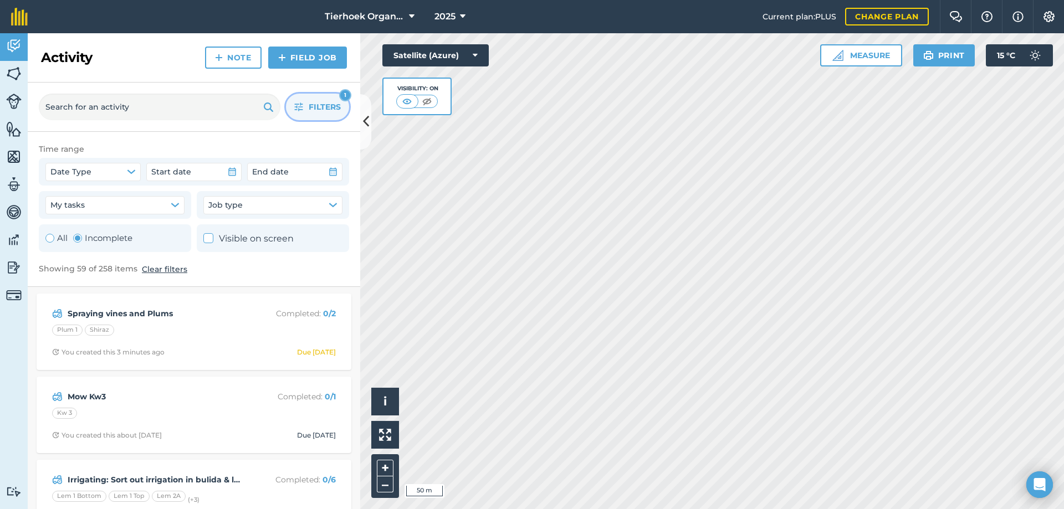
click at [92, 236] on label "Incomplete" at bounding box center [102, 238] width 59 height 13
click at [82, 236] on label "Incomplete" at bounding box center [102, 238] width 59 height 13
click at [305, 111] on button "Filters 1" at bounding box center [317, 107] width 63 height 27
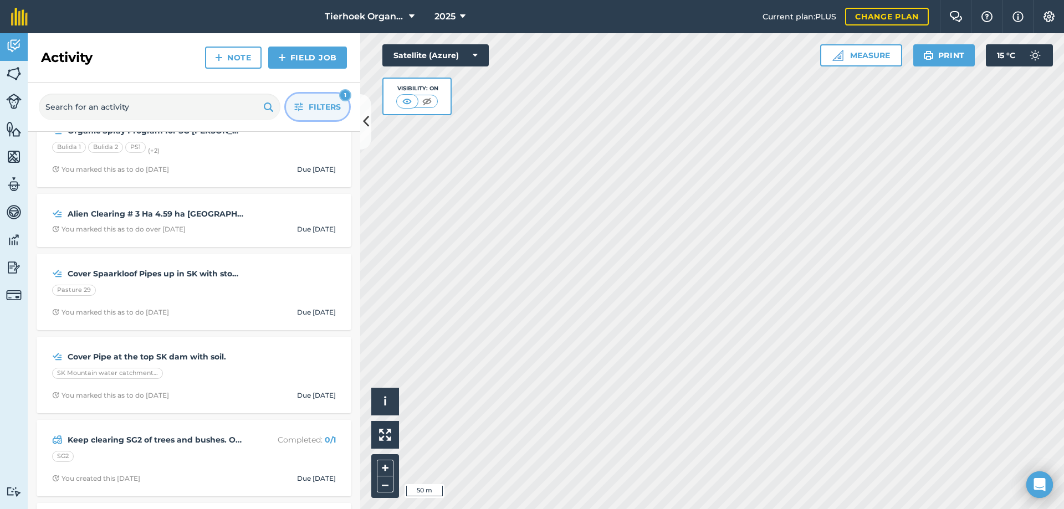
scroll to position [332, 0]
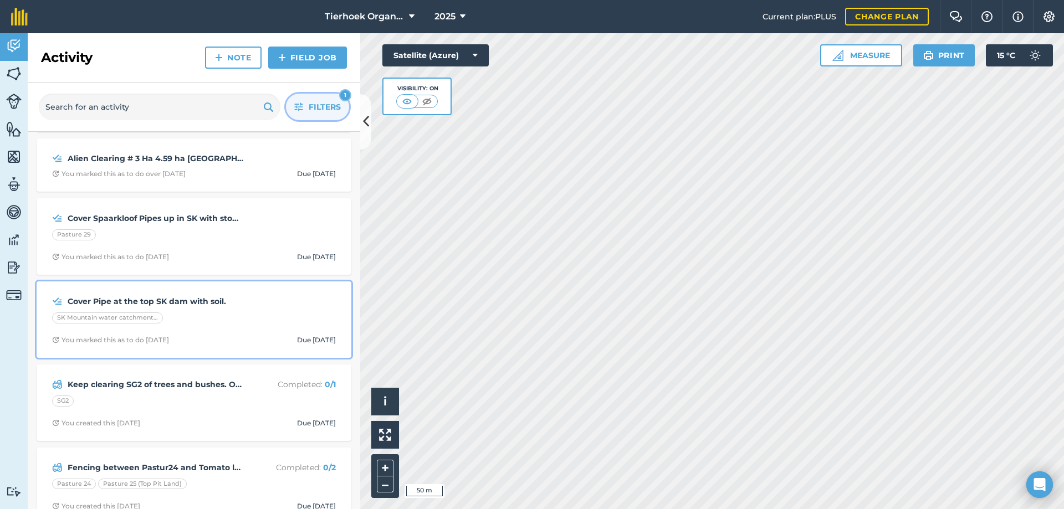
click at [233, 313] on div "SK Mountain water catchment area" at bounding box center [194, 319] width 284 height 14
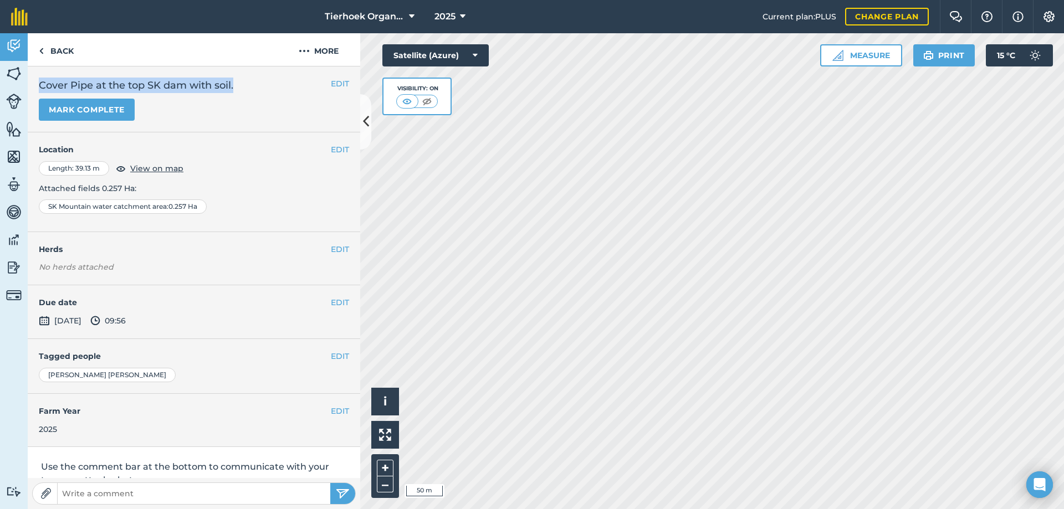
drag, startPoint x: 39, startPoint y: 84, endPoint x: 260, endPoint y: 78, distance: 221.1
click at [260, 78] on h2 "Cover Pipe at the top SK dam with soil." at bounding box center [194, 86] width 310 height 16
click at [189, 96] on div "EDIT Cover Pipe at the top SK dam with soil. Mark complete" at bounding box center [194, 99] width 310 height 43
click at [54, 48] on link "Back" at bounding box center [56, 49] width 57 height 33
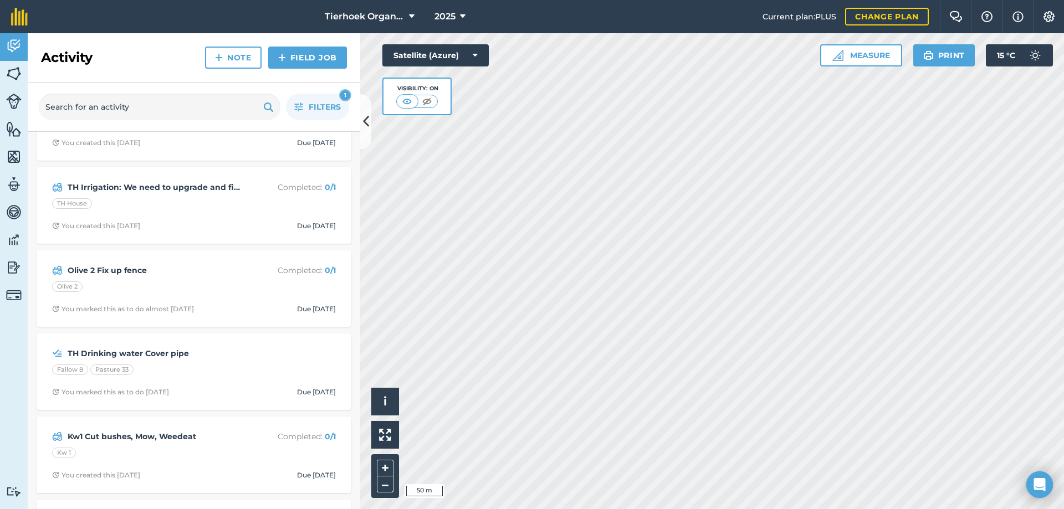
scroll to position [1219, 0]
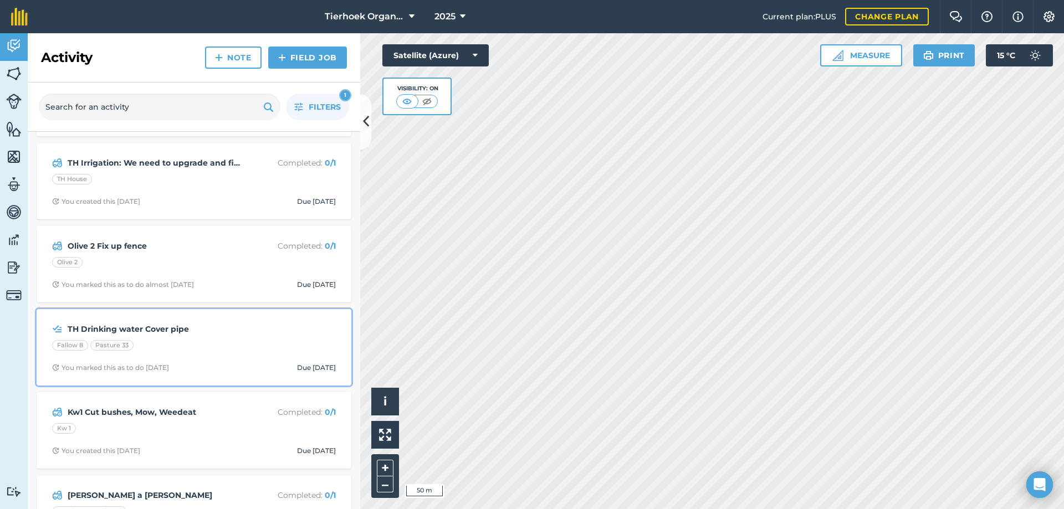
click at [192, 330] on strong "TH Drinking water Cover pipe" at bounding box center [156, 329] width 176 height 12
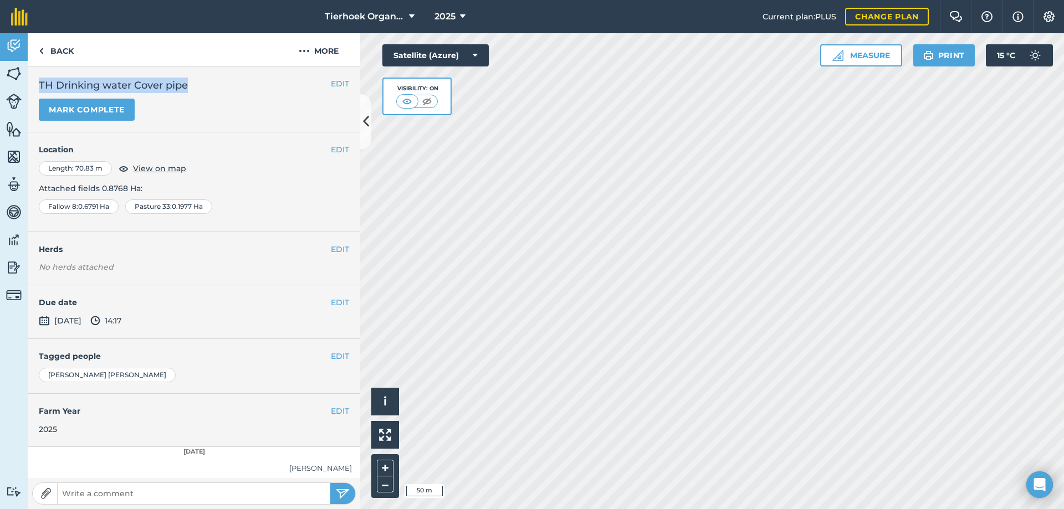
drag, startPoint x: 40, startPoint y: 83, endPoint x: 203, endPoint y: 81, distance: 163.4
click at [203, 81] on h2 "TH Drinking water Cover pipe" at bounding box center [194, 86] width 310 height 16
copy h2 "TH Drinking water Cover pipe"
click at [220, 112] on div "Mark complete" at bounding box center [194, 110] width 310 height 22
click at [63, 53] on link "Back" at bounding box center [56, 49] width 57 height 33
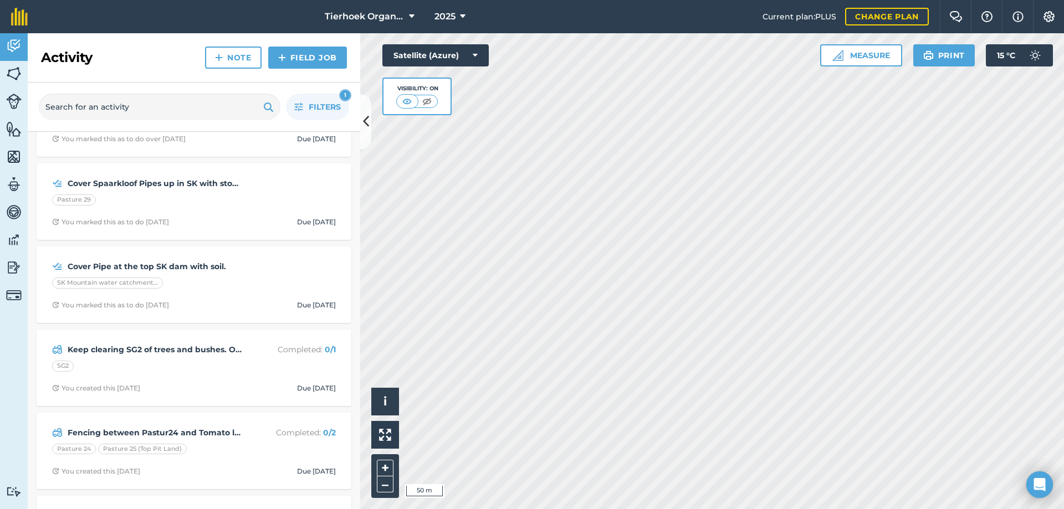
scroll to position [388, 0]
